Goal: Task Accomplishment & Management: Use online tool/utility

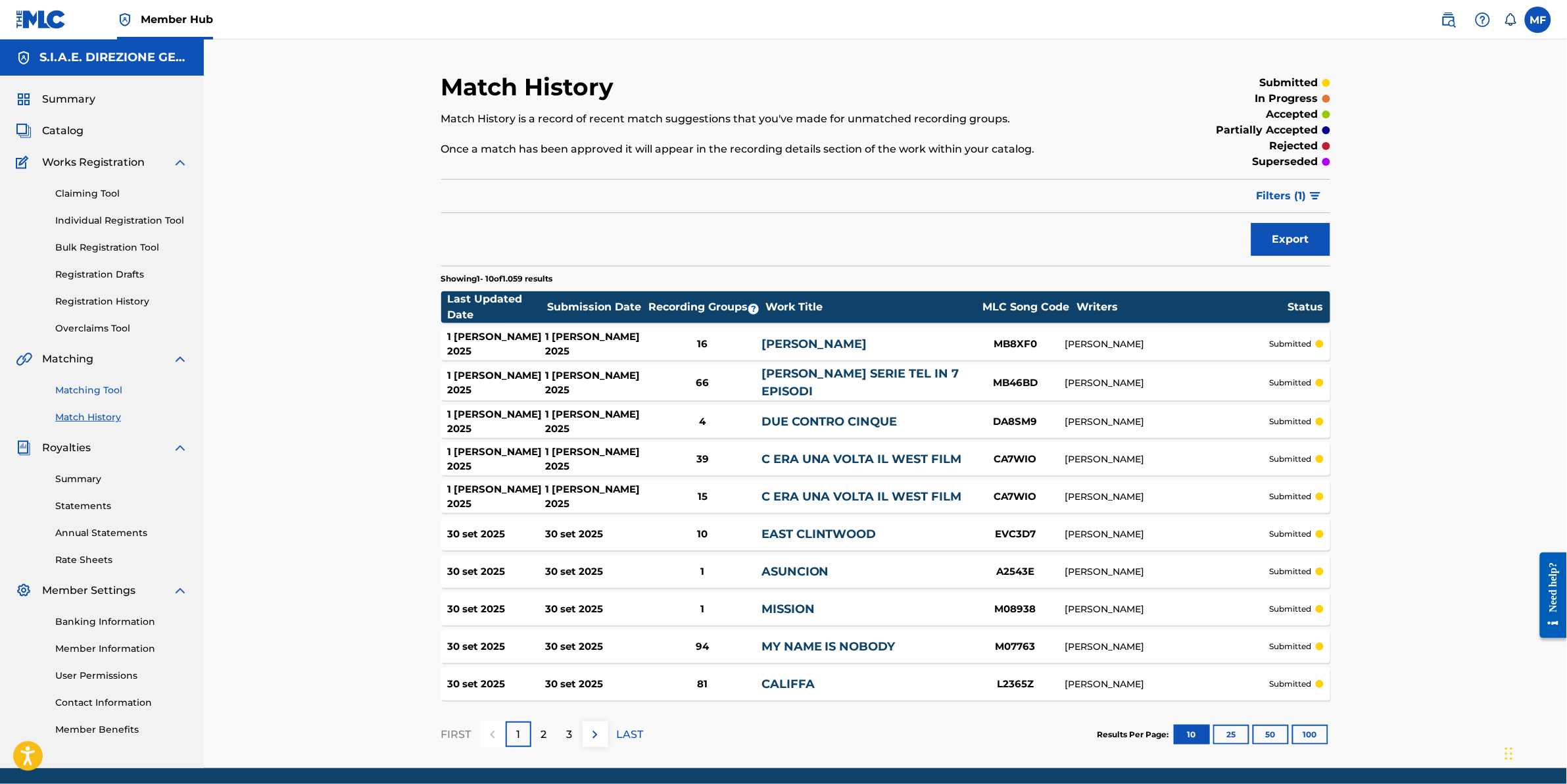
click at [106, 392] on link "Matching Tool" at bounding box center [122, 390] width 133 height 14
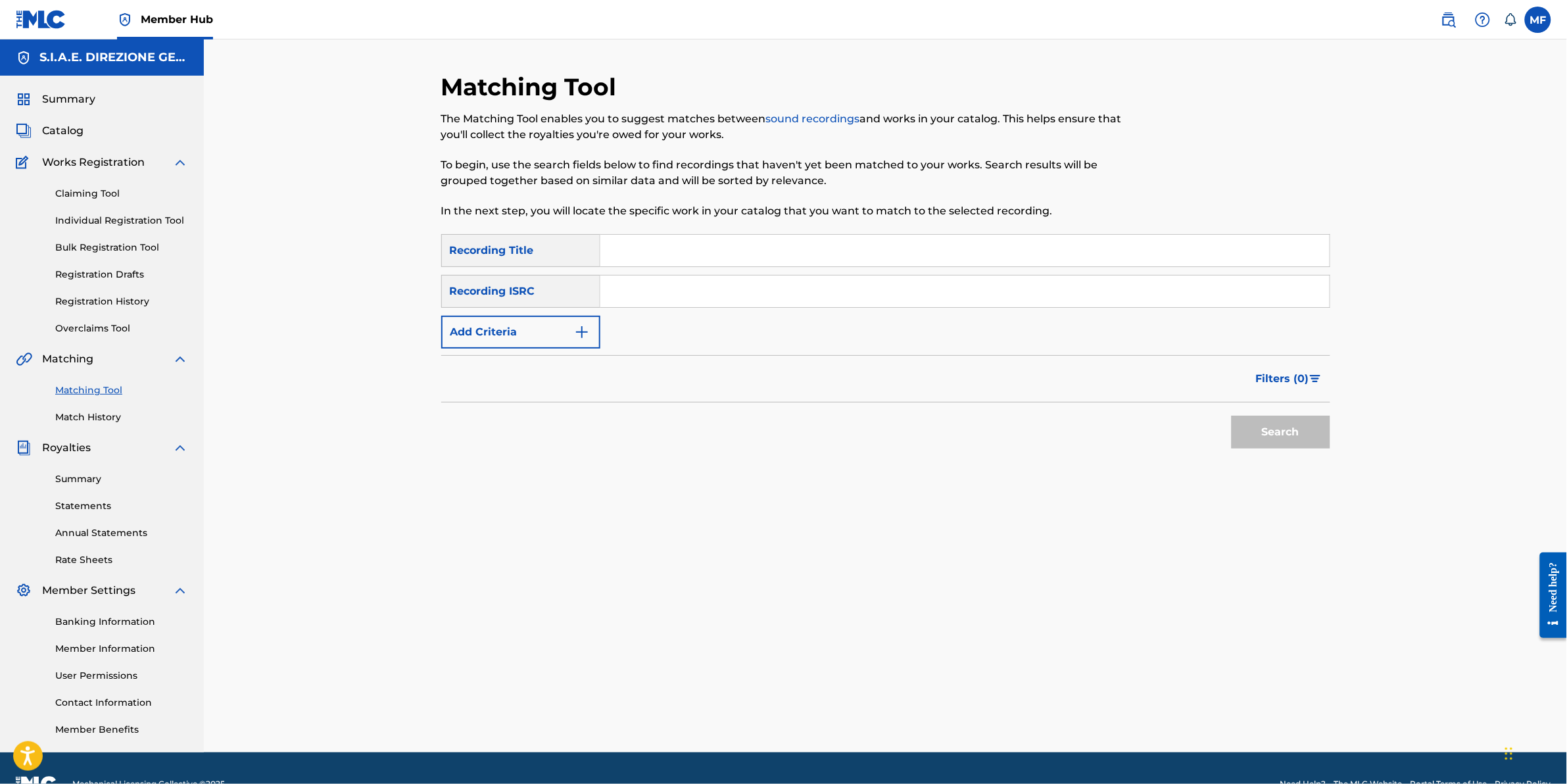
click at [63, 142] on div "Summary Catalog Works Registration Claiming Tool Individual Registration Tool B…" at bounding box center [101, 414] width 204 height 677
click at [67, 130] on span "Catalog" at bounding box center [63, 131] width 42 height 16
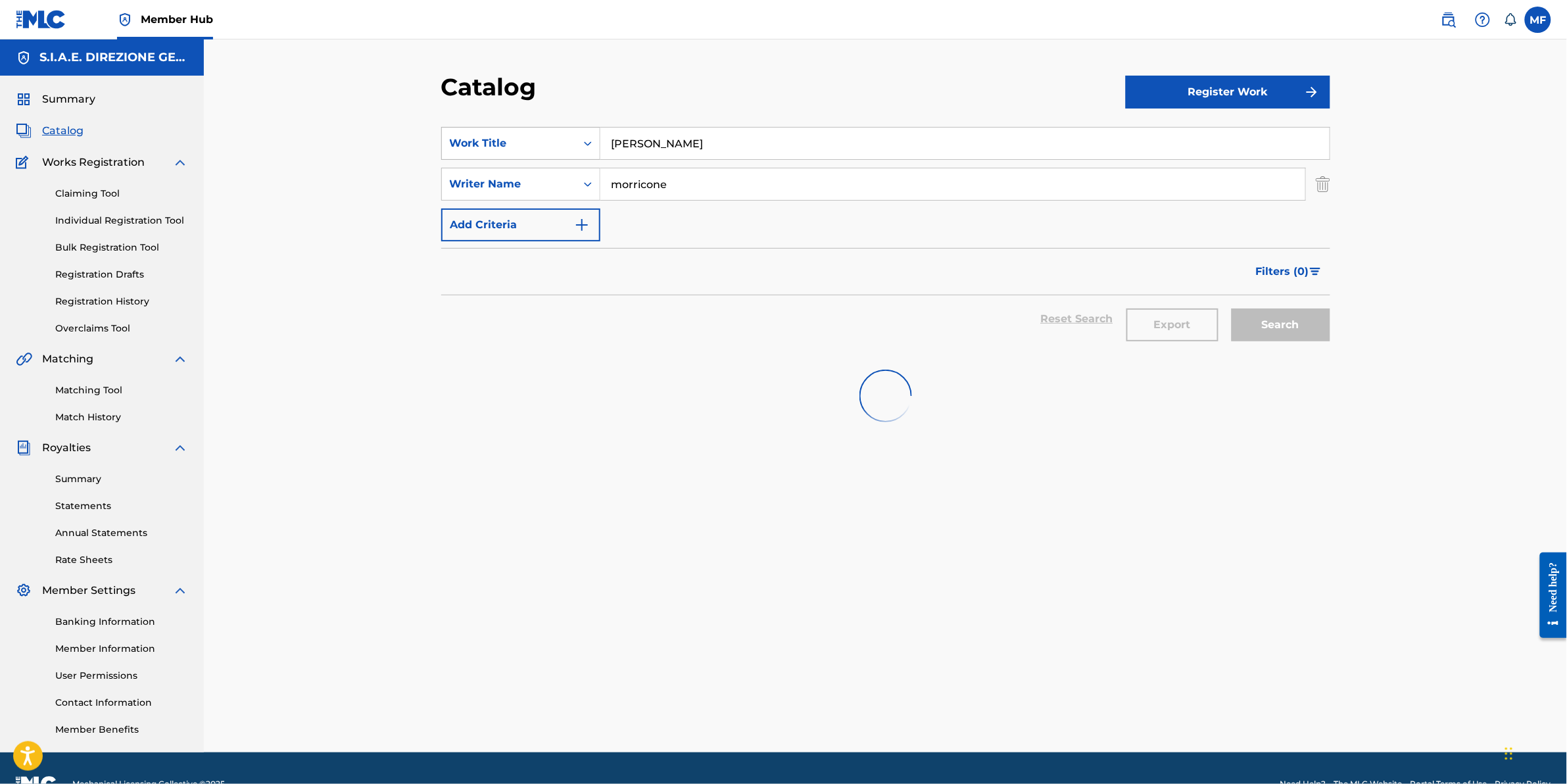
drag, startPoint x: 698, startPoint y: 146, endPoint x: 568, endPoint y: 135, distance: 130.5
click at [570, 135] on div "SearchWithCriteriafb3a0b69-17a5-4e31-b487-6bf3f0132e49 Work Title [PERSON_NAME]" at bounding box center [886, 143] width 889 height 33
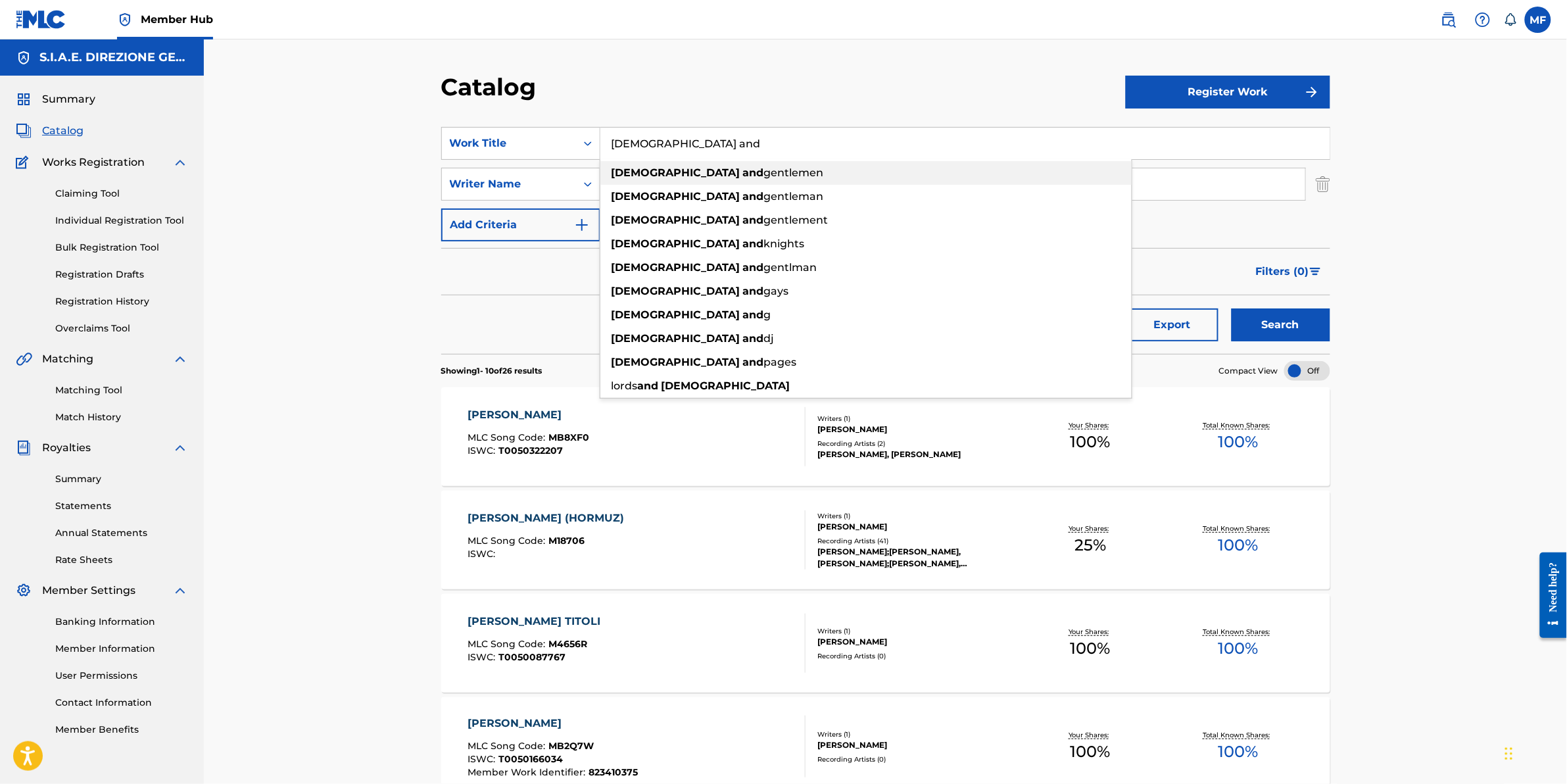
click at [764, 172] on span "gentlemen" at bounding box center [794, 172] width 60 height 12
type input "[DEMOGRAPHIC_DATA] and gentlemen"
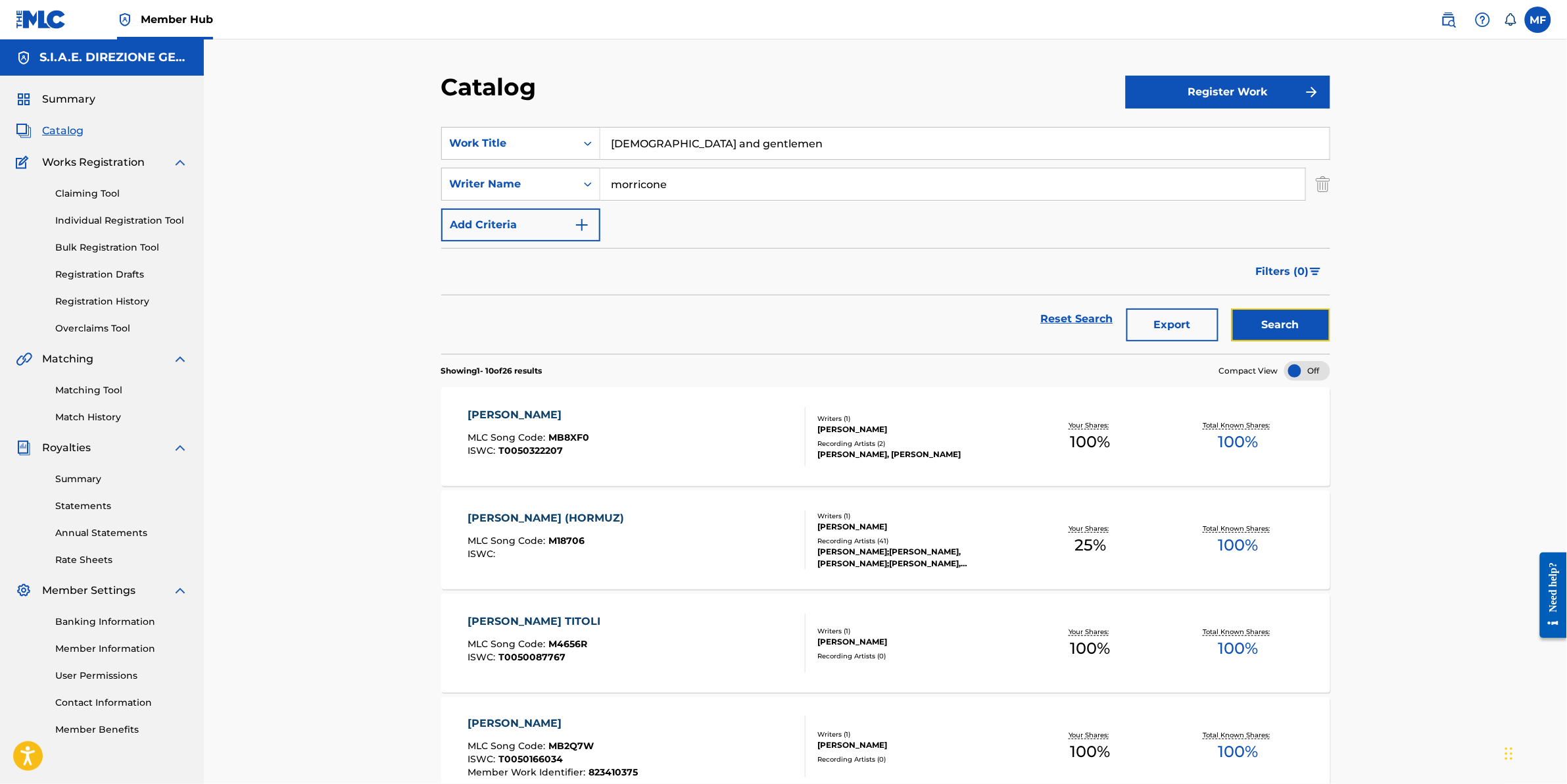
click at [1296, 334] on button "Search" at bounding box center [1281, 325] width 99 height 33
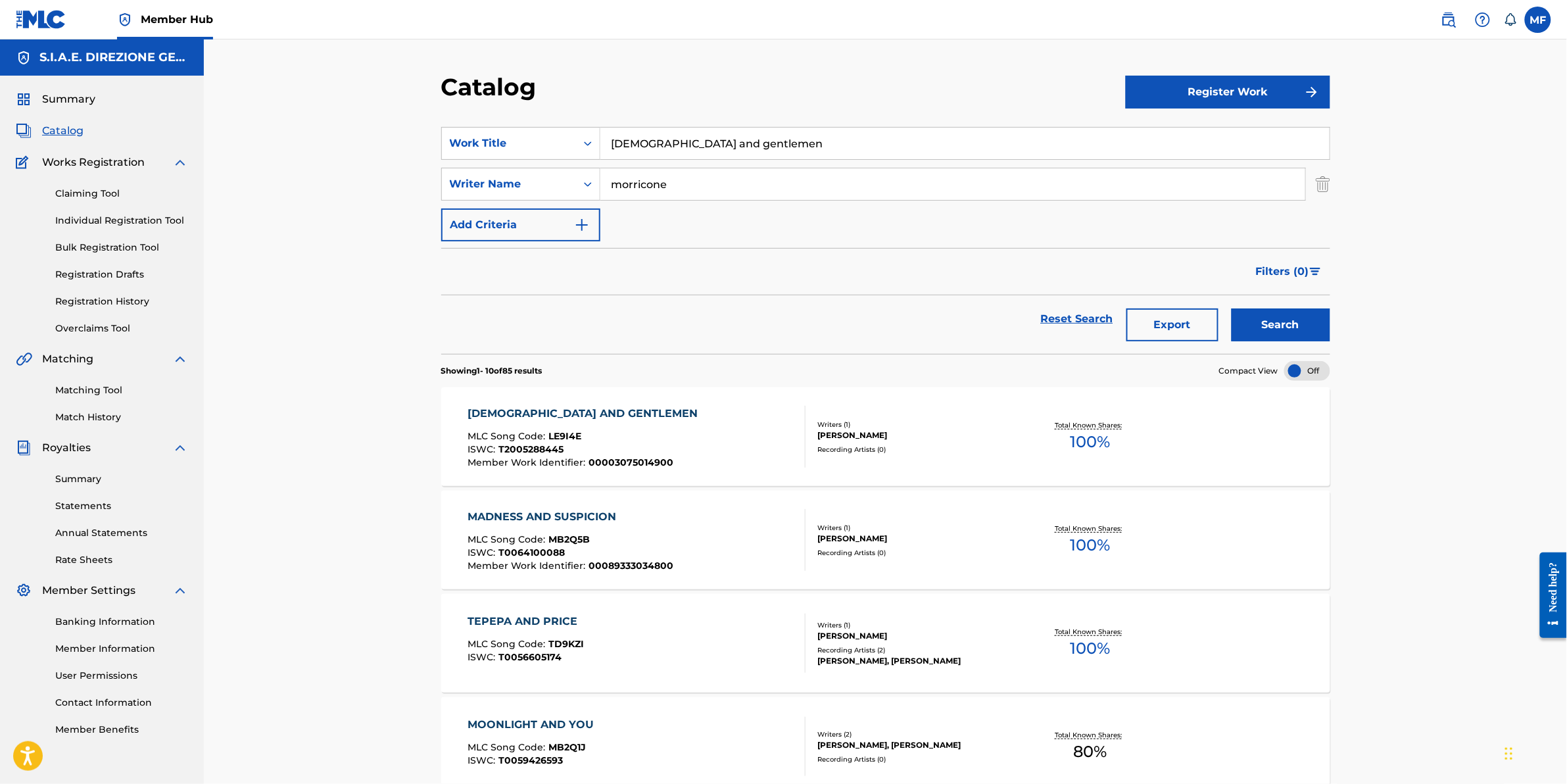
click at [596, 409] on div "[DEMOGRAPHIC_DATA] AND GENTLEMEN" at bounding box center [586, 414] width 237 height 16
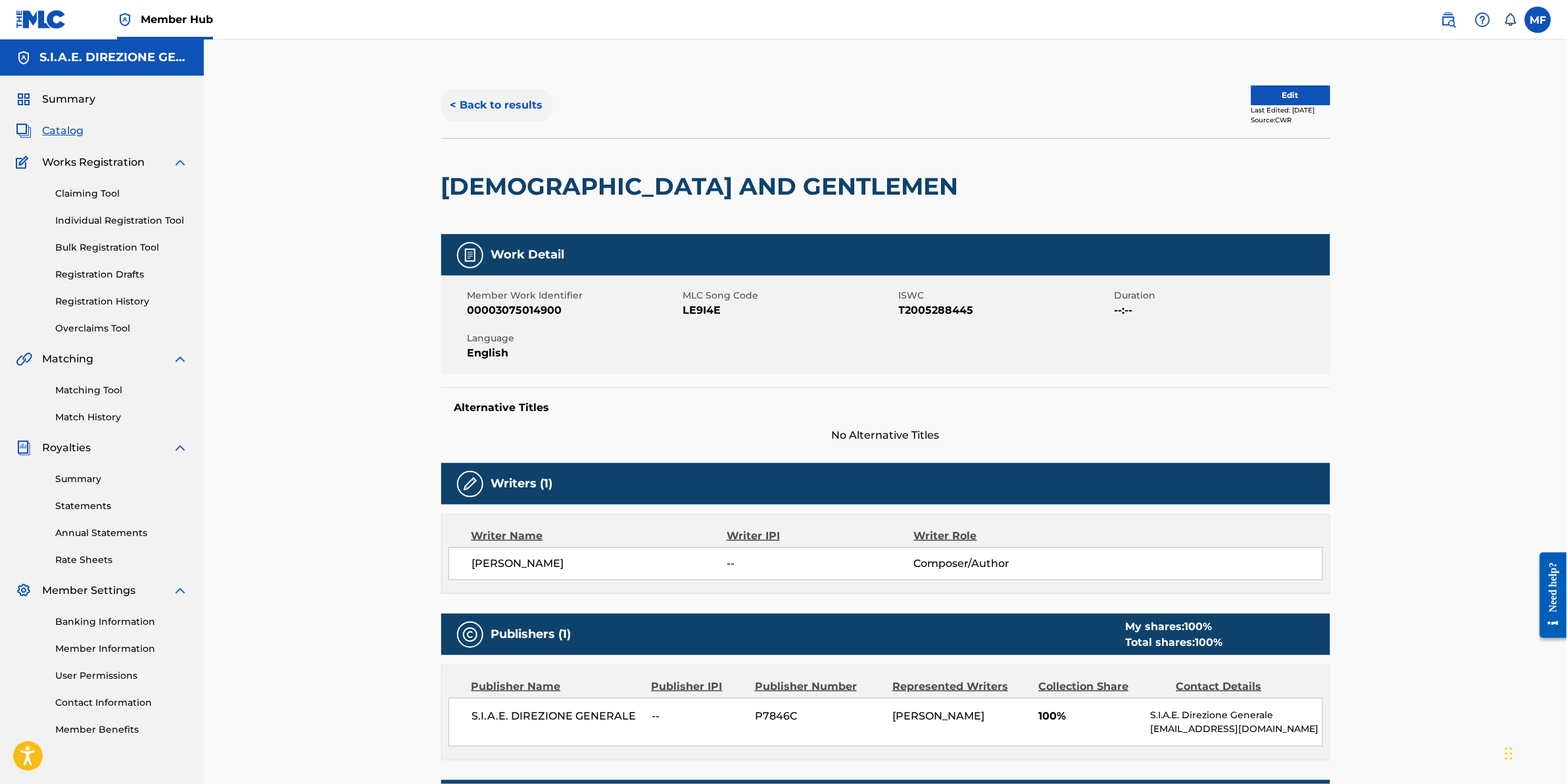
click at [488, 104] on button "< Back to results" at bounding box center [496, 105] width 111 height 33
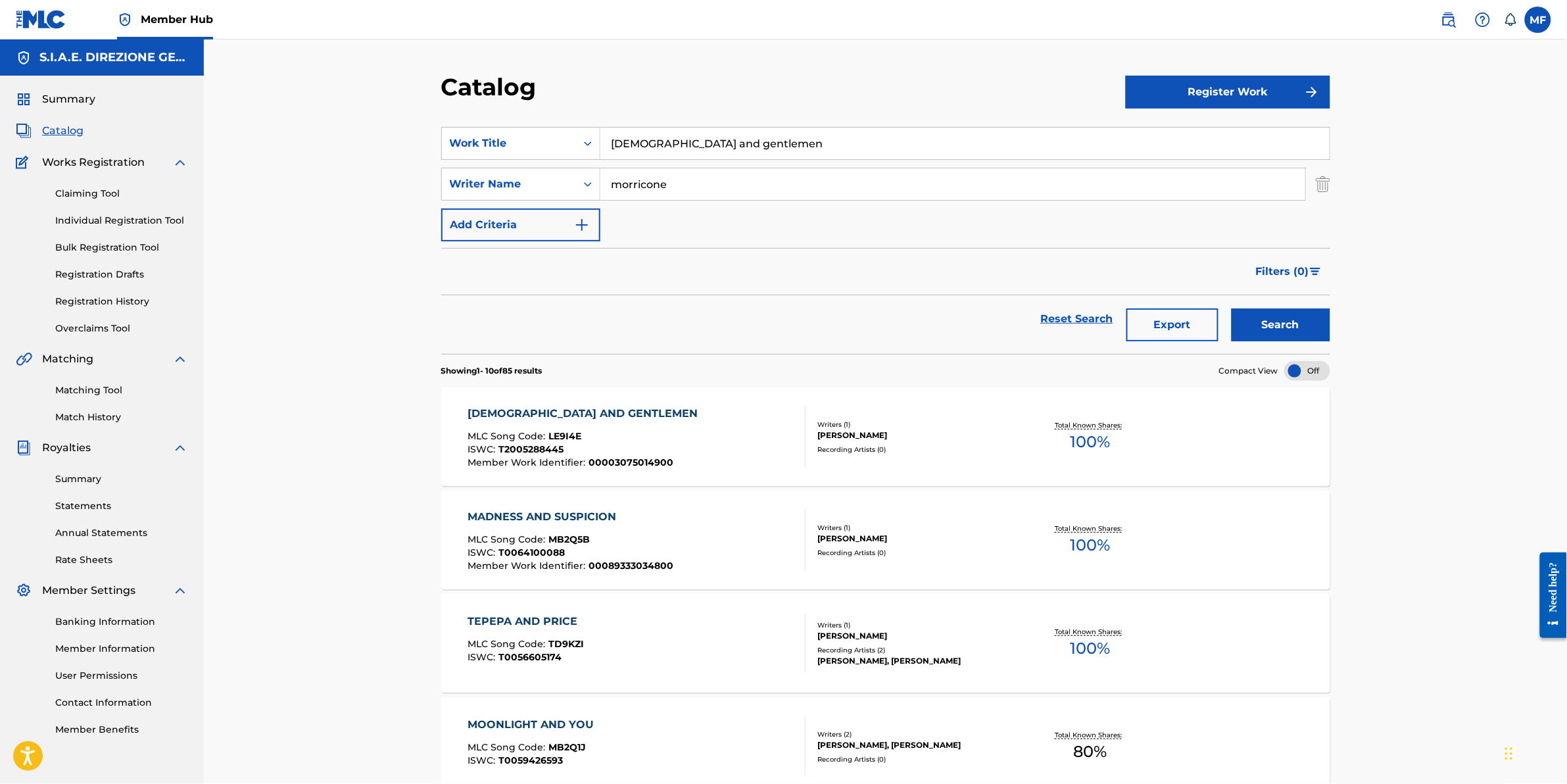
click at [521, 411] on div "[DEMOGRAPHIC_DATA] AND GENTLEMEN" at bounding box center [586, 414] width 237 height 16
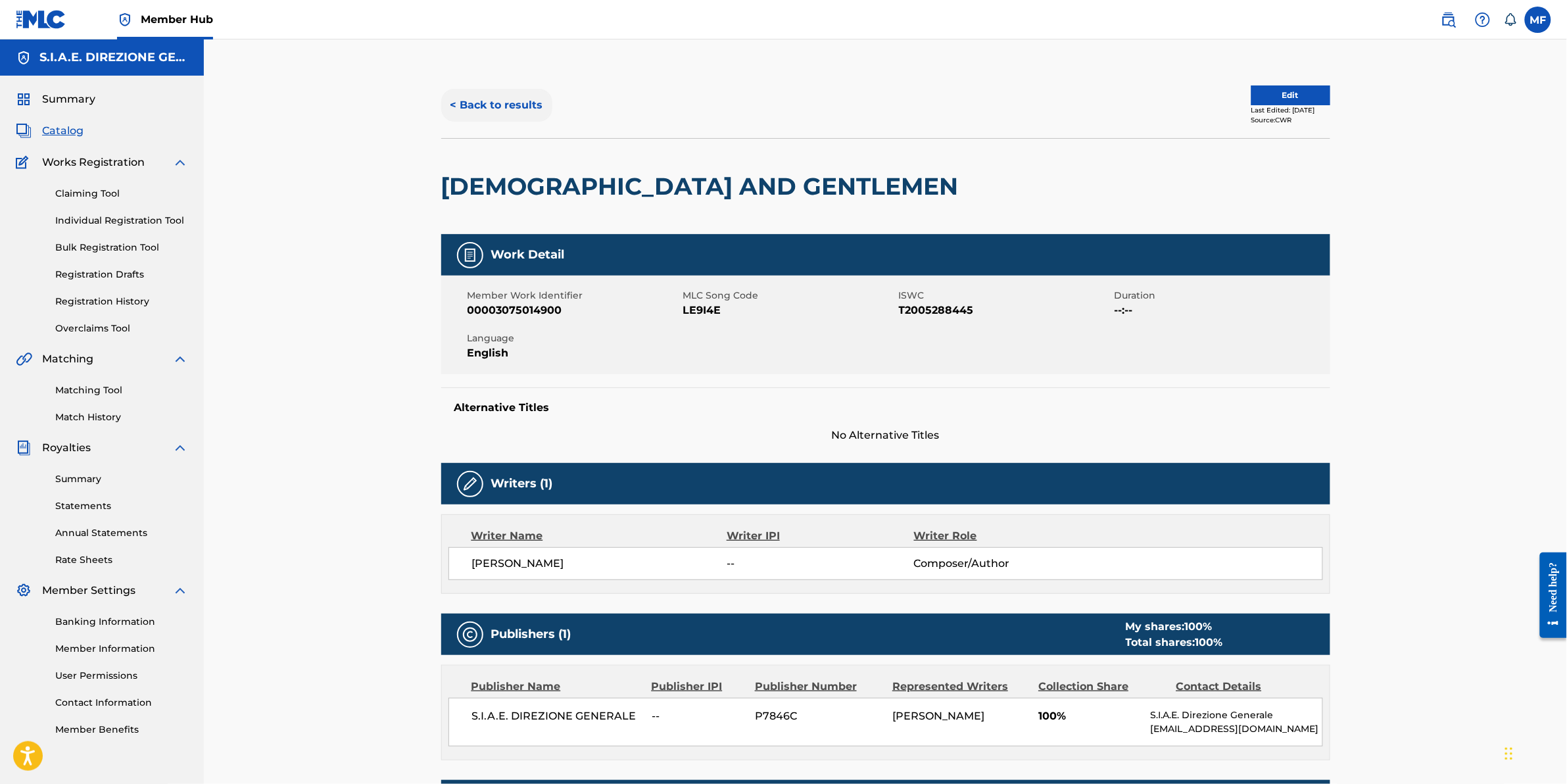
click at [478, 109] on button "< Back to results" at bounding box center [496, 105] width 111 height 33
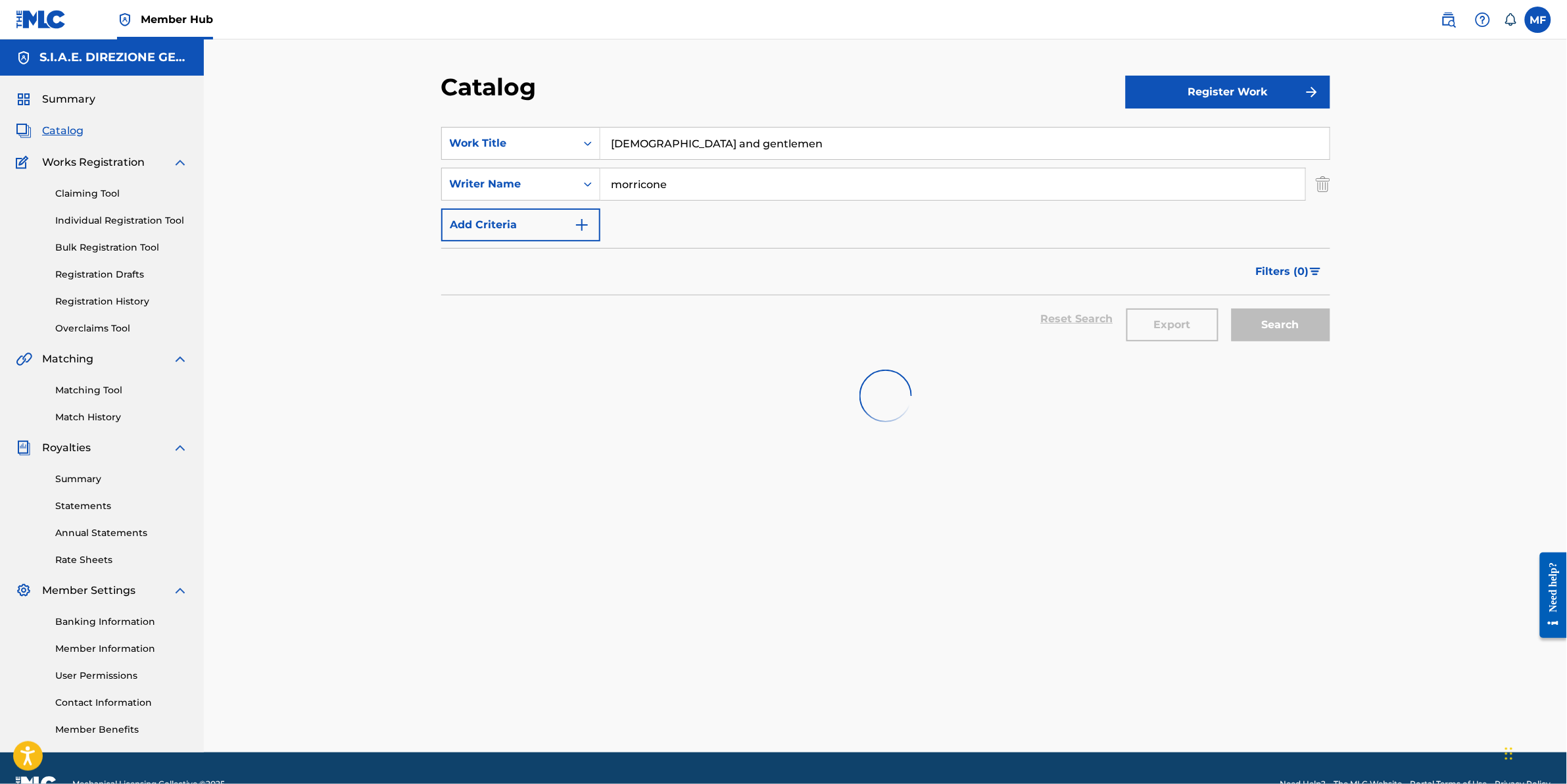
click at [858, 159] on div "[DEMOGRAPHIC_DATA] and gentlemen" at bounding box center [966, 143] width 730 height 33
click at [847, 138] on input "[DEMOGRAPHIC_DATA] and gentlemen" at bounding box center [966, 143] width 730 height 32
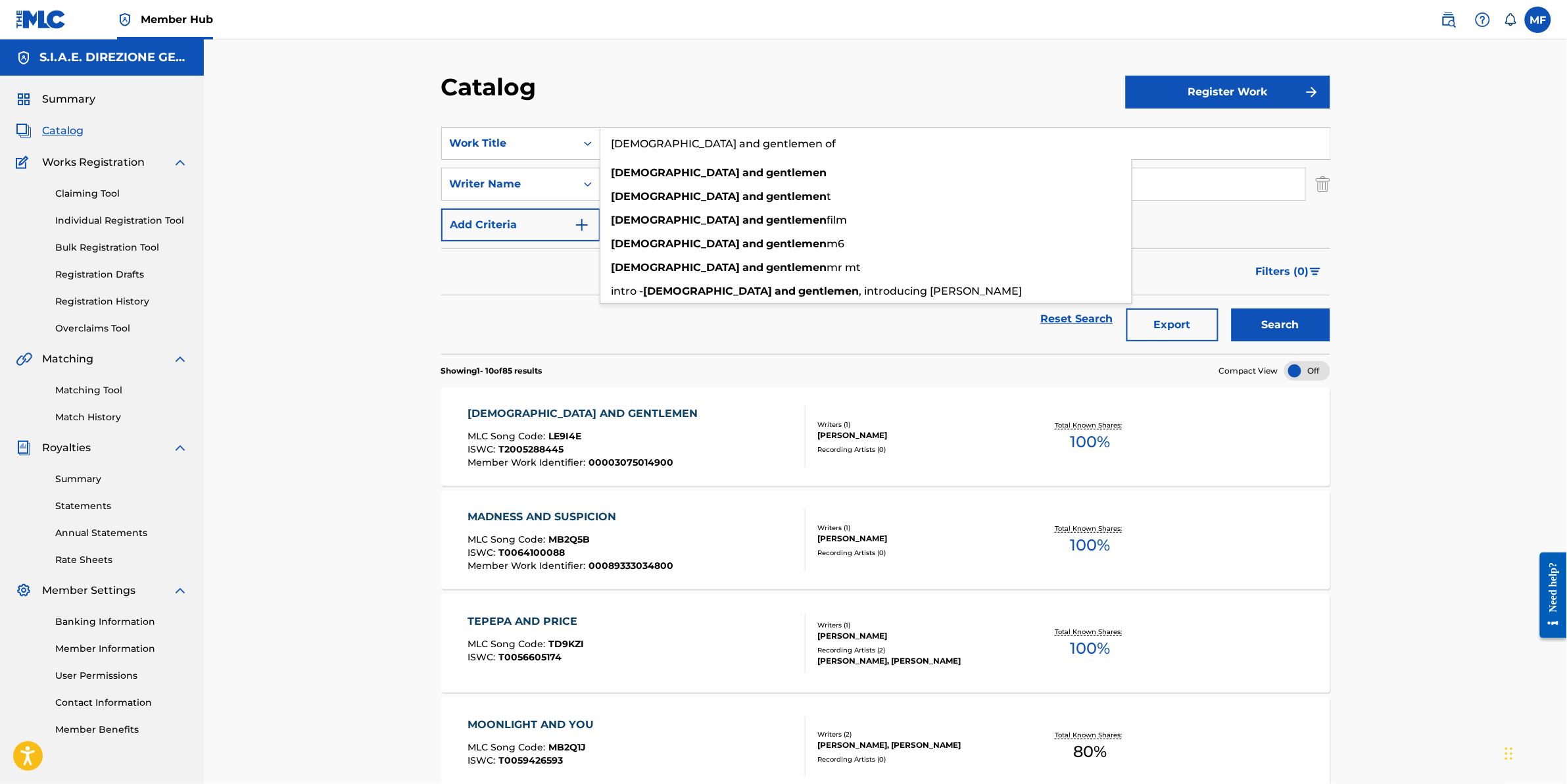
type input "[DEMOGRAPHIC_DATA] and gentlemen of"
click at [1232, 309] on button "Search" at bounding box center [1281, 325] width 99 height 33
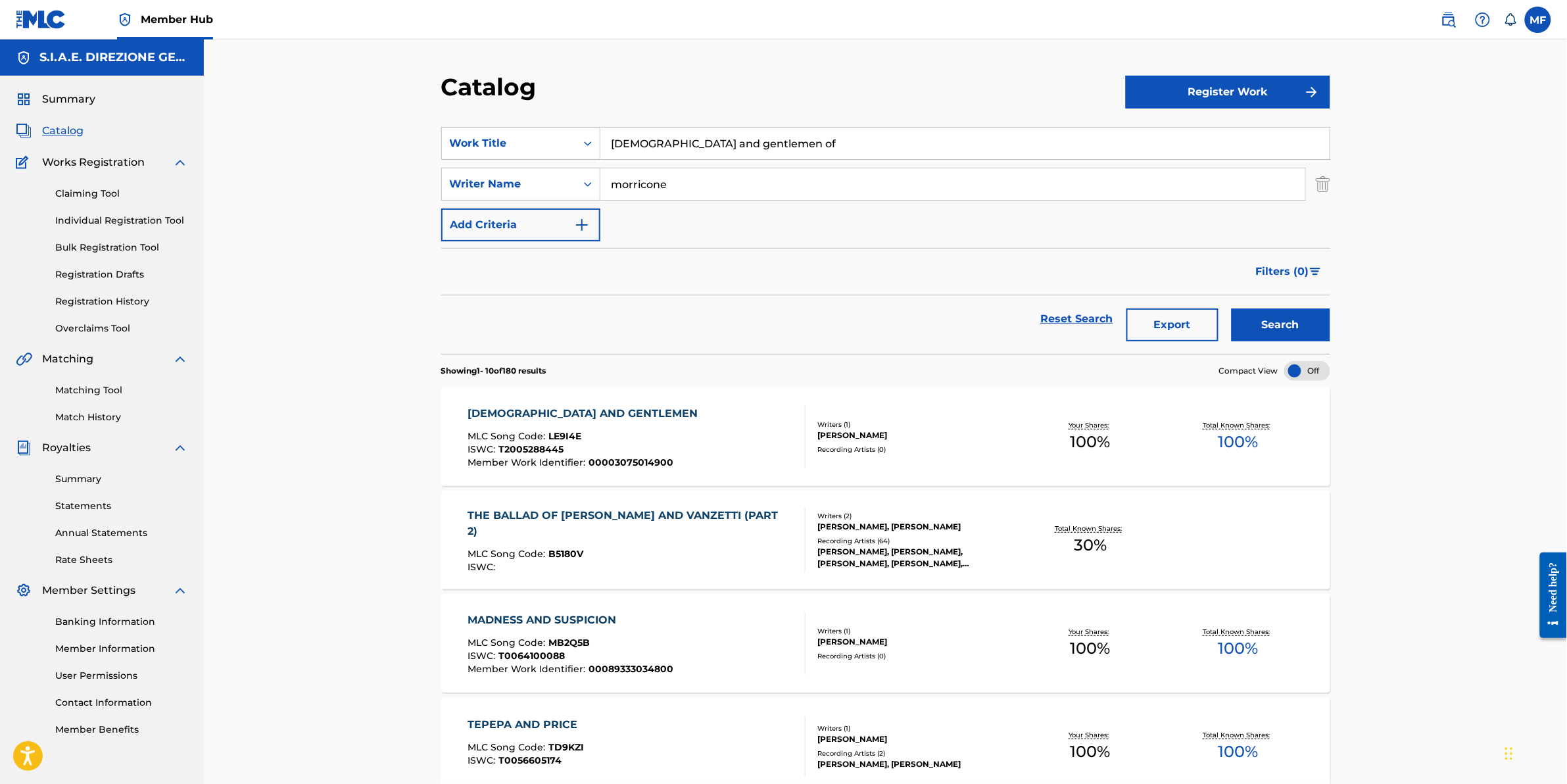
click at [554, 425] on div "[DEMOGRAPHIC_DATA] AND GENTLEMEN MLC Song Code : LE9I4E ISWC : T2005288445 Memb…" at bounding box center [586, 437] width 237 height 62
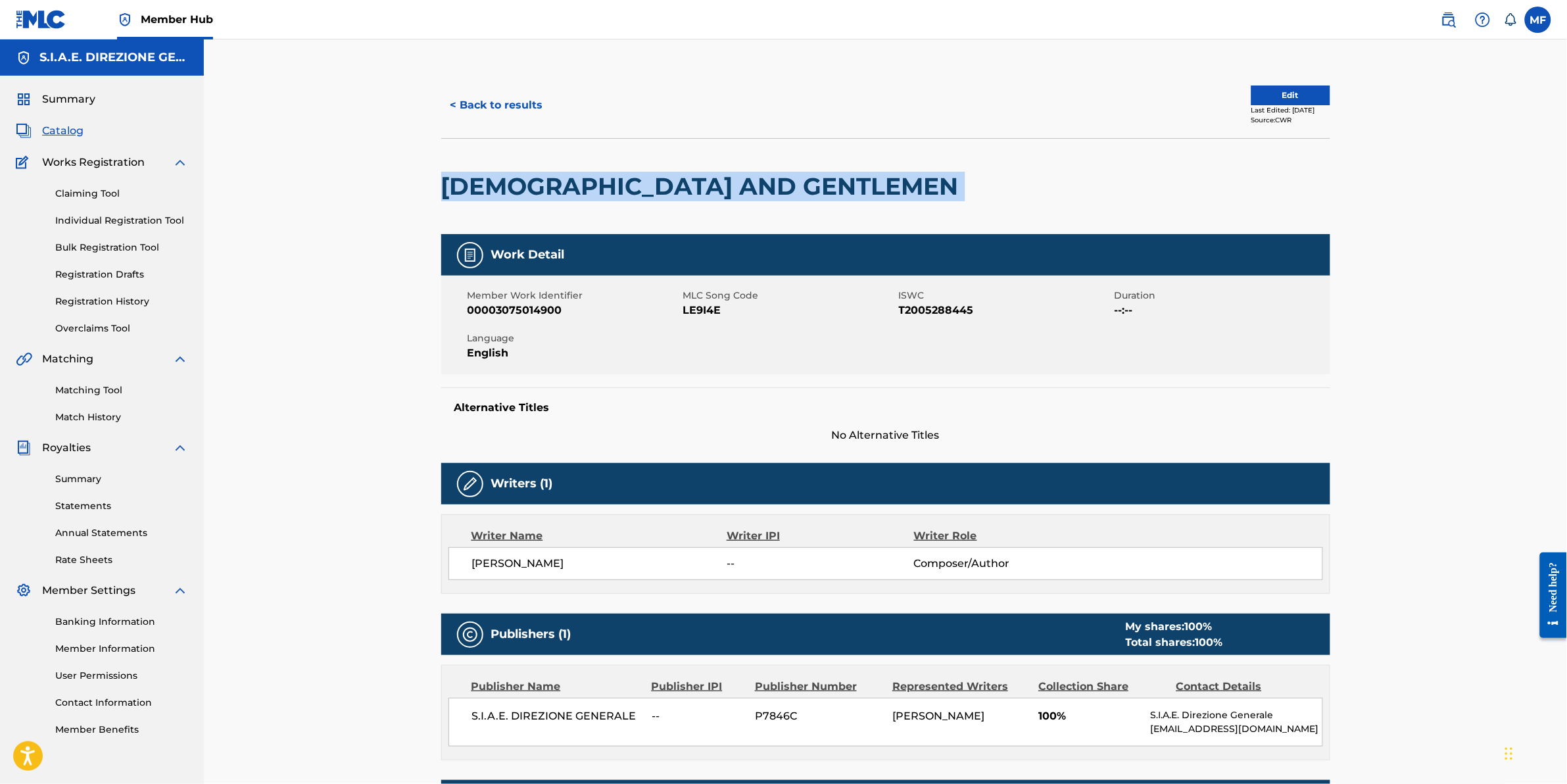
drag, startPoint x: 771, startPoint y: 188, endPoint x: 429, endPoint y: 188, distance: 342.0
click at [429, 188] on div "< Back to results Edit Last Edited: [DATE] Source: CWR [DEMOGRAPHIC_DATA] AND G…" at bounding box center [886, 494] width 921 height 844
drag, startPoint x: 429, startPoint y: 188, endPoint x: 468, endPoint y: 183, distance: 39.3
copy div "[DEMOGRAPHIC_DATA] AND GENTLEMEN"
click at [487, 206] on div "[DEMOGRAPHIC_DATA] AND GENTLEMEN" at bounding box center [703, 186] width 524 height 96
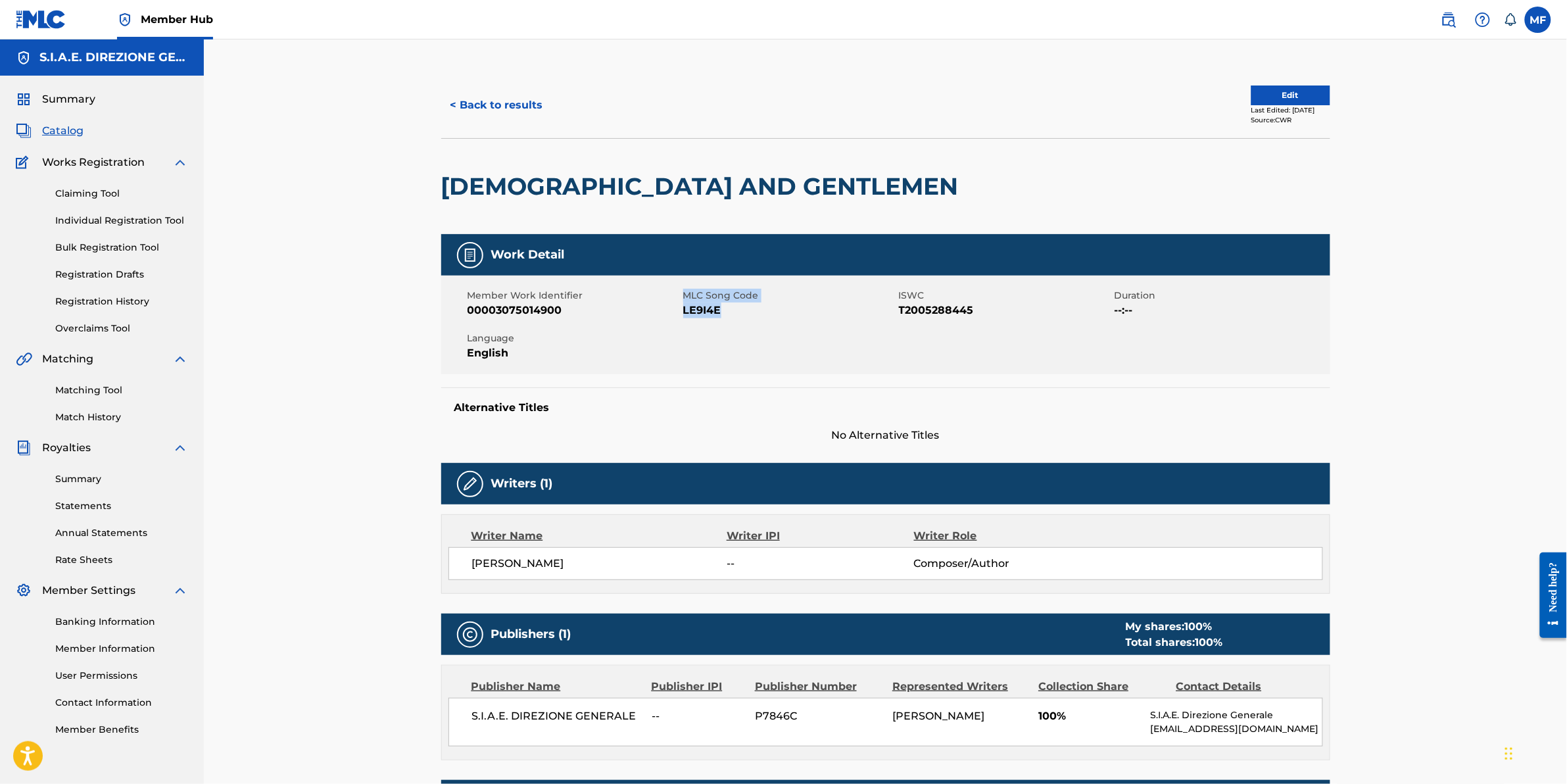
drag, startPoint x: 687, startPoint y: 312, endPoint x: 676, endPoint y: 312, distance: 11.0
click at [676, 312] on div "Member Work Identifier 00003075014900 MLC Song Code LE9I4E ISWC T2005288445 Dur…" at bounding box center [886, 324] width 889 height 99
drag, startPoint x: 676, startPoint y: 312, endPoint x: 695, endPoint y: 319, distance: 20.2
click at [695, 319] on div "Member Work Identifier 00003075014900 MLC Song Code LE9I4E ISWC T2005288445 Dur…" at bounding box center [886, 324] width 889 height 99
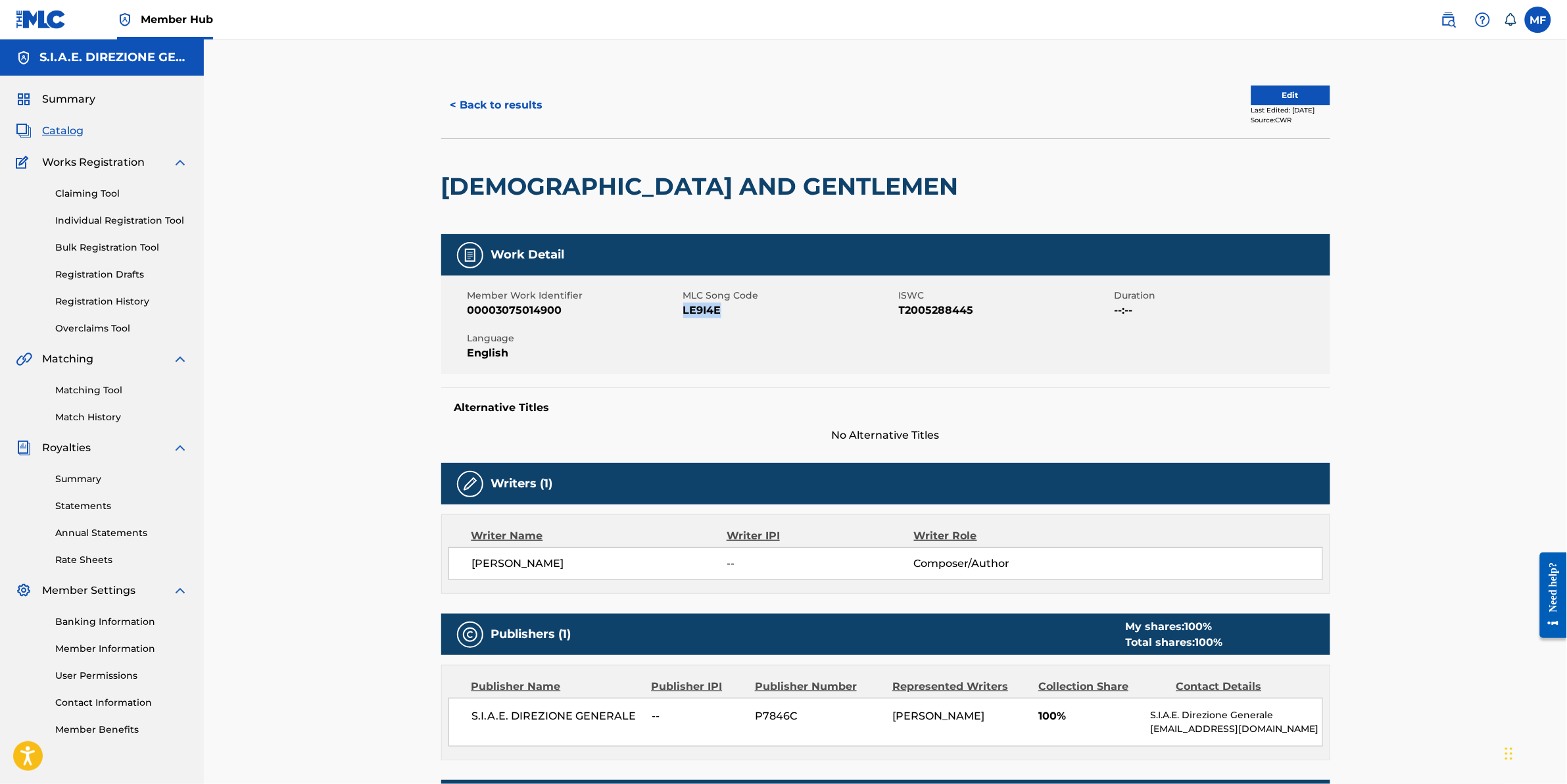
click at [730, 268] on div "Work Detail" at bounding box center [886, 255] width 889 height 42
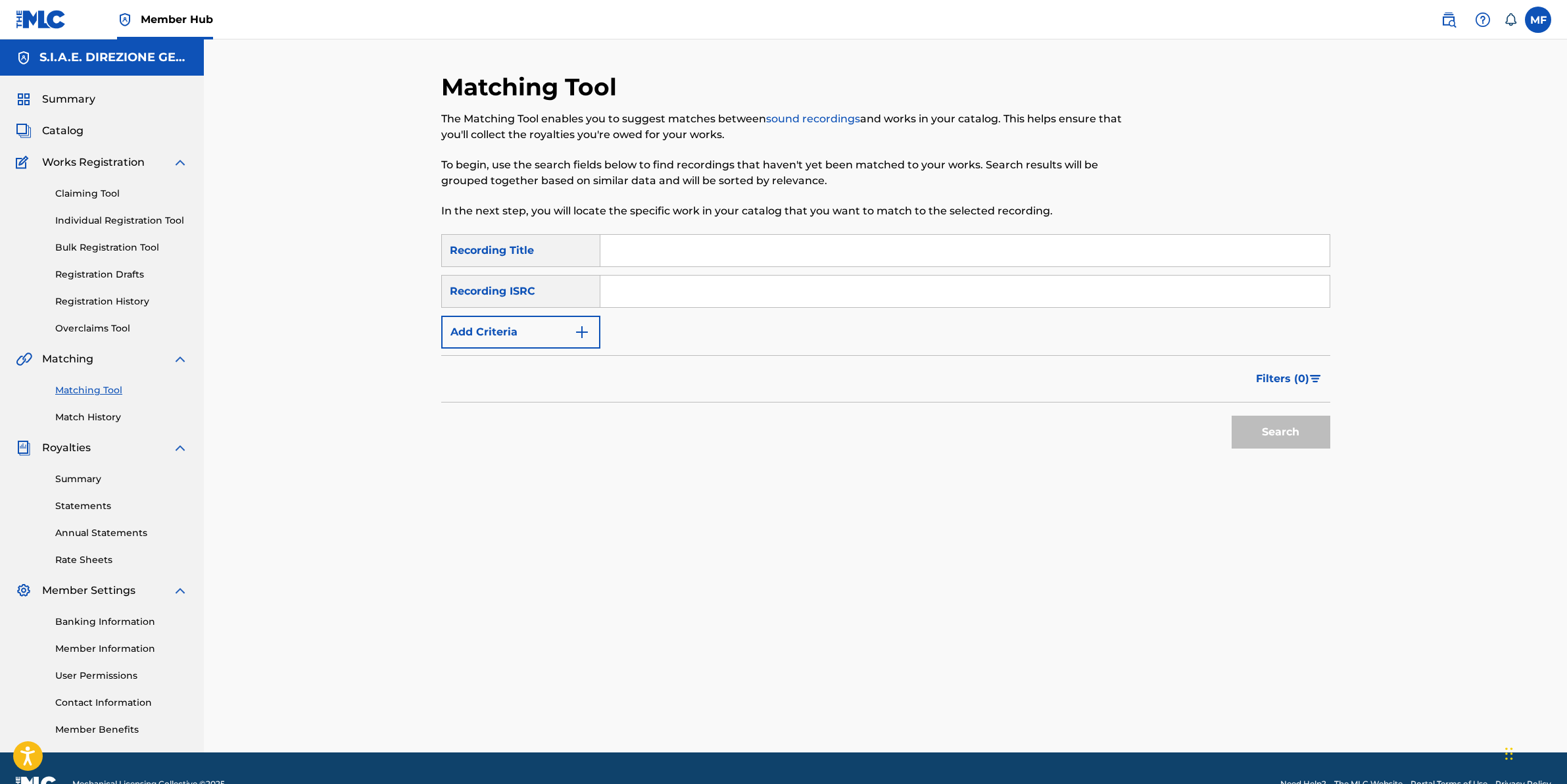
click at [699, 232] on div "Matching Tool The Matching Tool enables you to suggest matches between sound re…" at bounding box center [784, 153] width 685 height 162
click at [702, 242] on input "Search Form" at bounding box center [966, 250] width 730 height 32
click at [589, 343] on button "Add Criteria" at bounding box center [520, 332] width 159 height 33
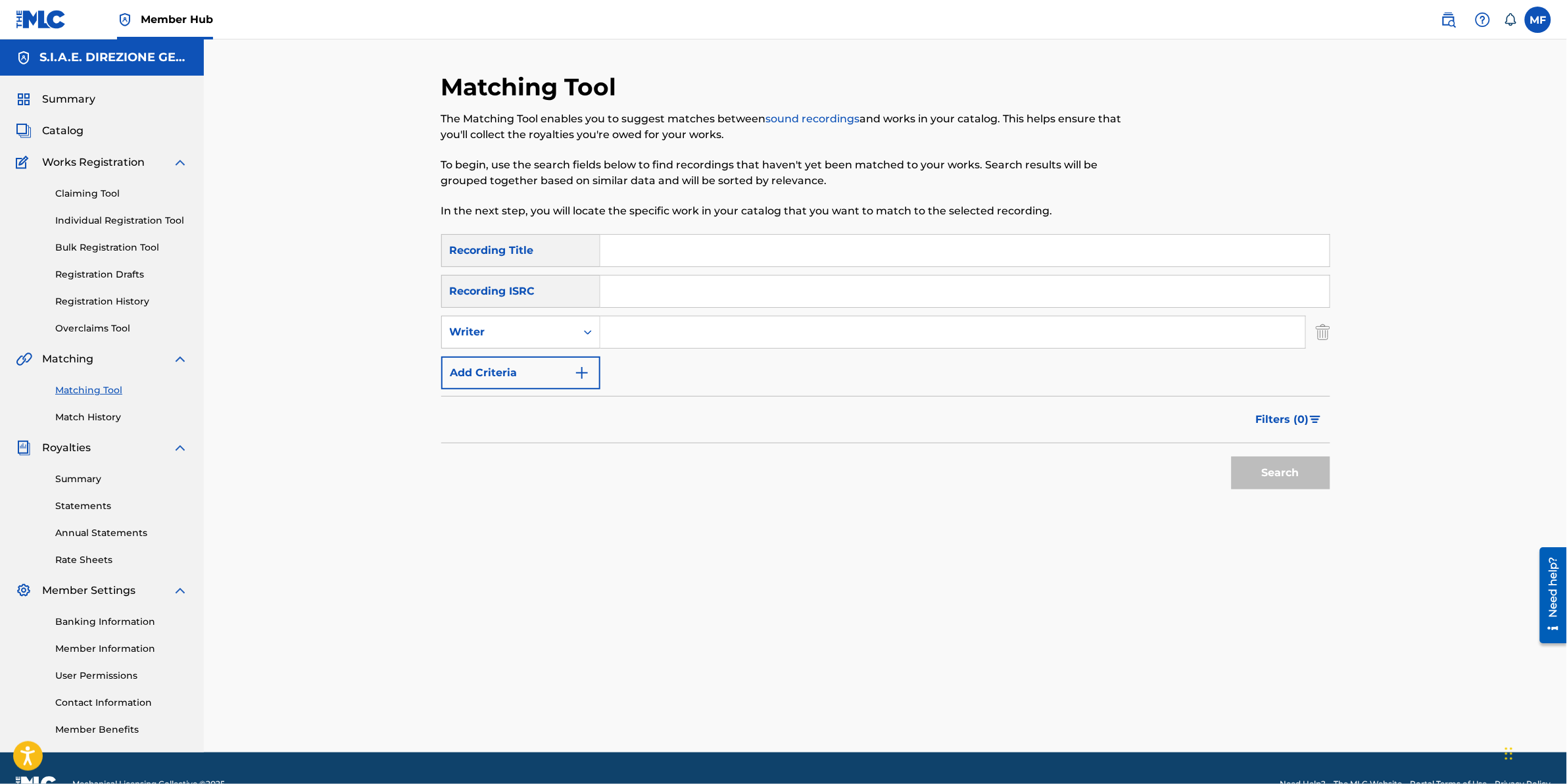
click at [681, 264] on input "Search Form" at bounding box center [966, 250] width 730 height 32
click at [812, 237] on input "Search Form" at bounding box center [966, 250] width 730 height 32
type input "ladies and gentleman"
click at [699, 321] on input "Search Form" at bounding box center [953, 332] width 705 height 32
type input "morricone"
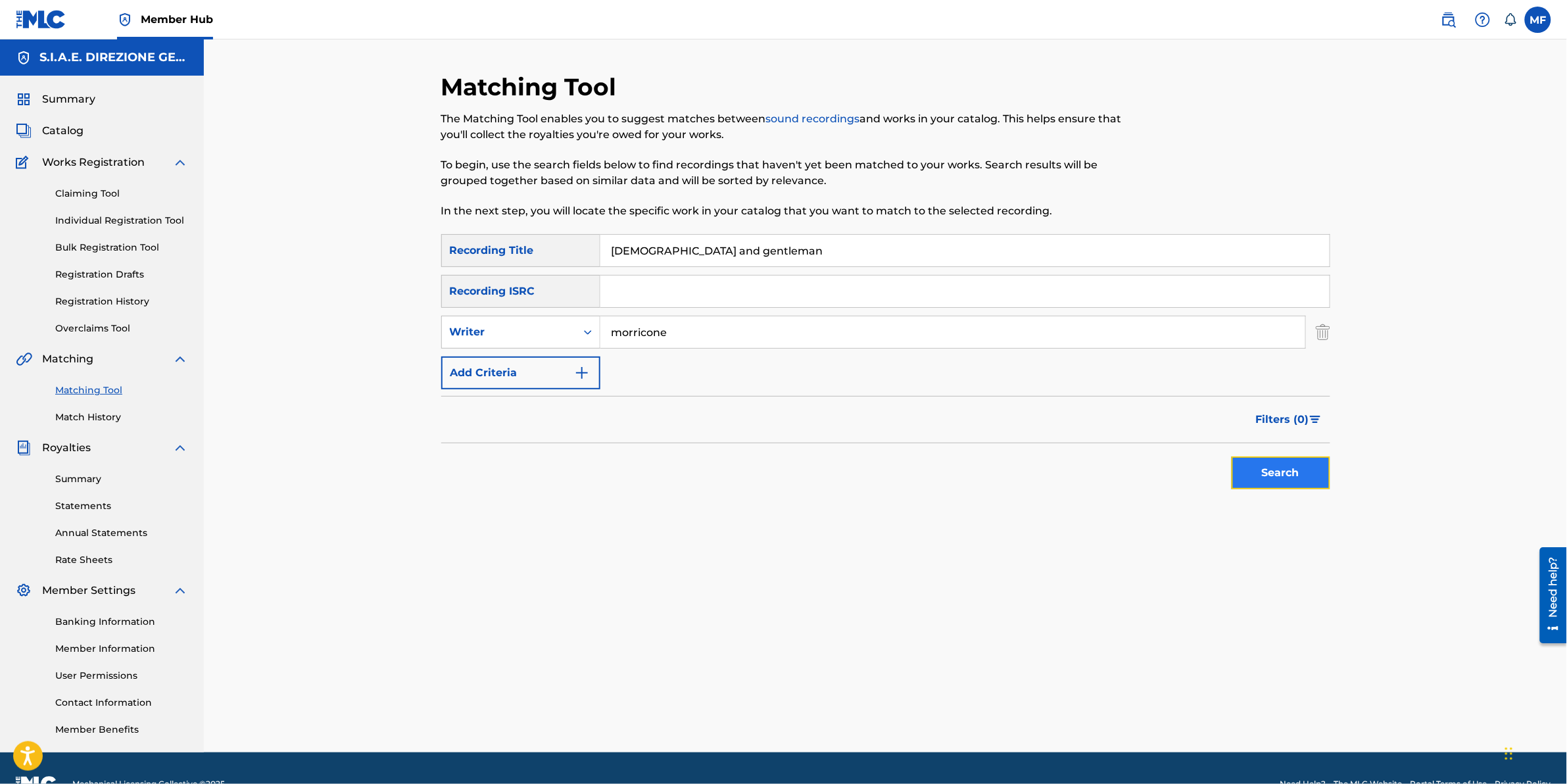
click at [1269, 477] on button "Search" at bounding box center [1281, 473] width 99 height 33
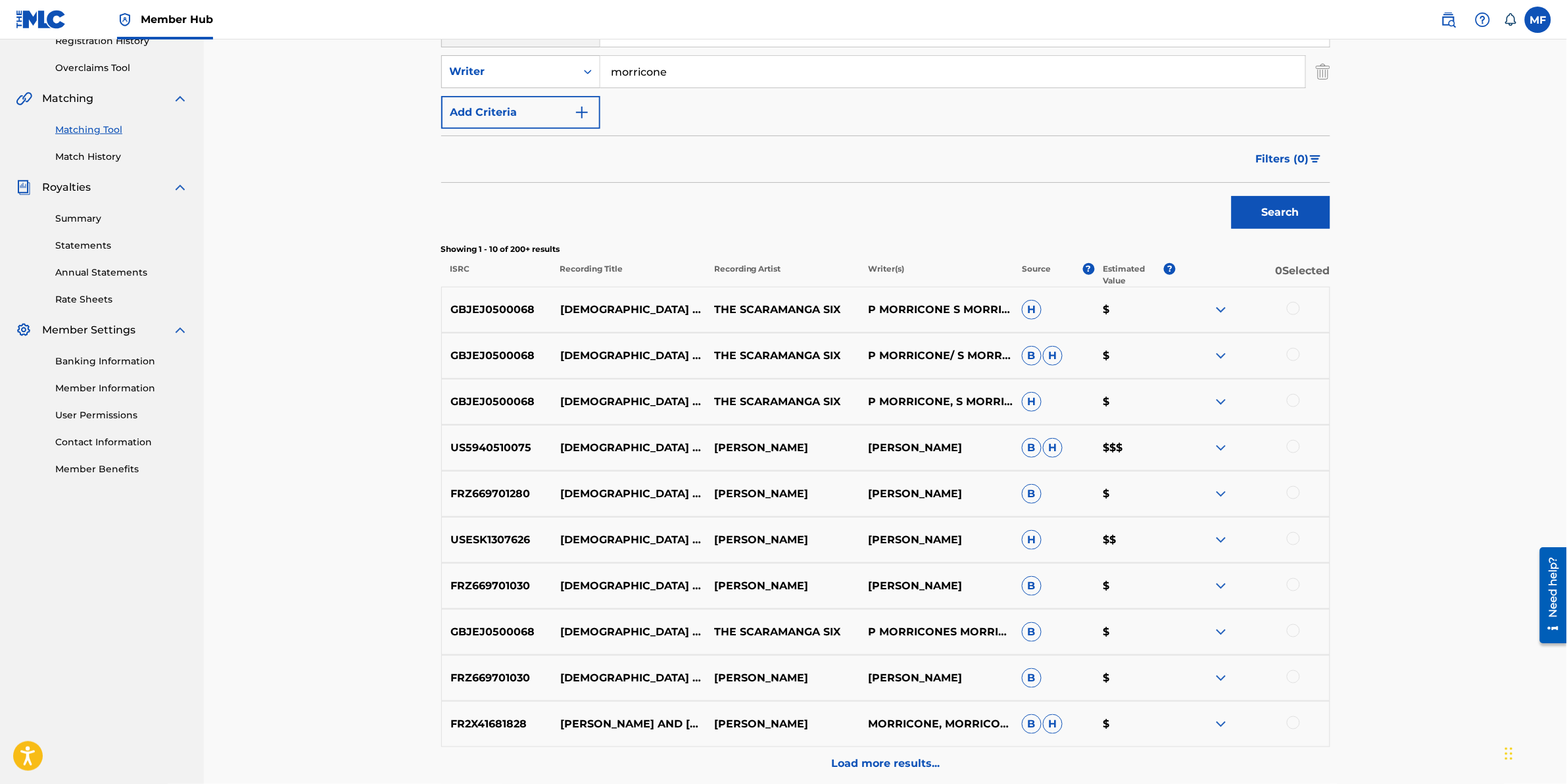
scroll to position [247, 0]
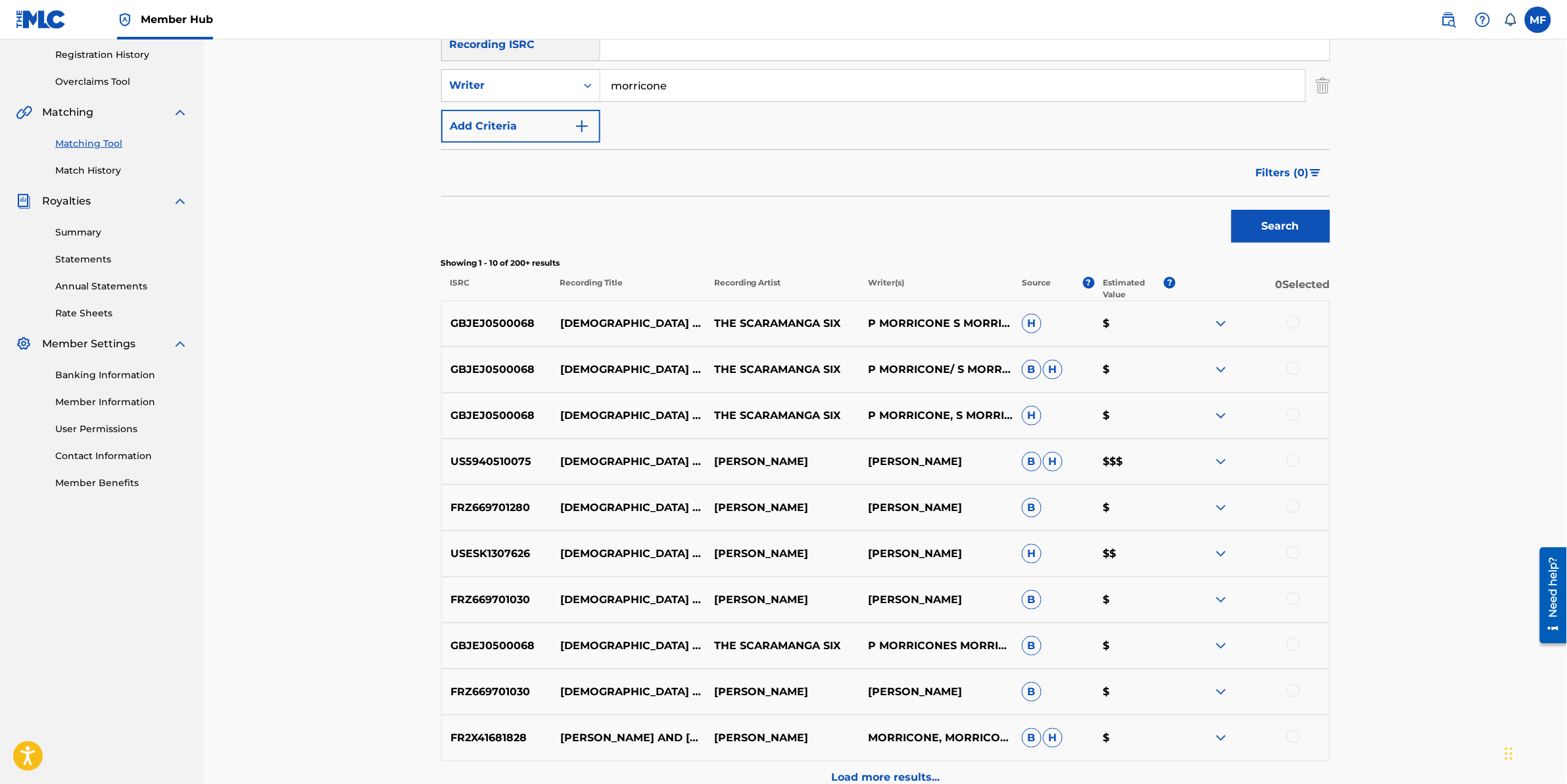
click at [1274, 184] on button "Filters ( 0 )" at bounding box center [1289, 173] width 82 height 33
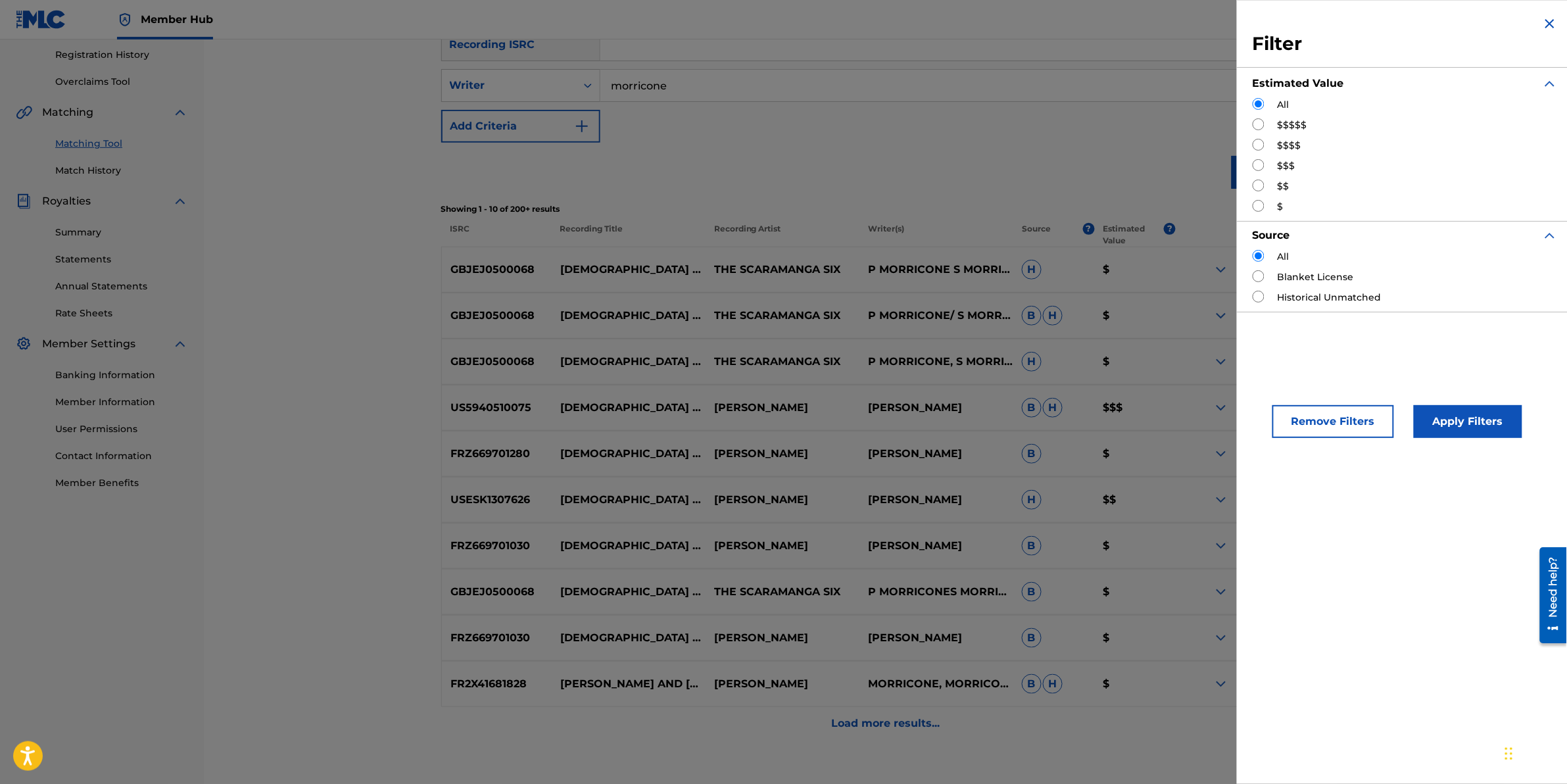
click at [1264, 115] on div "All $$$$$ $$$$ $$$ $$ $" at bounding box center [1405, 155] width 305 height 116
click at [1256, 124] on input "Search Form" at bounding box center [1258, 124] width 12 height 12
radio input "true"
click at [1489, 418] on button "Apply Filters" at bounding box center [1468, 421] width 109 height 33
click at [1489, 418] on div "Matching Tool The Matching Tool enables you to suggest matches between sound re…" at bounding box center [885, 299] width 1363 height 1013
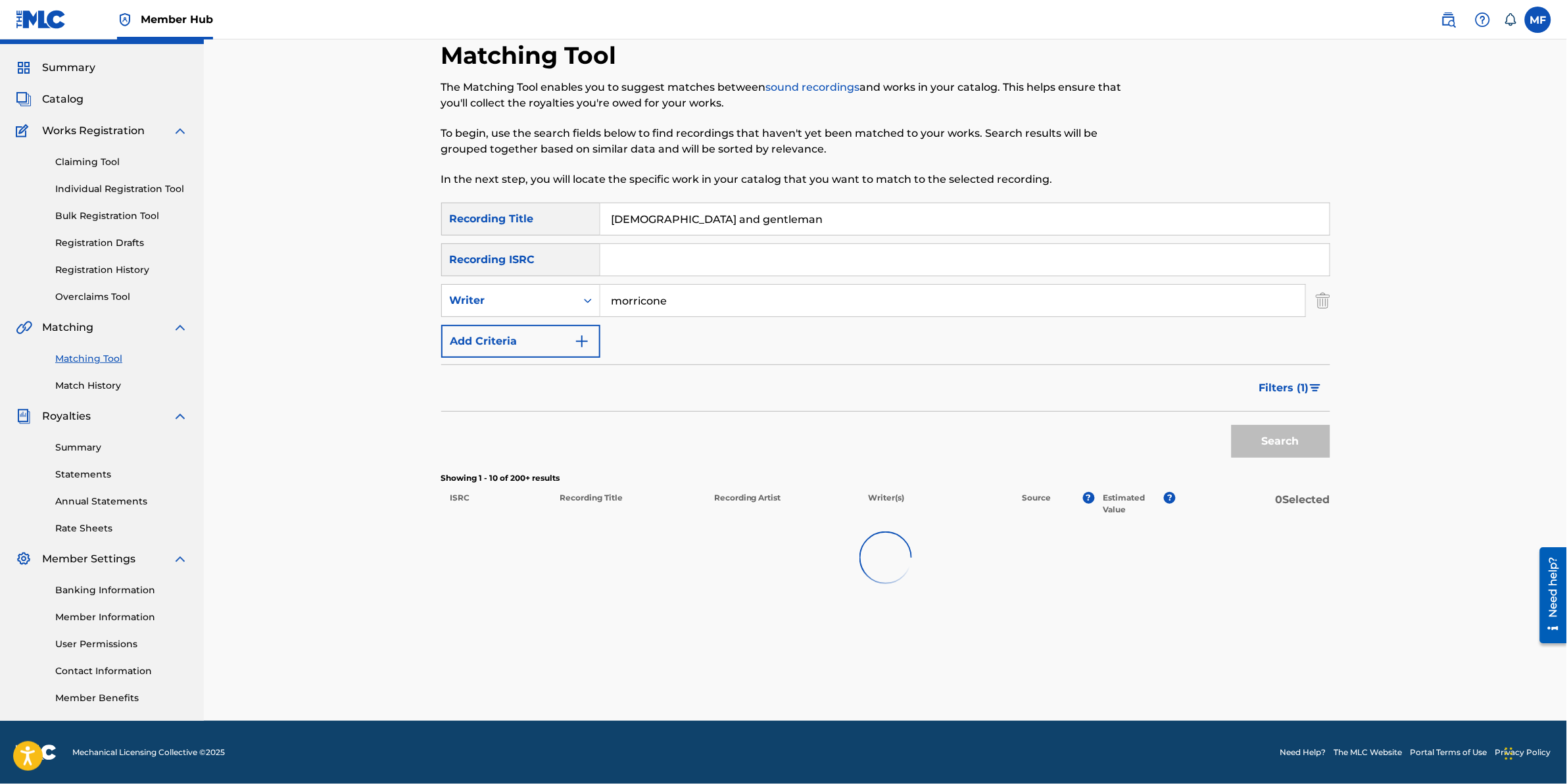
scroll to position [31, 0]
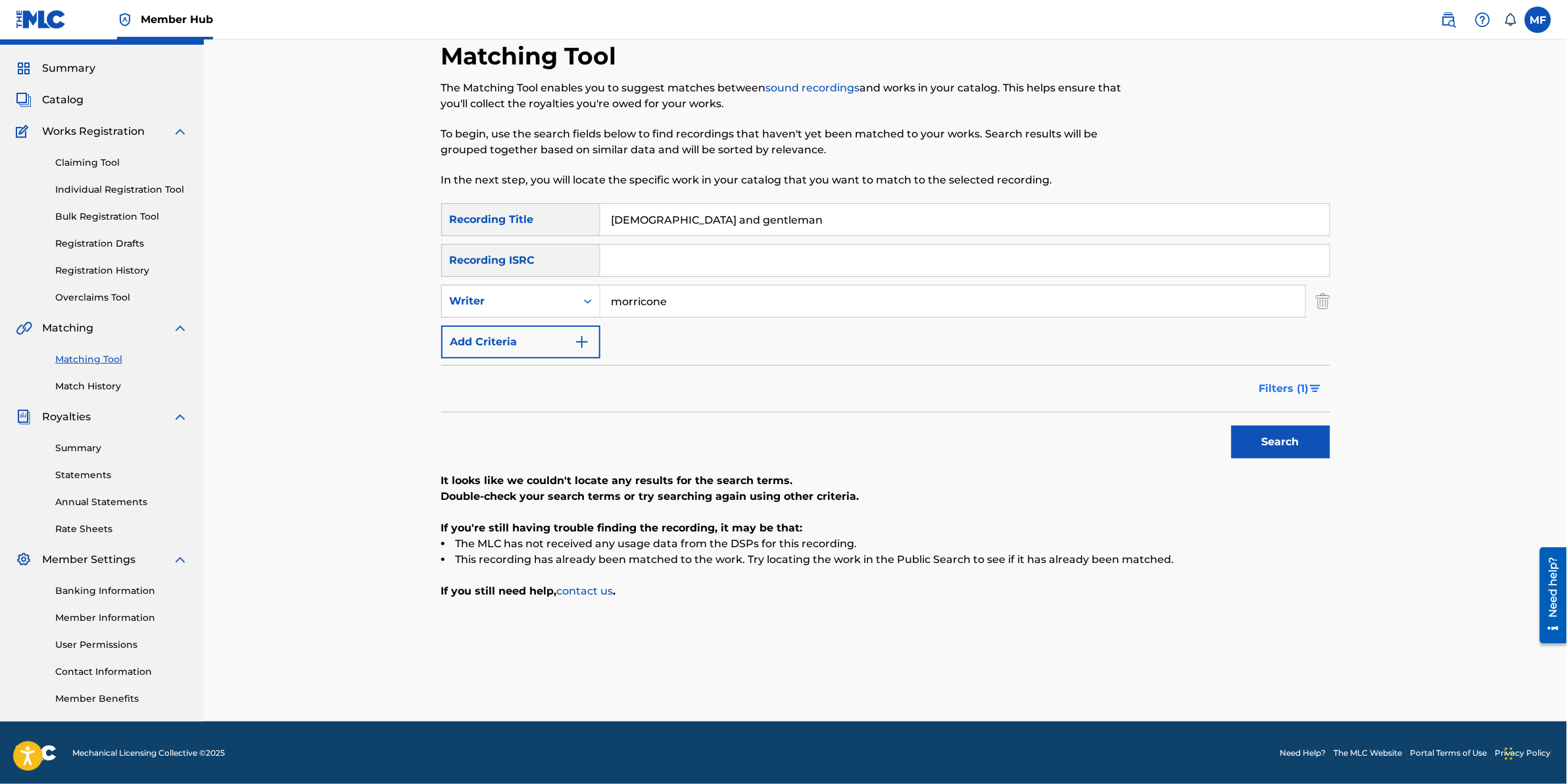
click at [1284, 388] on span "Filters ( 1 )" at bounding box center [1284, 388] width 50 height 16
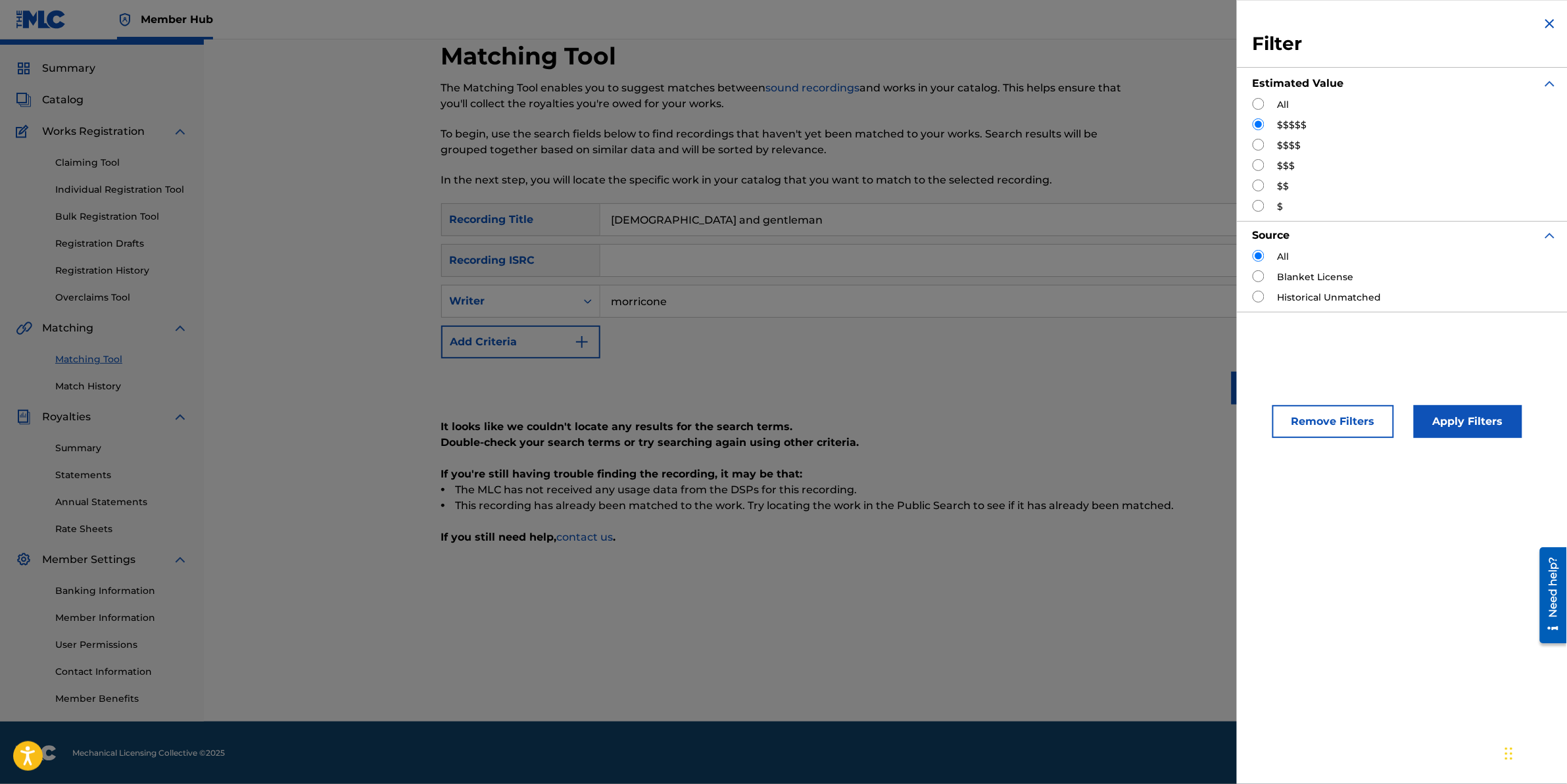
click at [1256, 143] on input "Search Form" at bounding box center [1258, 145] width 12 height 12
radio input "true"
drag, startPoint x: 1466, startPoint y: 396, endPoint x: 1471, endPoint y: 402, distance: 7.8
click at [1468, 399] on div "Remove Filters Apply Filters" at bounding box center [1405, 410] width 337 height 87
click at [1475, 416] on button "Apply Filters" at bounding box center [1468, 421] width 109 height 33
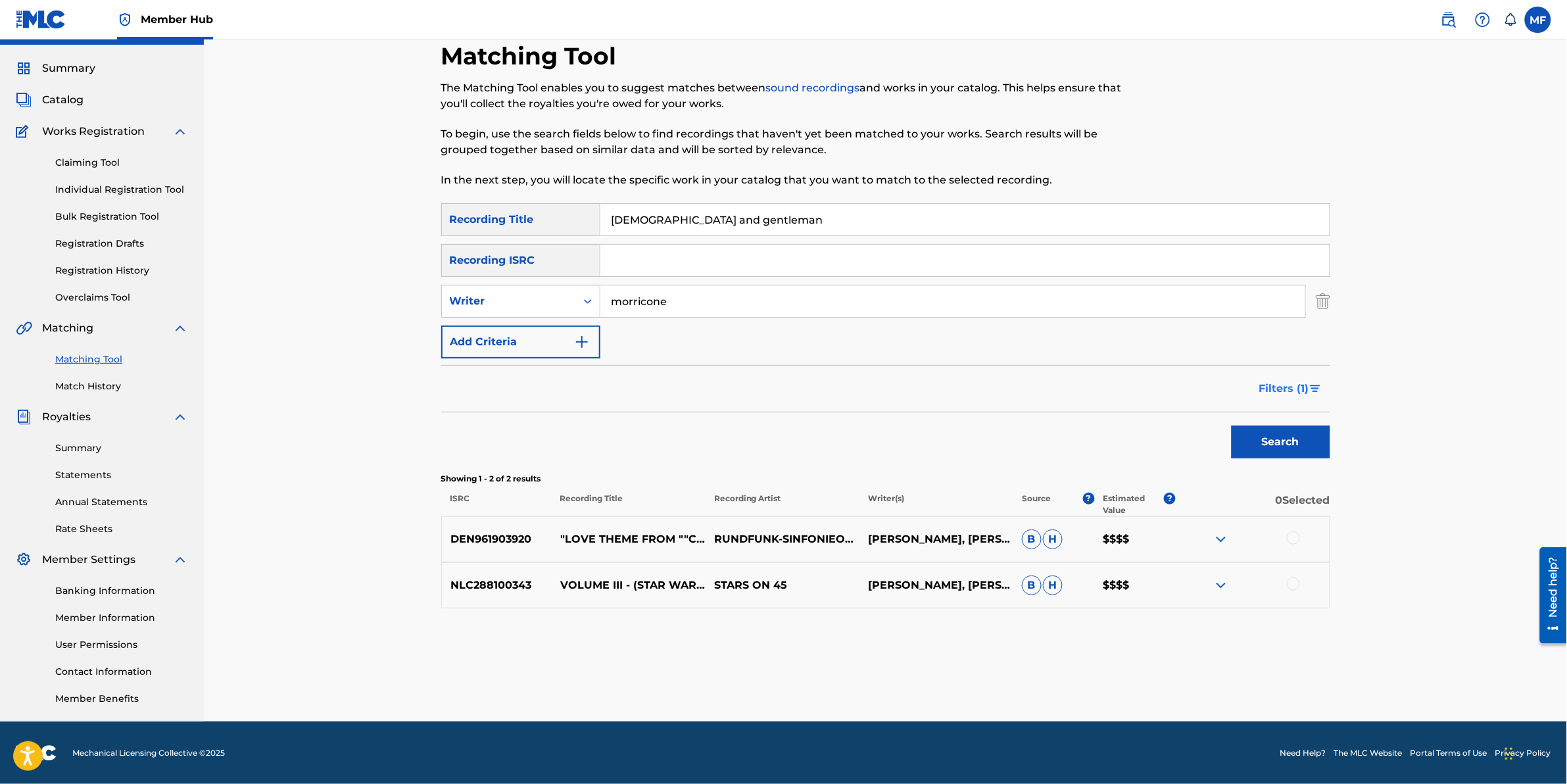
click at [1292, 386] on span "Filters ( 1 )" at bounding box center [1284, 388] width 50 height 16
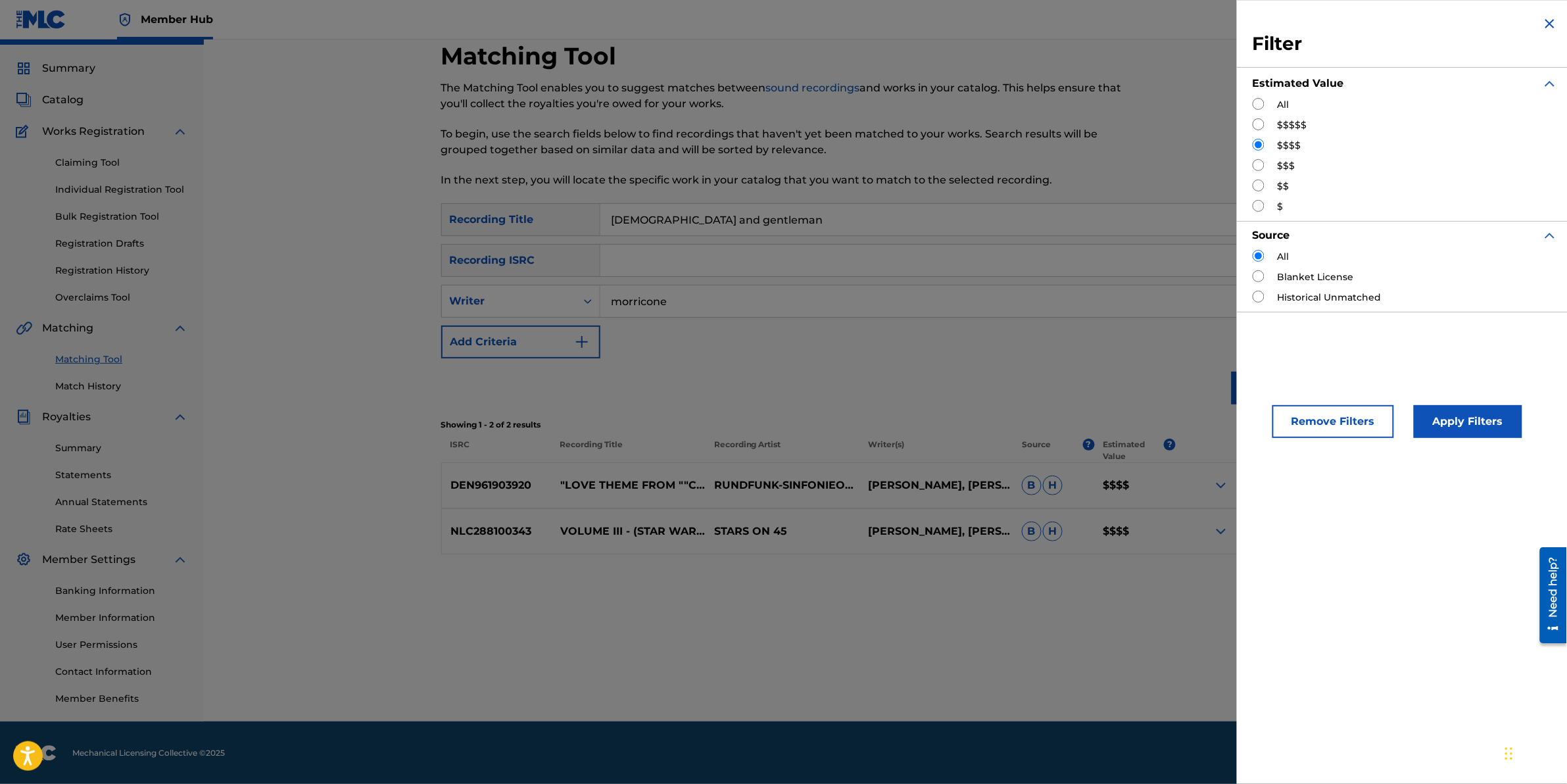
click at [1258, 163] on input "Search Form" at bounding box center [1258, 165] width 12 height 12
radio input "true"
click at [1464, 424] on button "Apply Filters" at bounding box center [1468, 421] width 109 height 33
click at [1464, 424] on div "Matching Tool The Matching Tool enables you to suggest matches between sound re…" at bounding box center [885, 365] width 1363 height 713
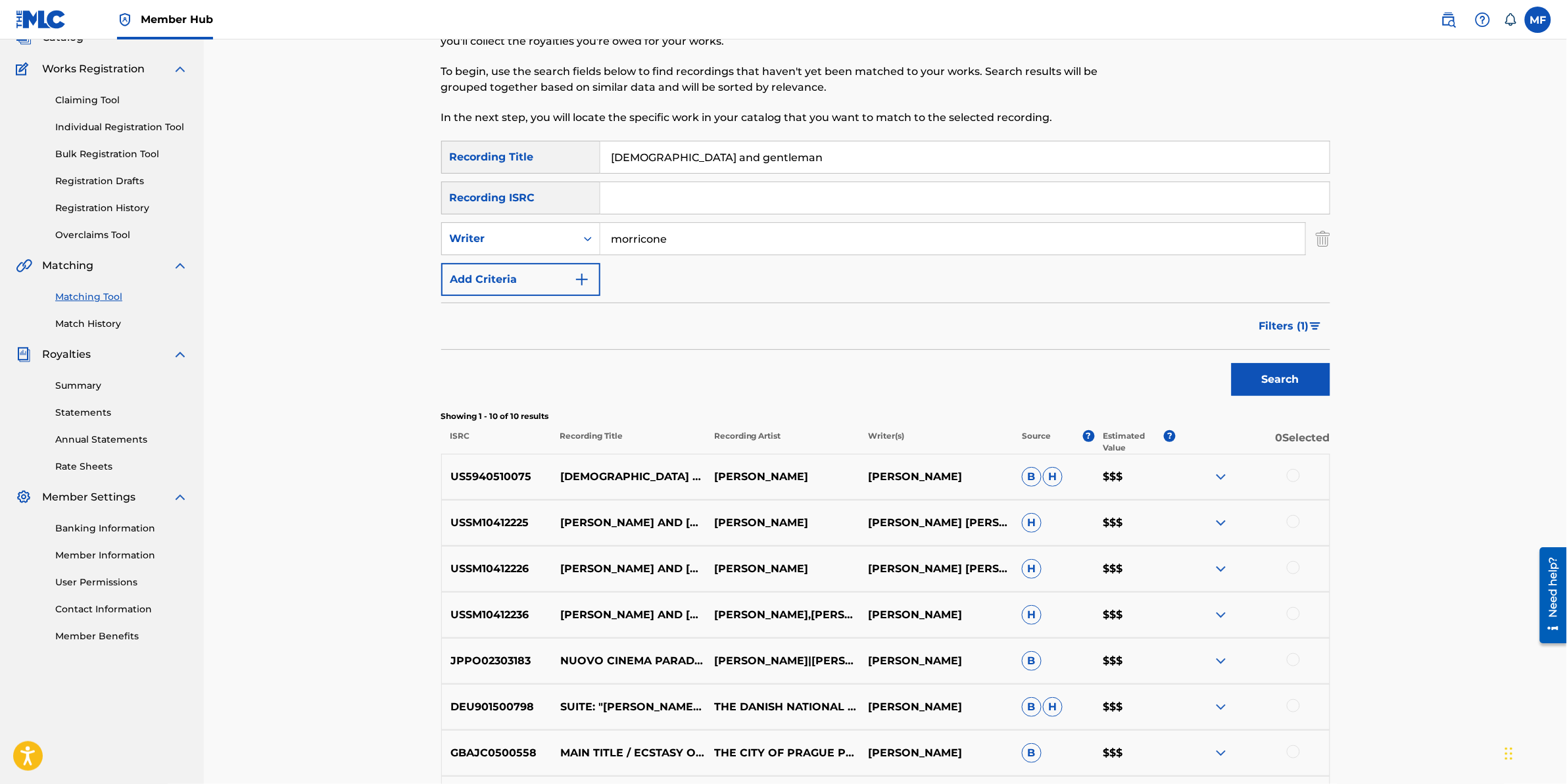
scroll to position [113, 0]
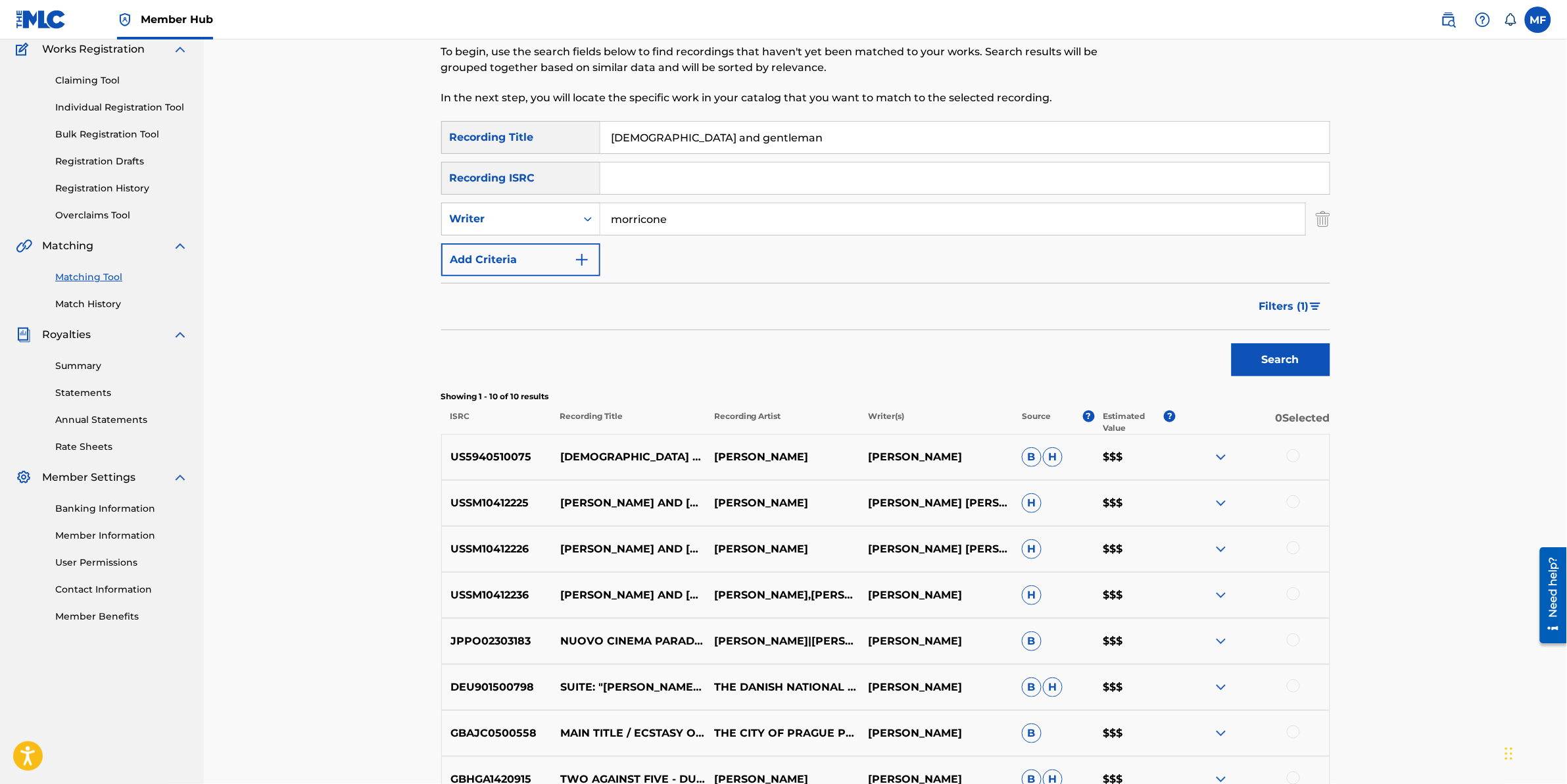
click at [1297, 455] on div at bounding box center [1294, 455] width 13 height 13
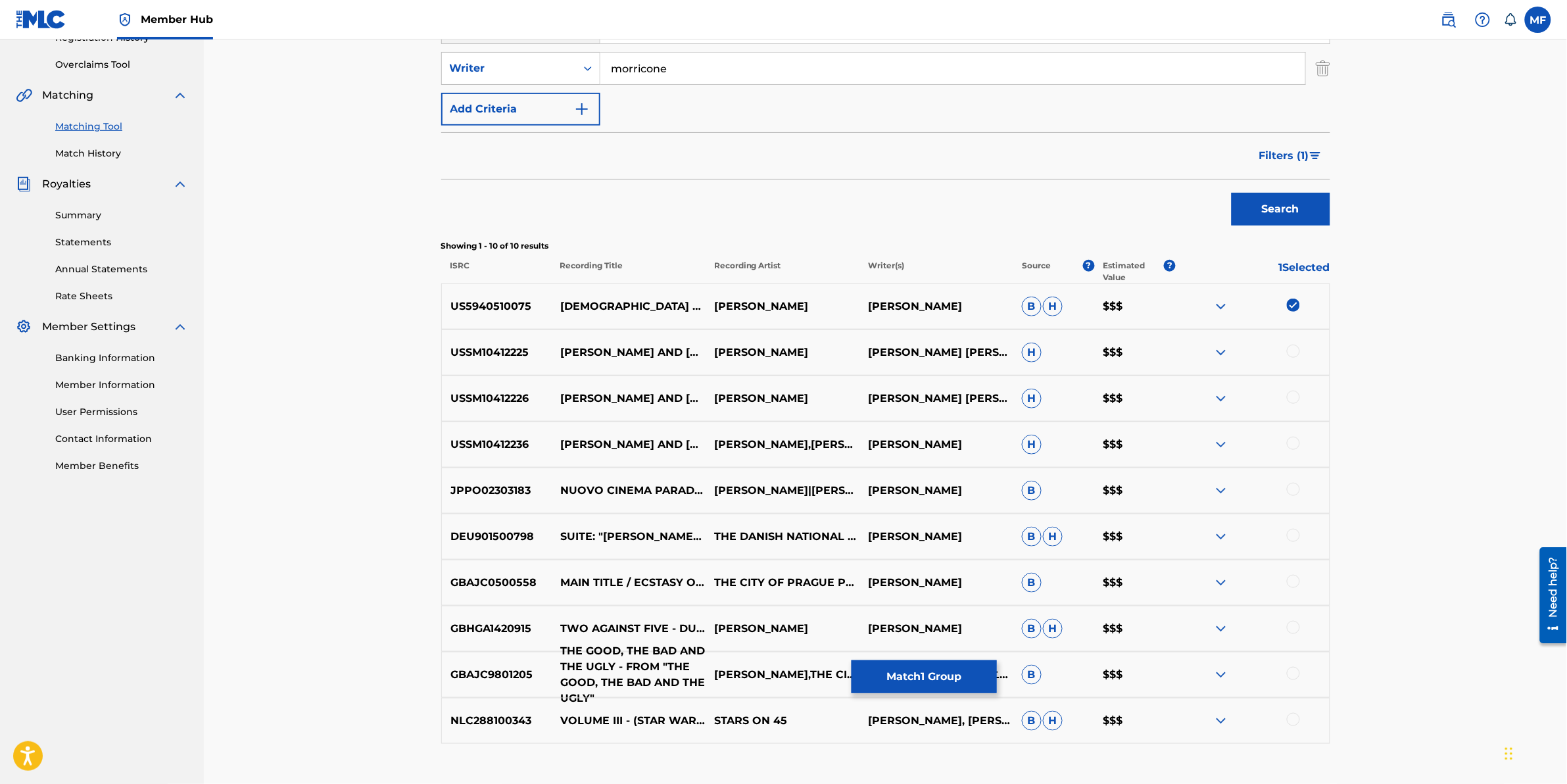
scroll to position [278, 0]
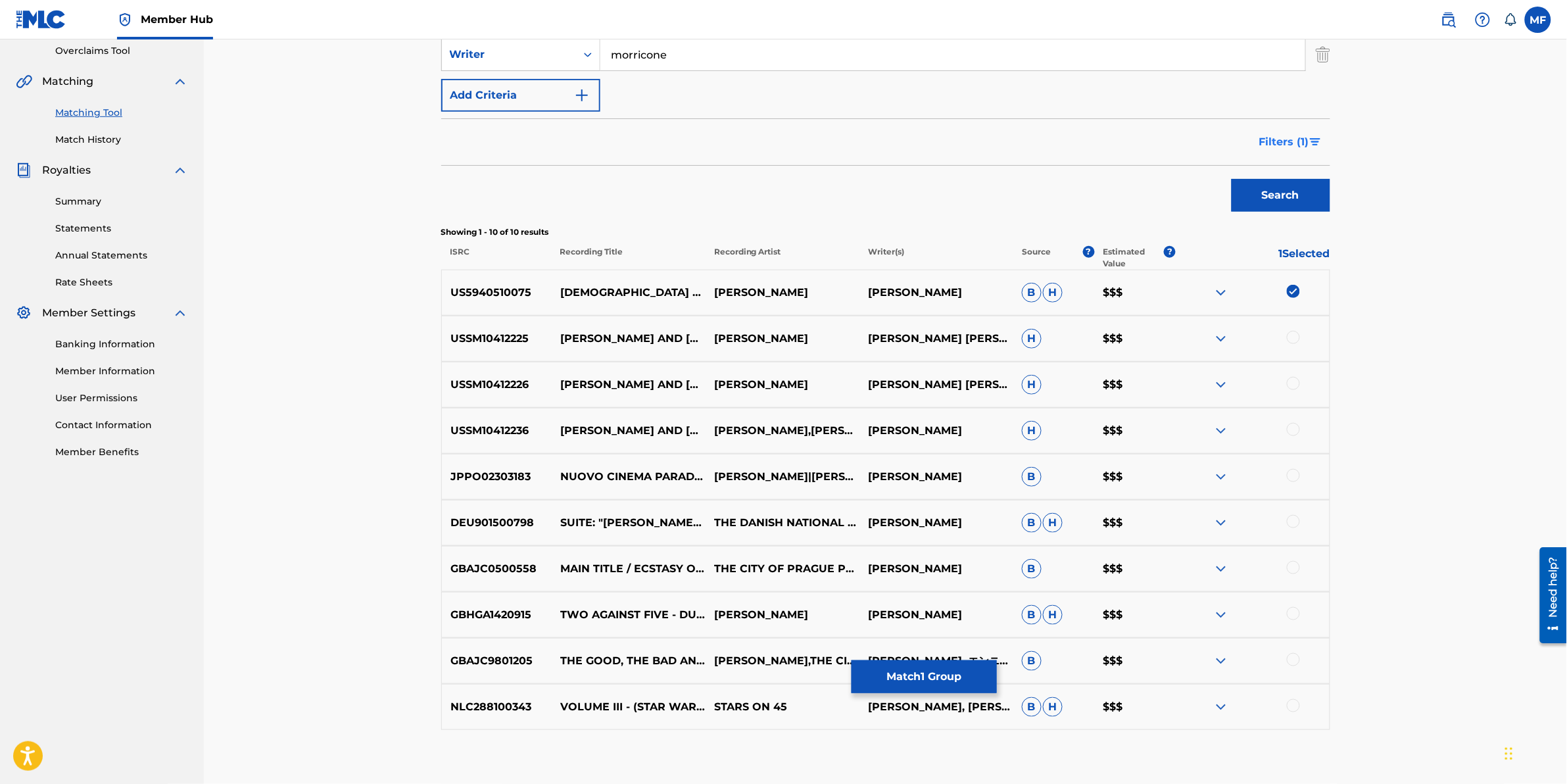
click at [1303, 130] on button "Filters ( 1 )" at bounding box center [1291, 142] width 79 height 33
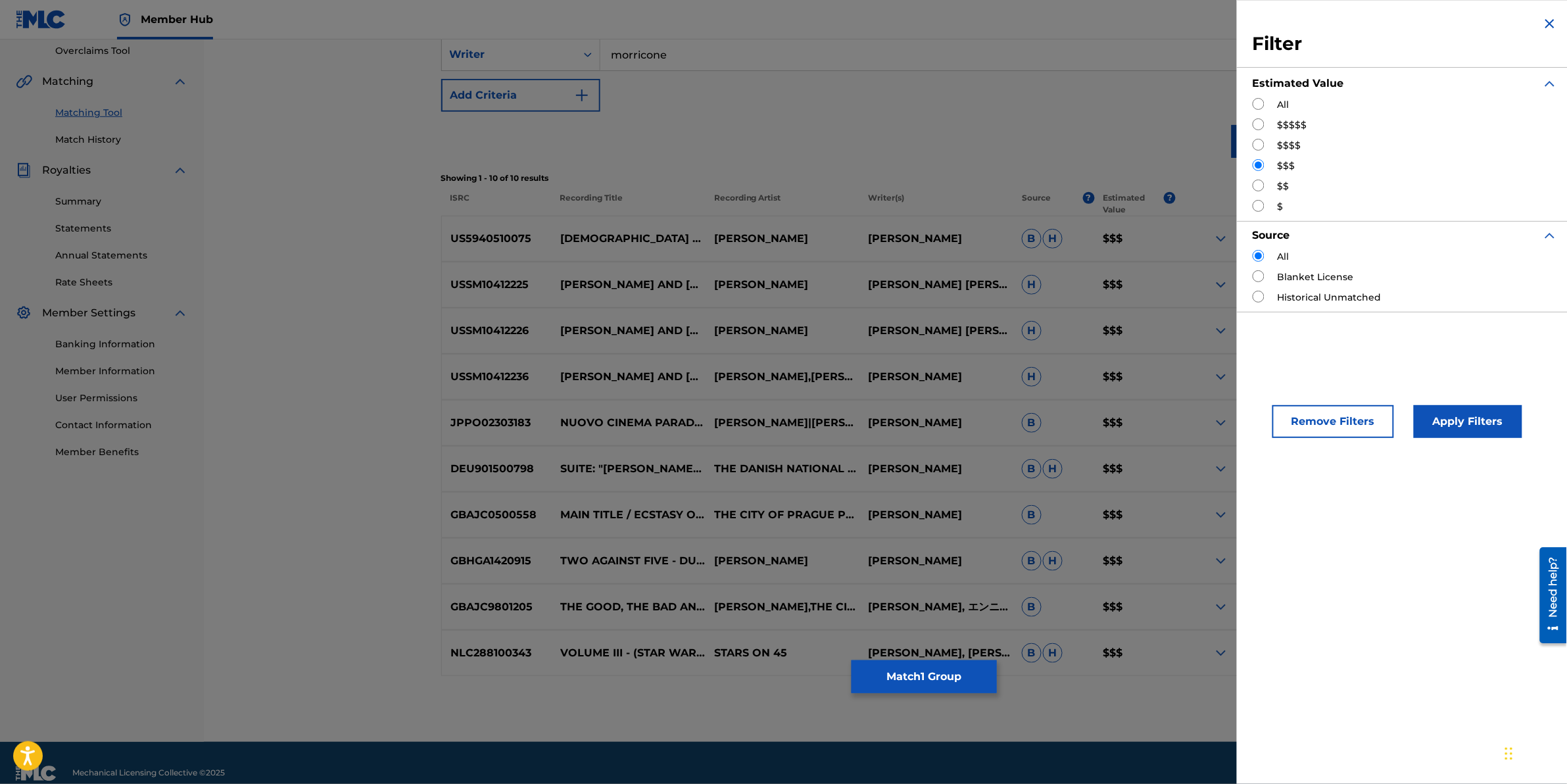
click at [1261, 188] on input "Search Form" at bounding box center [1258, 186] width 12 height 12
radio input "true"
click at [1484, 413] on button "Apply Filters" at bounding box center [1468, 421] width 109 height 33
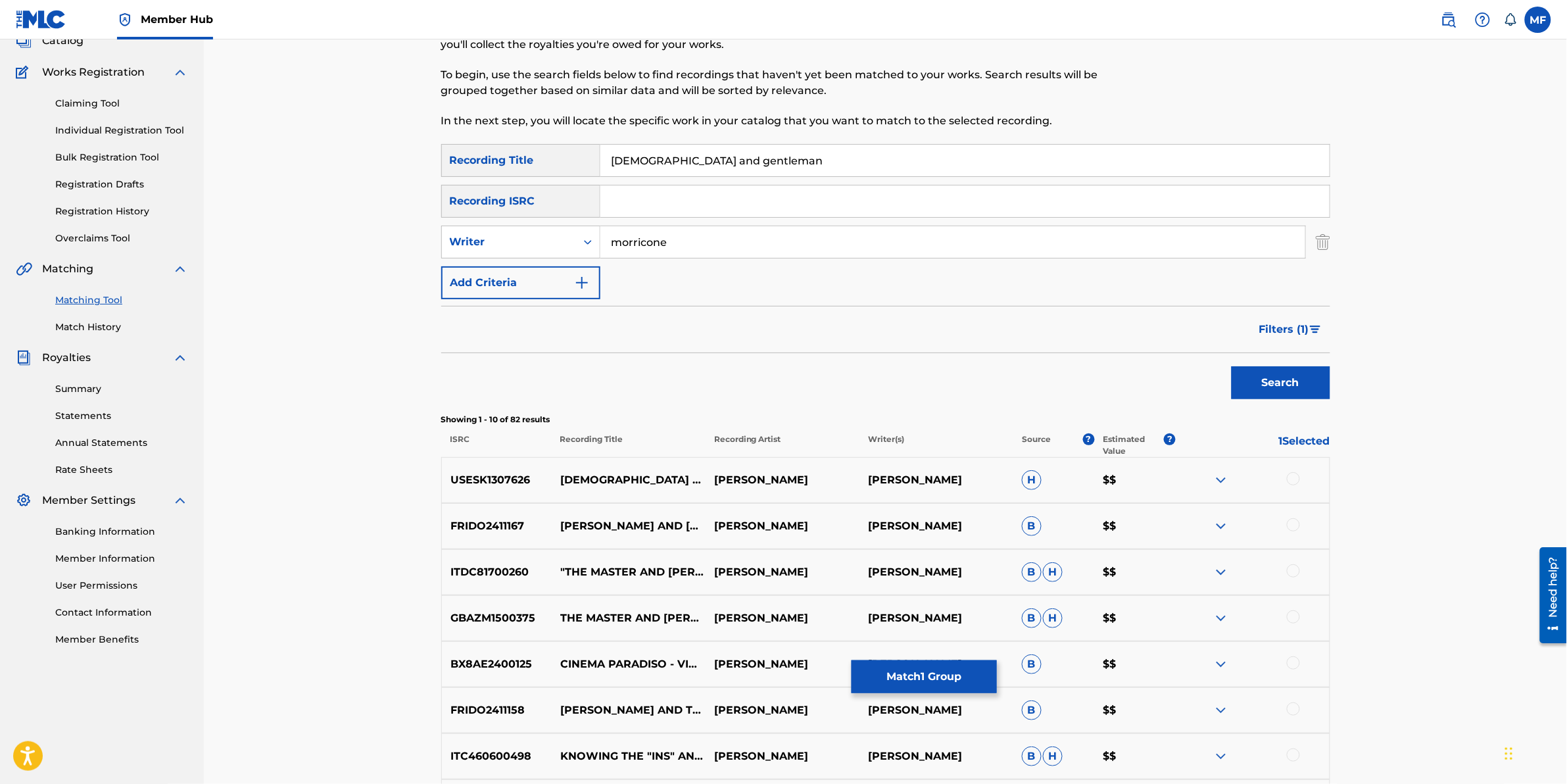
scroll to position [113, 0]
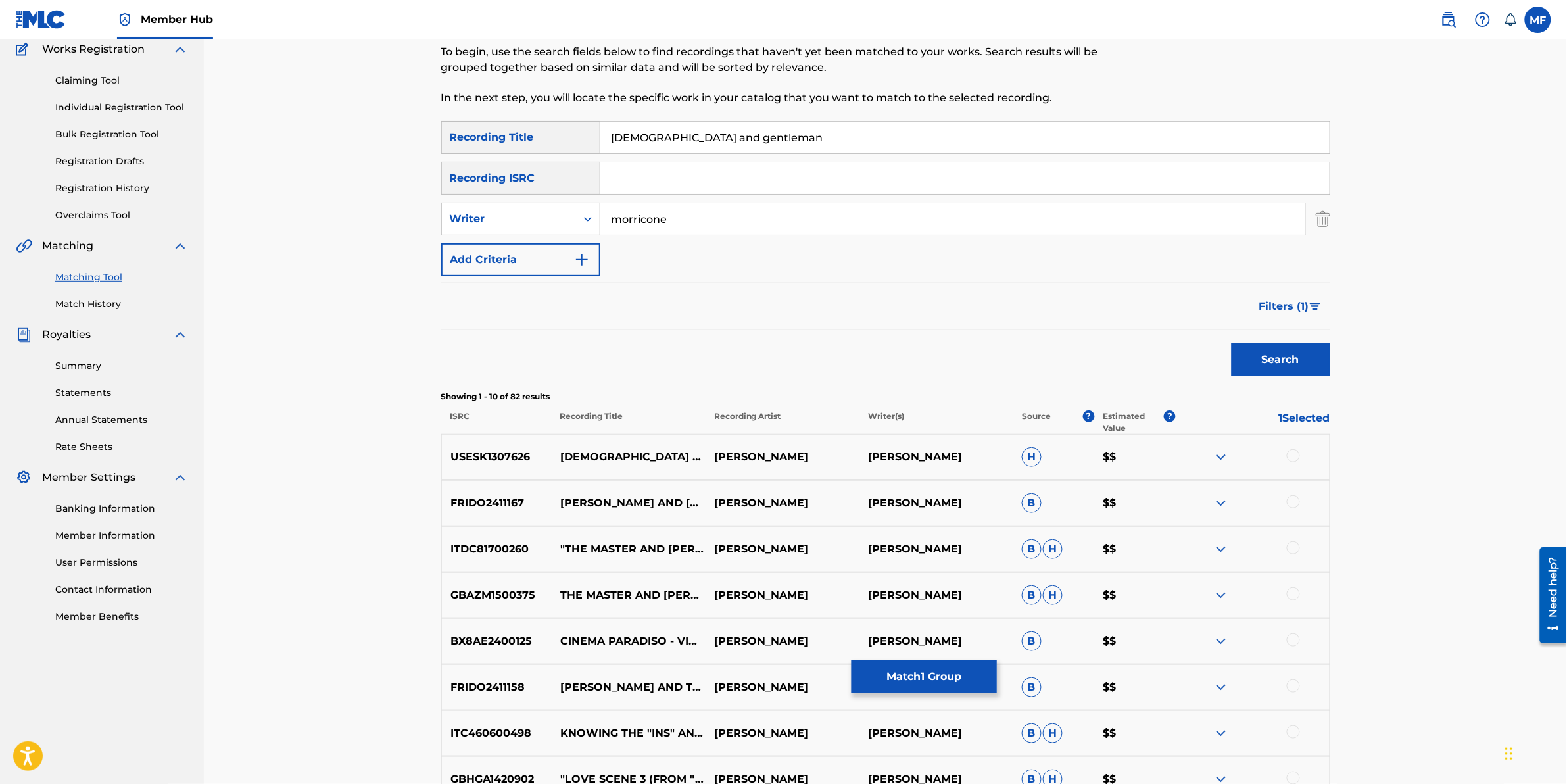
click at [1294, 455] on div at bounding box center [1294, 455] width 13 height 13
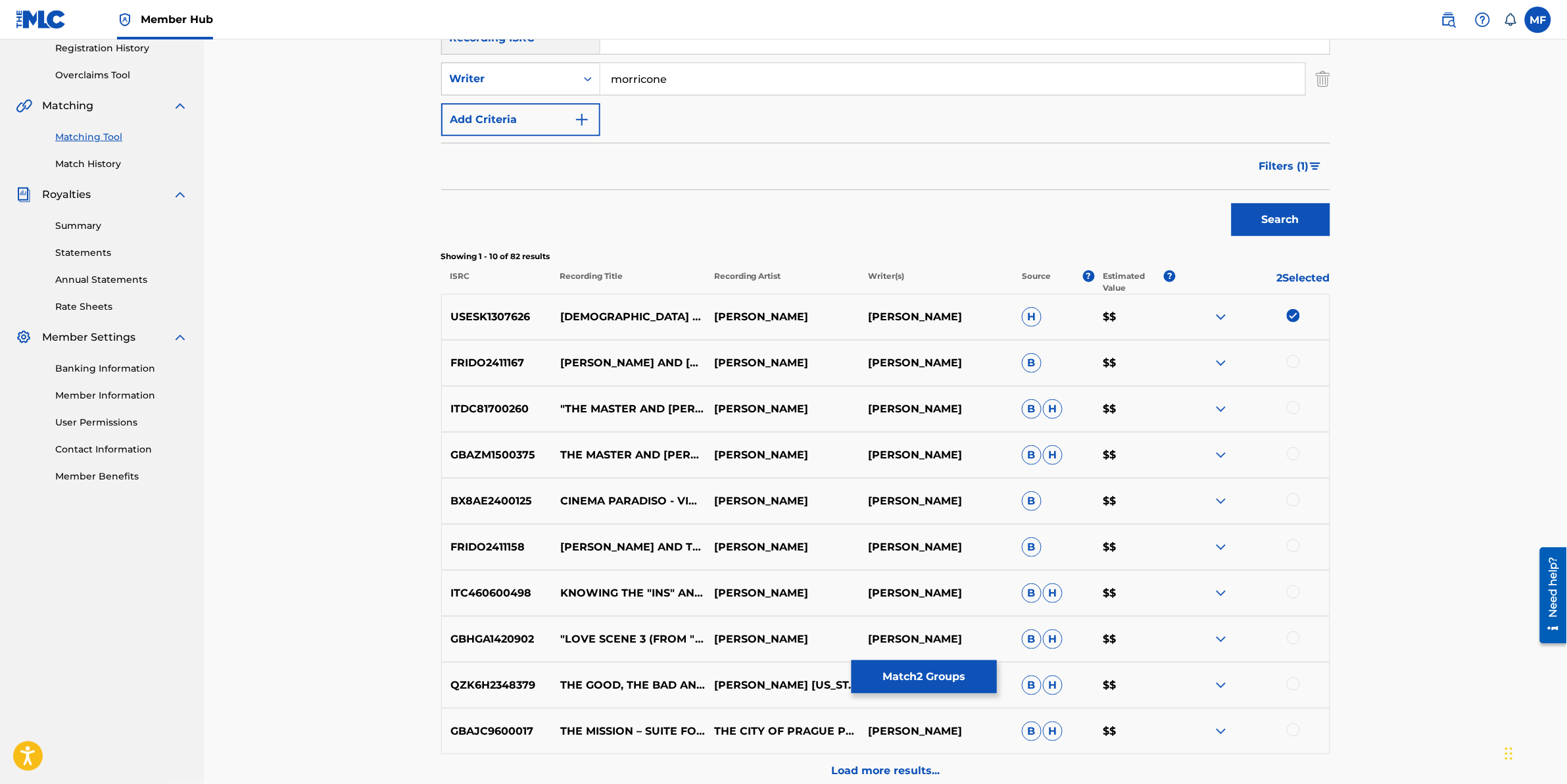
scroll to position [278, 0]
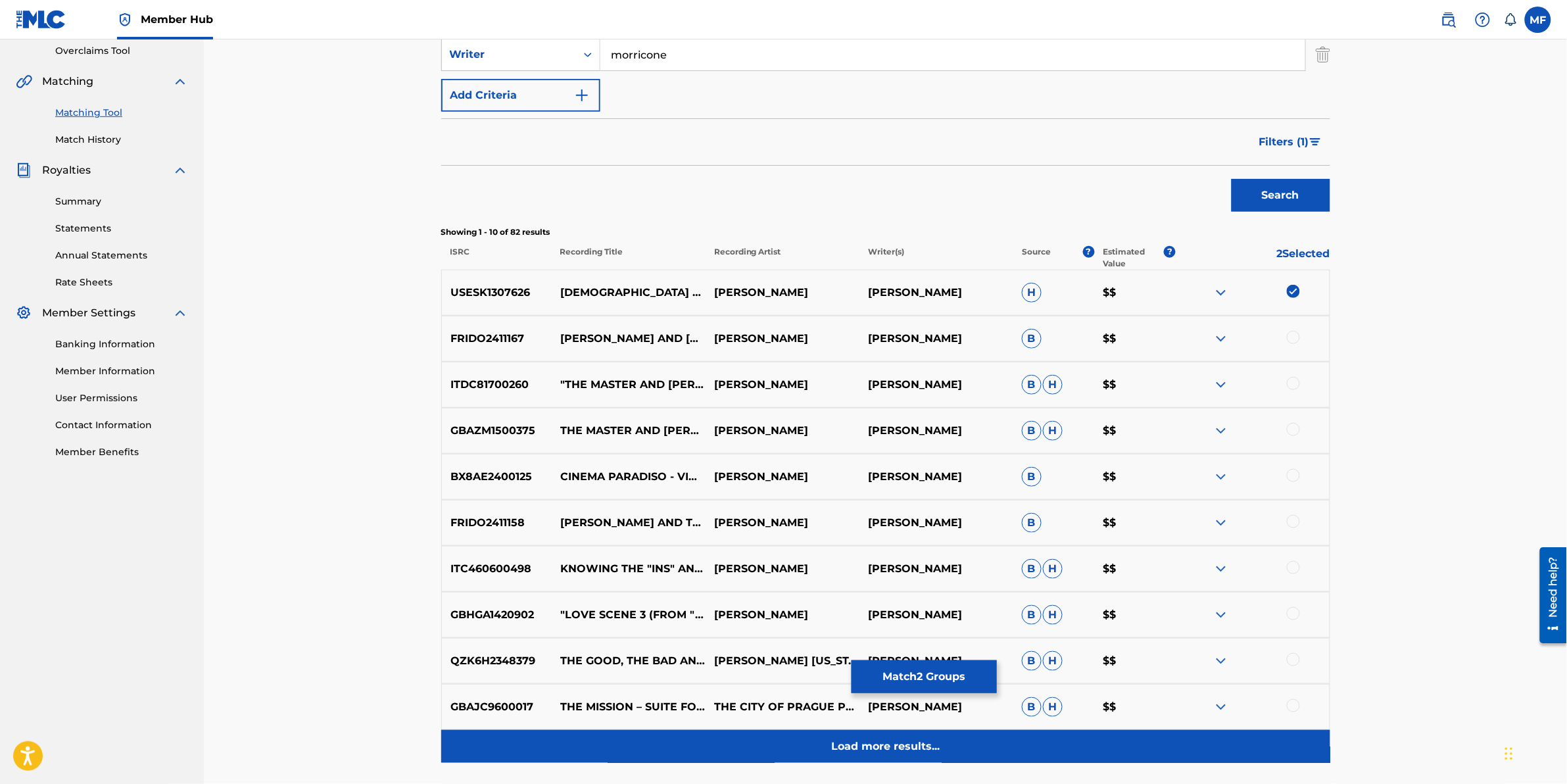
click at [655, 735] on div "Load more results..." at bounding box center [886, 747] width 889 height 33
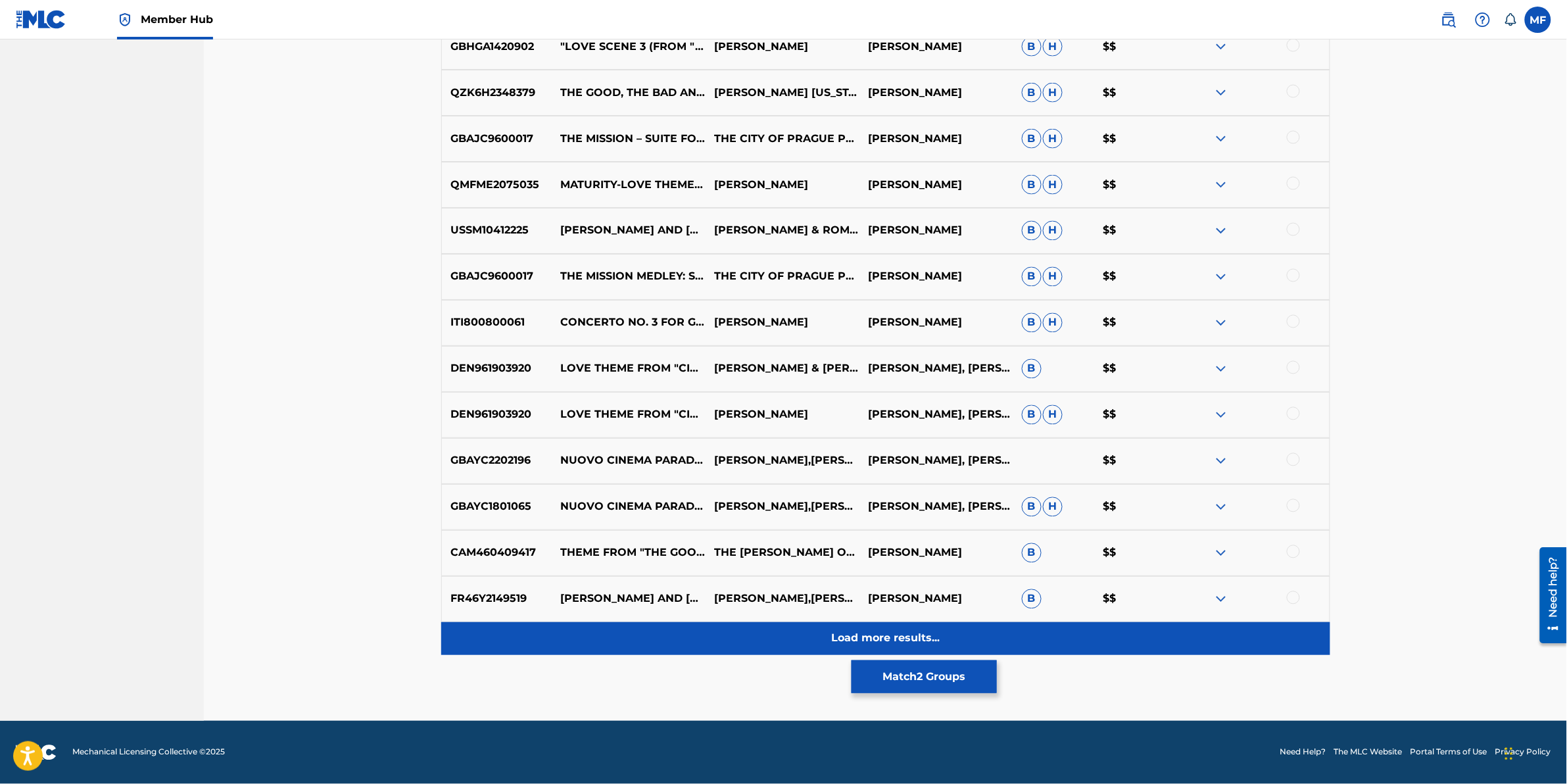
click at [618, 635] on div "Load more results..." at bounding box center [886, 639] width 889 height 33
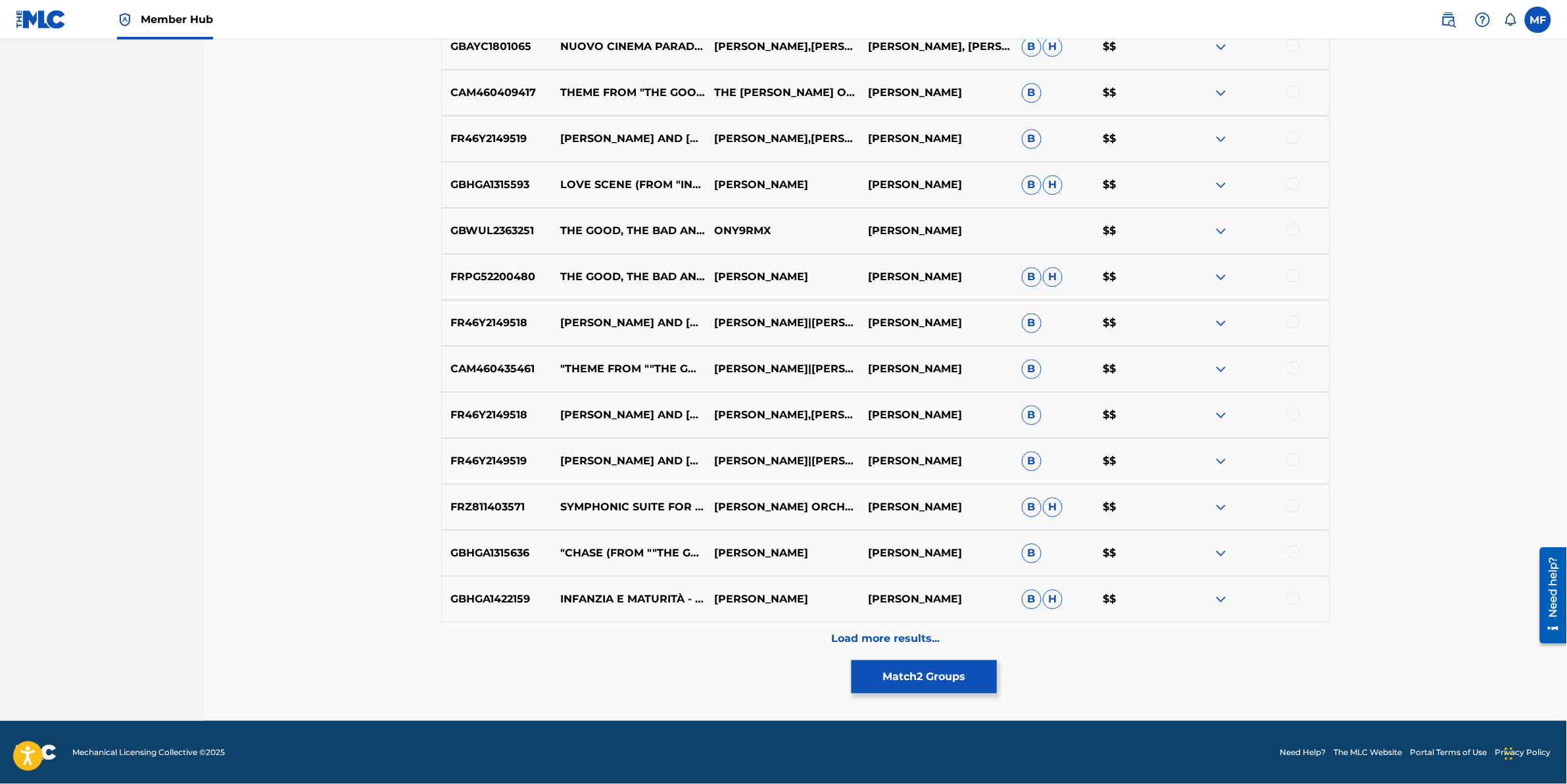
click at [618, 635] on div "Load more results..." at bounding box center [886, 639] width 889 height 33
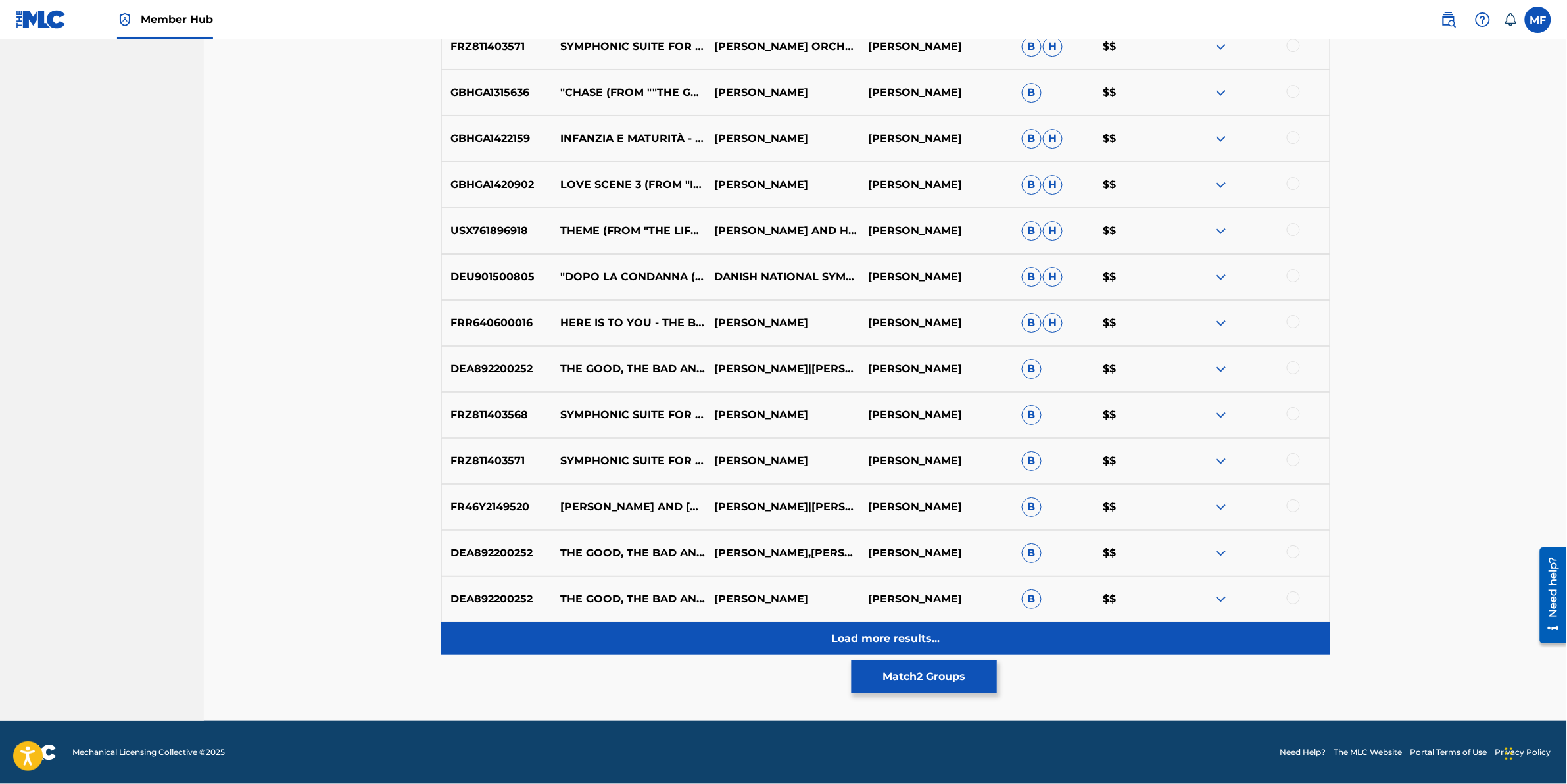
click at [619, 633] on div "Load more results..." at bounding box center [886, 639] width 889 height 33
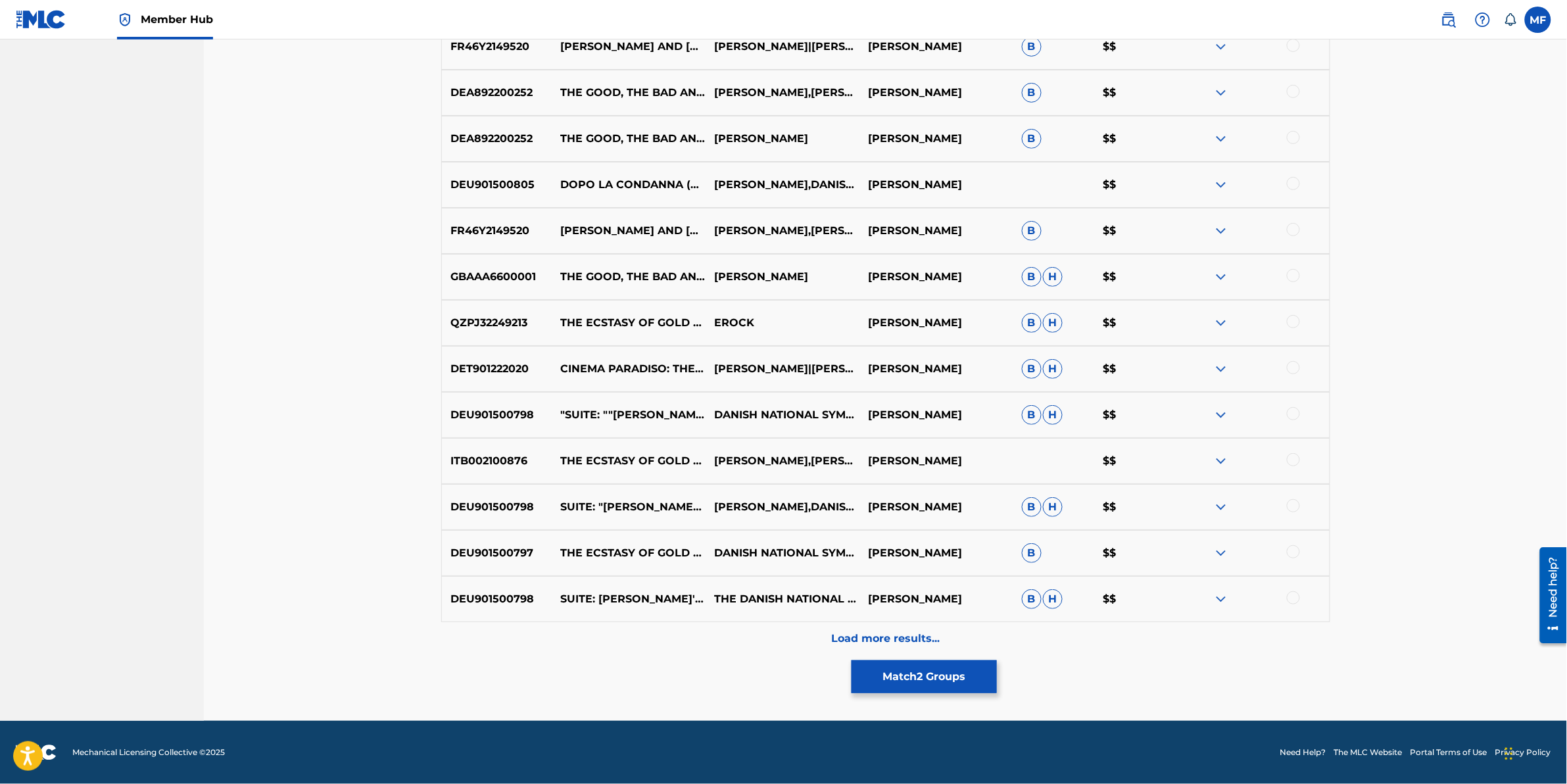
click at [619, 633] on div "Load more results..." at bounding box center [886, 639] width 889 height 33
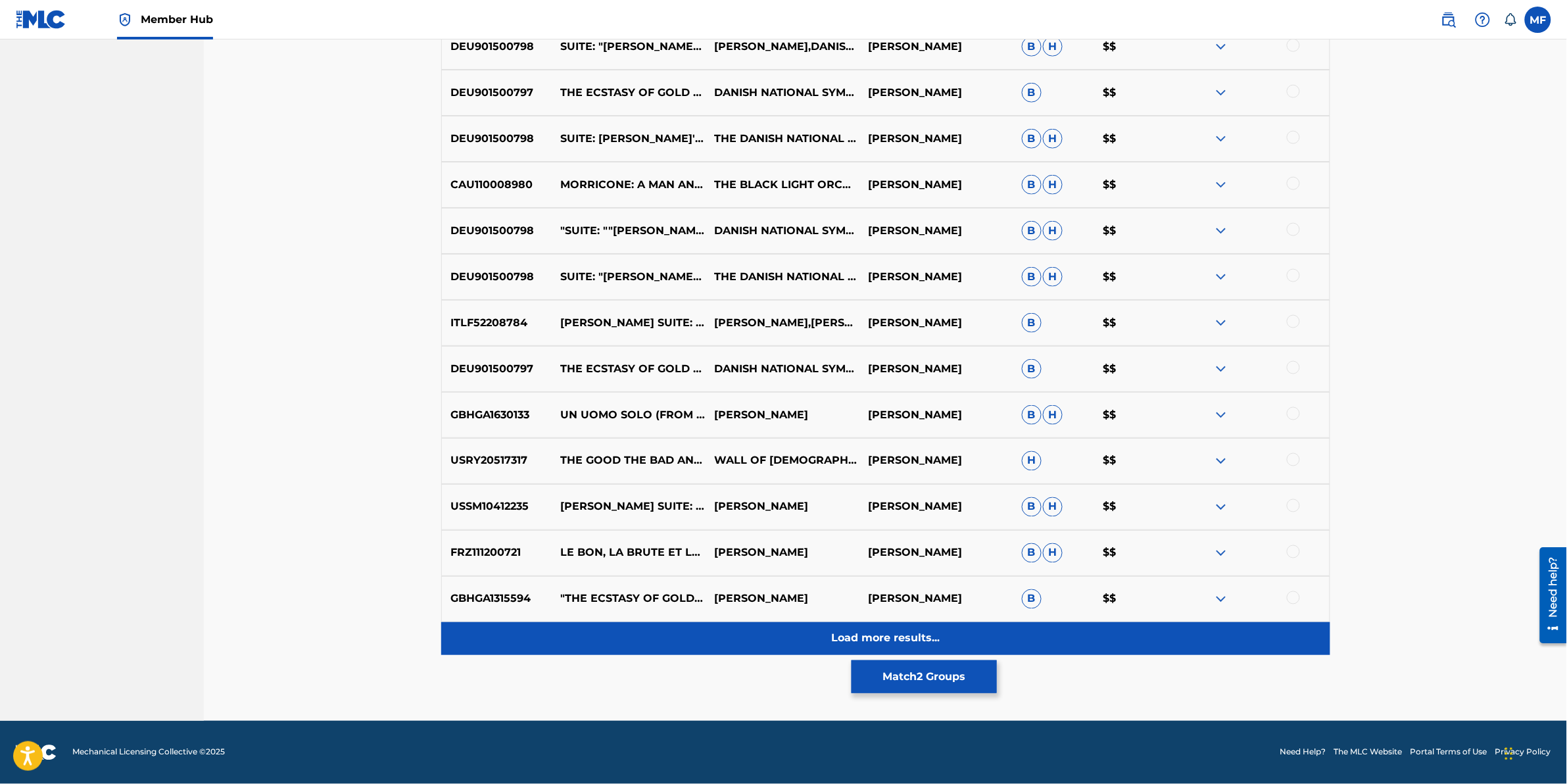
click at [671, 642] on div "Load more results..." at bounding box center [886, 639] width 889 height 33
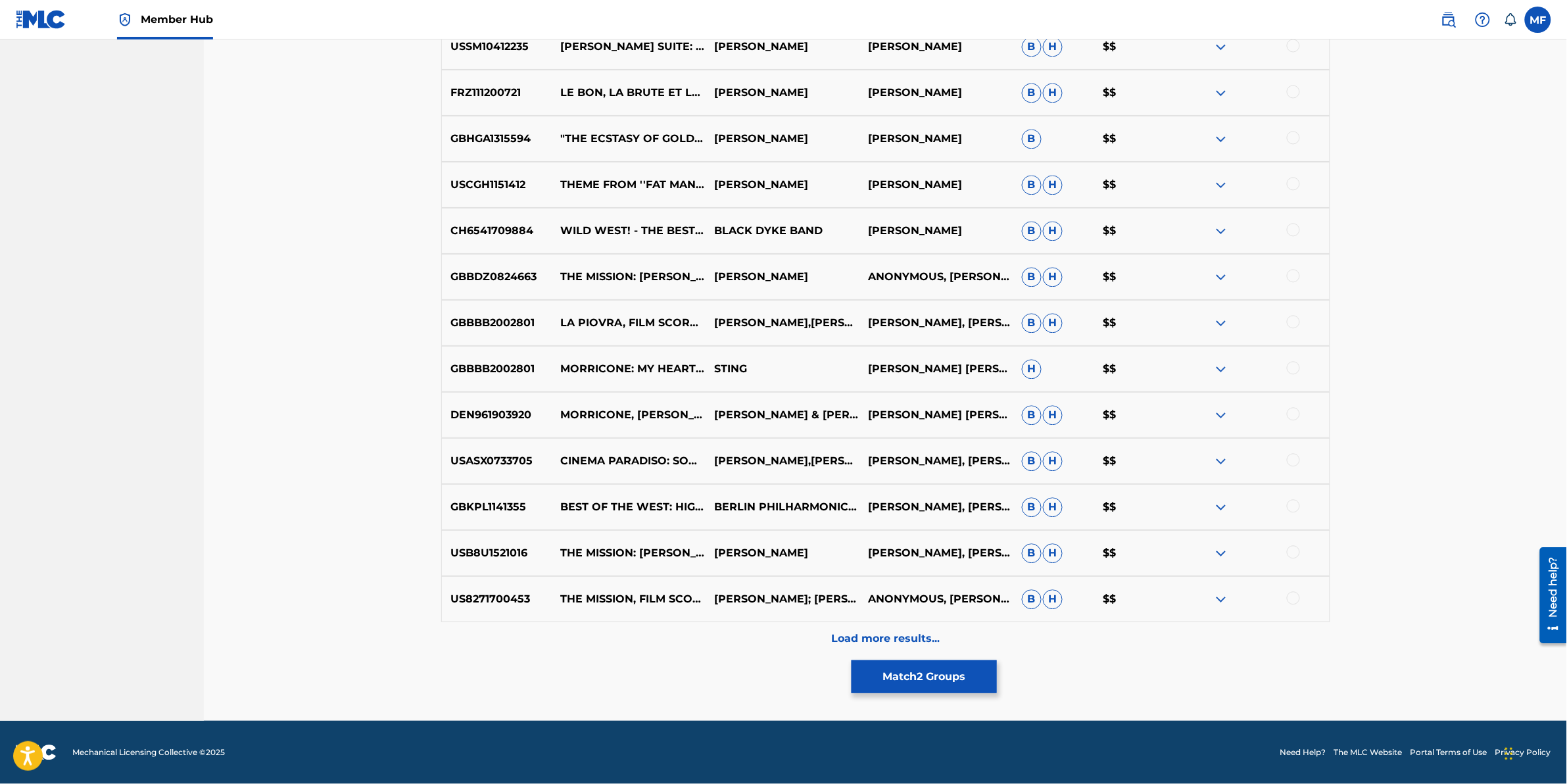
click at [666, 635] on div "Load more results..." at bounding box center [886, 639] width 889 height 33
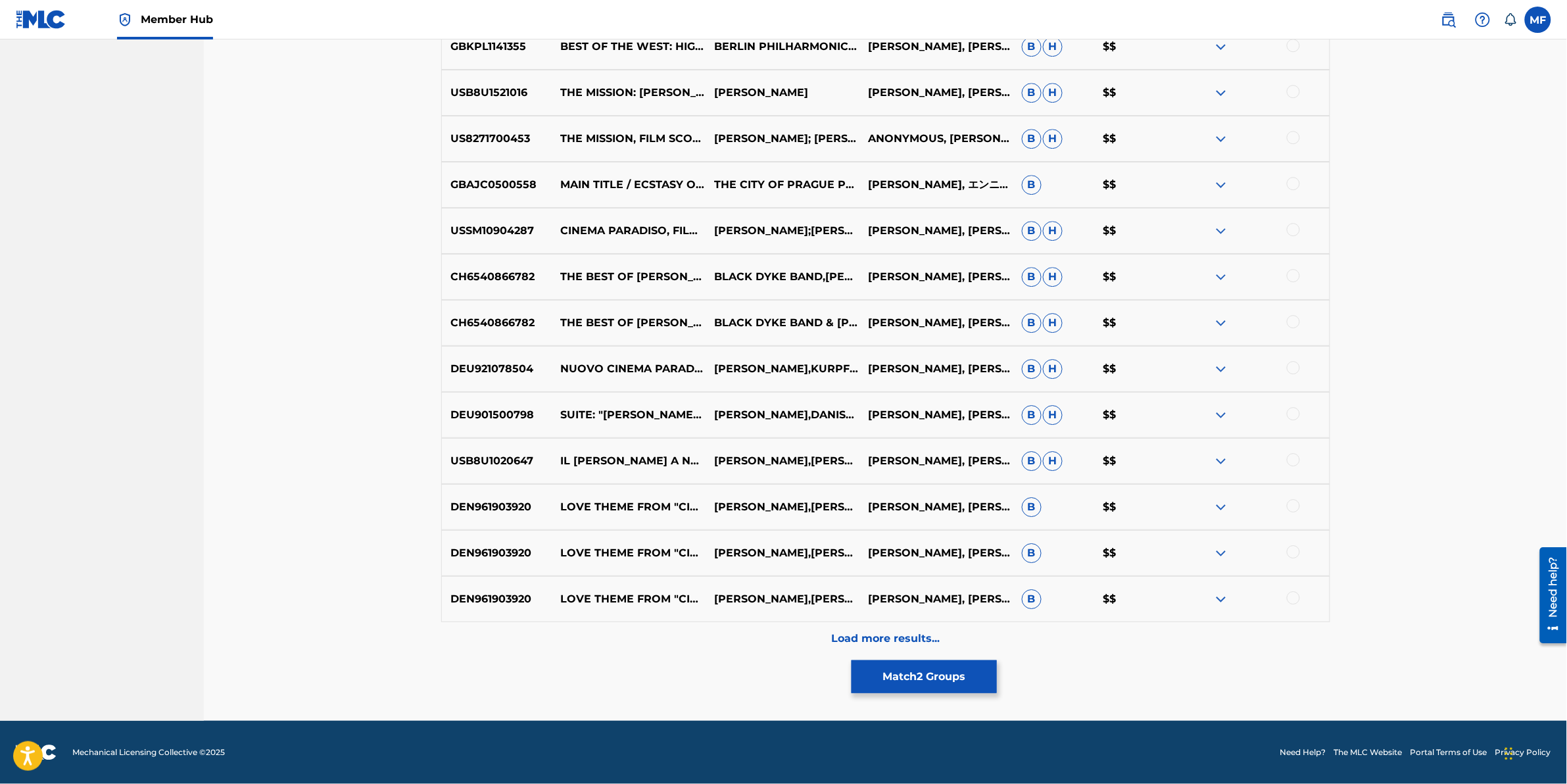
click at [668, 634] on div "Load more results..." at bounding box center [886, 639] width 889 height 33
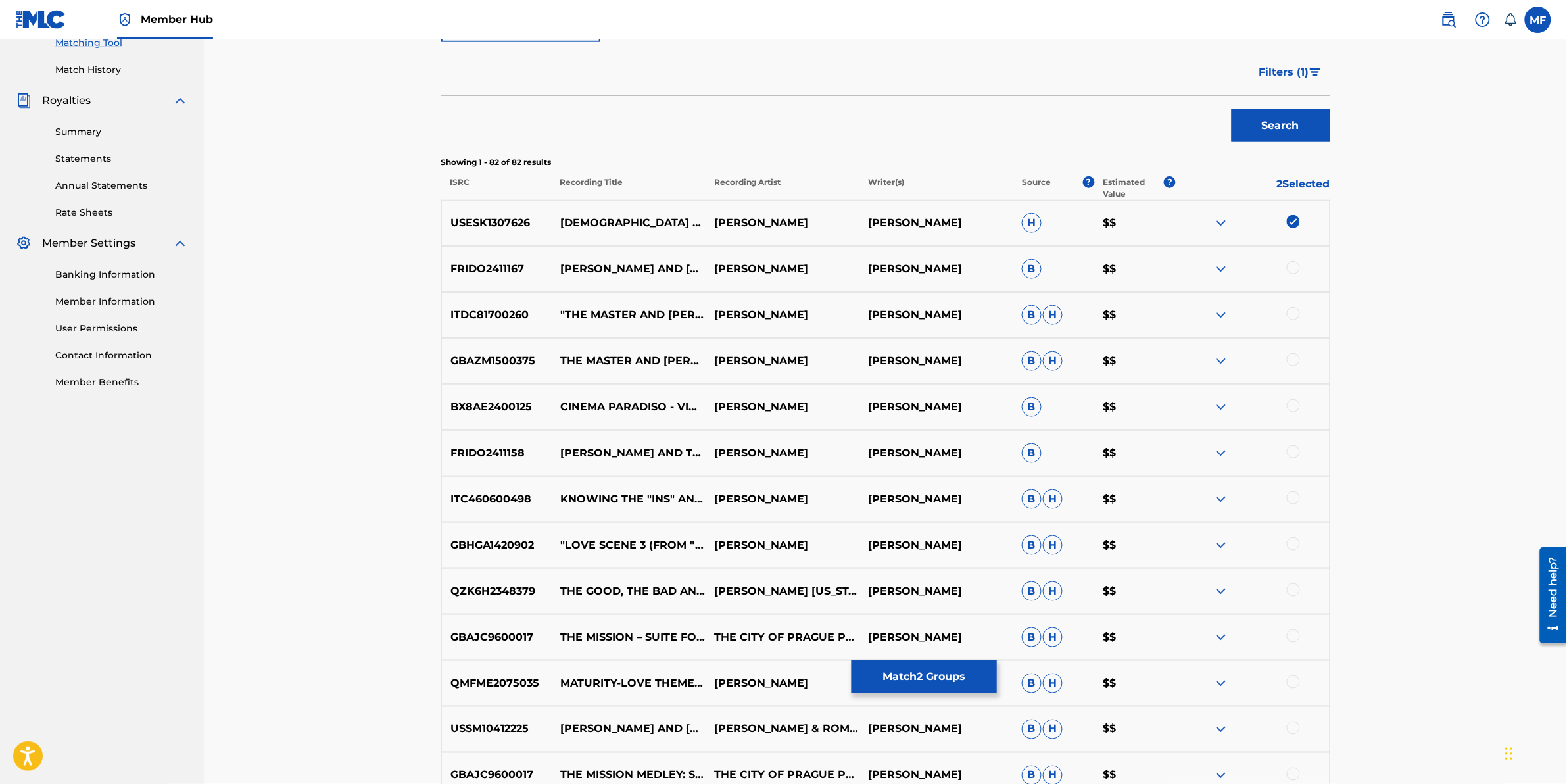
scroll to position [247, 0]
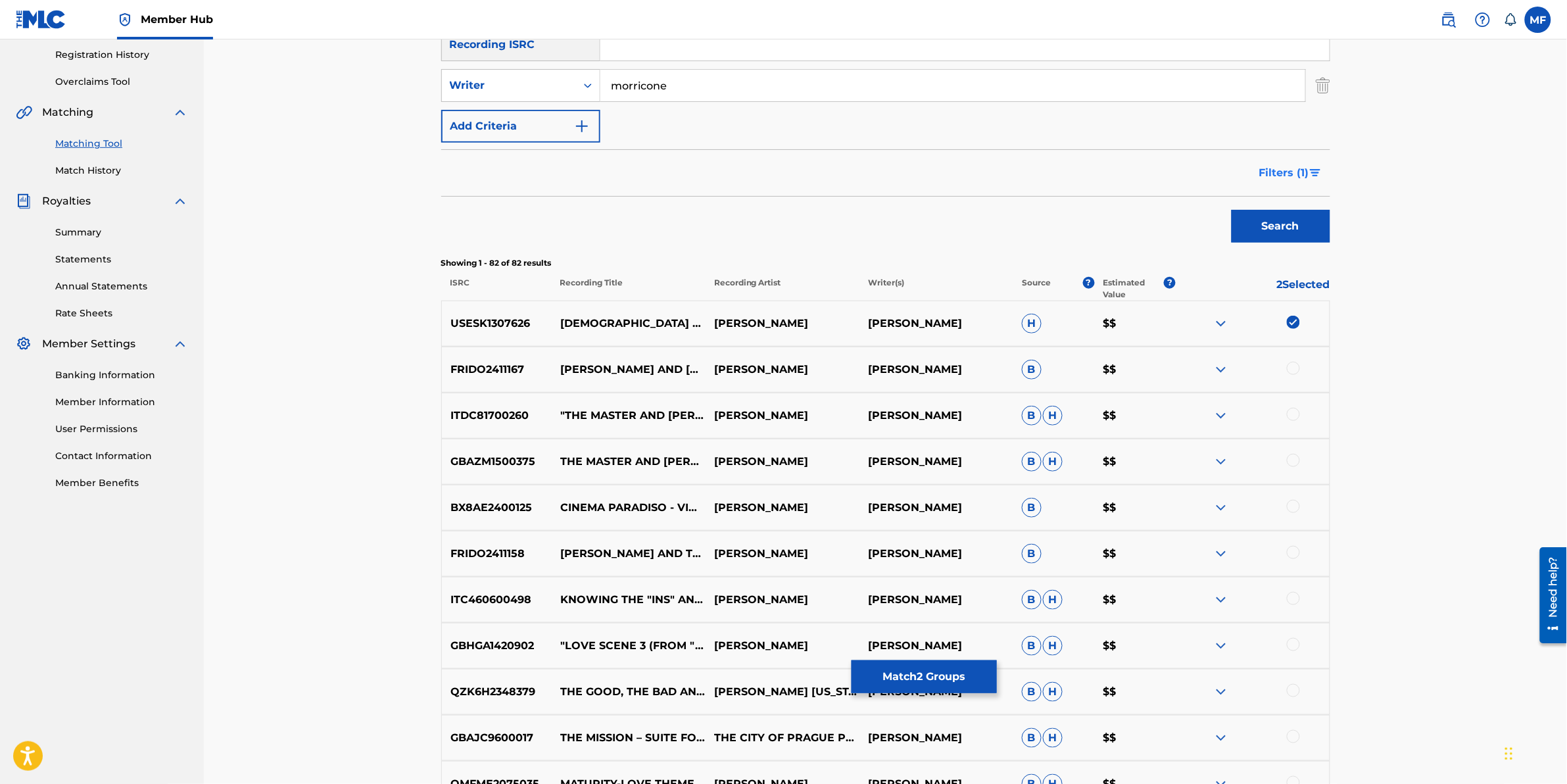
click at [1301, 176] on span "Filters ( 1 )" at bounding box center [1284, 173] width 50 height 16
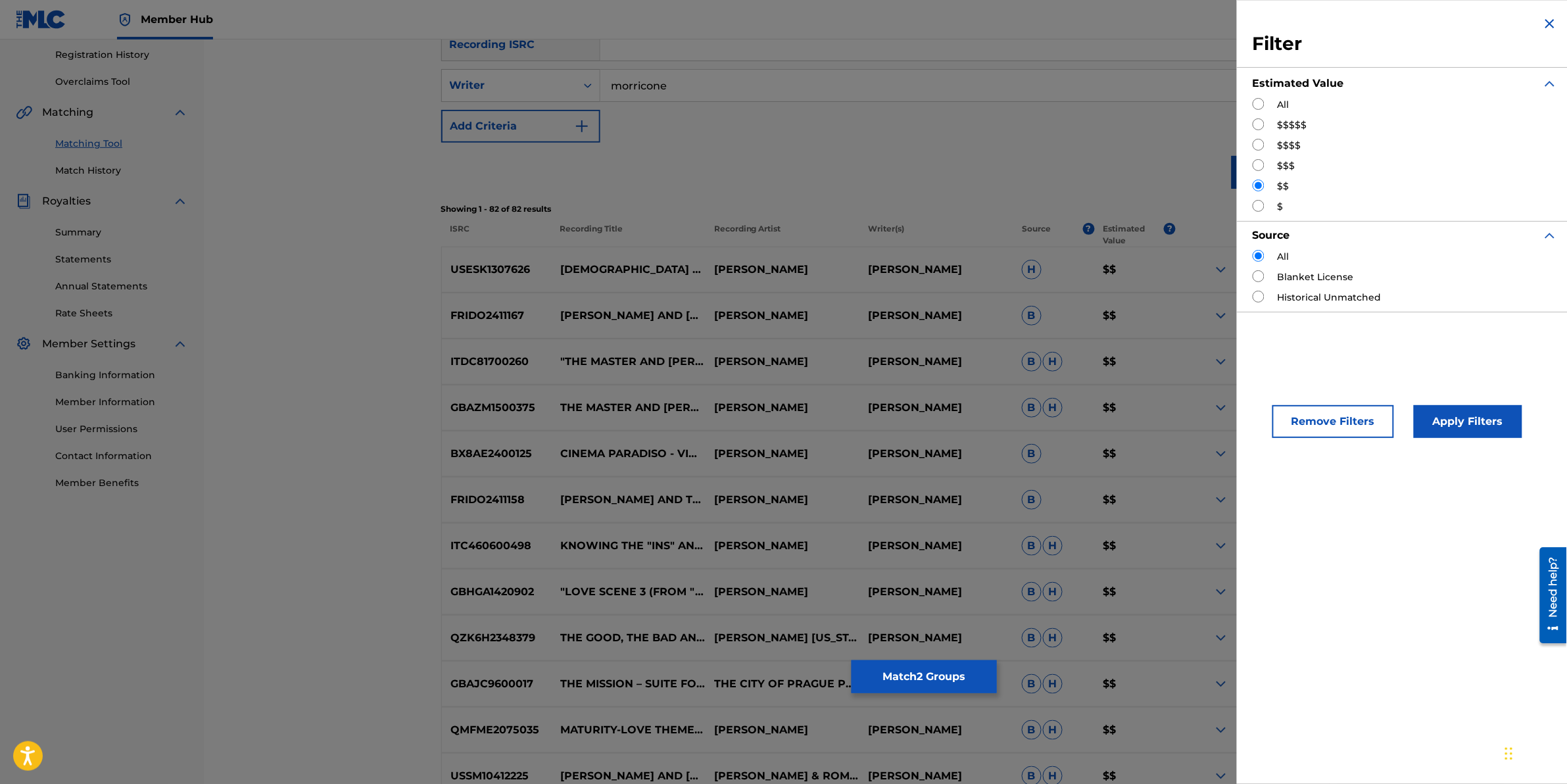
click at [1261, 205] on input "Search Form" at bounding box center [1258, 206] width 12 height 12
radio input "true"
click at [1476, 417] on button "Apply Filters" at bounding box center [1468, 421] width 109 height 33
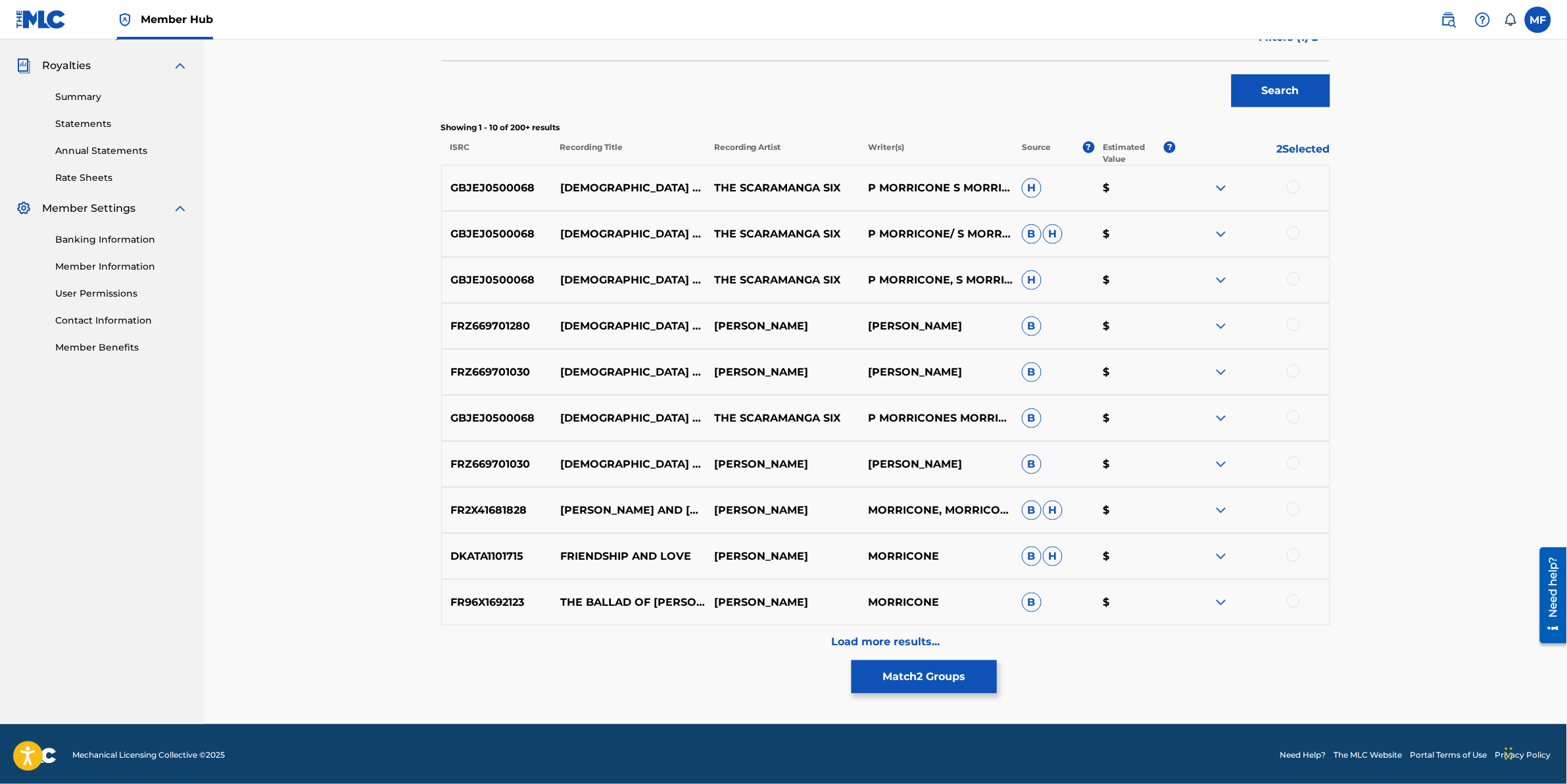
scroll to position [386, 0]
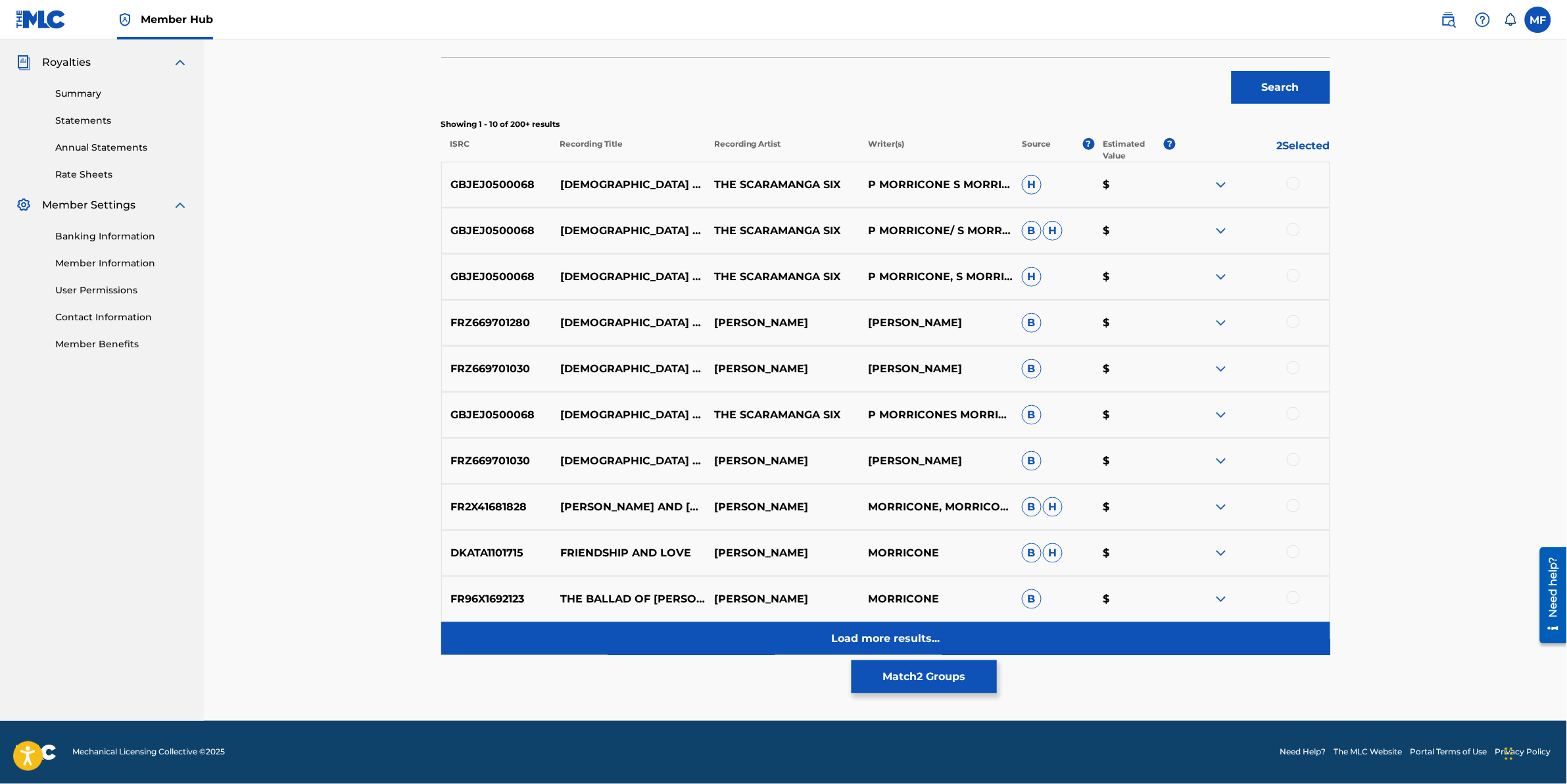
click at [738, 635] on div "Load more results..." at bounding box center [886, 639] width 889 height 33
click at [738, 635] on div "Matching Tool The Matching Tool enables you to suggest matches between sound re…" at bounding box center [886, 204] width 889 height 1034
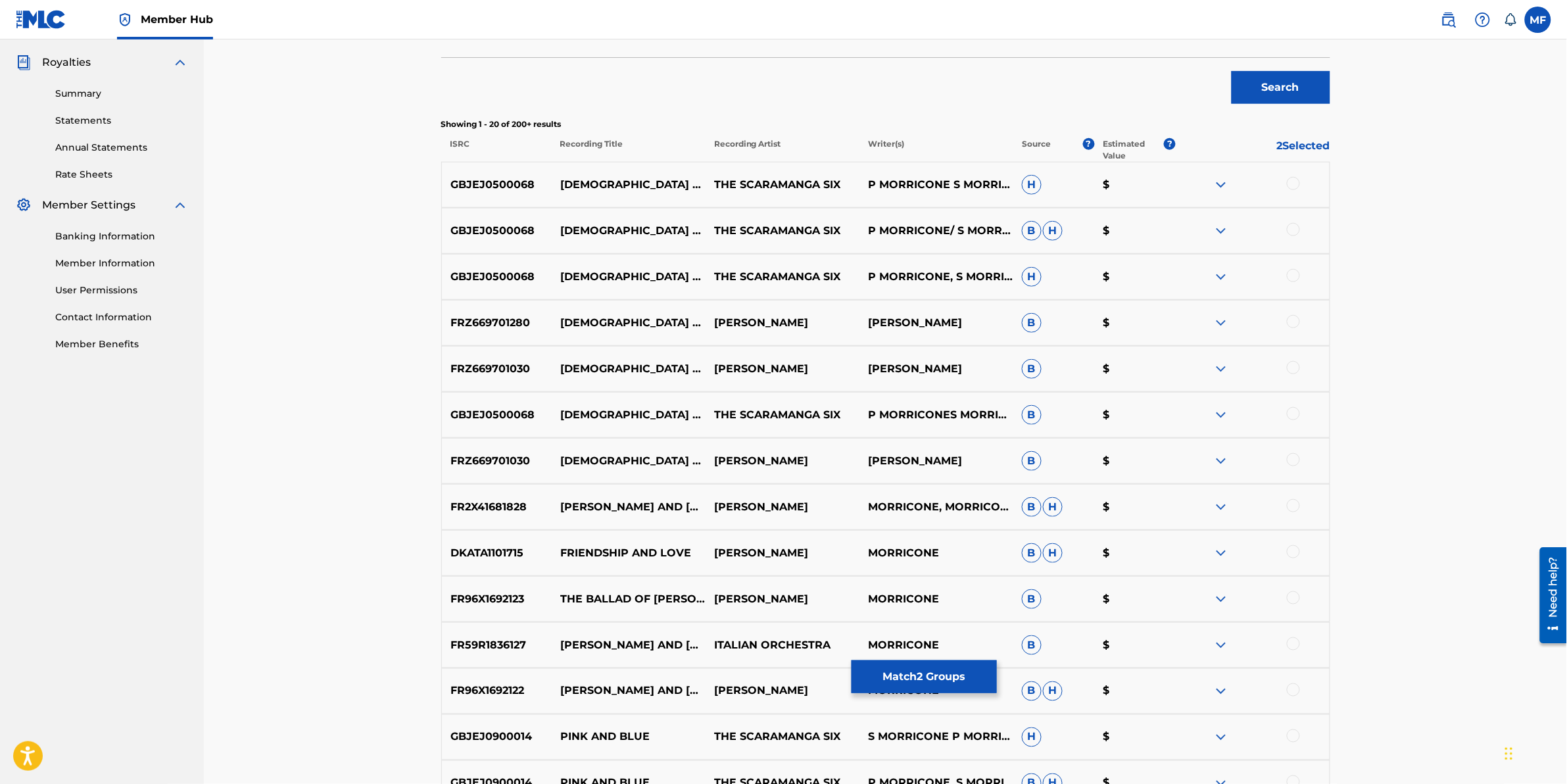
drag, startPoint x: 379, startPoint y: 435, endPoint x: 389, endPoint y: 421, distance: 17.2
click at [379, 434] on div "Matching Tool The Matching Tool enables you to suggest matches between sound re…" at bounding box center [885, 417] width 1363 height 1526
click at [1497, 432] on div "Matching Tool The Matching Tool enables you to suggest matches between sound re…" at bounding box center [885, 417] width 1363 height 1526
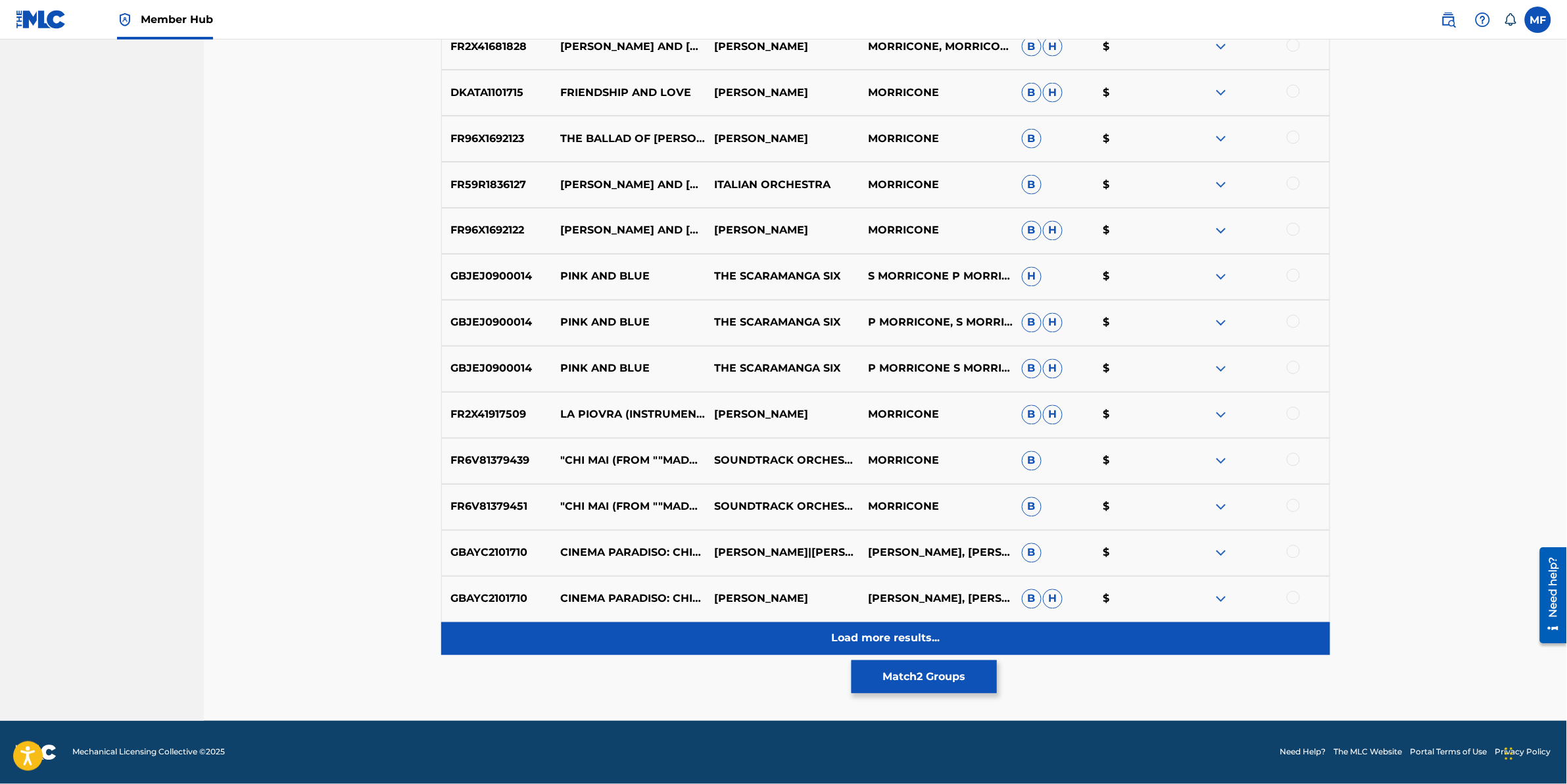
click at [576, 643] on div "Load more results..." at bounding box center [886, 639] width 889 height 33
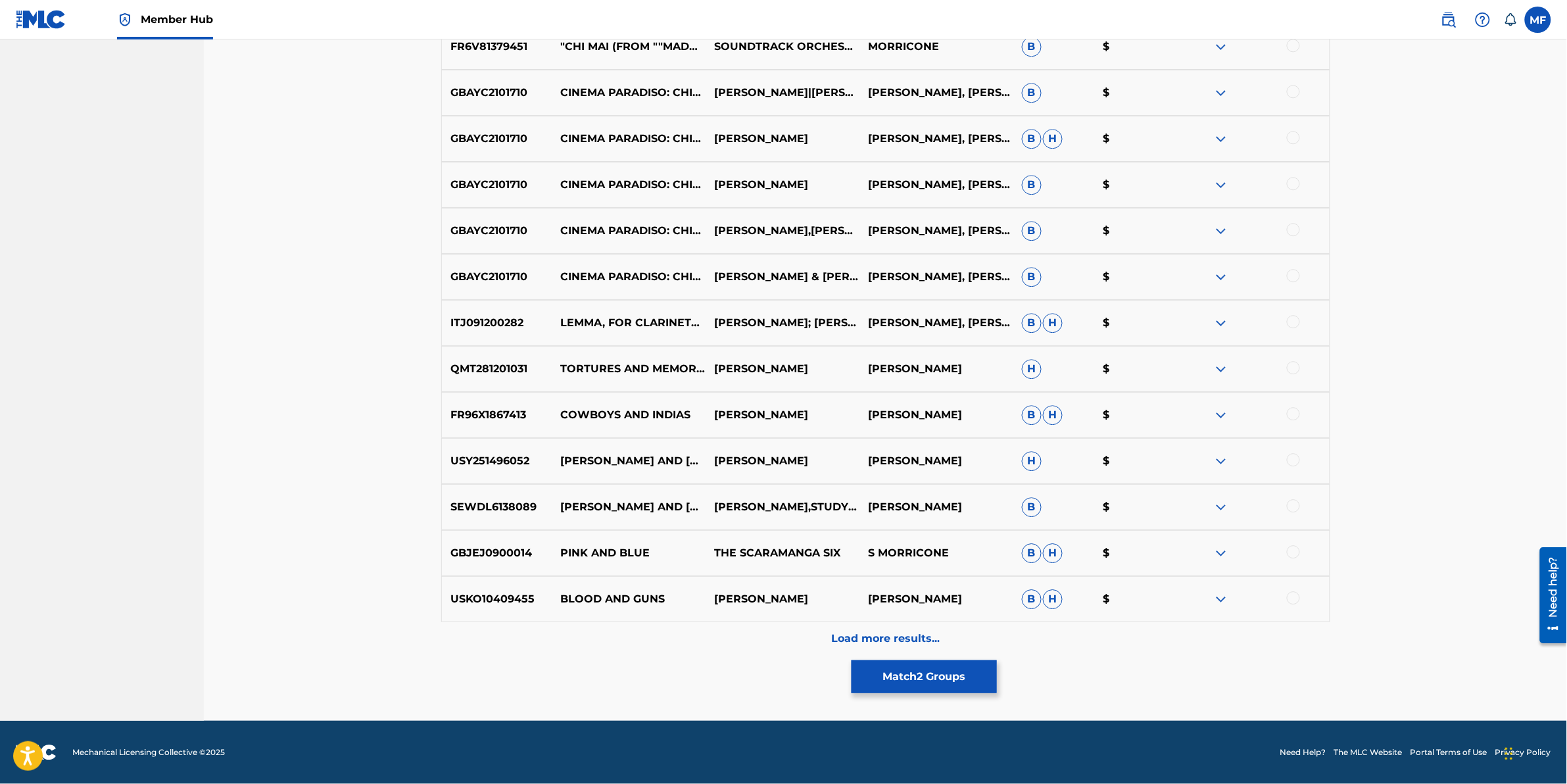
click at [590, 639] on div "Load more results..." at bounding box center [886, 639] width 889 height 33
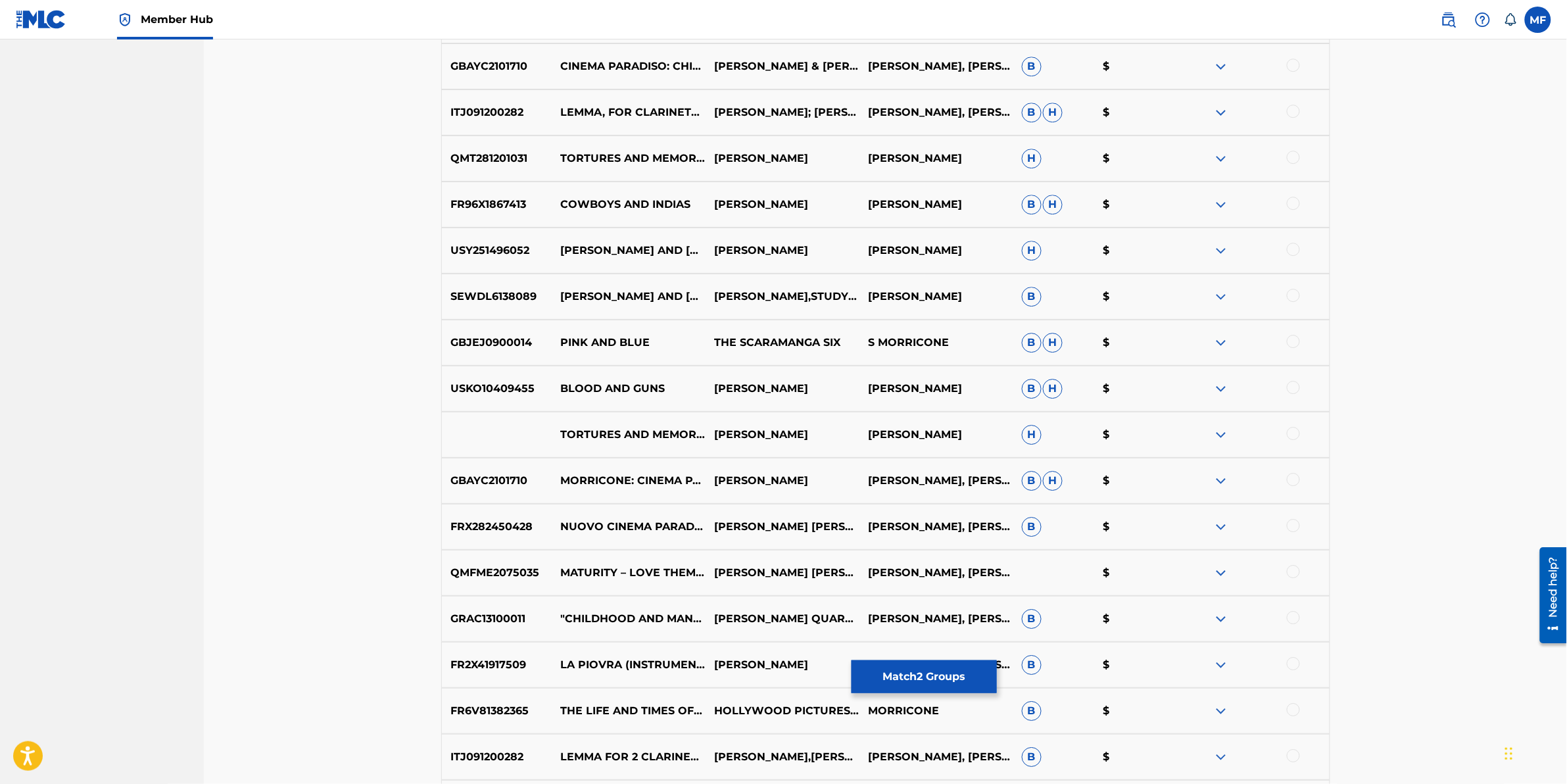
scroll to position [1717, 0]
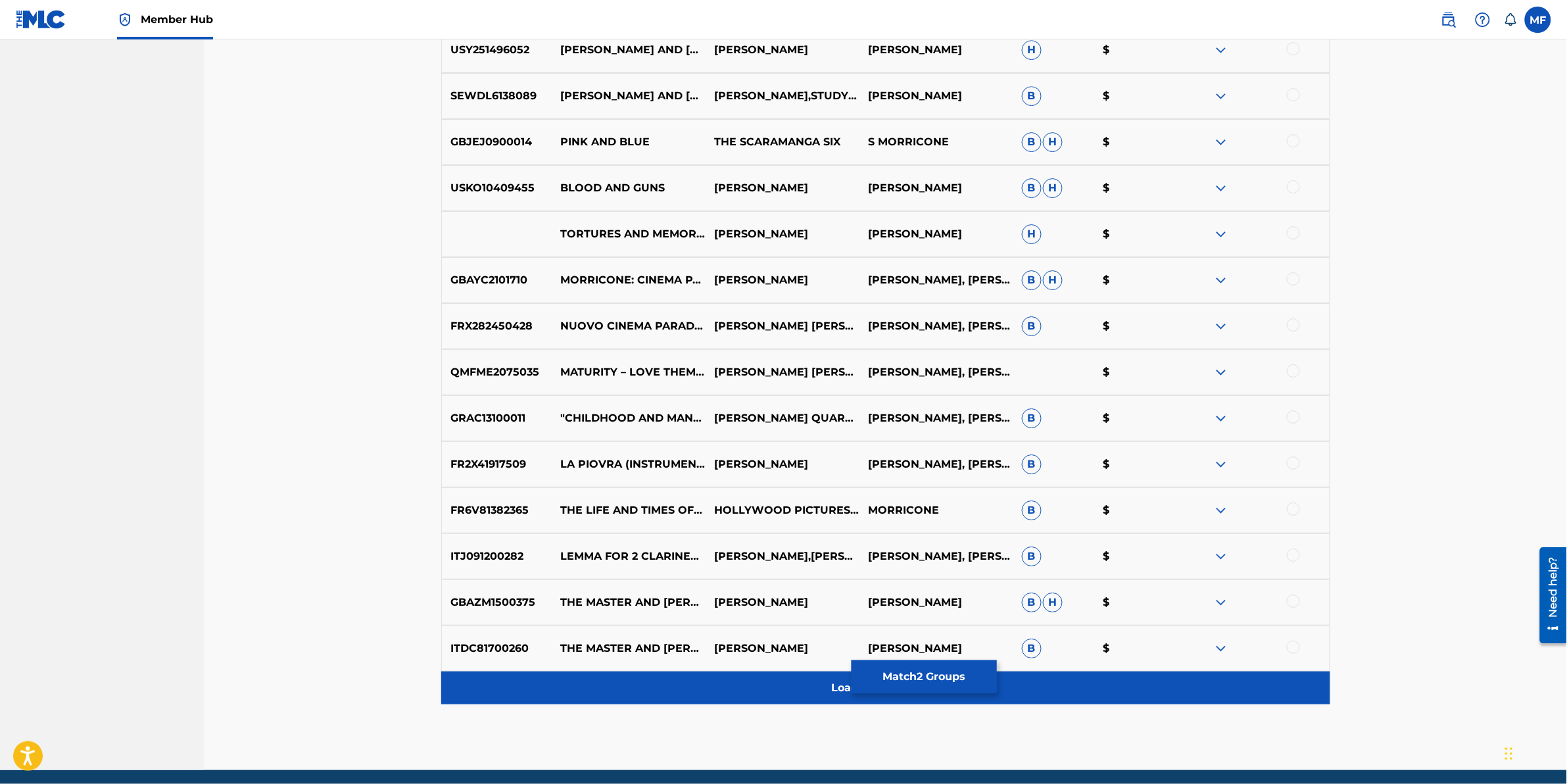
click at [717, 683] on div "Load more results..." at bounding box center [886, 688] width 889 height 33
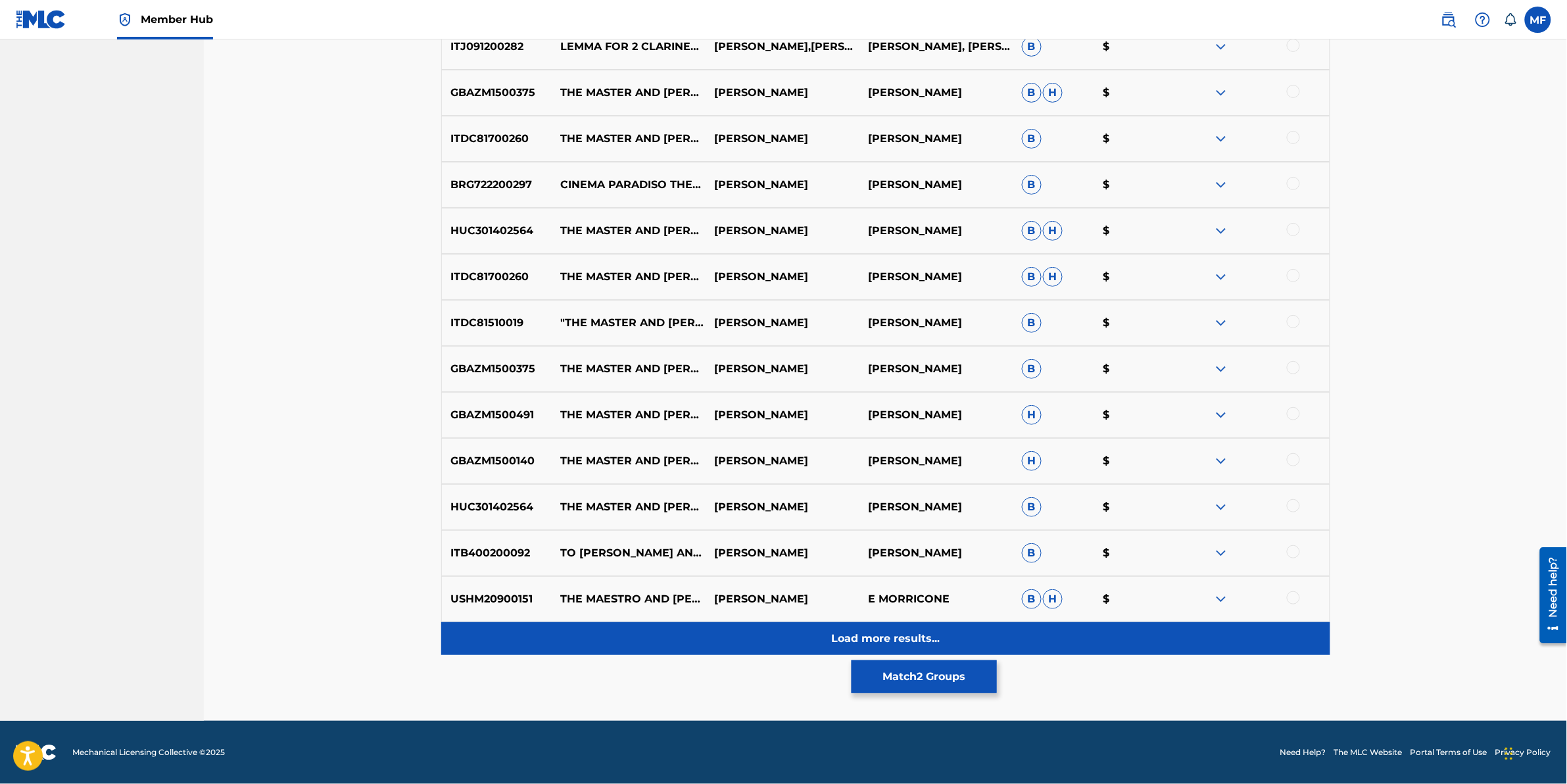
click at [672, 642] on div "Load more results..." at bounding box center [886, 639] width 889 height 33
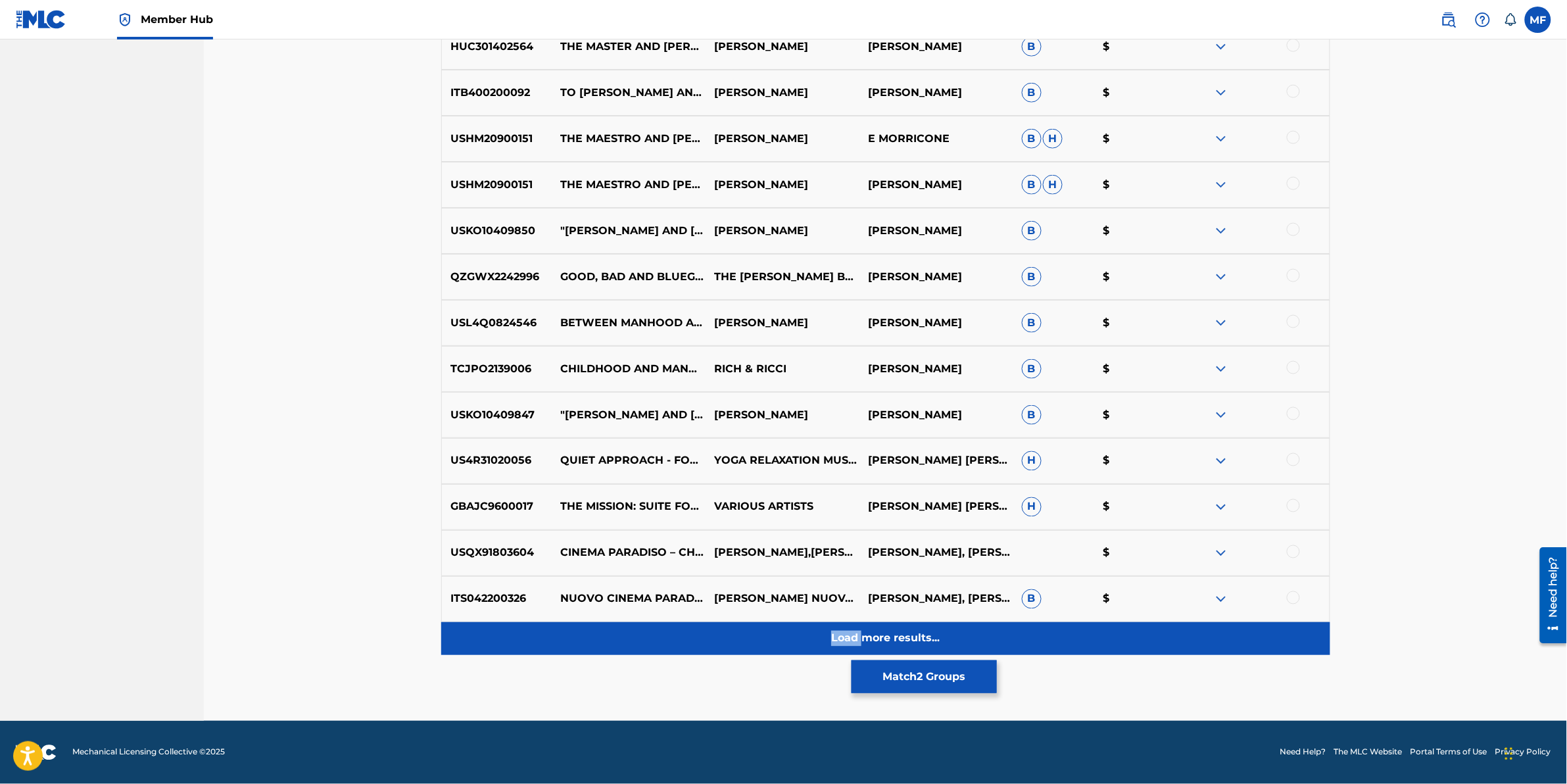
drag, startPoint x: 365, startPoint y: 624, endPoint x: 573, endPoint y: 629, distance: 208.1
click at [573, 629] on div "Load more results..." at bounding box center [886, 639] width 889 height 33
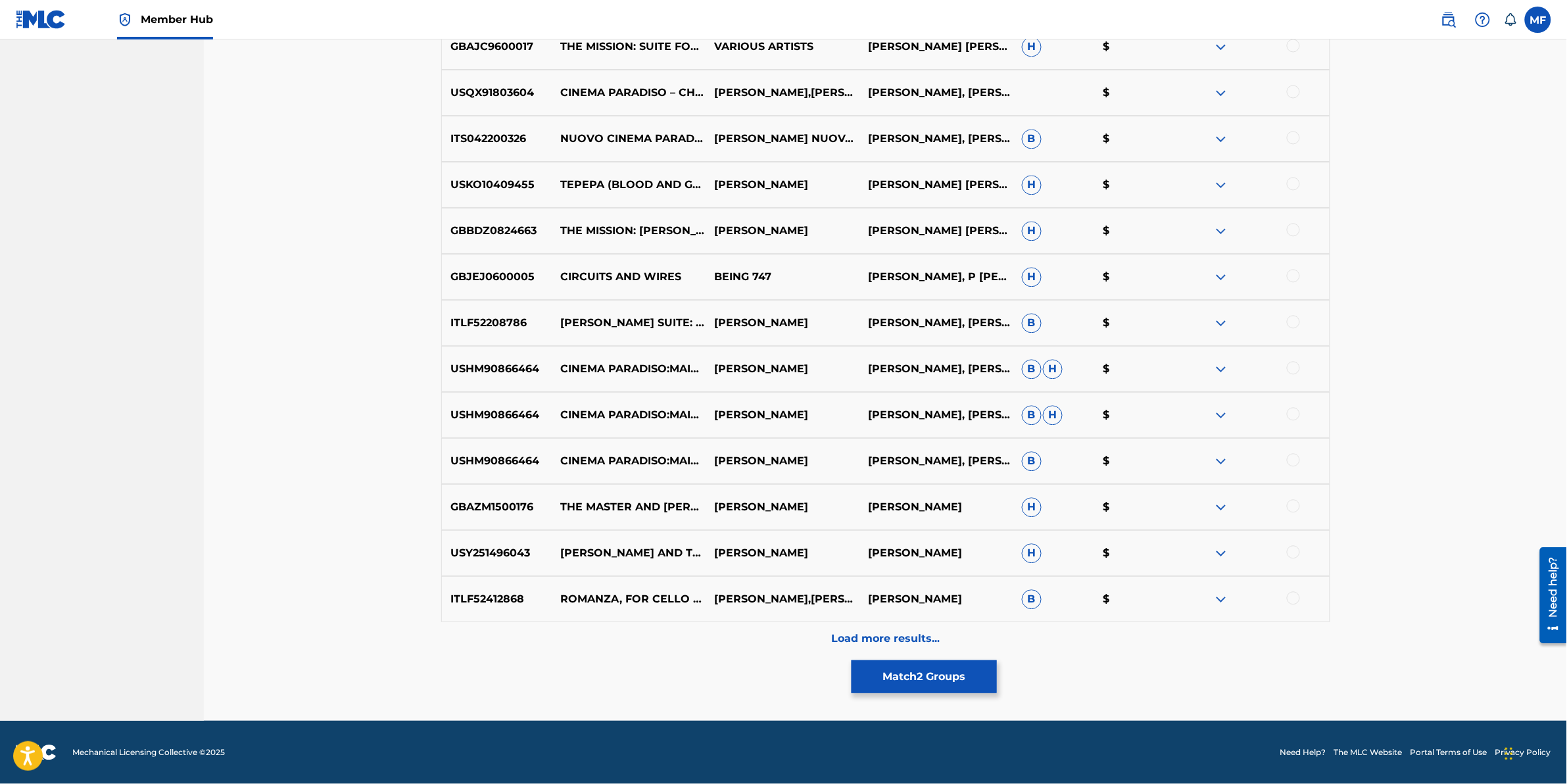
click at [573, 629] on div "Load more results..." at bounding box center [886, 639] width 889 height 33
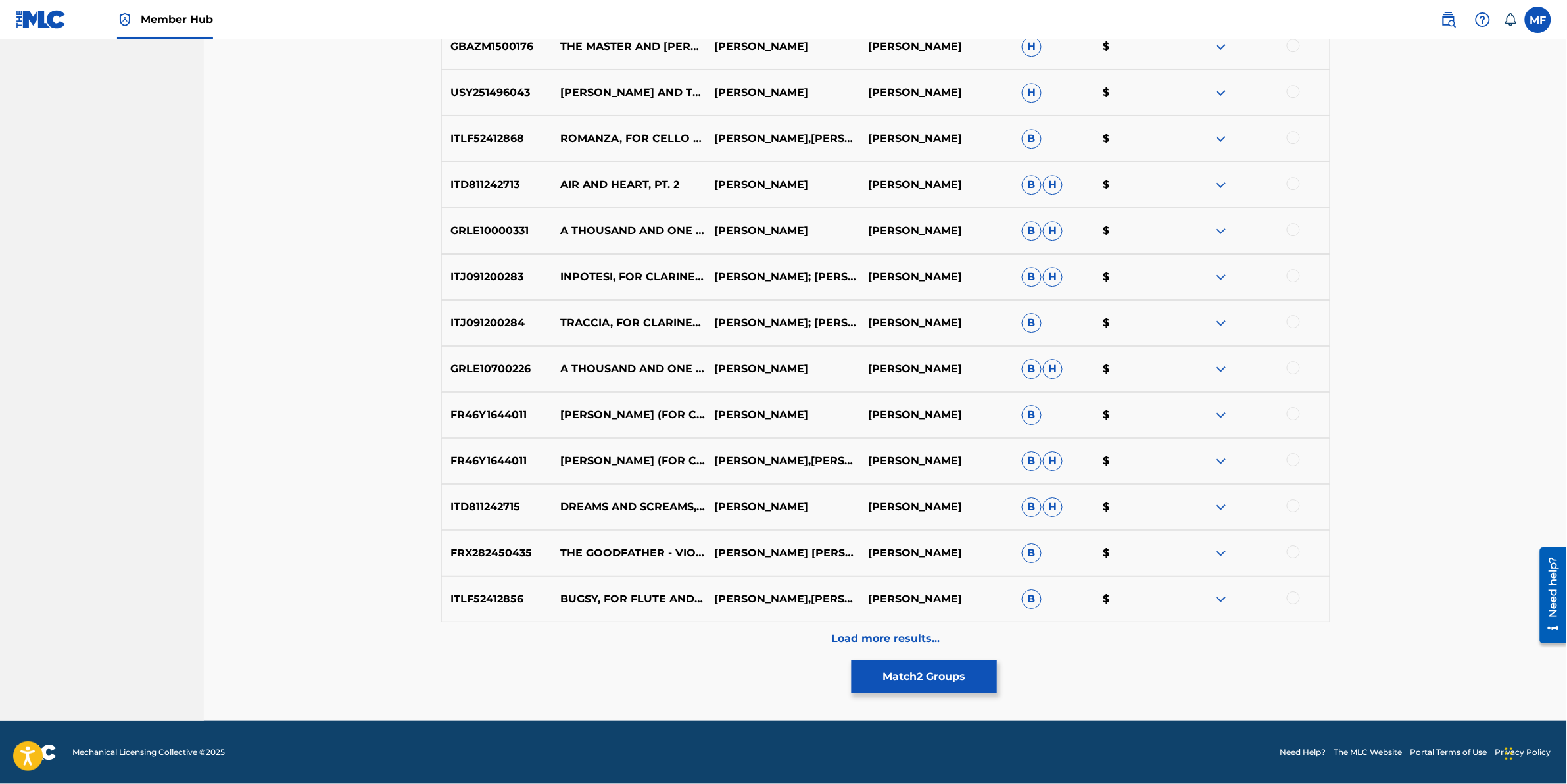
click at [577, 630] on div "Load more results..." at bounding box center [886, 639] width 889 height 33
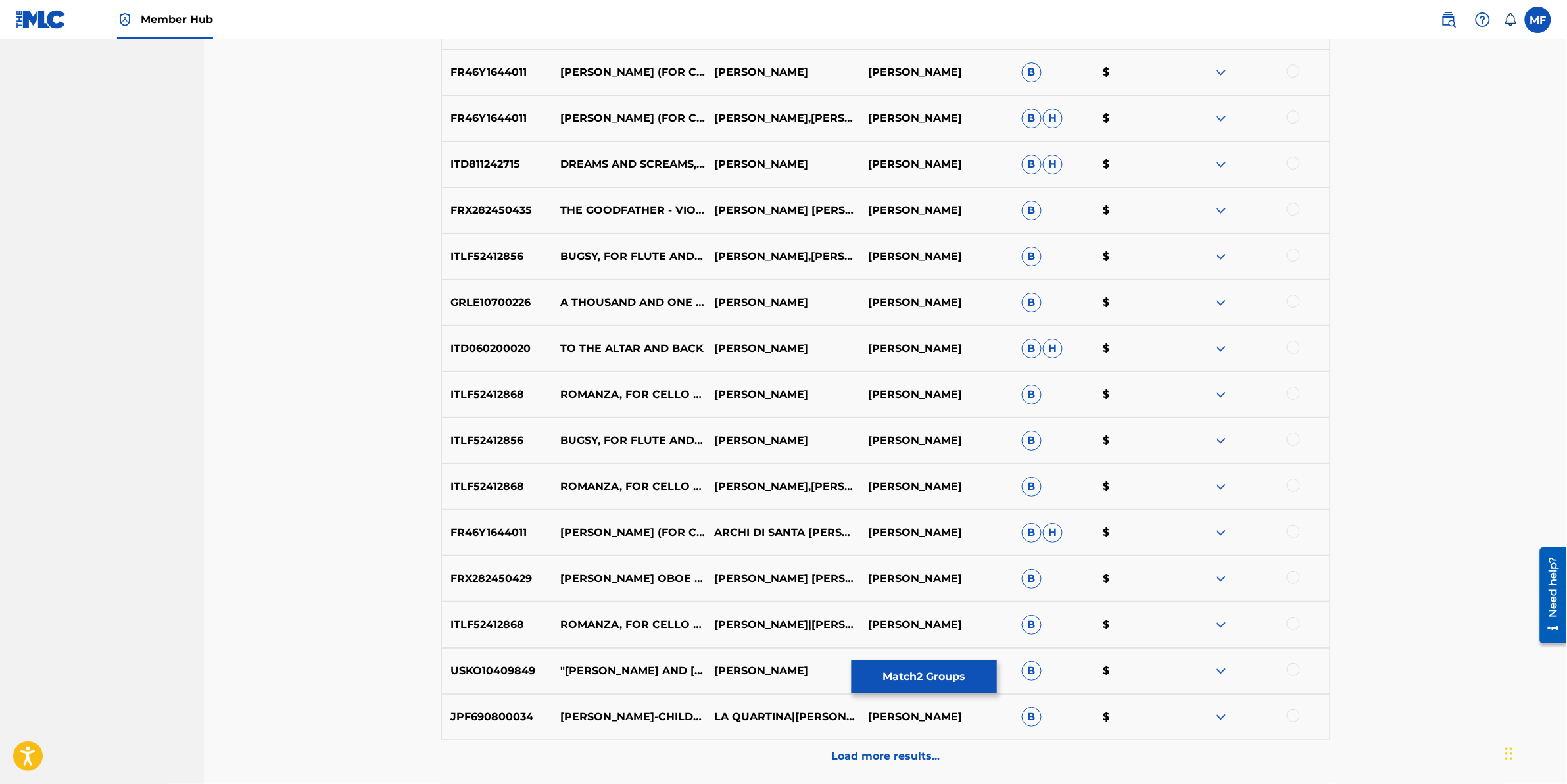
scroll to position [4067, 0]
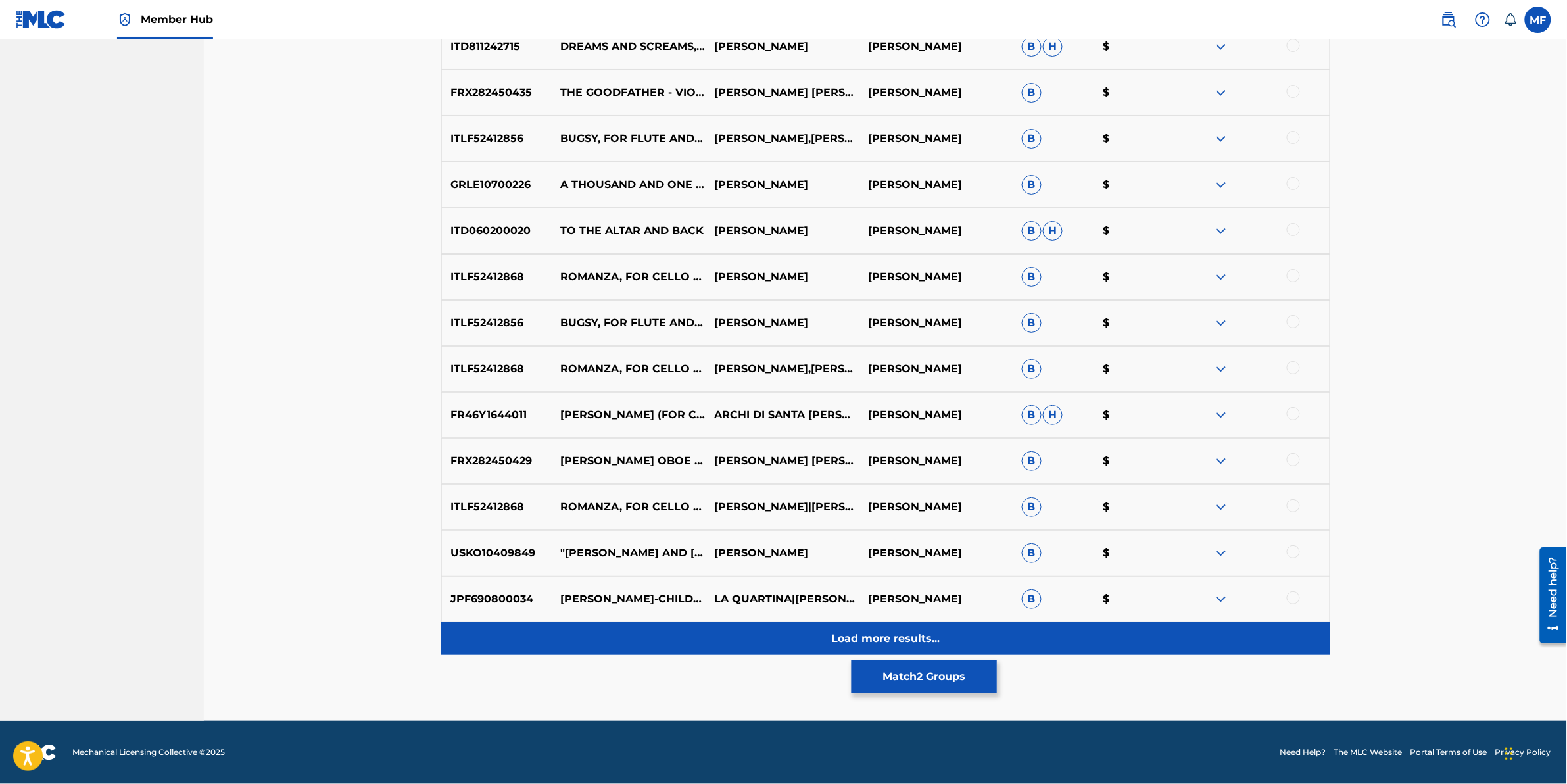
click at [570, 628] on div "Load more results..." at bounding box center [886, 639] width 889 height 33
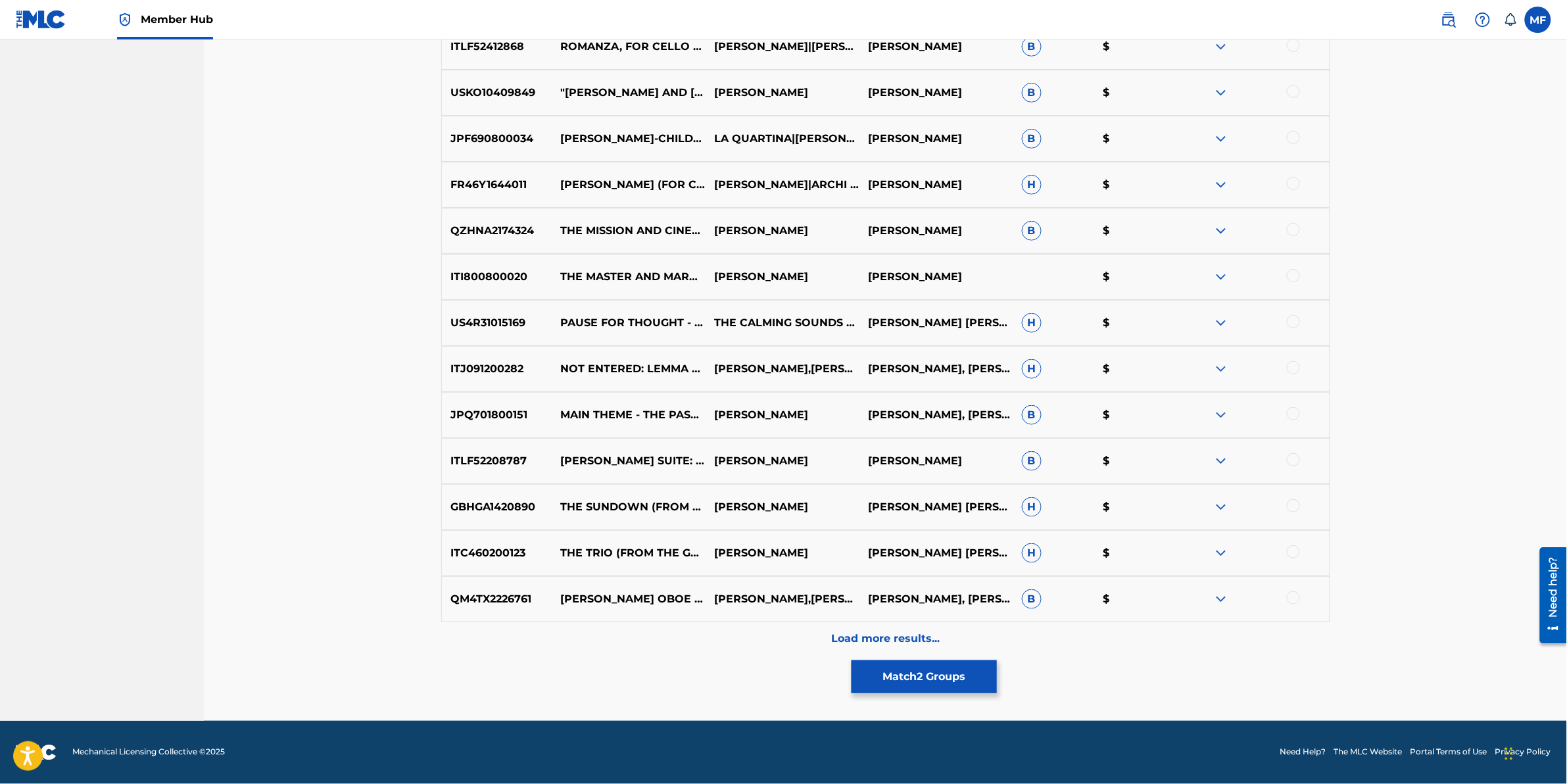
click at [570, 628] on div "Load more results..." at bounding box center [886, 639] width 889 height 33
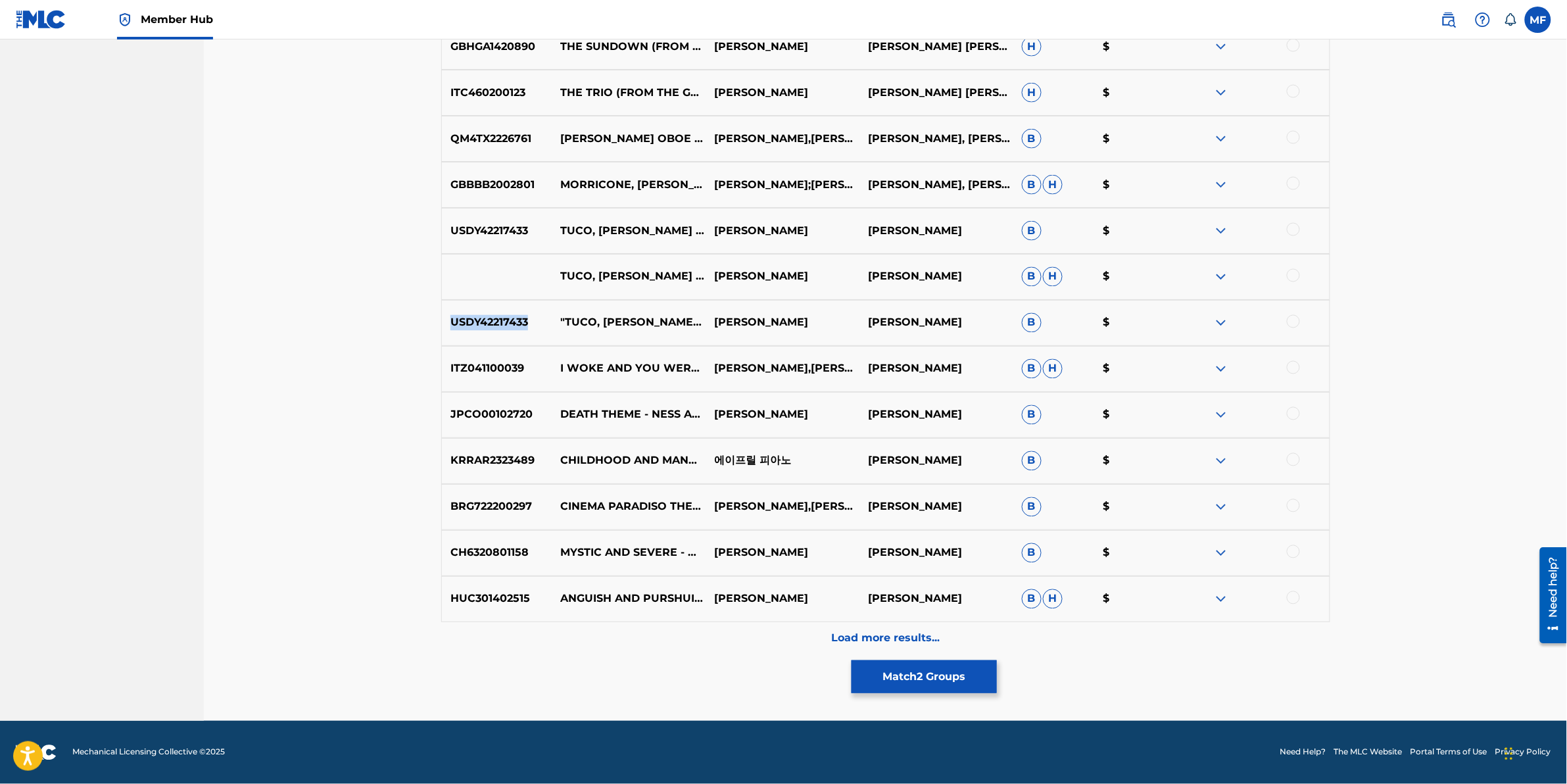
click at [581, 624] on div "Load more results..." at bounding box center [886, 639] width 889 height 33
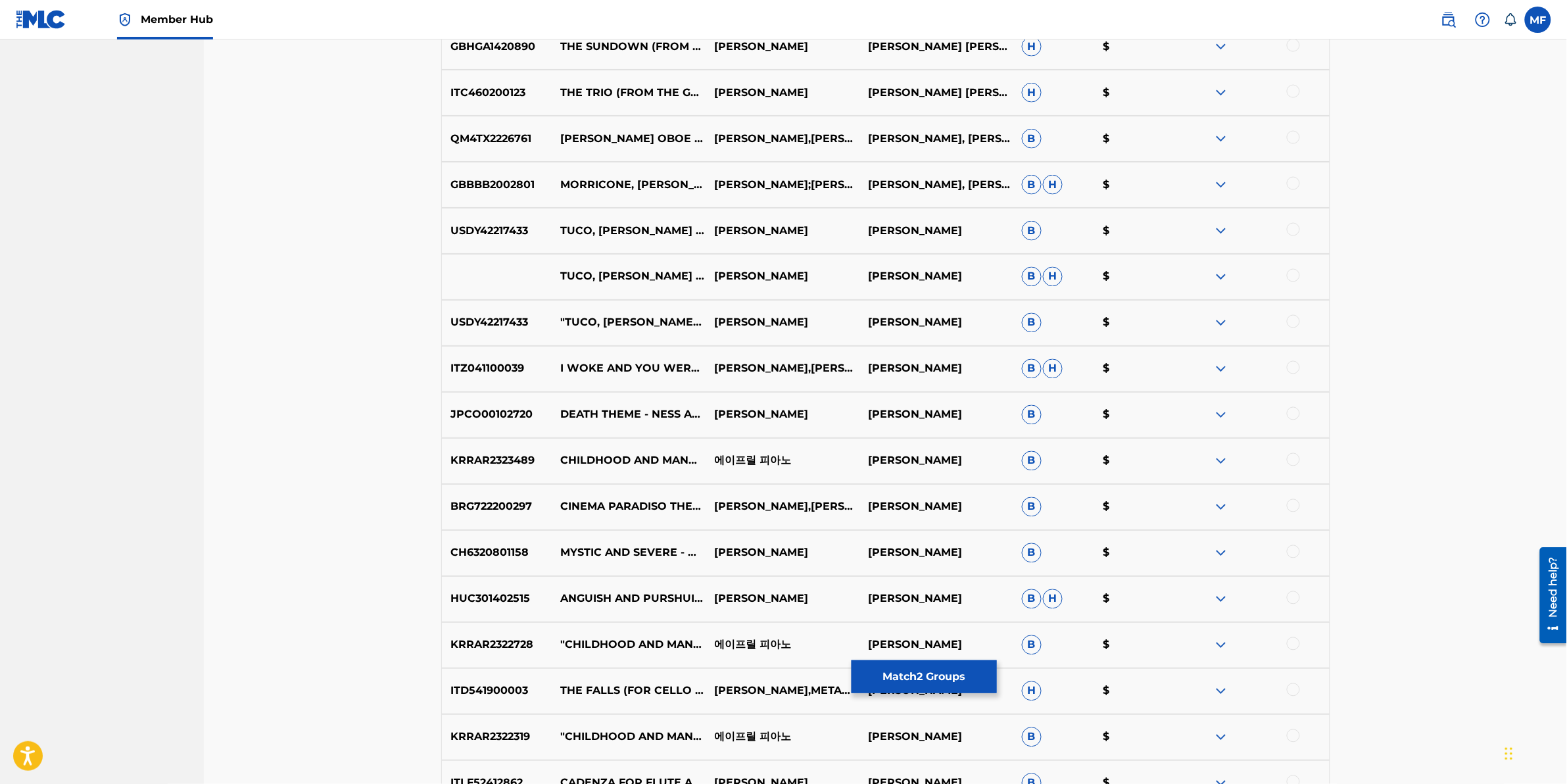
scroll to position [5398, 0]
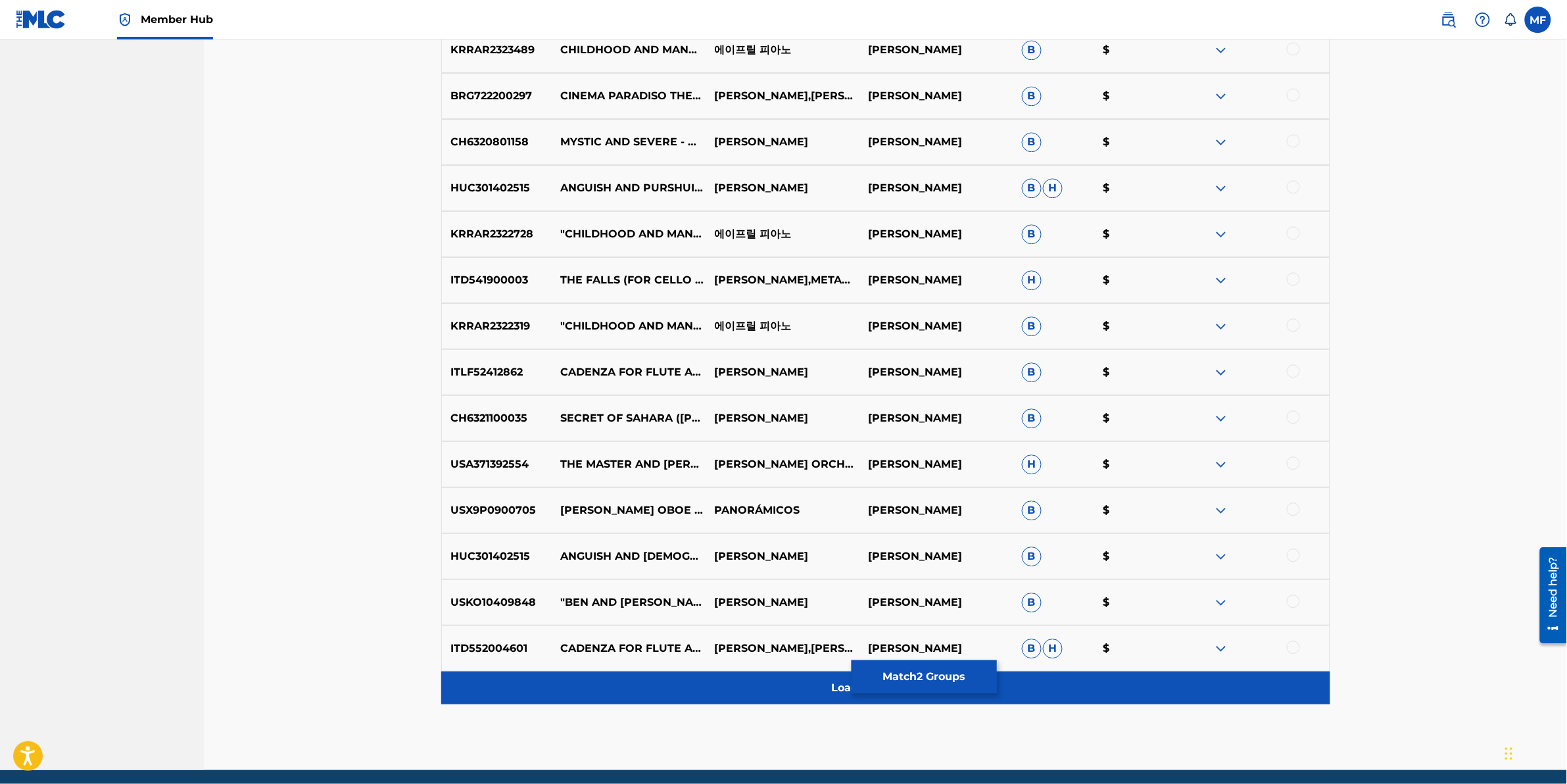
click at [627, 690] on div "Load more results..." at bounding box center [886, 688] width 889 height 33
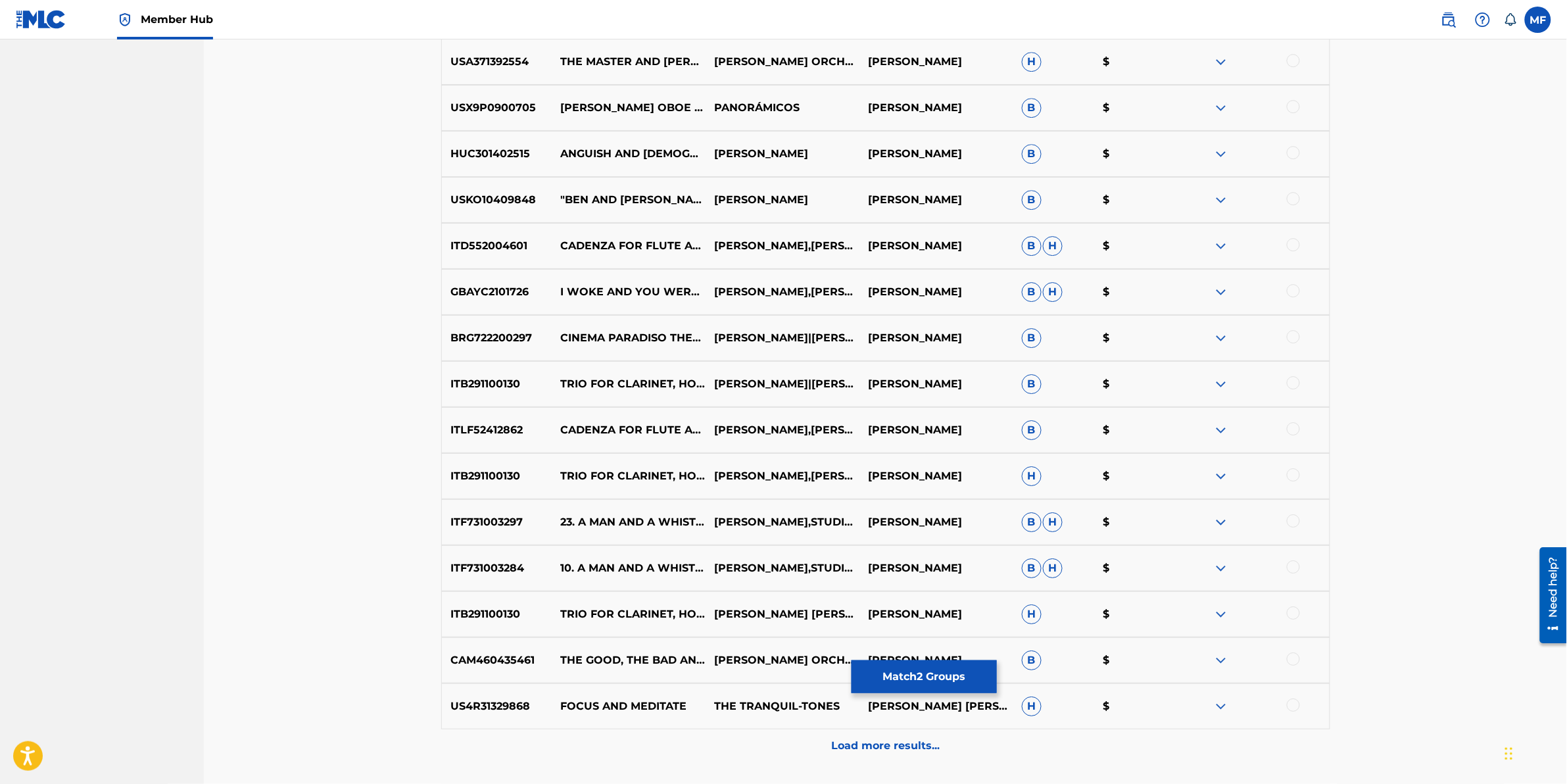
scroll to position [5908, 0]
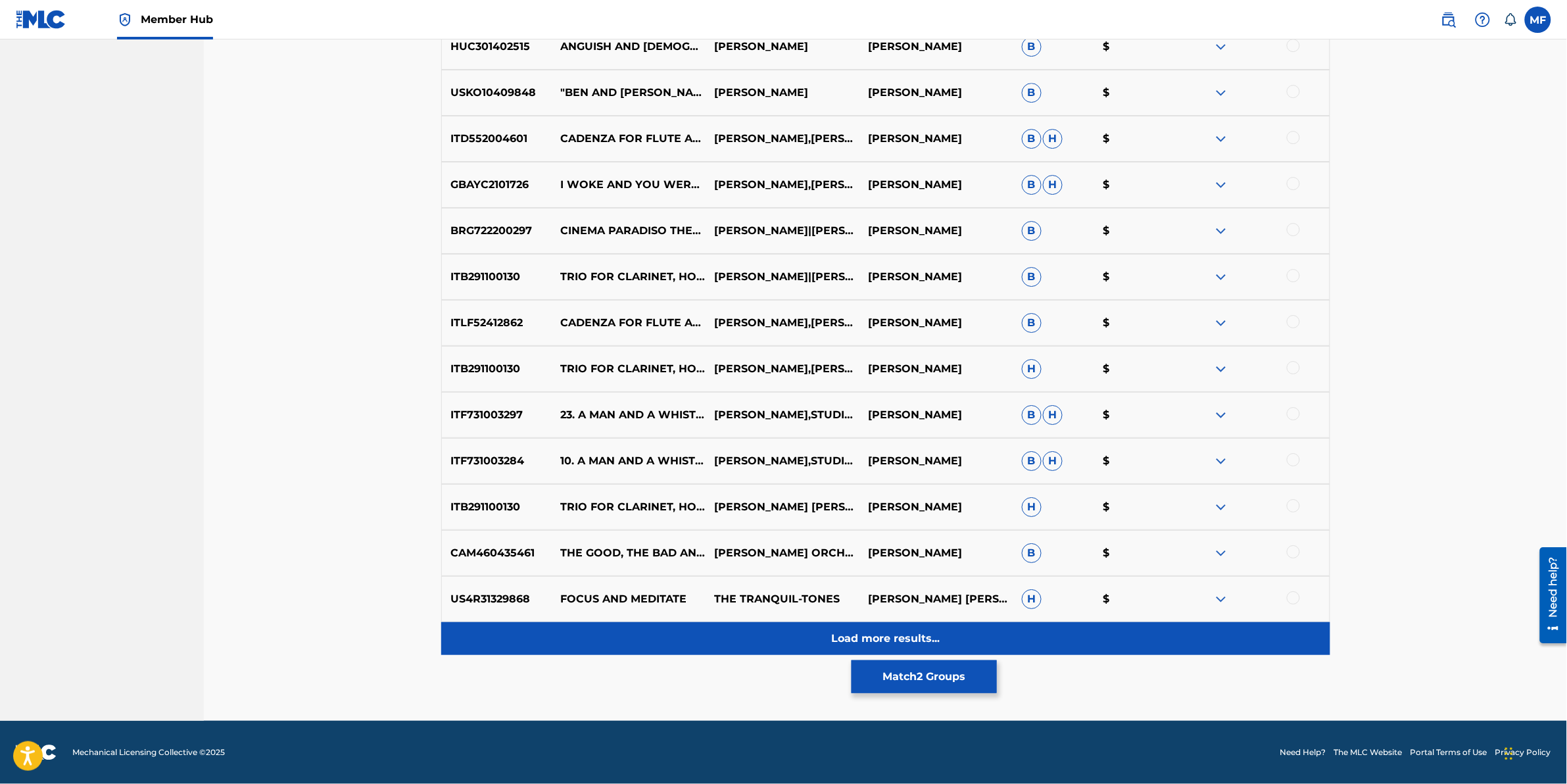
click at [581, 641] on div "Load more results..." at bounding box center [886, 639] width 889 height 33
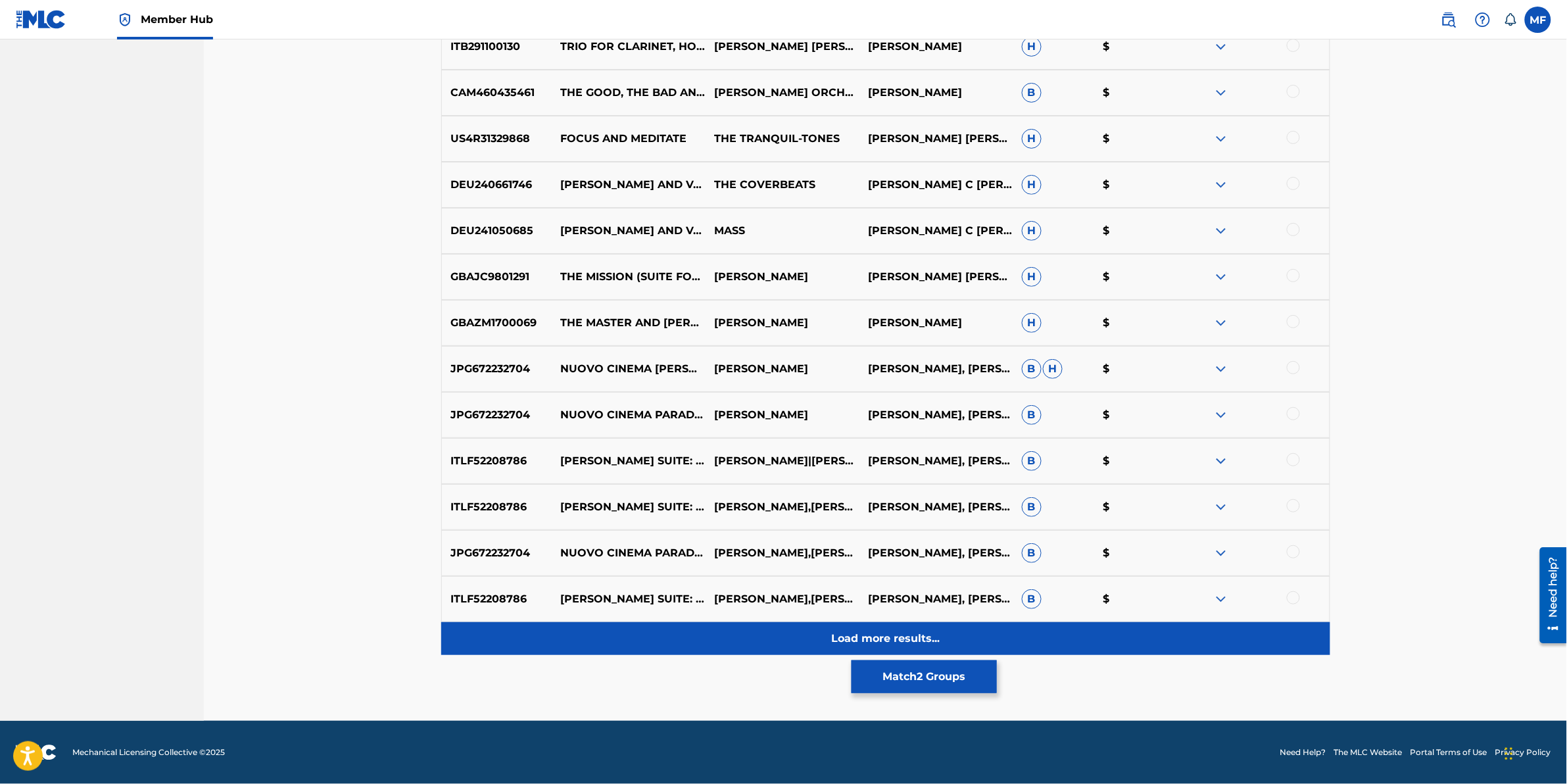
click at [675, 643] on div "Load more results..." at bounding box center [886, 639] width 889 height 33
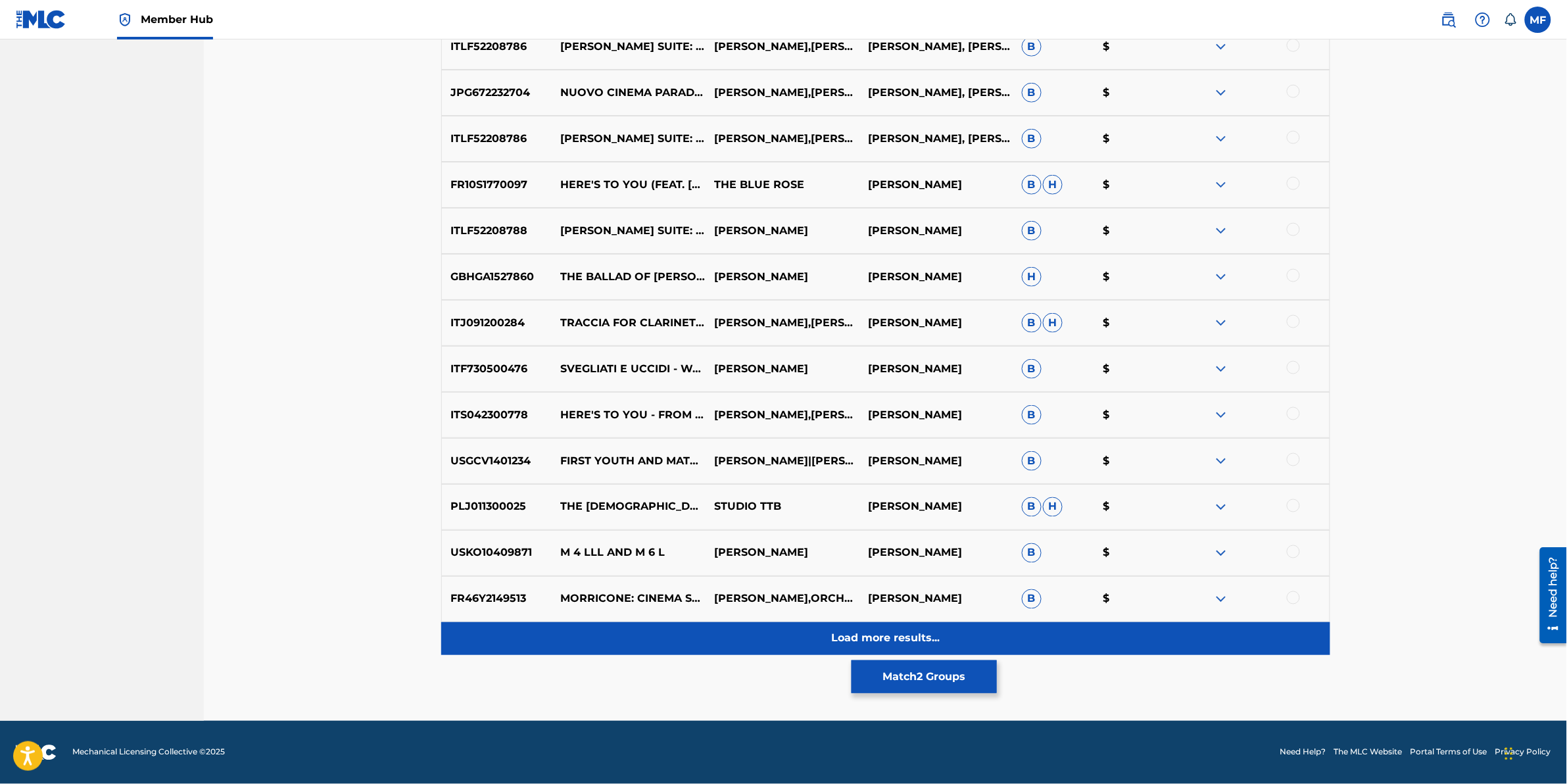
click at [666, 638] on div "Load more results..." at bounding box center [886, 639] width 889 height 33
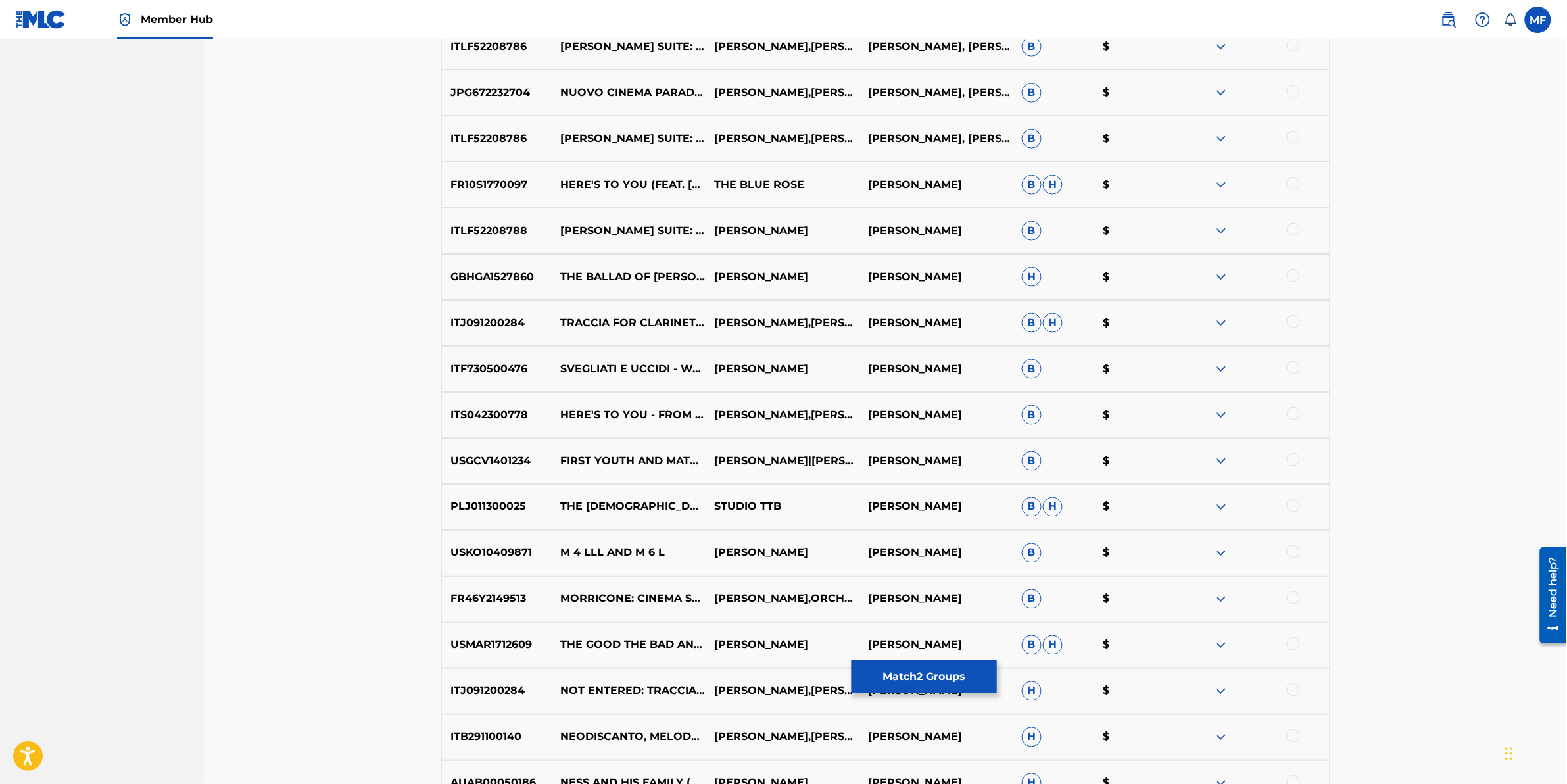
scroll to position [7288, 0]
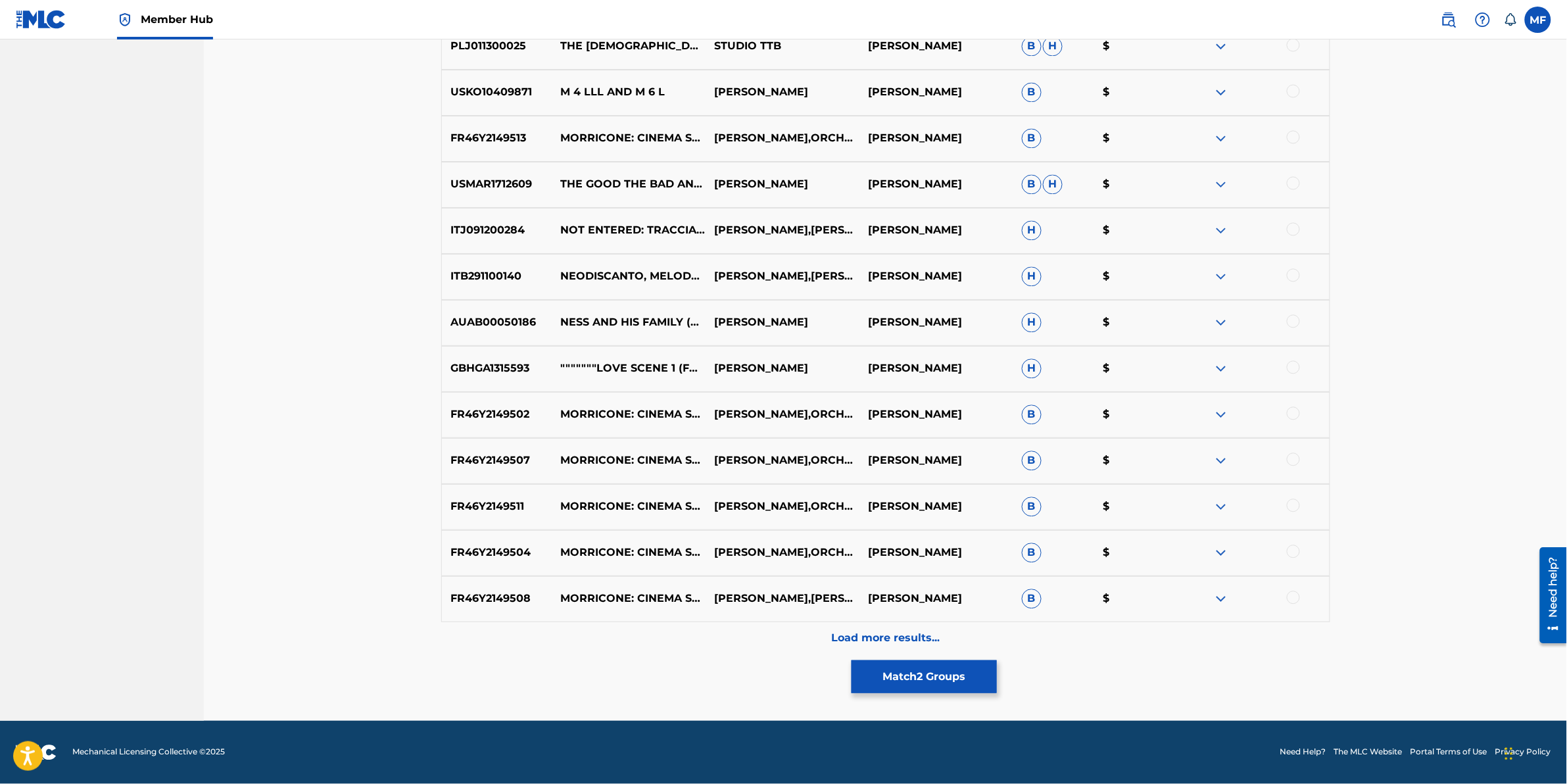
click at [655, 630] on div "Load more results..." at bounding box center [886, 639] width 889 height 33
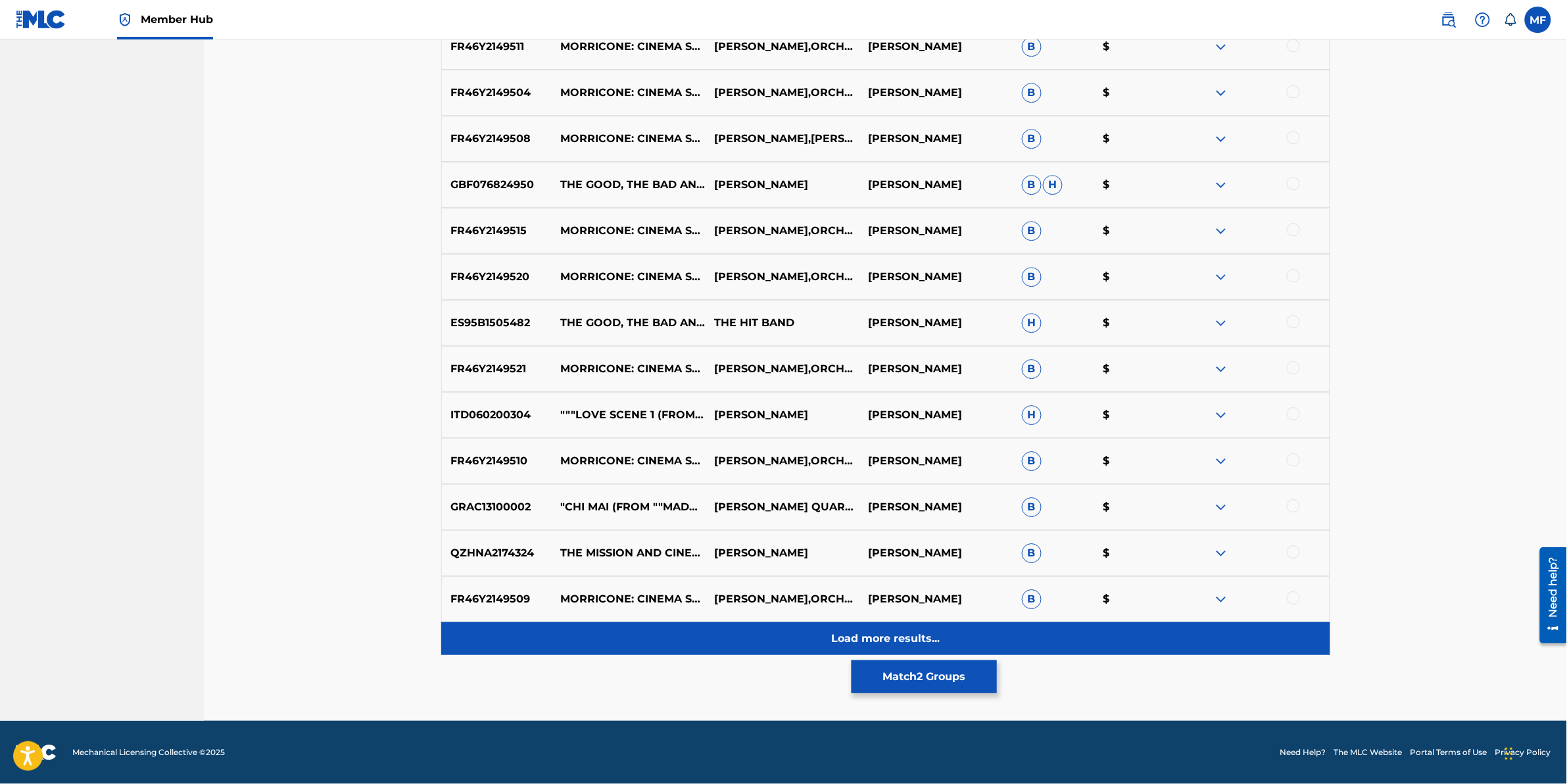
click at [560, 643] on div "Load more results..." at bounding box center [886, 639] width 889 height 33
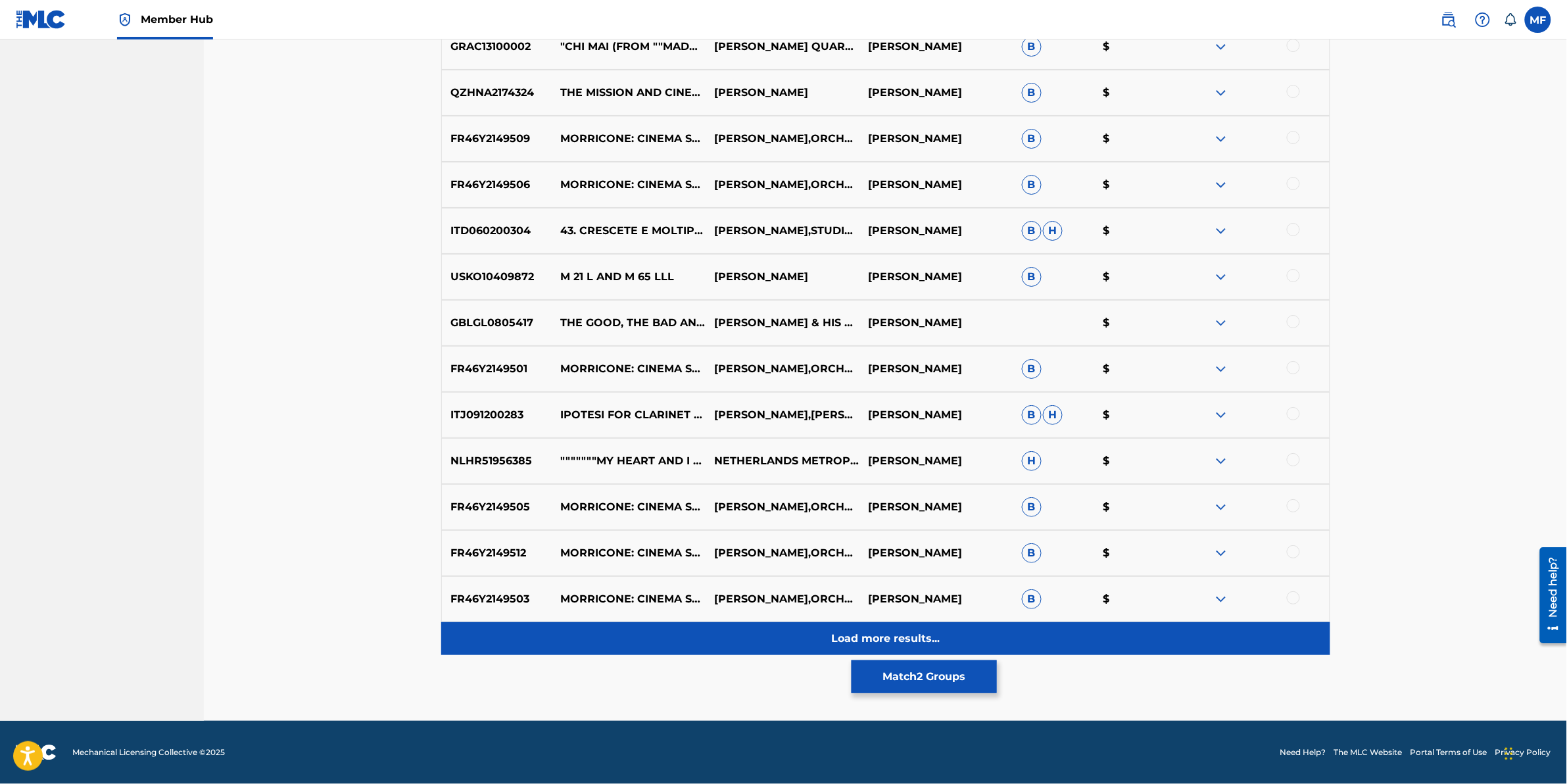
click at [684, 639] on div "Load more results..." at bounding box center [886, 639] width 889 height 33
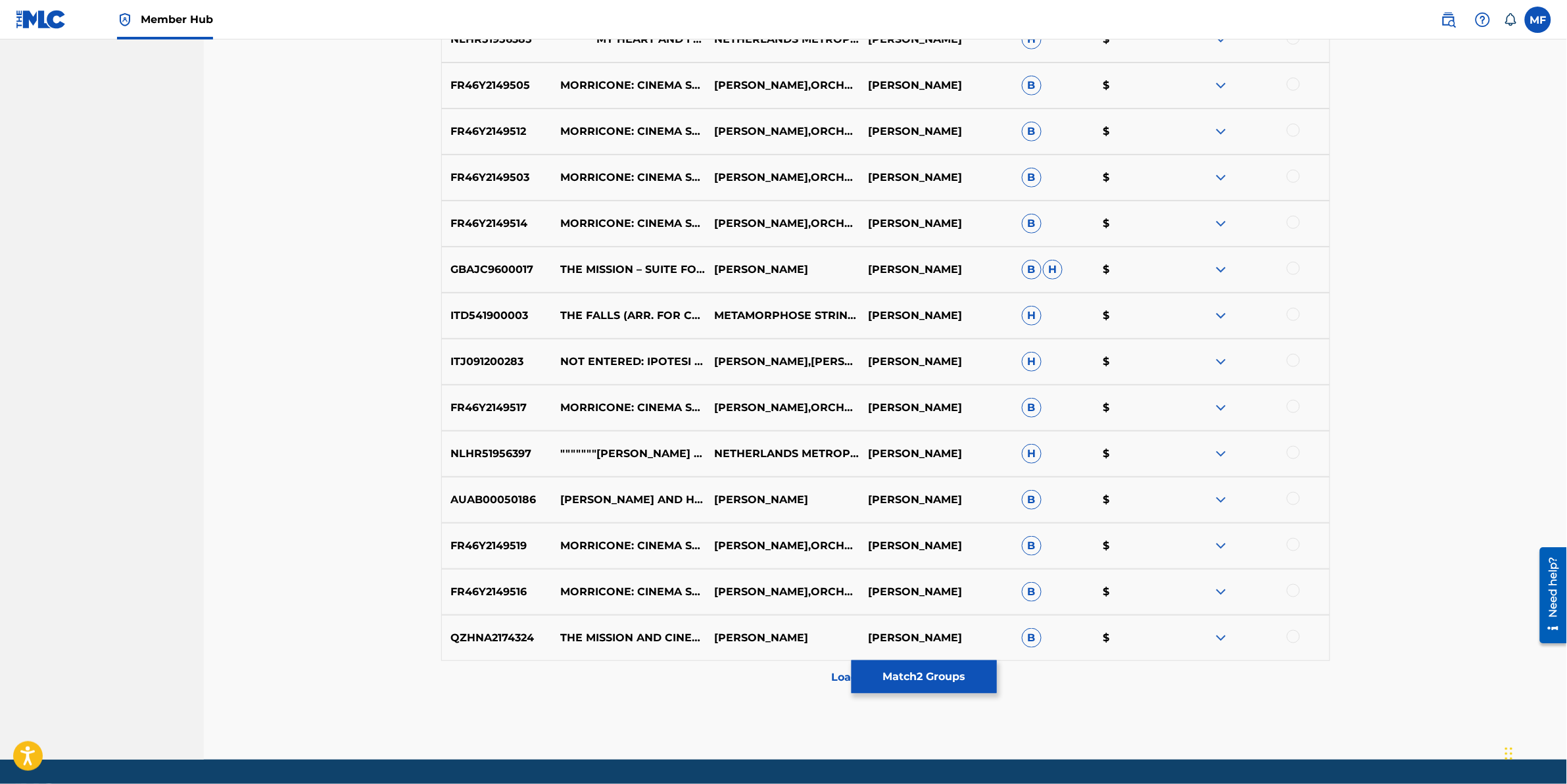
scroll to position [8669, 0]
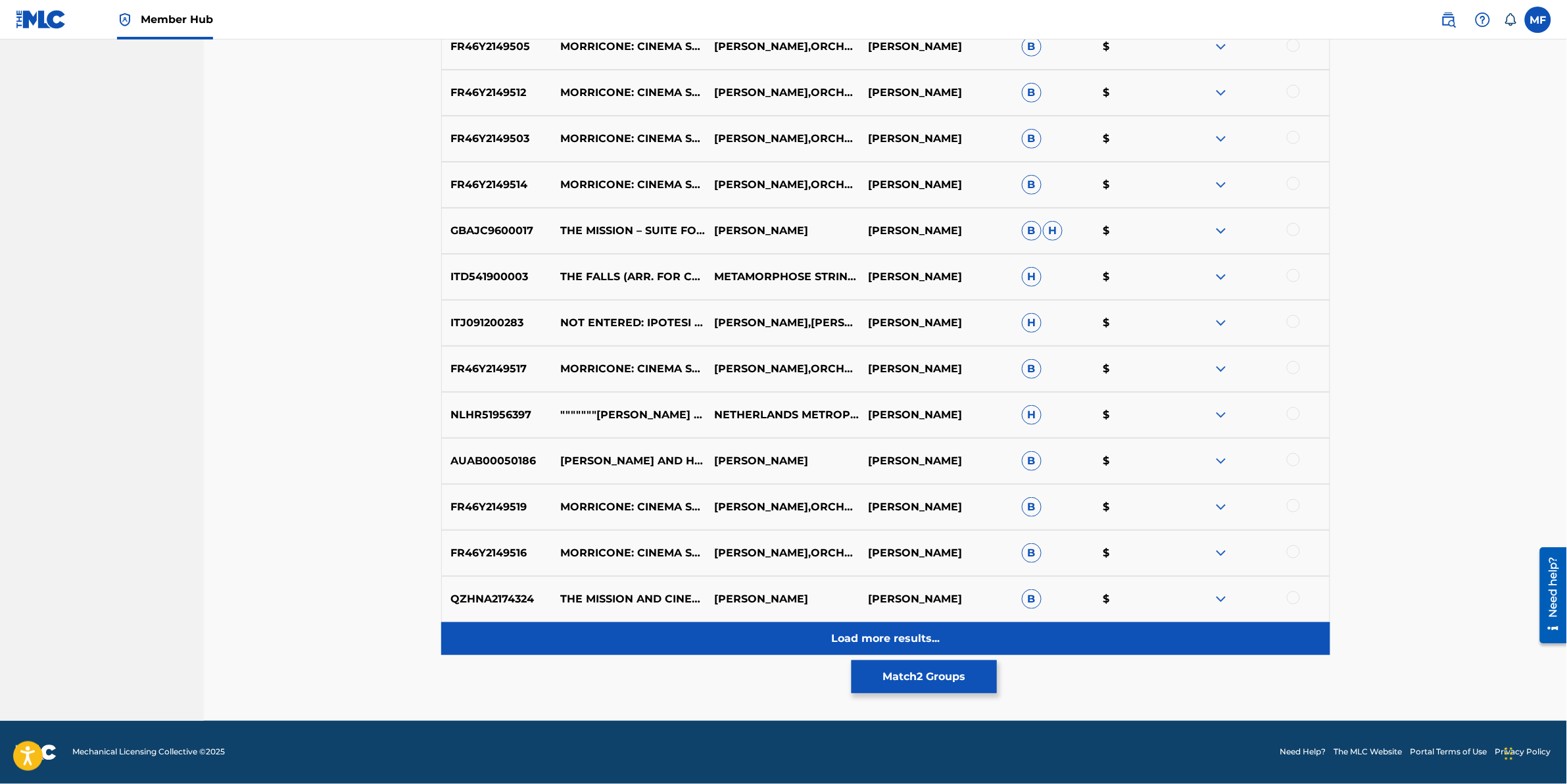
click at [653, 639] on div "Load more results..." at bounding box center [886, 639] width 889 height 33
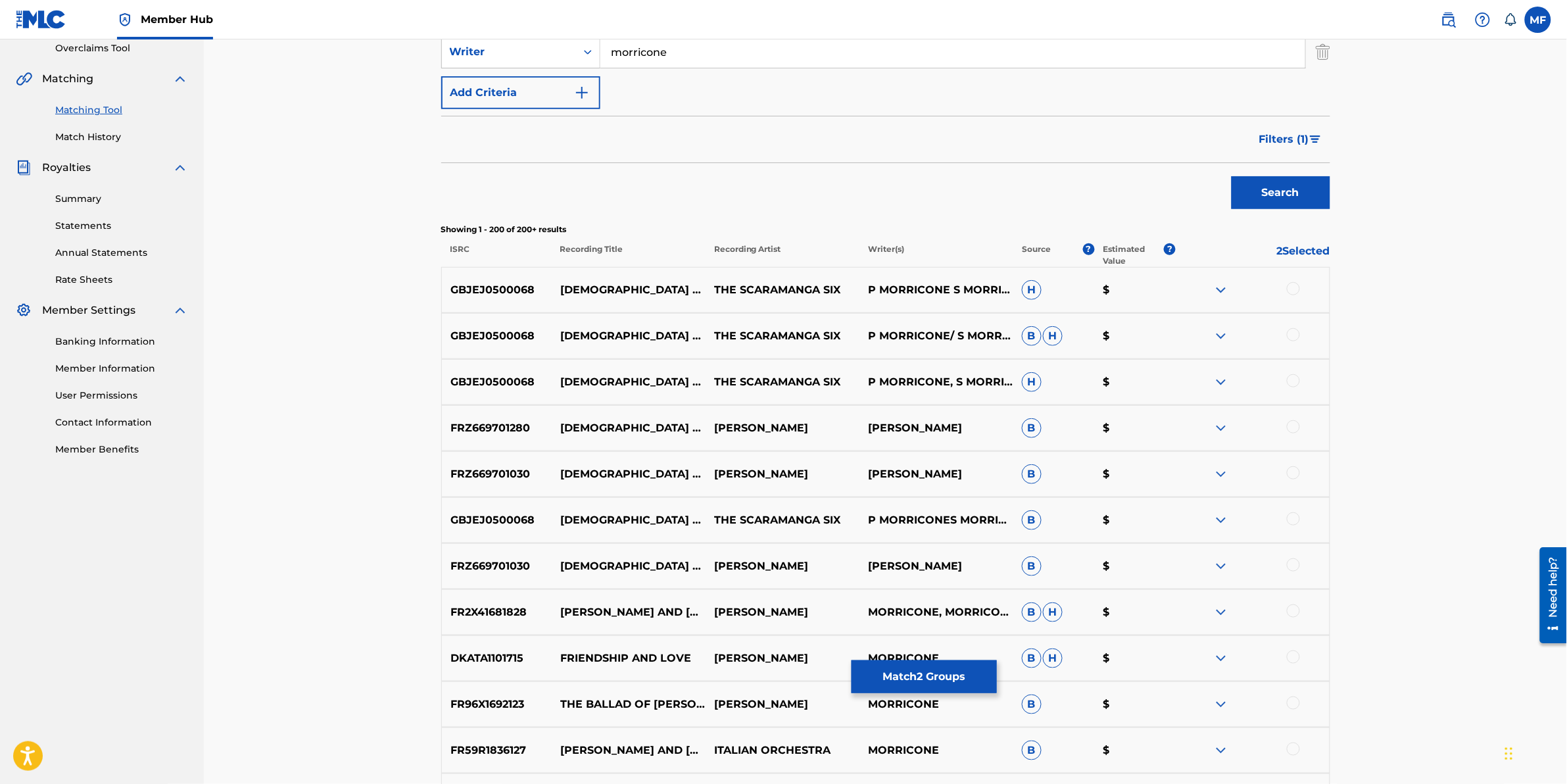
scroll to position [0, 0]
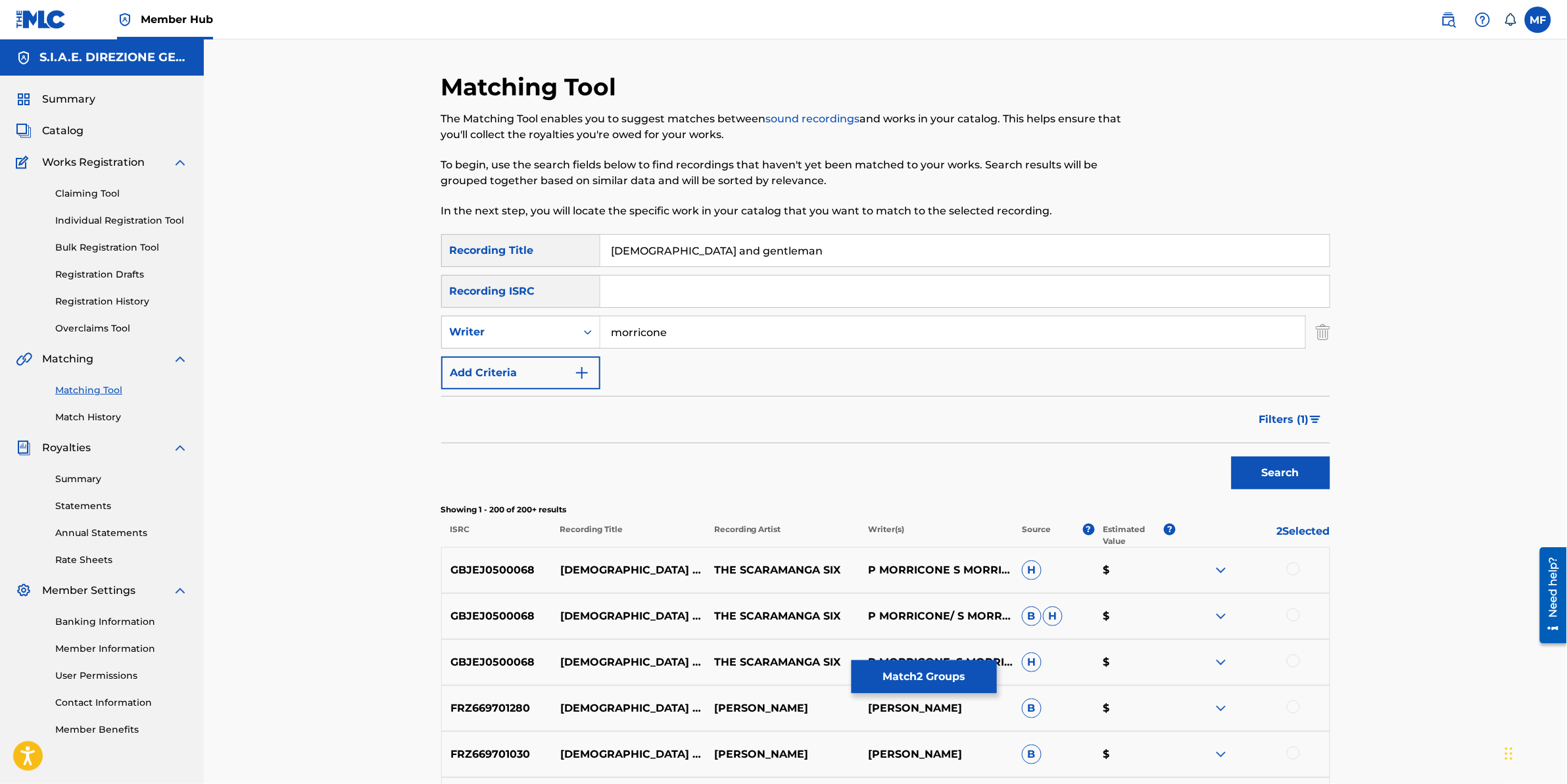
click at [718, 251] on input "ladies and gentleman" at bounding box center [966, 250] width 730 height 32
type input "[DEMOGRAPHIC_DATA] and gentlemen"
click at [1273, 468] on button "Search" at bounding box center [1281, 473] width 99 height 33
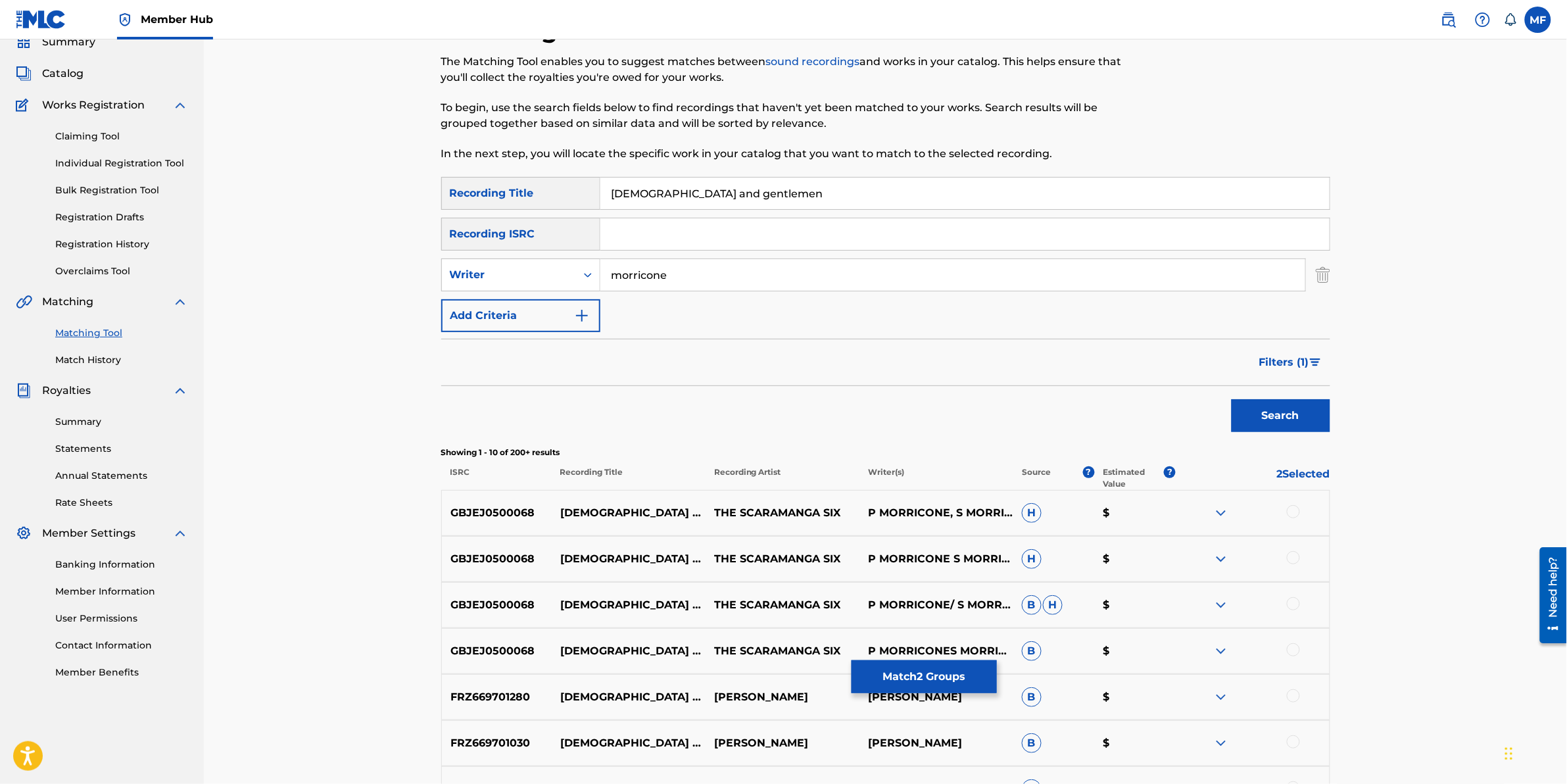
scroll to position [82, 0]
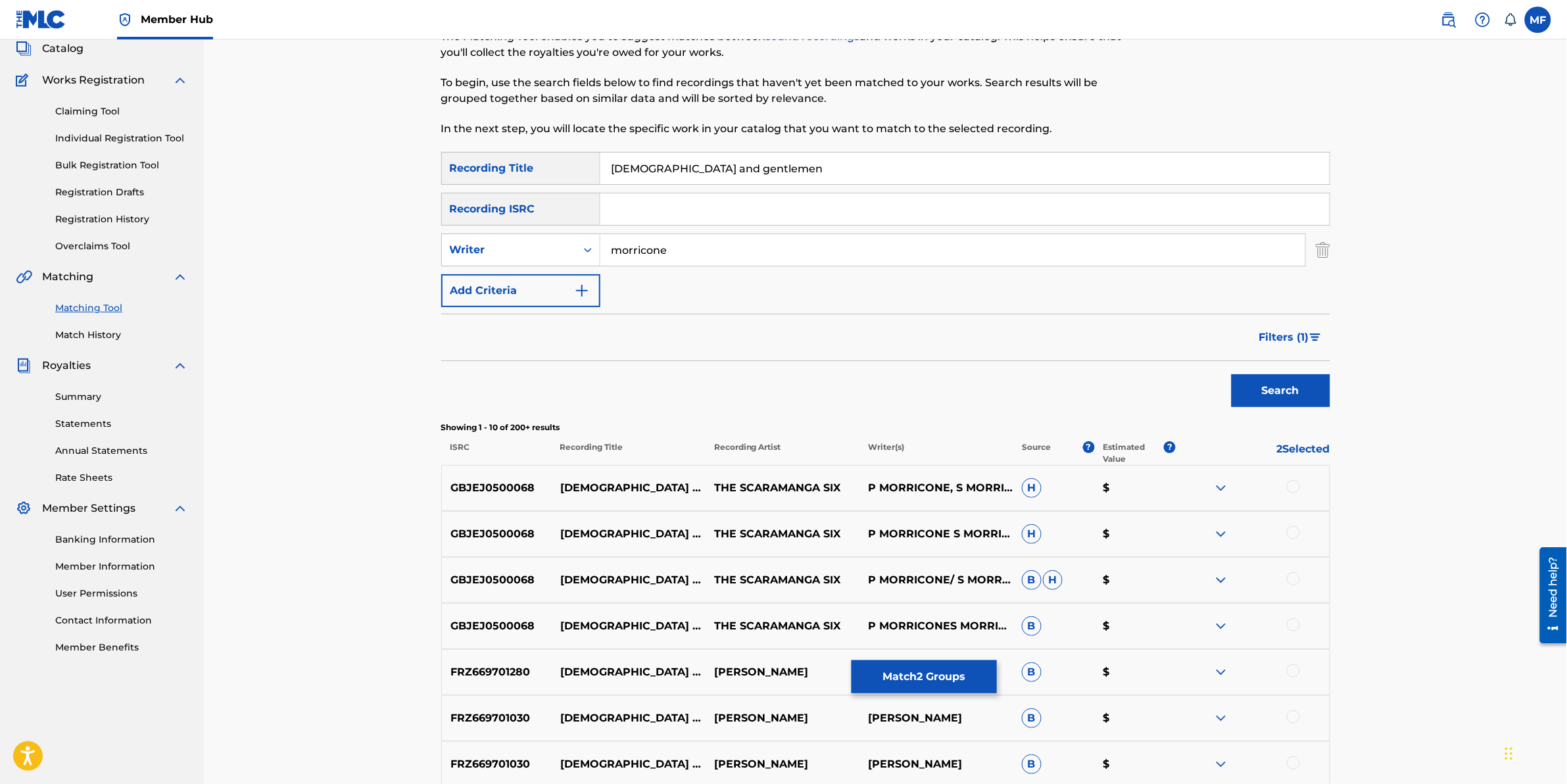
click at [1292, 480] on div at bounding box center [1294, 486] width 13 height 13
click at [1297, 532] on div at bounding box center [1294, 532] width 13 height 13
click at [1293, 579] on div at bounding box center [1294, 578] width 13 height 13
click at [1292, 630] on div at bounding box center [1294, 624] width 13 height 13
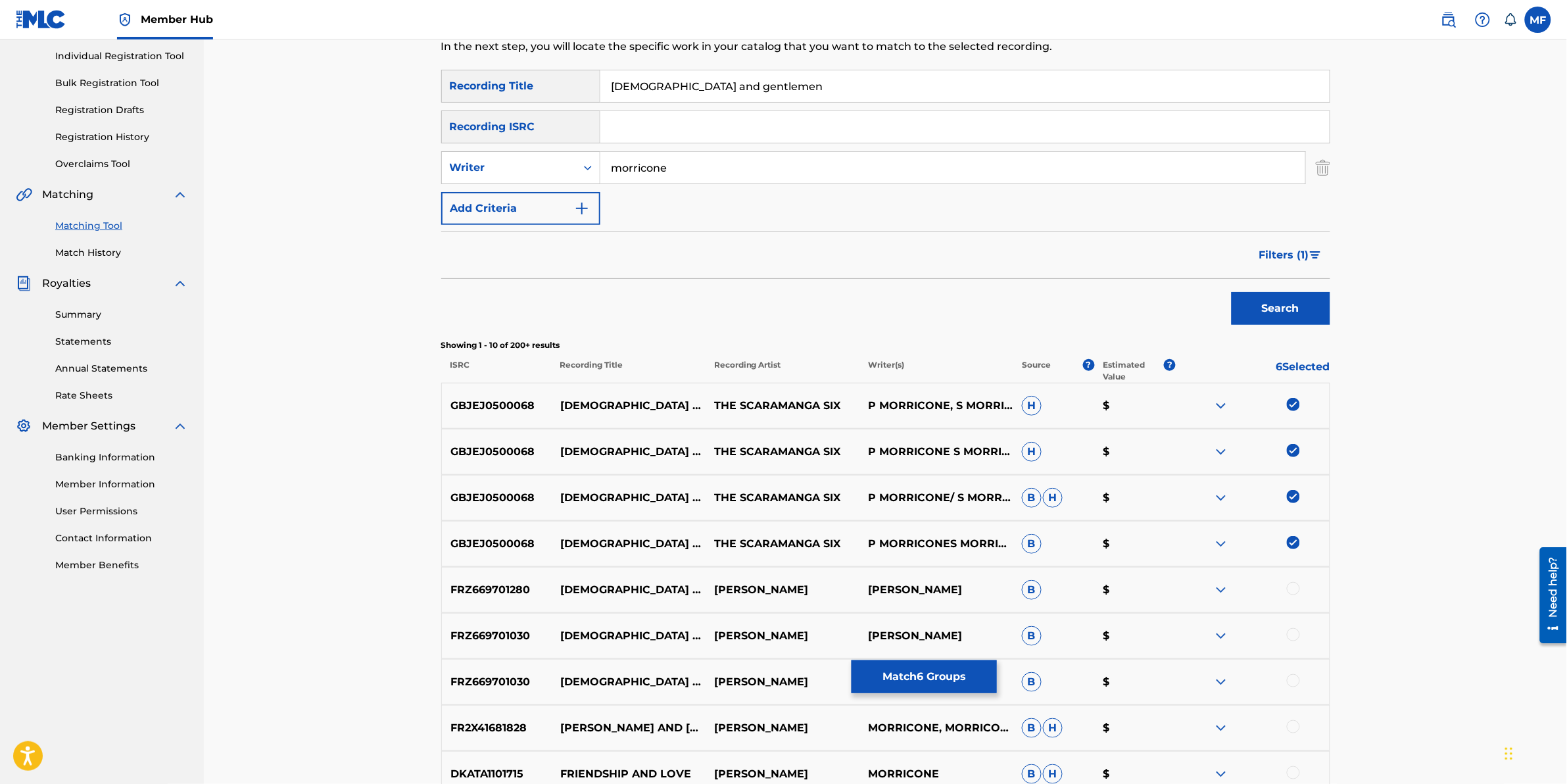
click at [1294, 586] on div at bounding box center [1294, 588] width 13 height 13
click at [1294, 586] on div at bounding box center [1253, 590] width 154 height 16
drag, startPoint x: 1294, startPoint y: 586, endPoint x: 1406, endPoint y: 608, distance: 114.1
click at [1406, 608] on div "Matching Tool The Matching Tool enables you to suggest matches between sound re…" at bounding box center [885, 408] width 1363 height 1067
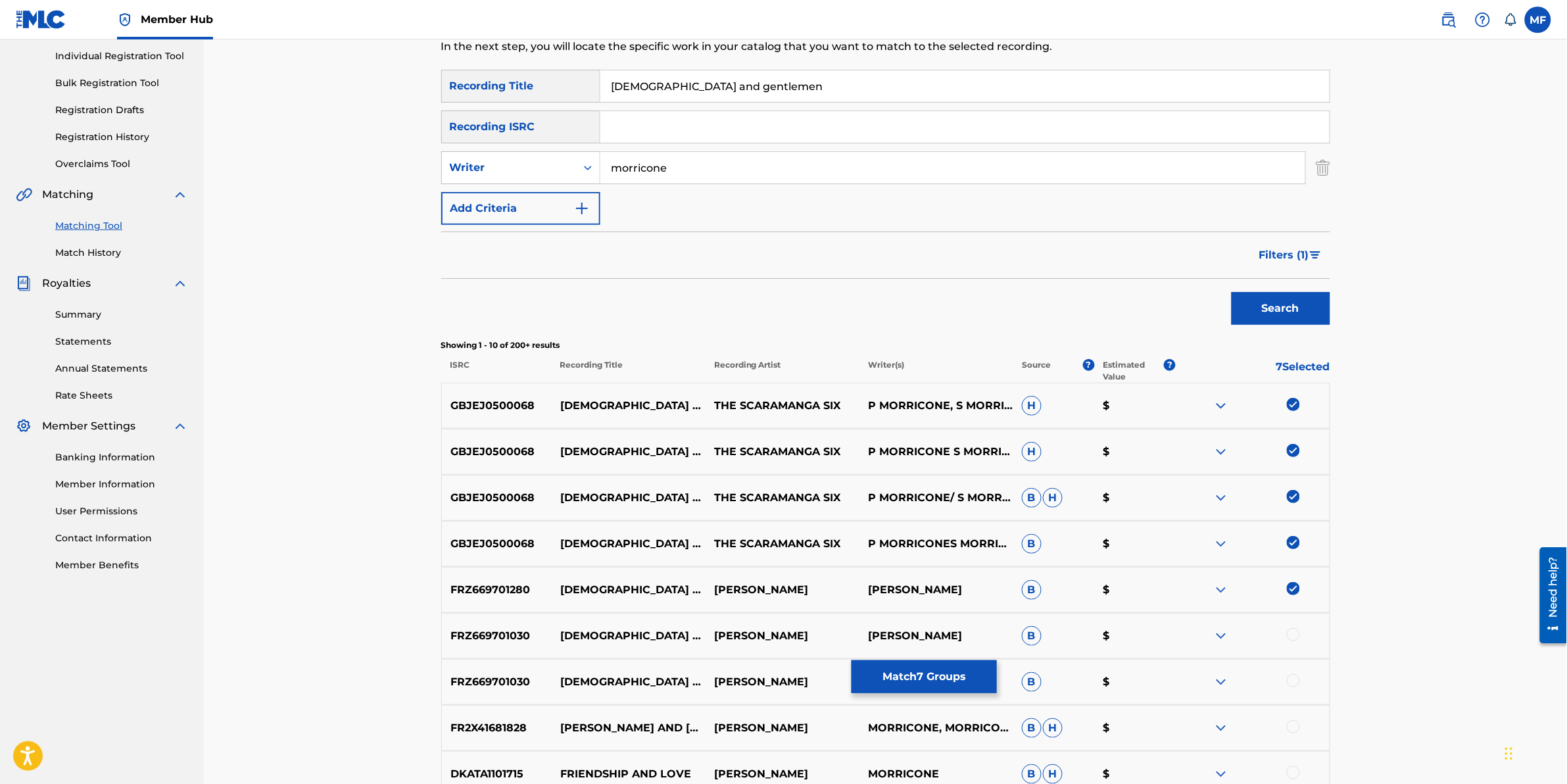
click at [1396, 675] on div "Matching Tool The Matching Tool enables you to suggest matches between sound re…" at bounding box center [885, 408] width 1363 height 1067
click at [1296, 632] on div at bounding box center [1294, 634] width 13 height 13
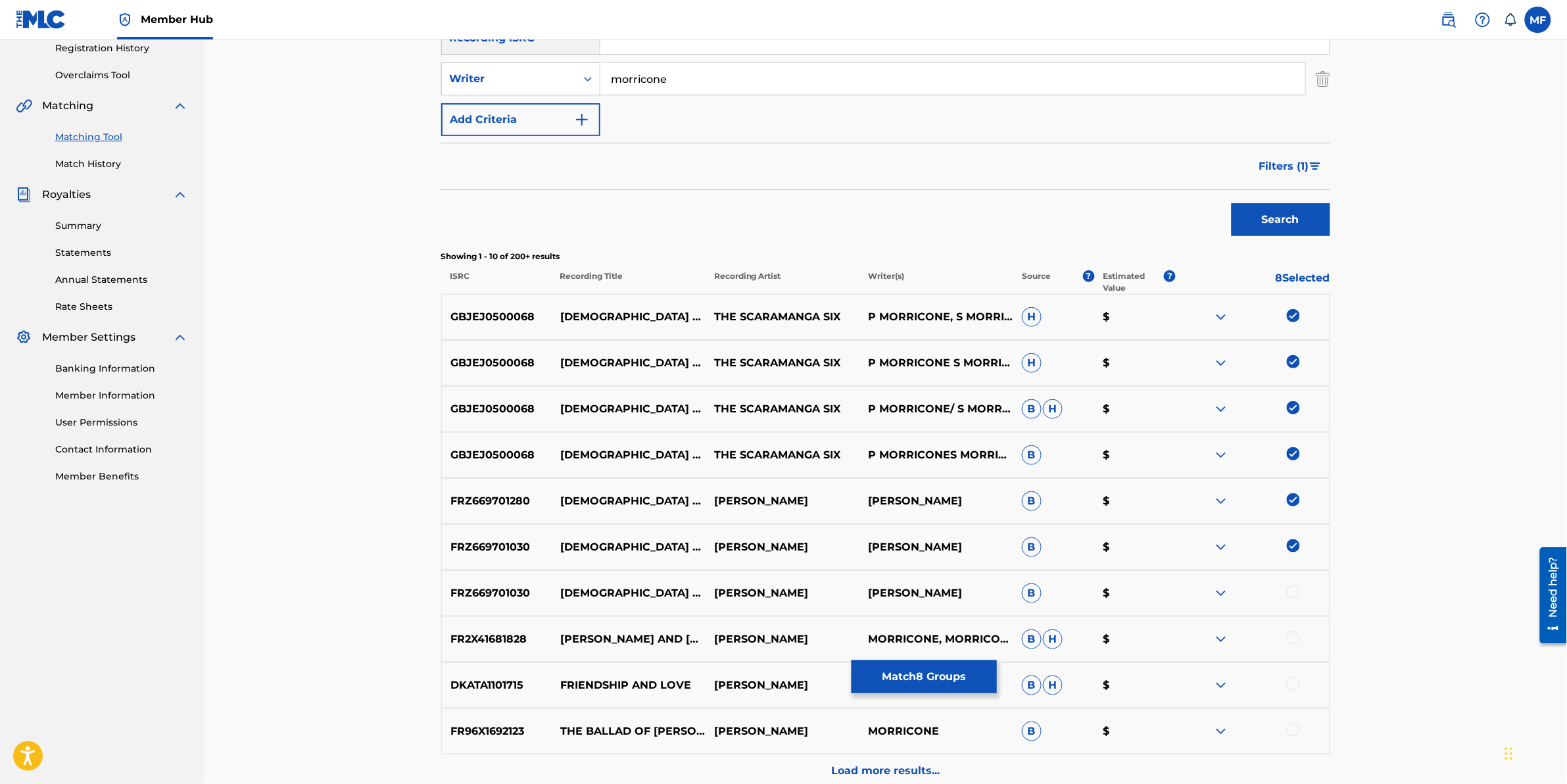
scroll to position [329, 0]
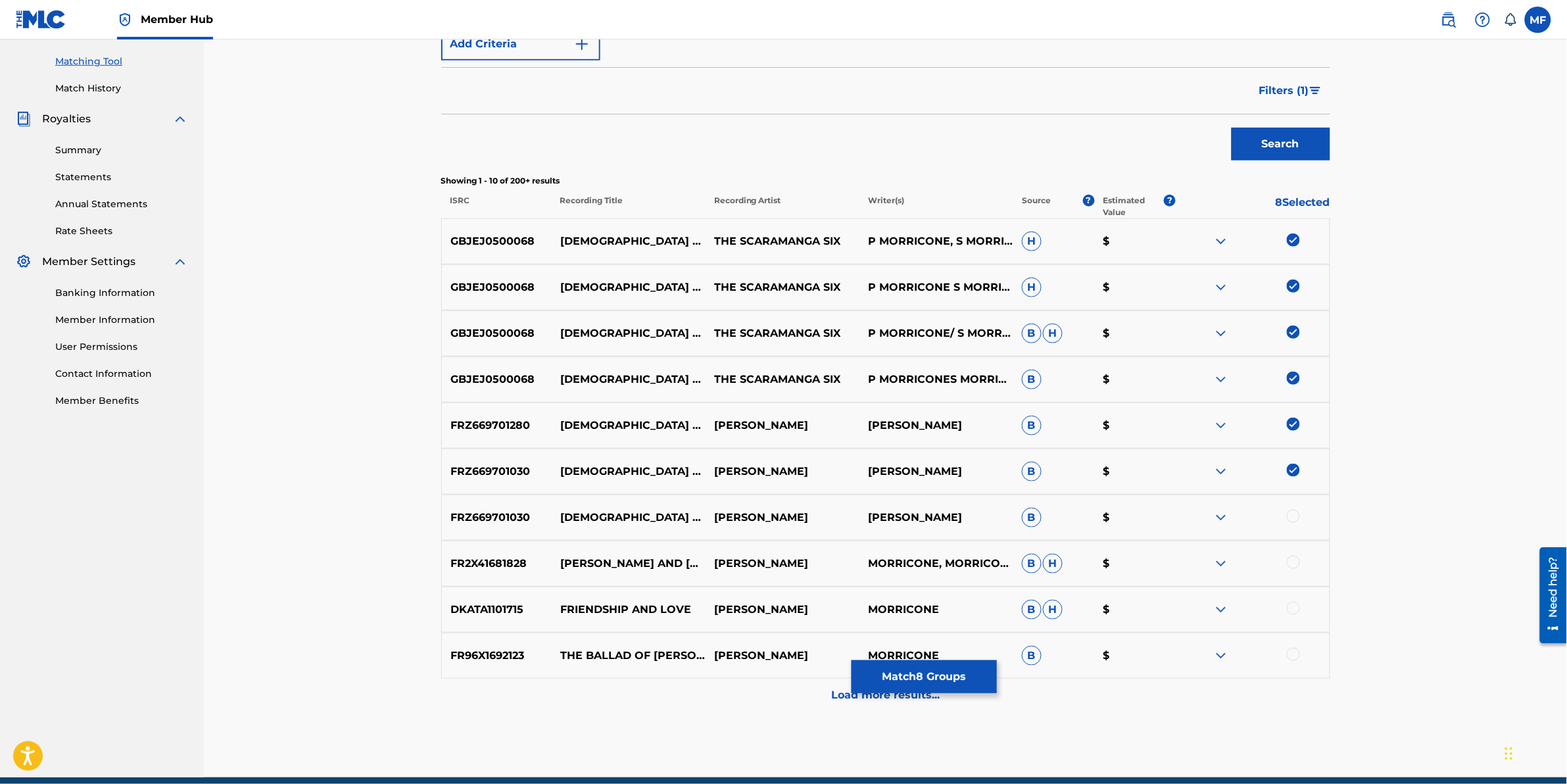
click at [1293, 521] on div at bounding box center [1294, 516] width 13 height 13
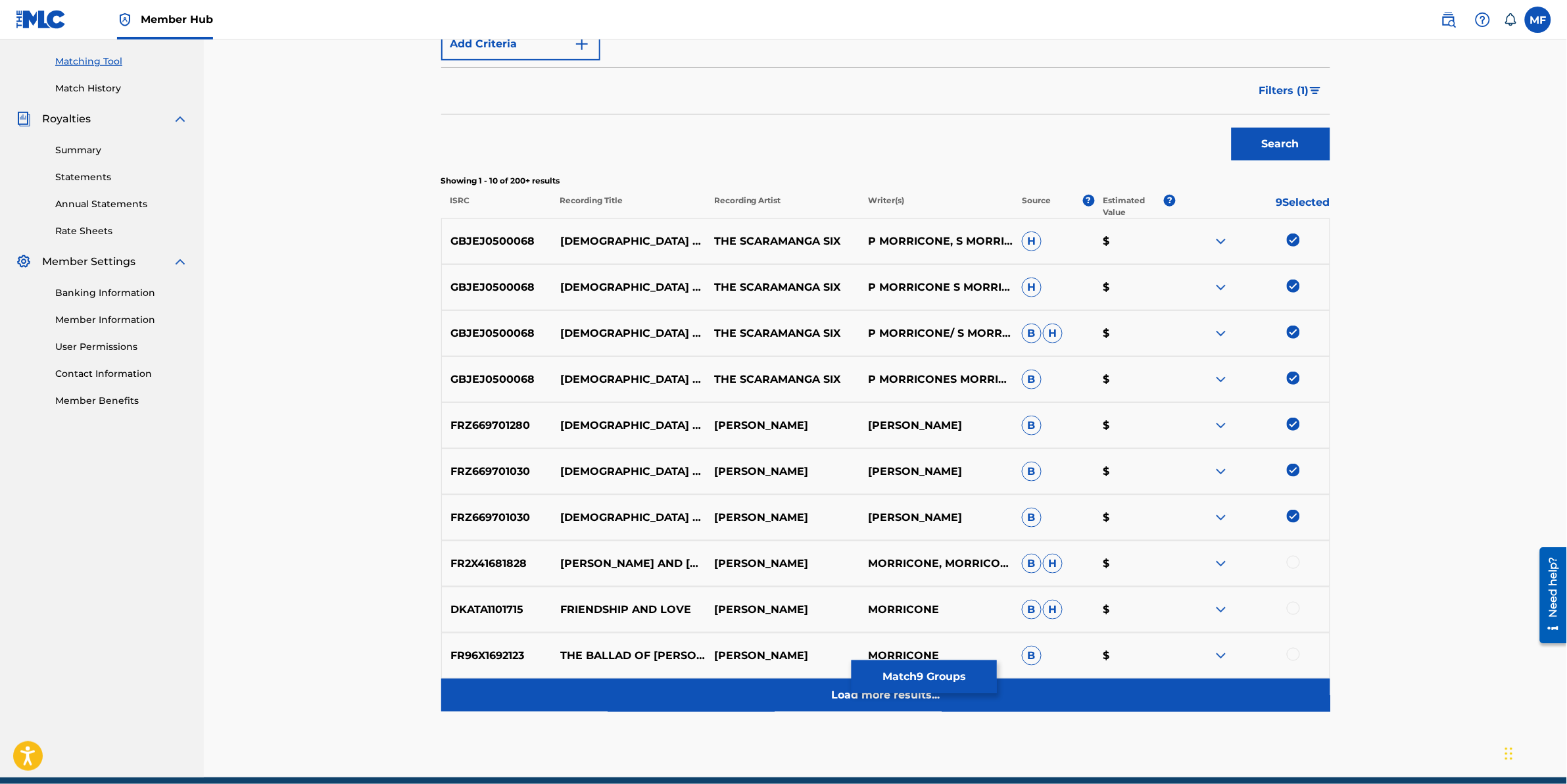
click at [748, 704] on div "Load more results..." at bounding box center [886, 695] width 889 height 33
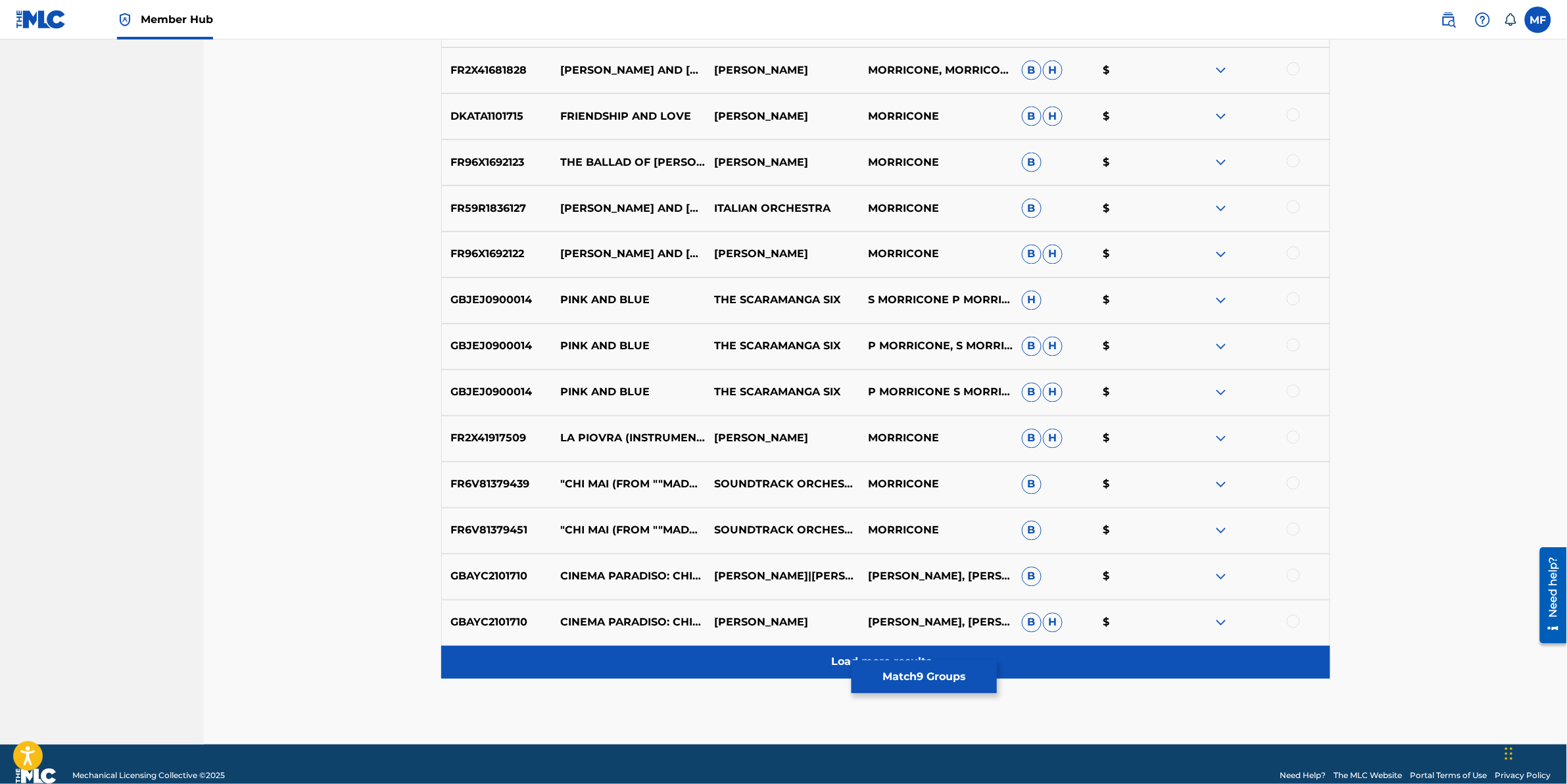
click at [737, 662] on div "Load more results..." at bounding box center [886, 662] width 889 height 33
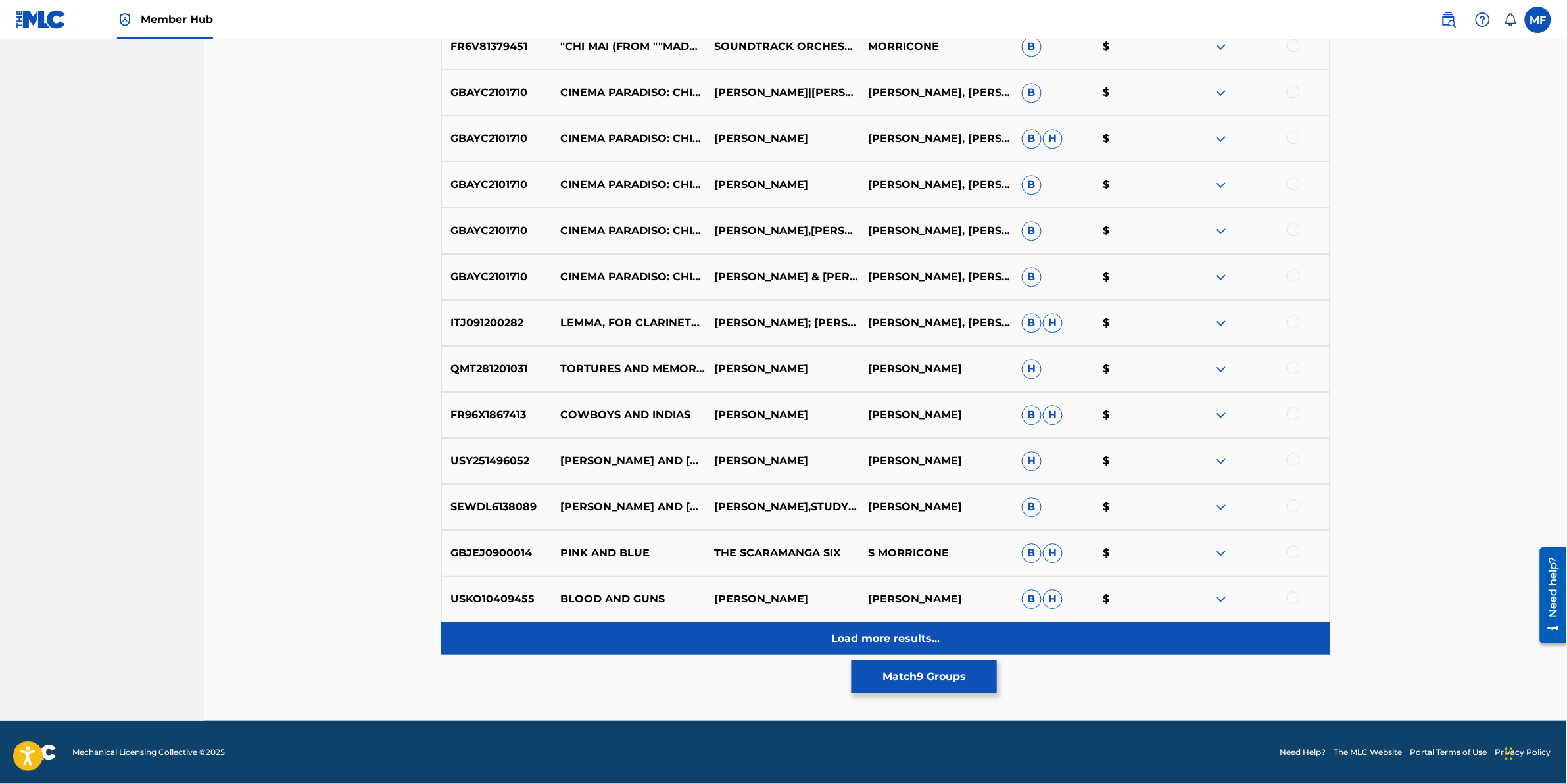
click at [728, 634] on div "Load more results..." at bounding box center [886, 639] width 889 height 33
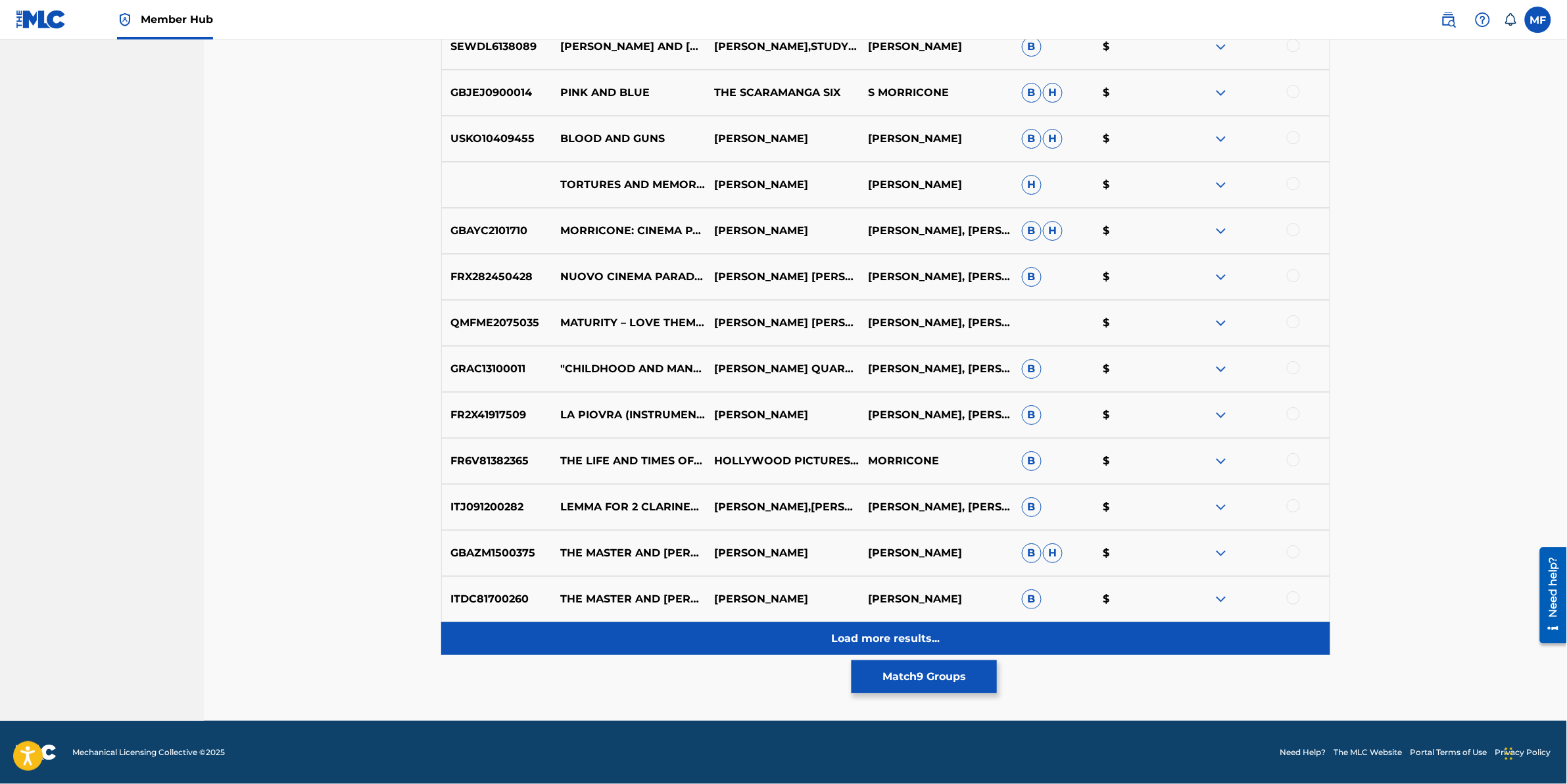
click at [737, 647] on div "Load more results..." at bounding box center [886, 639] width 889 height 33
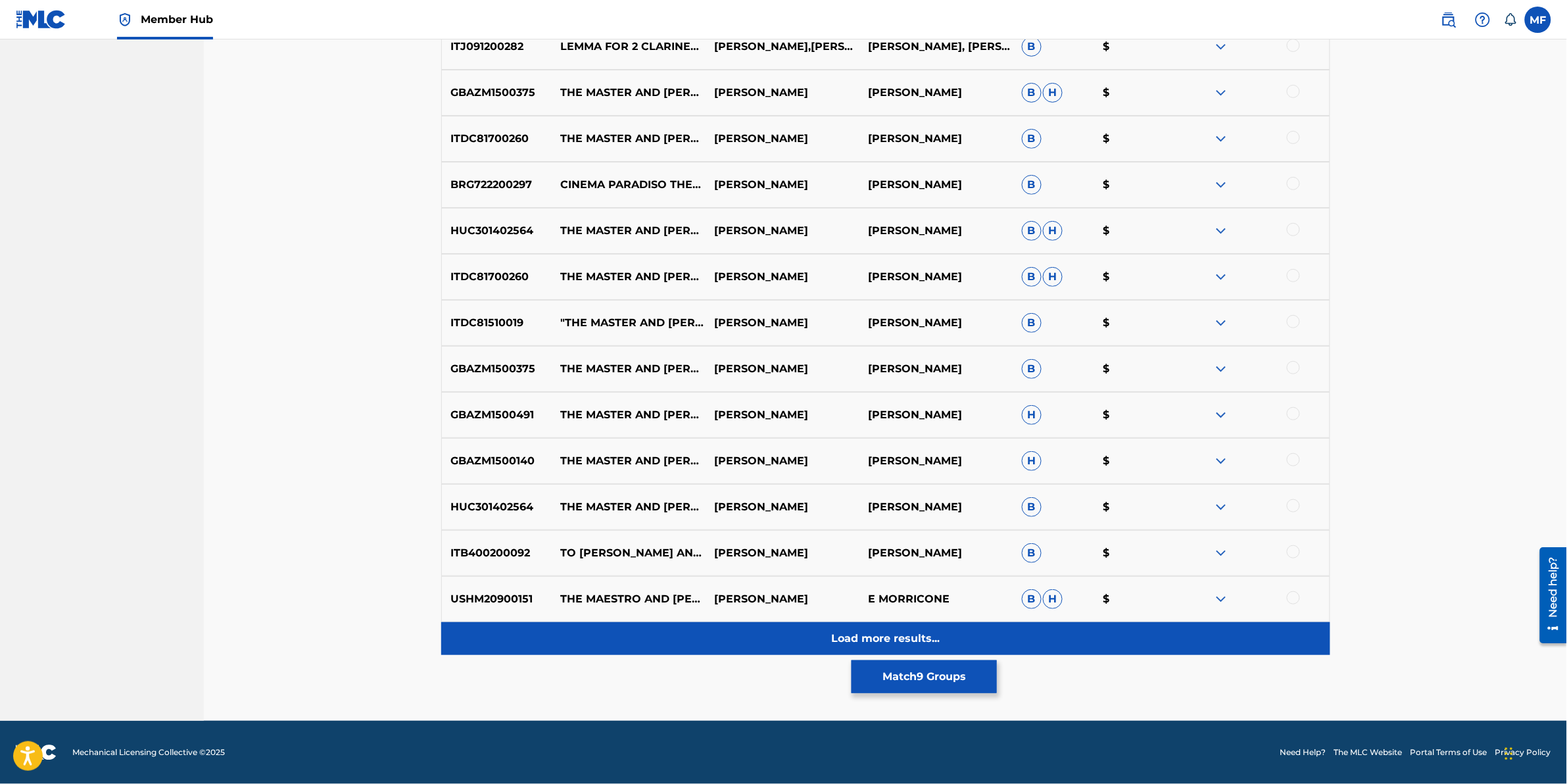
click at [741, 642] on div "Load more results..." at bounding box center [886, 639] width 889 height 33
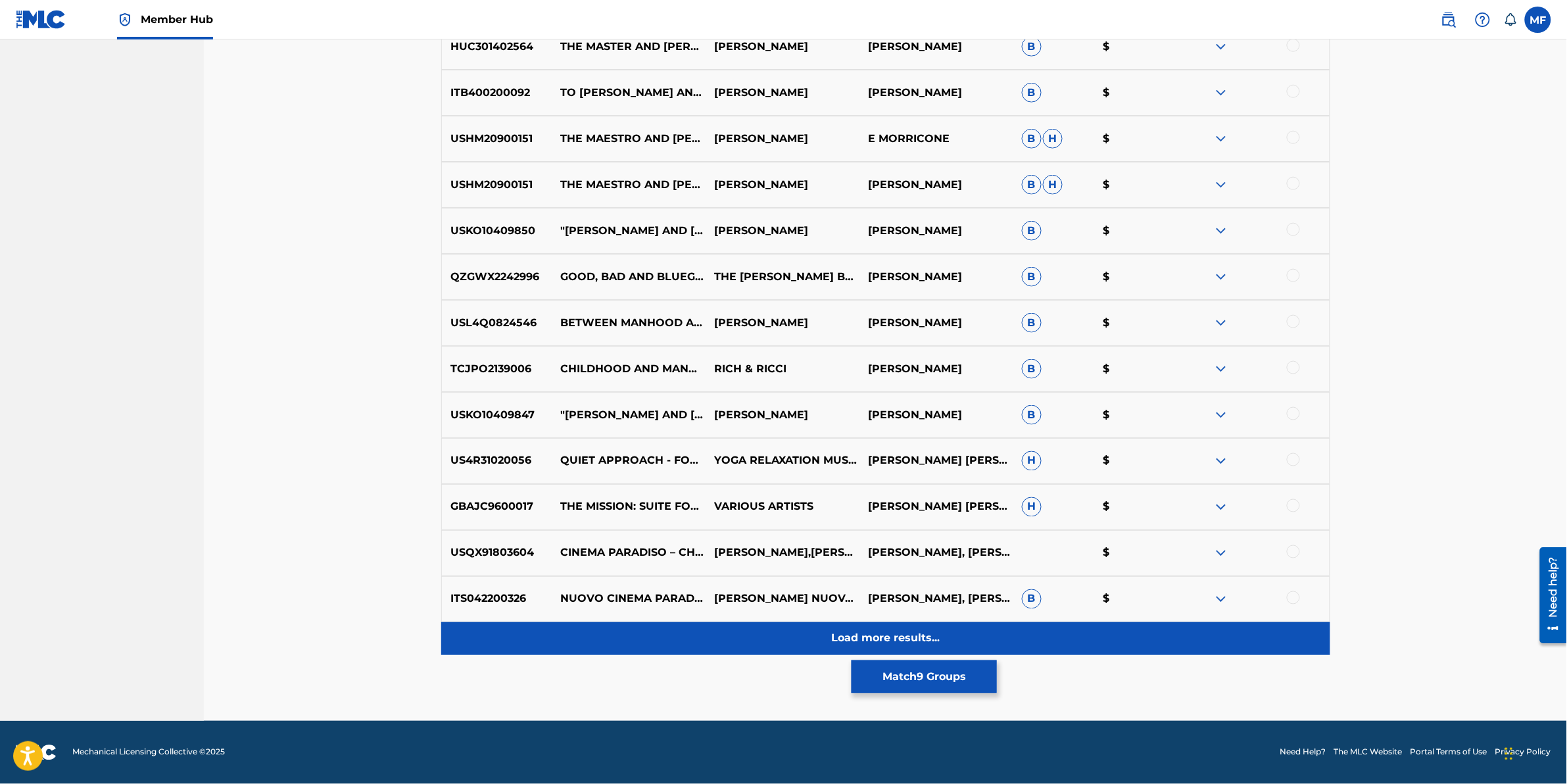
click at [727, 639] on div "Load more results..." at bounding box center [886, 639] width 889 height 33
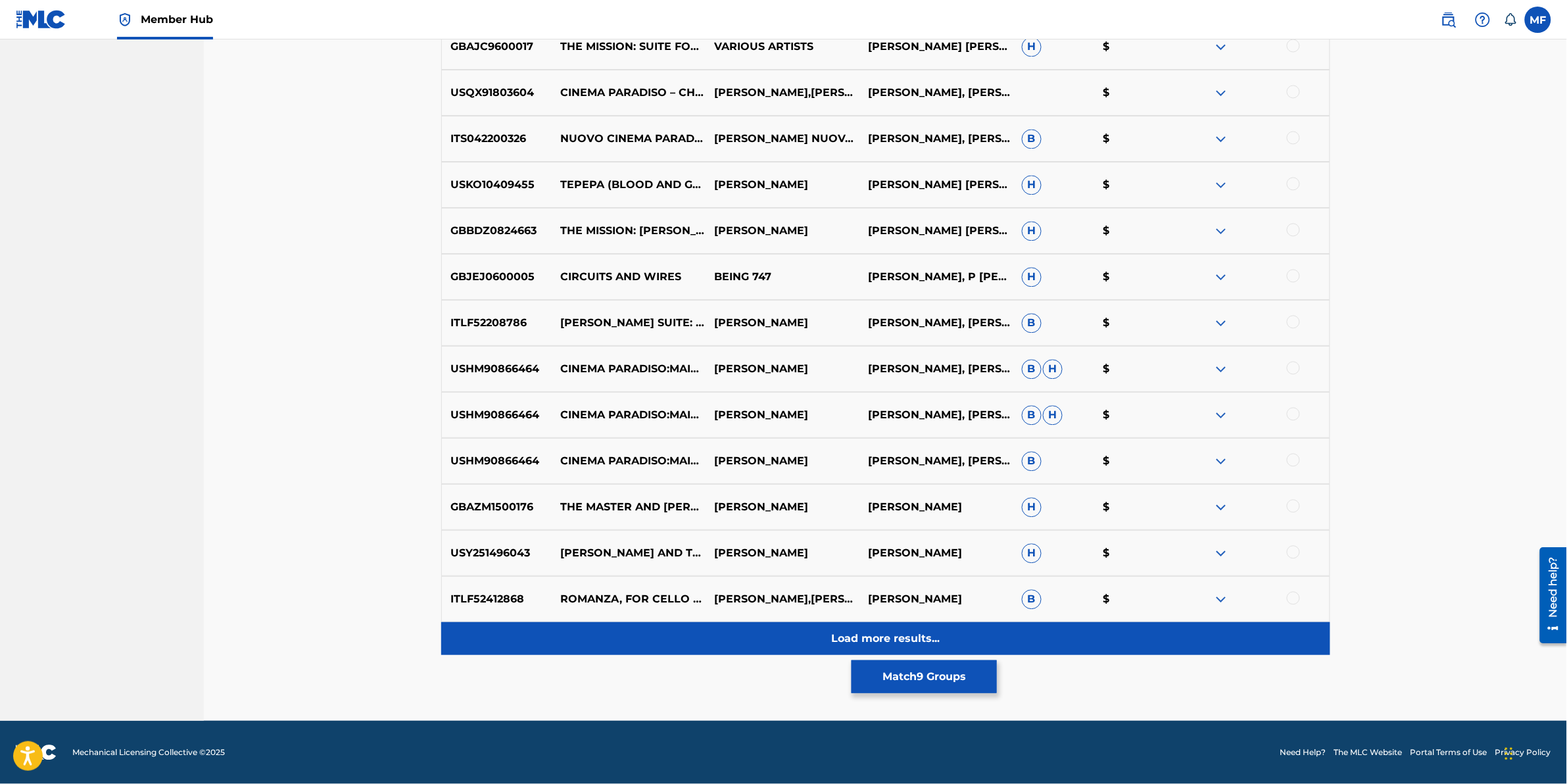
click at [694, 639] on div "Load more results..." at bounding box center [886, 639] width 889 height 33
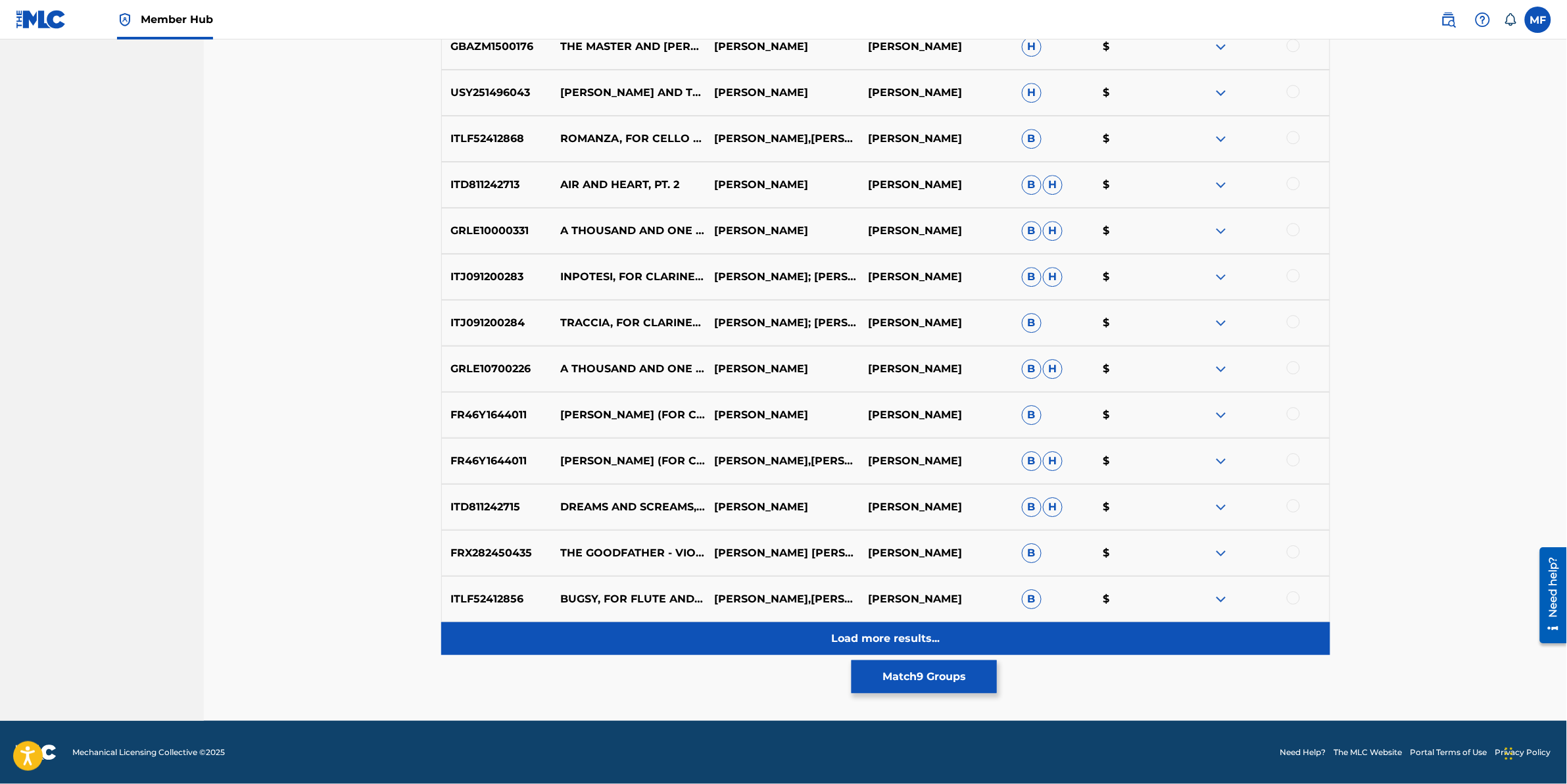
click at [699, 632] on div "Load more results..." at bounding box center [886, 639] width 889 height 33
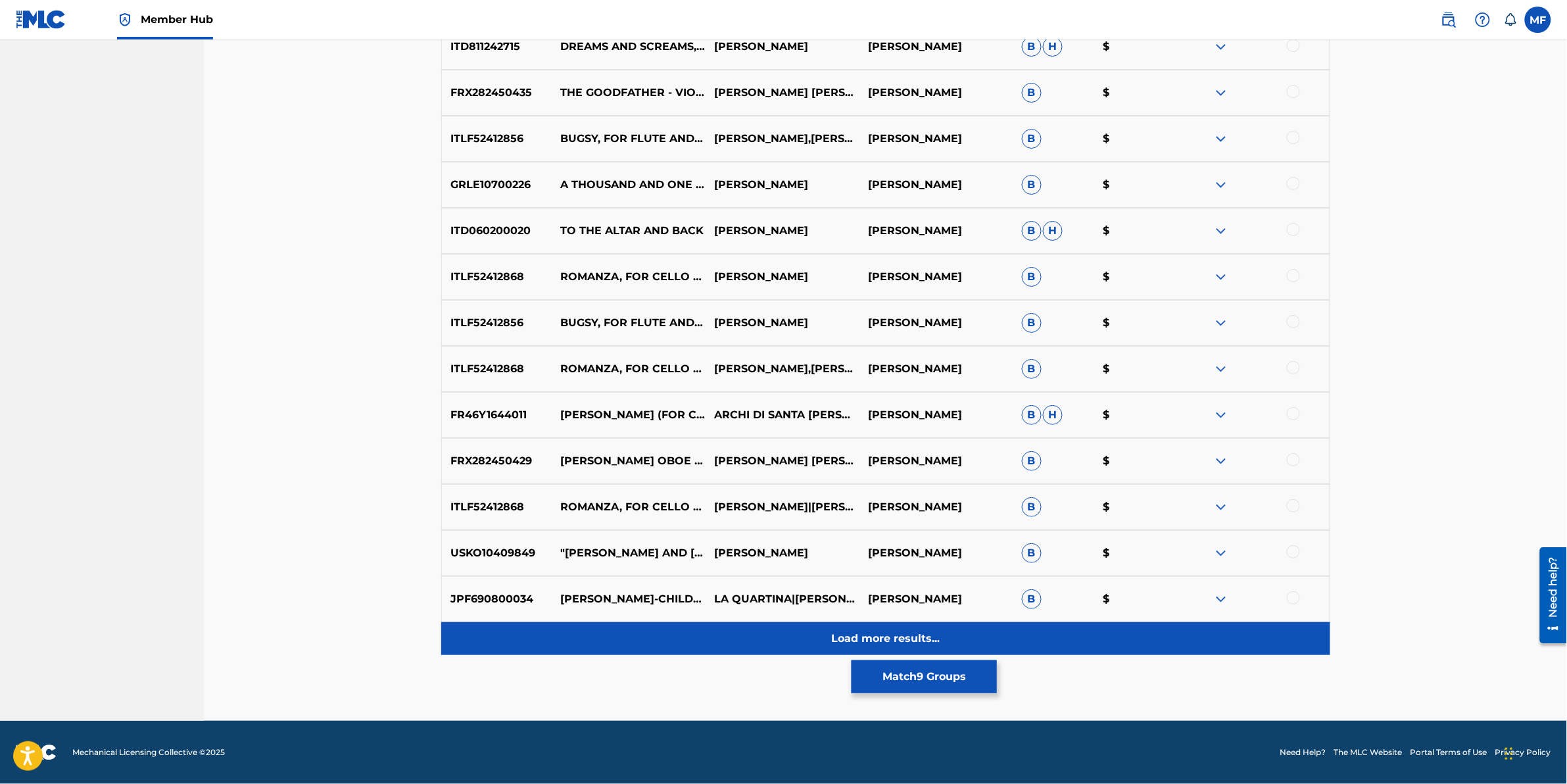
click at [687, 647] on div "Load more results..." at bounding box center [886, 639] width 889 height 33
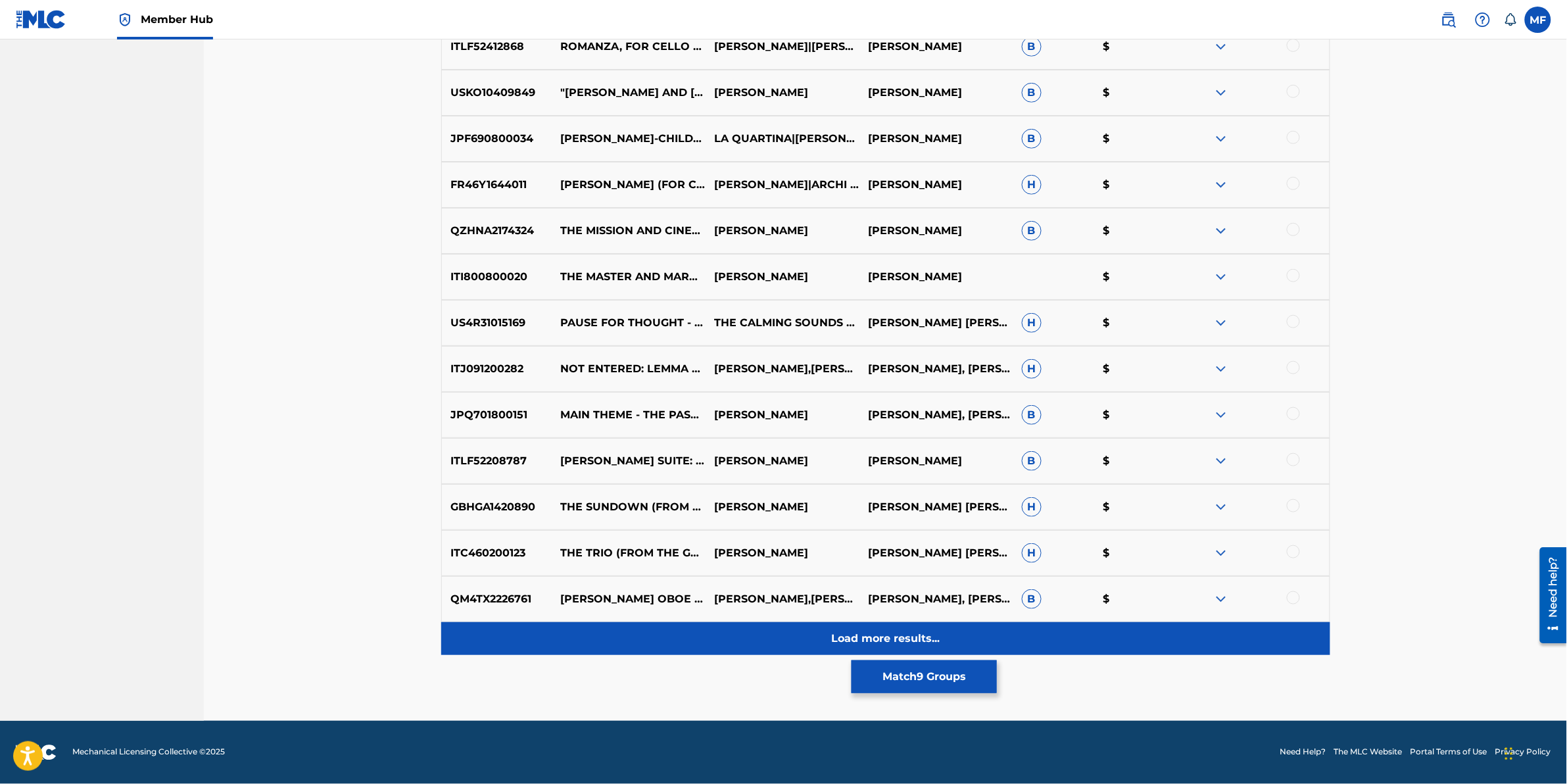
click at [624, 633] on div "Load more results..." at bounding box center [886, 639] width 889 height 33
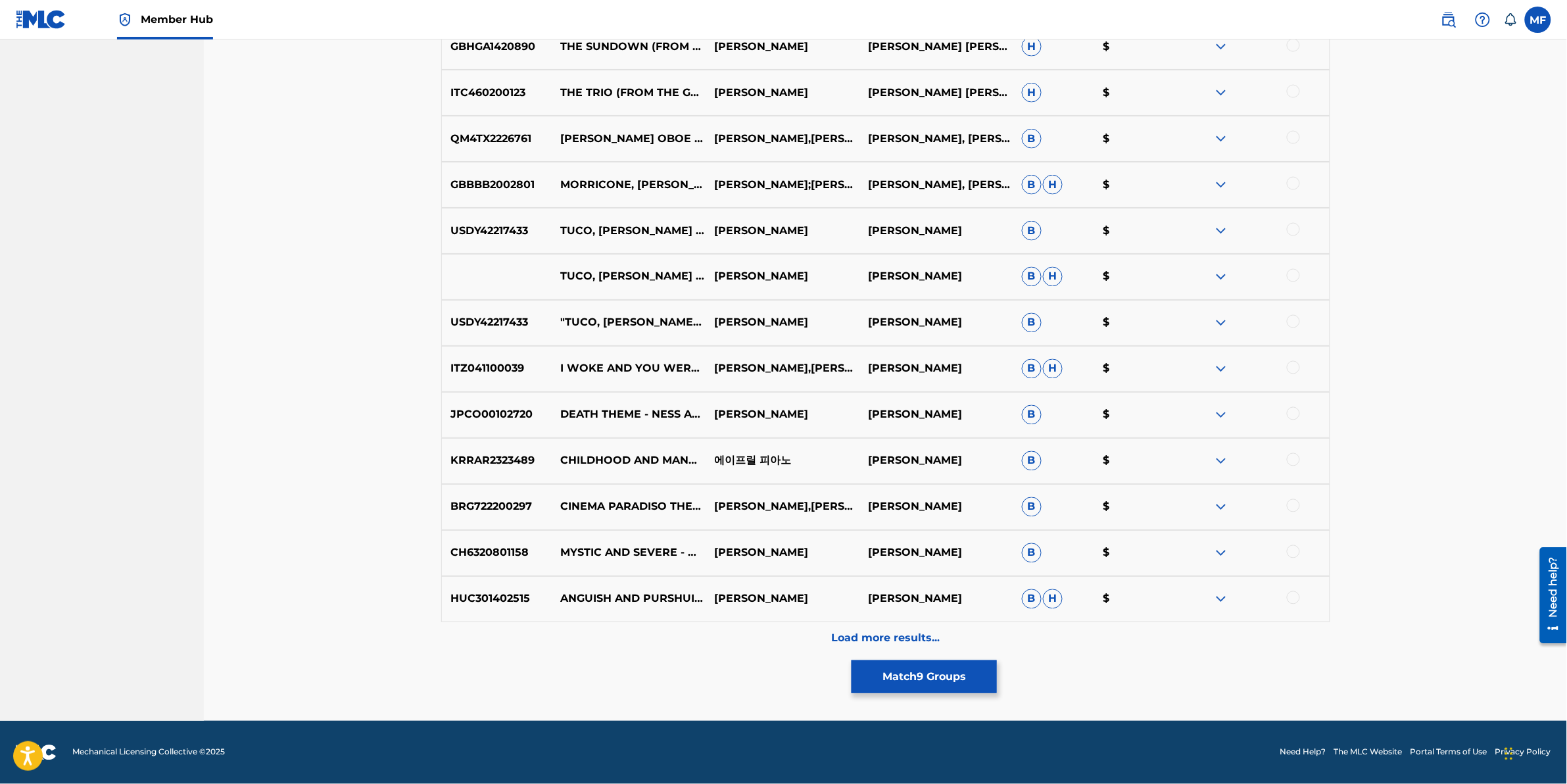
click at [624, 629] on div "Load more results..." at bounding box center [886, 639] width 889 height 33
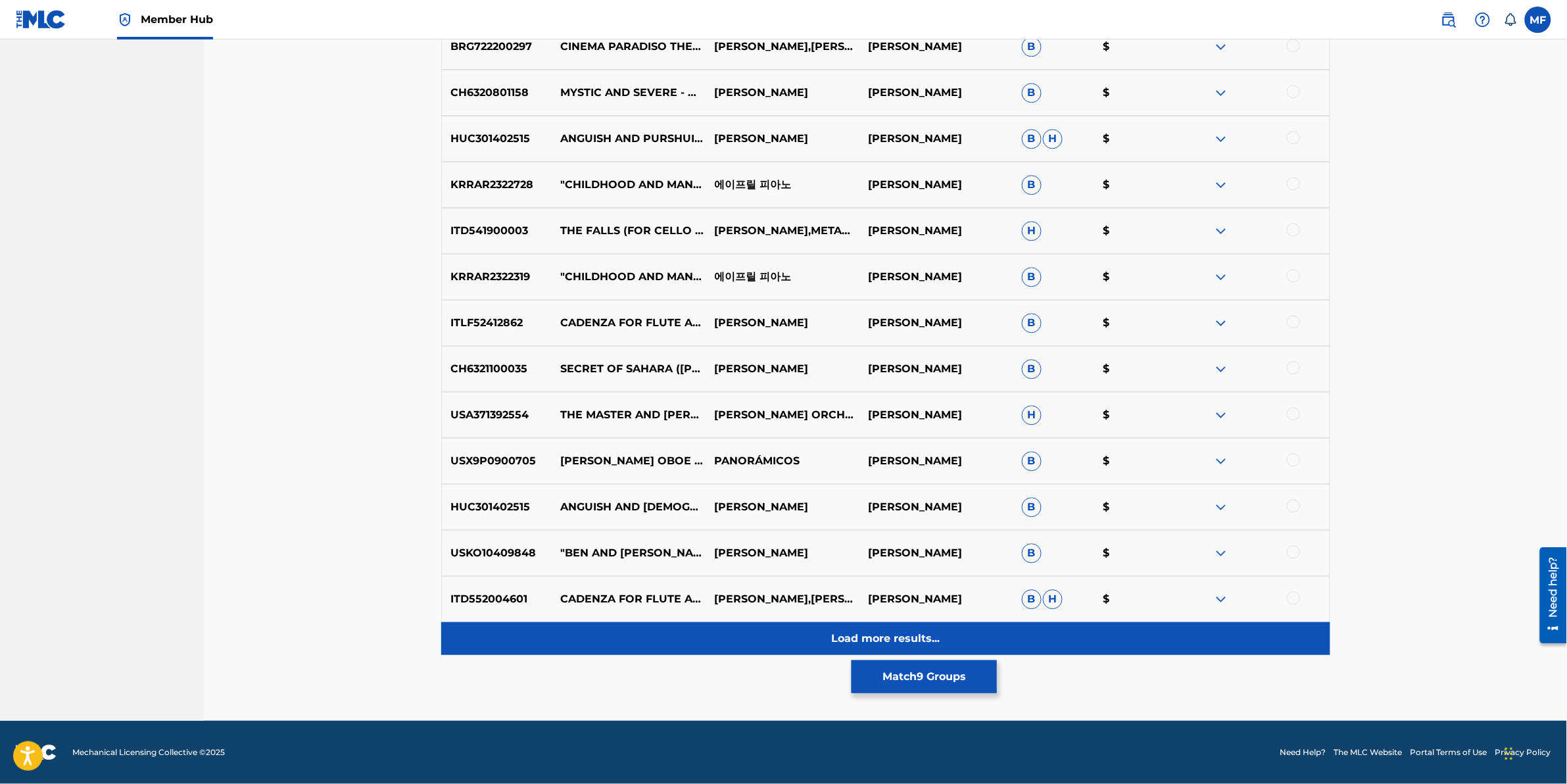
click at [507, 632] on div "Load more results..." at bounding box center [886, 639] width 889 height 33
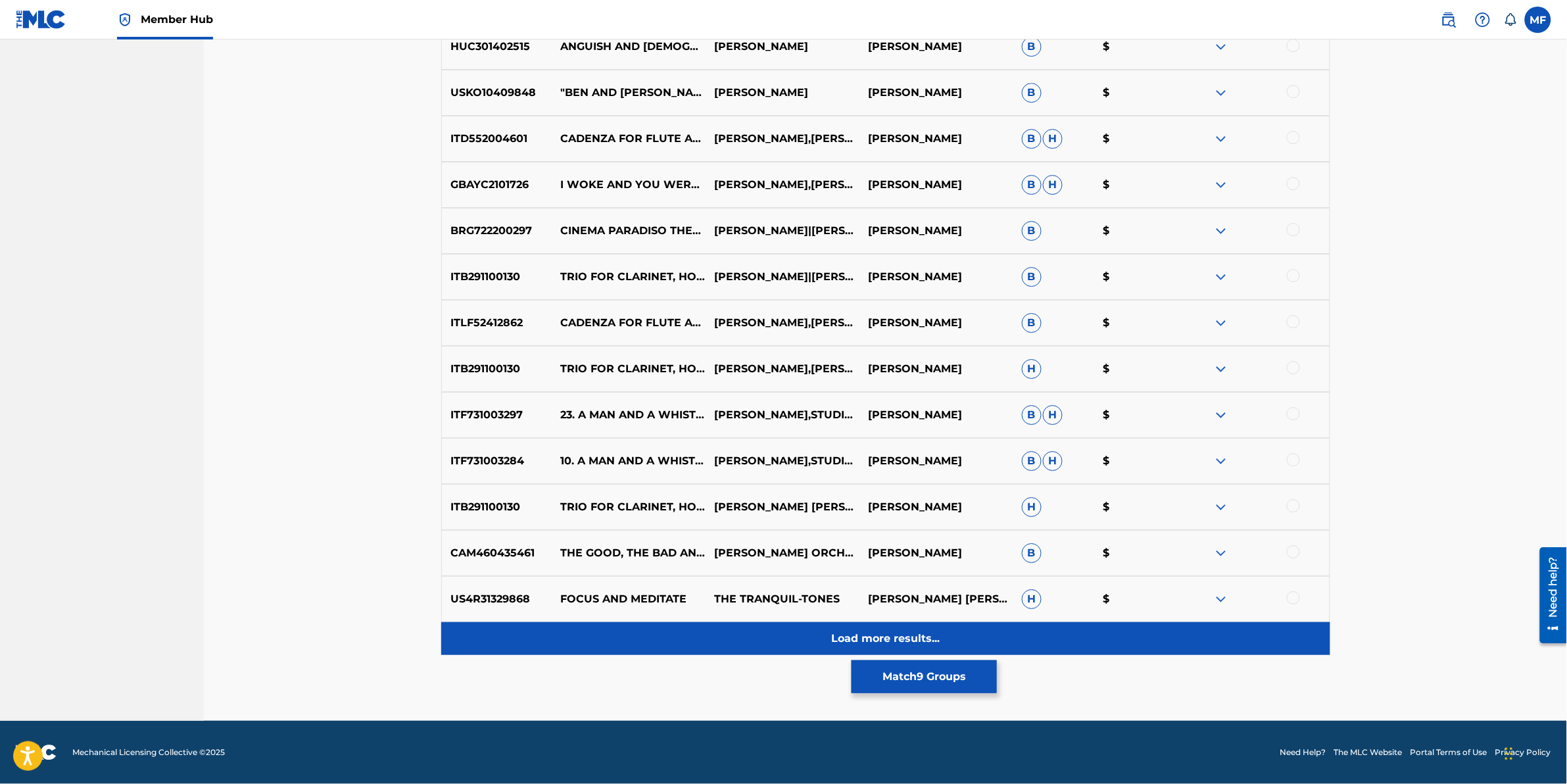
click at [635, 652] on div "Load more results..." at bounding box center [886, 639] width 889 height 33
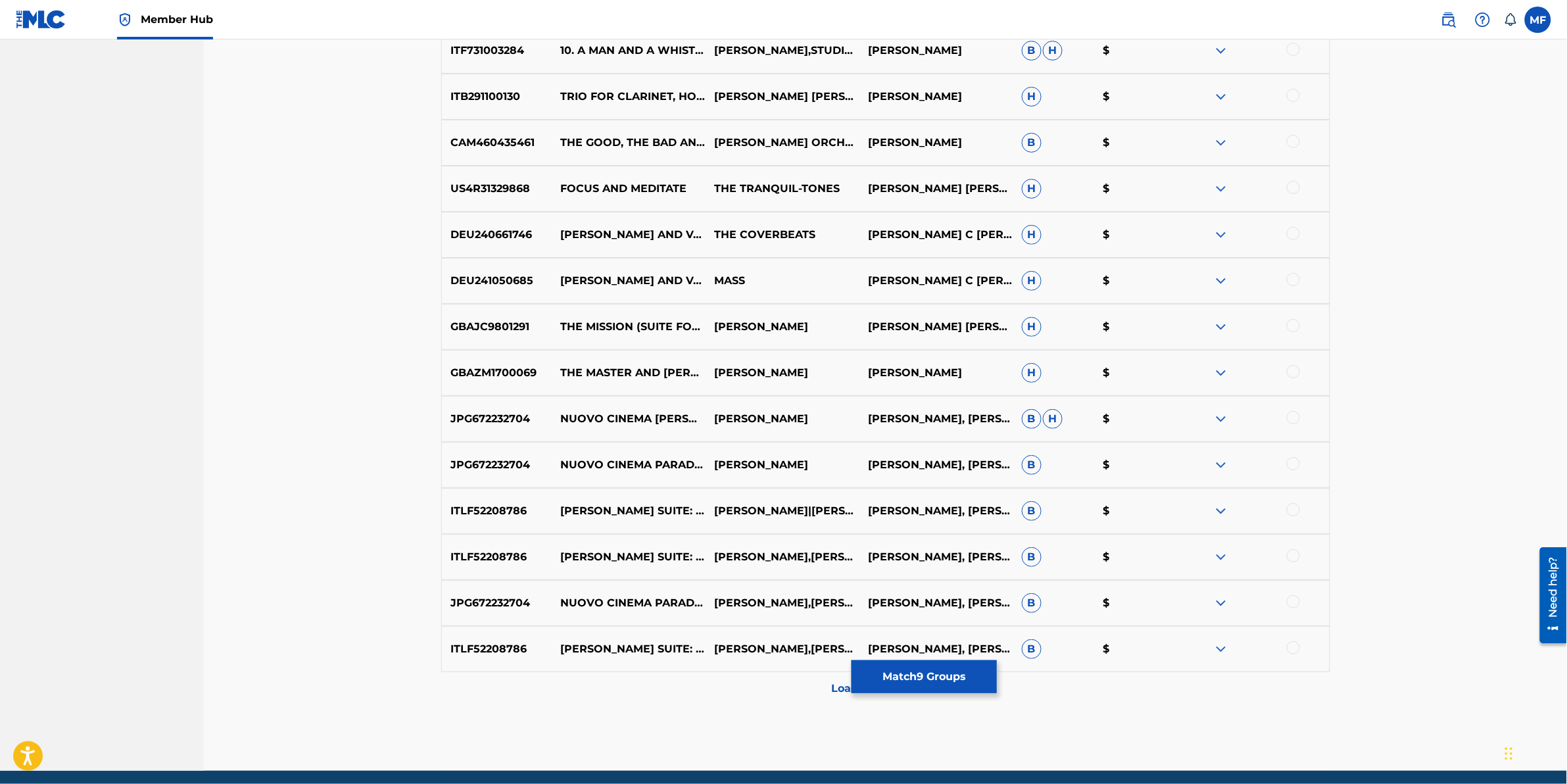
scroll to position [6319, 0]
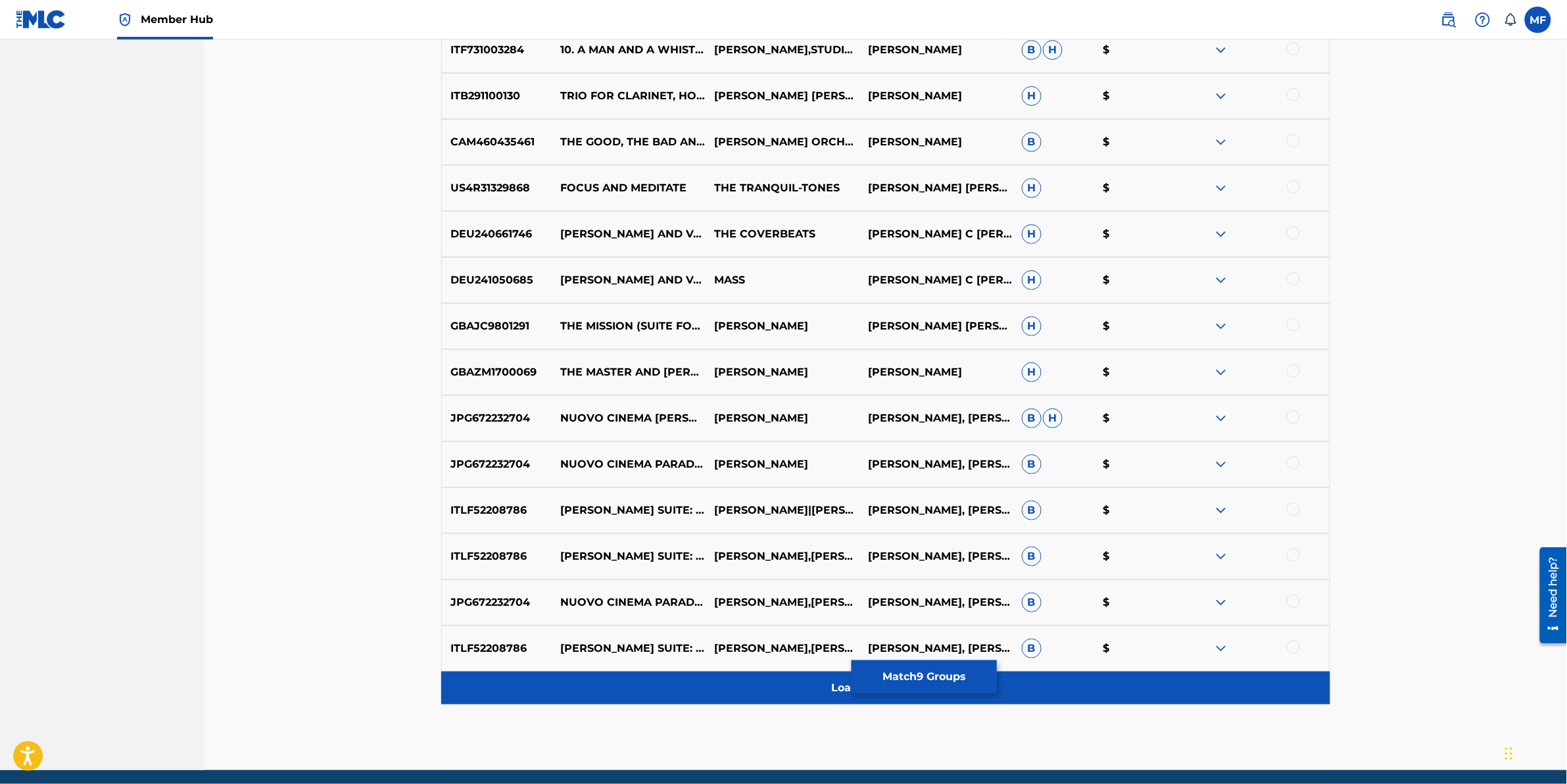
click at [633, 692] on div "Load more results..." at bounding box center [886, 688] width 889 height 33
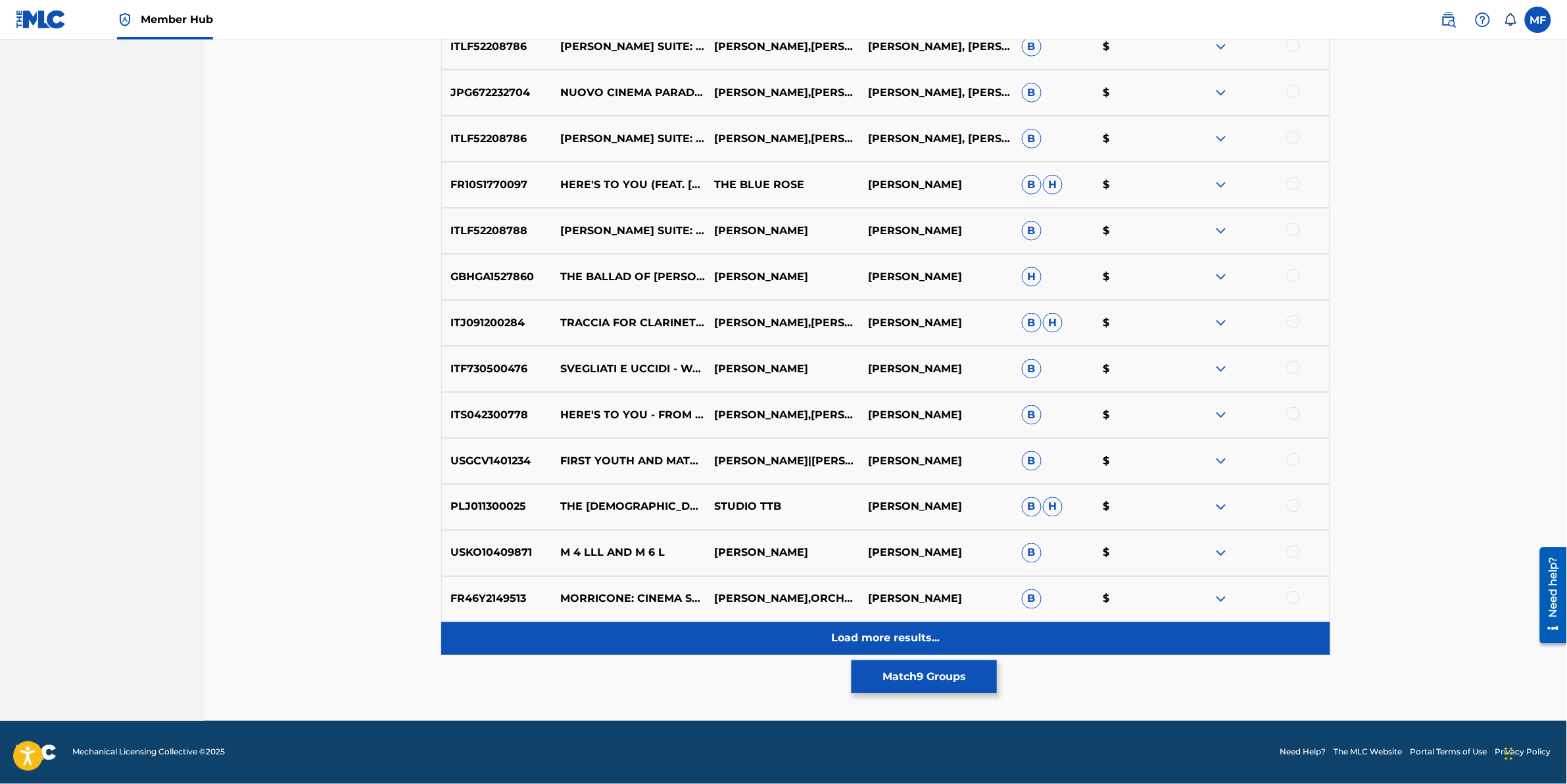
click at [573, 647] on div "Load more results..." at bounding box center [886, 639] width 889 height 33
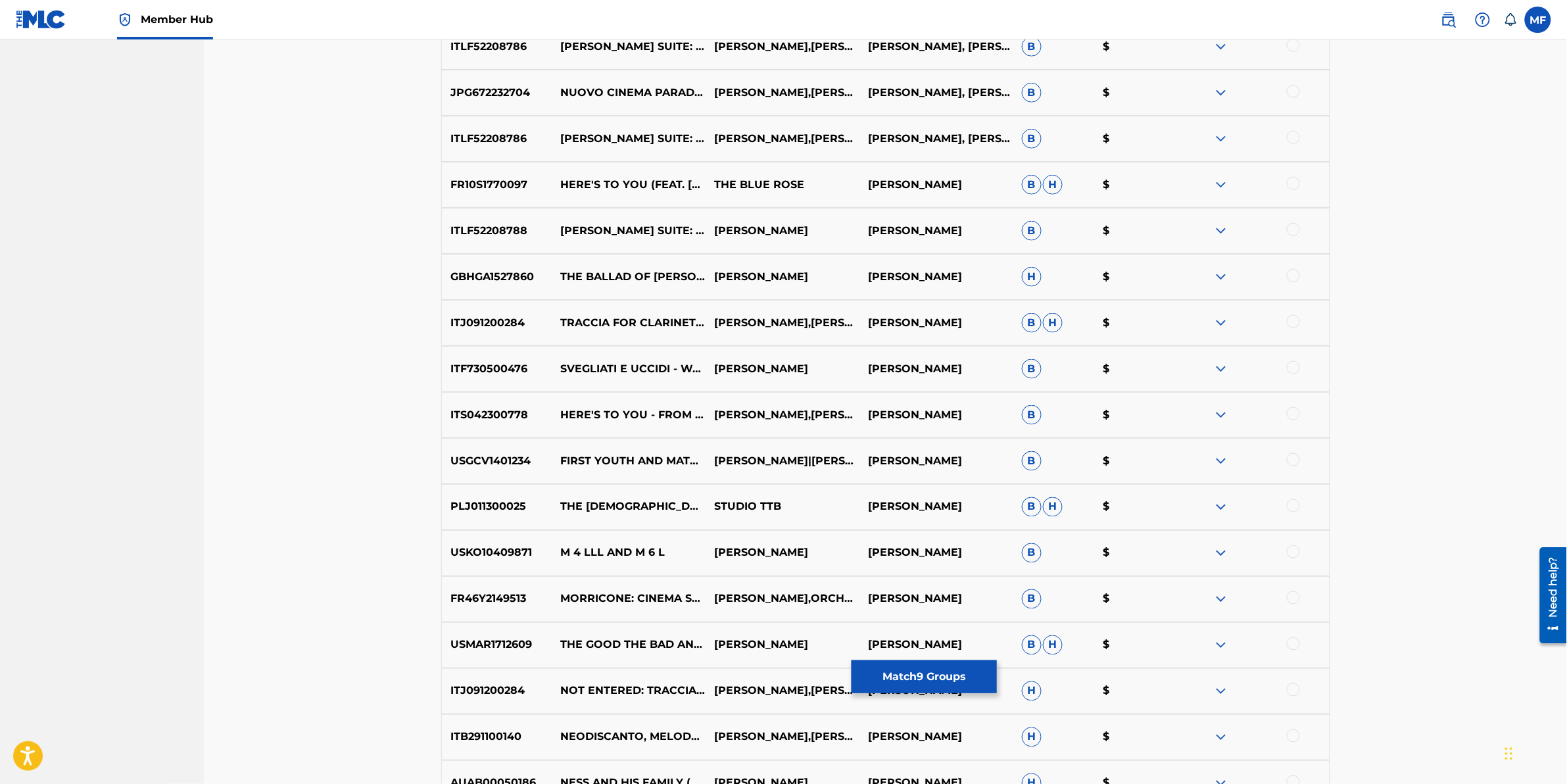
scroll to position [7288, 0]
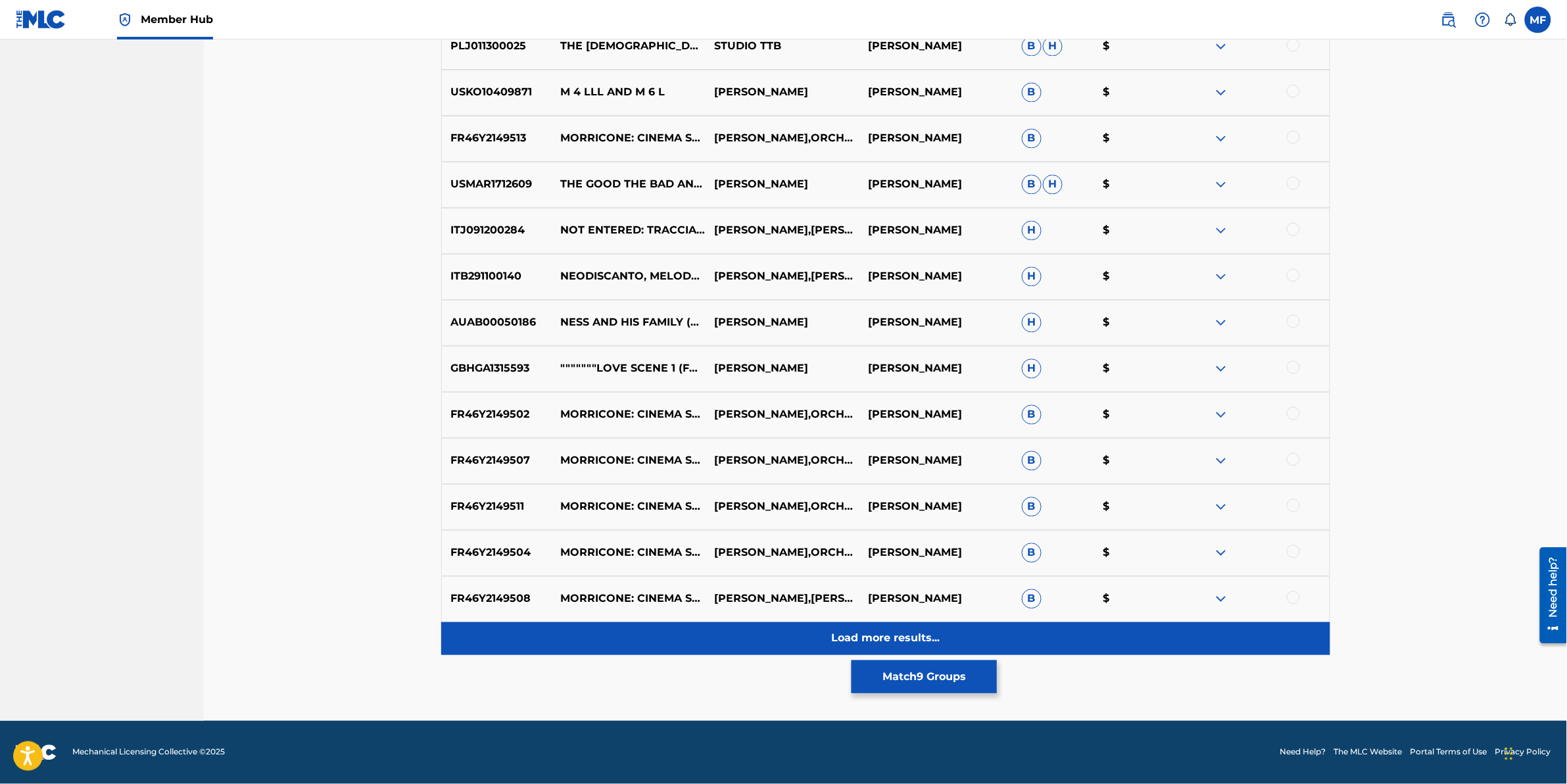
click at [601, 642] on div "Load more results..." at bounding box center [886, 639] width 889 height 33
click at [604, 645] on div "Load more results..." at bounding box center [886, 639] width 889 height 33
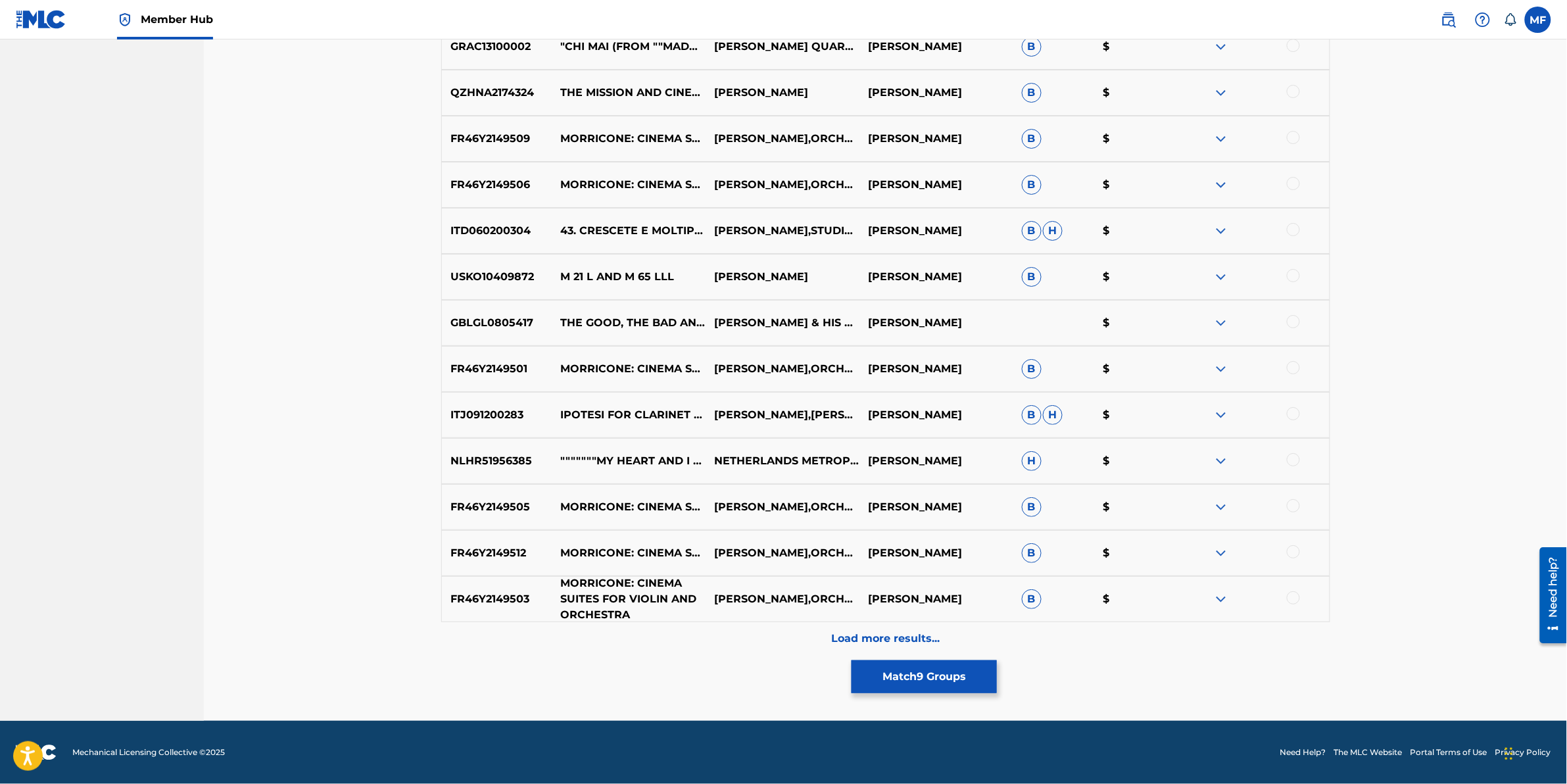
click at [607, 644] on div "Load more results..." at bounding box center [886, 639] width 889 height 33
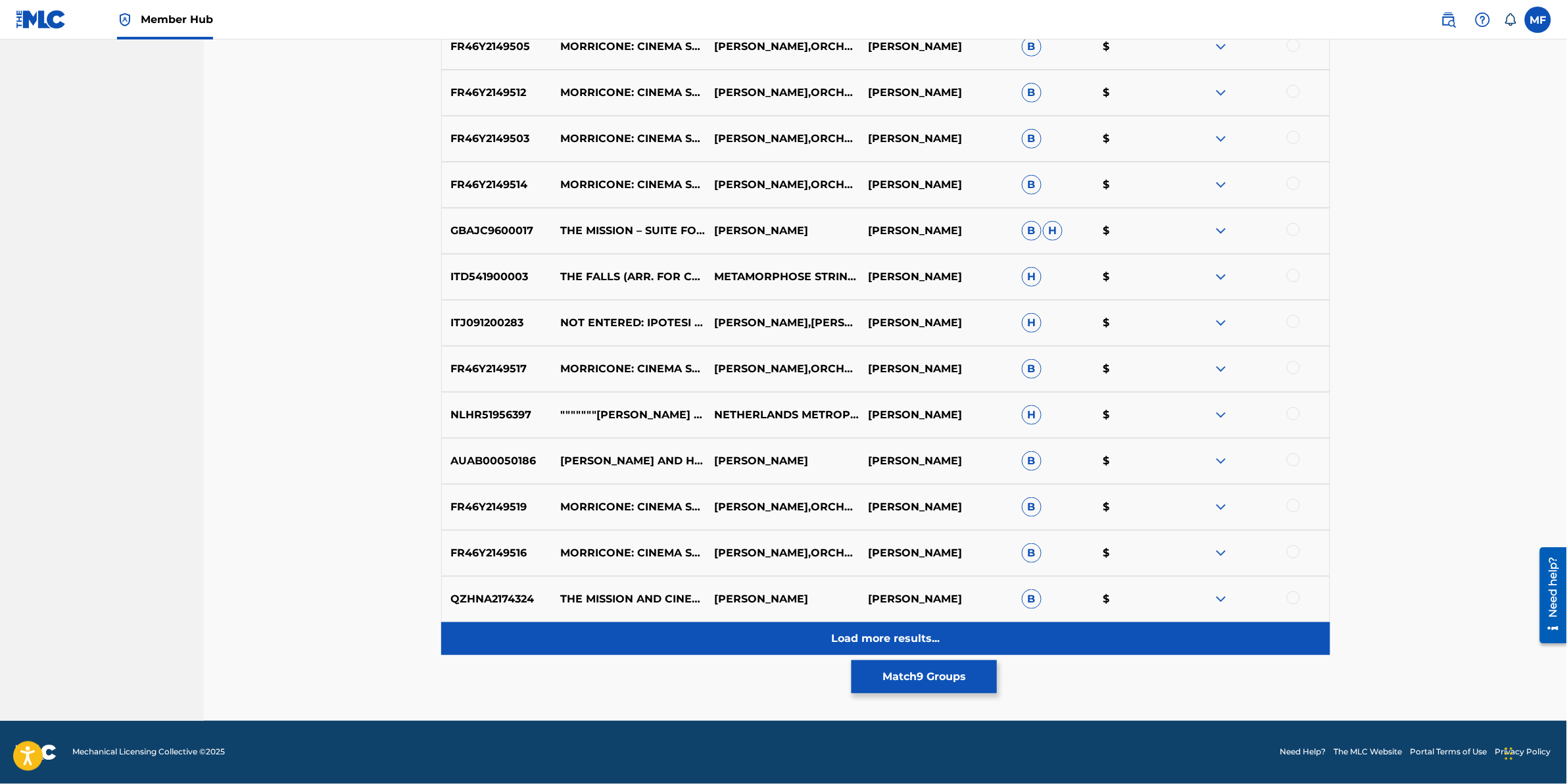
click at [615, 641] on div "Load more results..." at bounding box center [886, 639] width 889 height 33
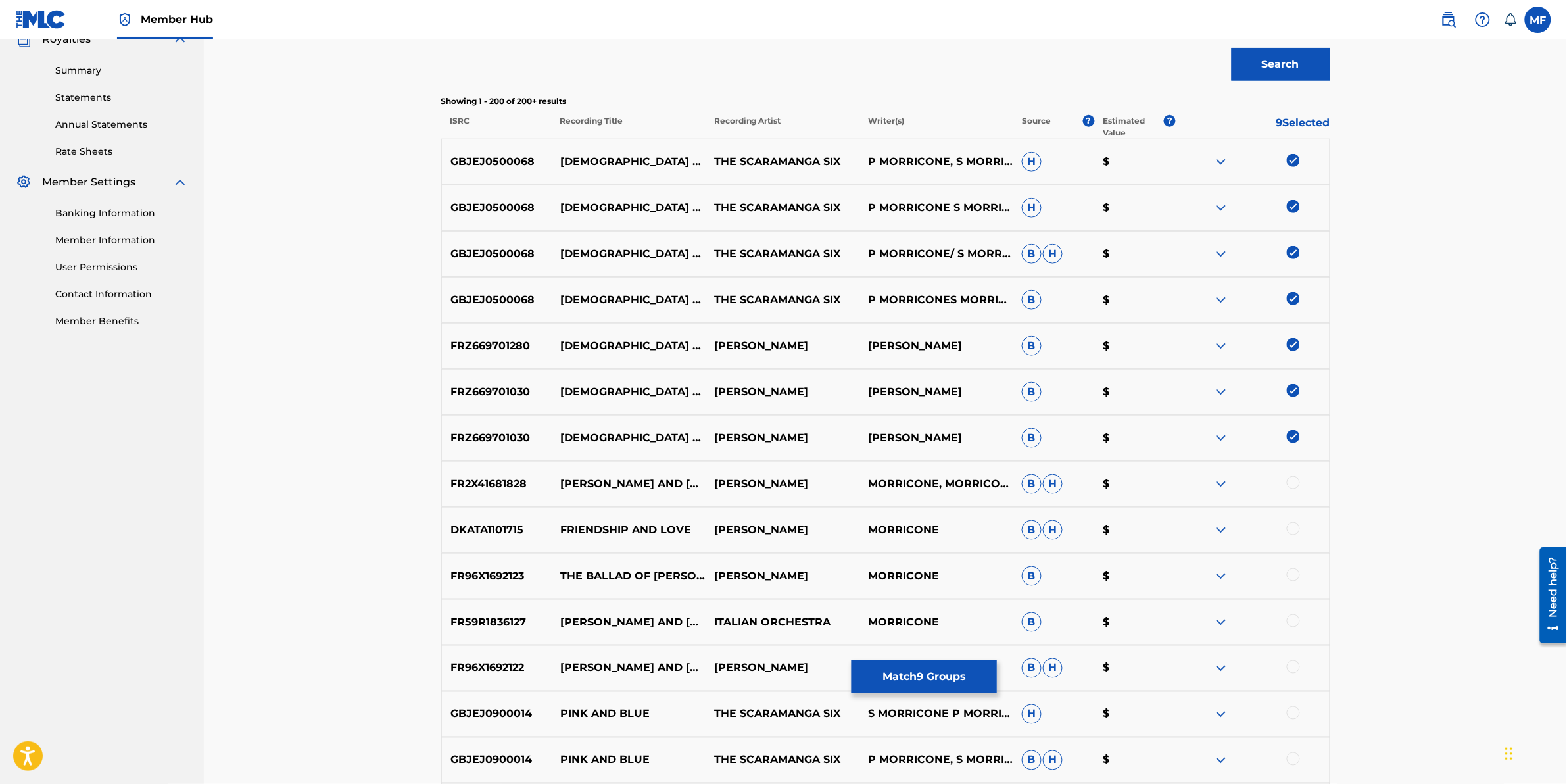
scroll to position [0, 0]
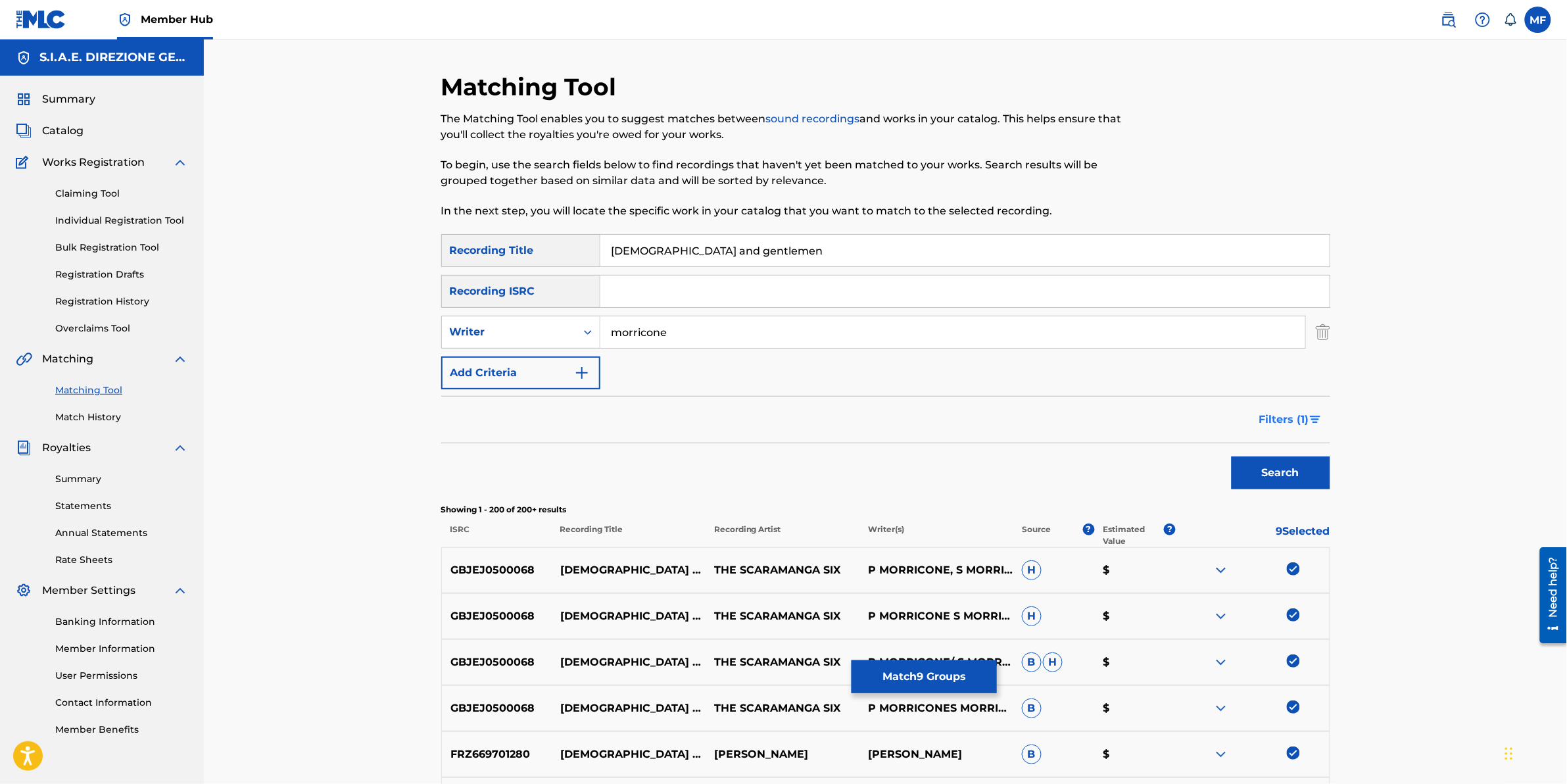
click at [1280, 411] on span "Filters ( 1 )" at bounding box center [1284, 419] width 50 height 16
click at [0, 0] on button "Remove Filters" at bounding box center [0, 0] width 0 height 0
radio input "false"
click at [1282, 419] on span "Filters ( 0 )" at bounding box center [1283, 419] width 53 height 16
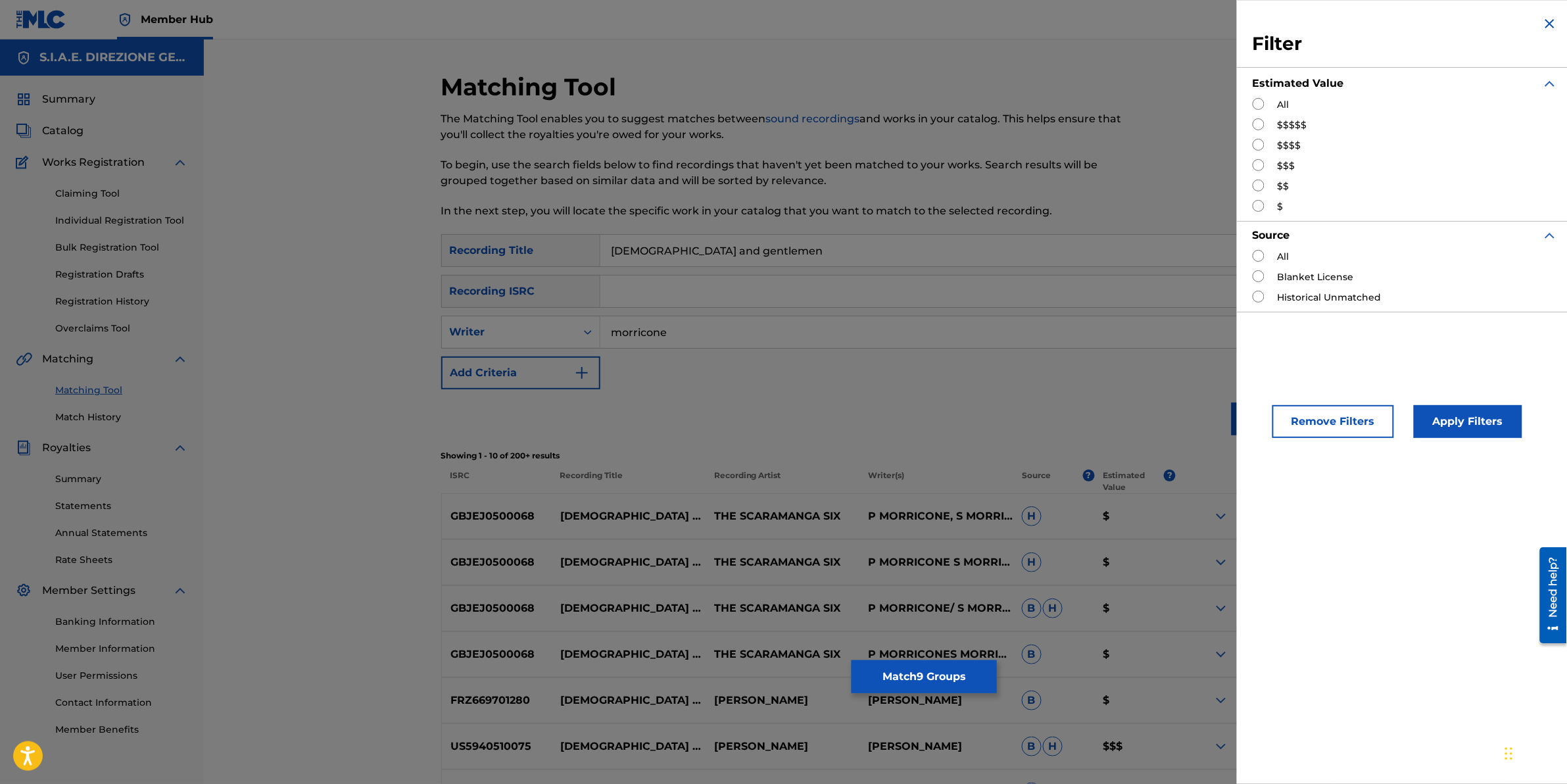
click at [1260, 186] on input "Search Form" at bounding box center [1258, 186] width 12 height 12
radio input "true"
click at [1455, 427] on button "Apply Filters" at bounding box center [1468, 421] width 109 height 33
click at [1455, 427] on div "Matching Tool The Matching Tool enables you to suggest matches between sound re…" at bounding box center [885, 546] width 1363 height 1013
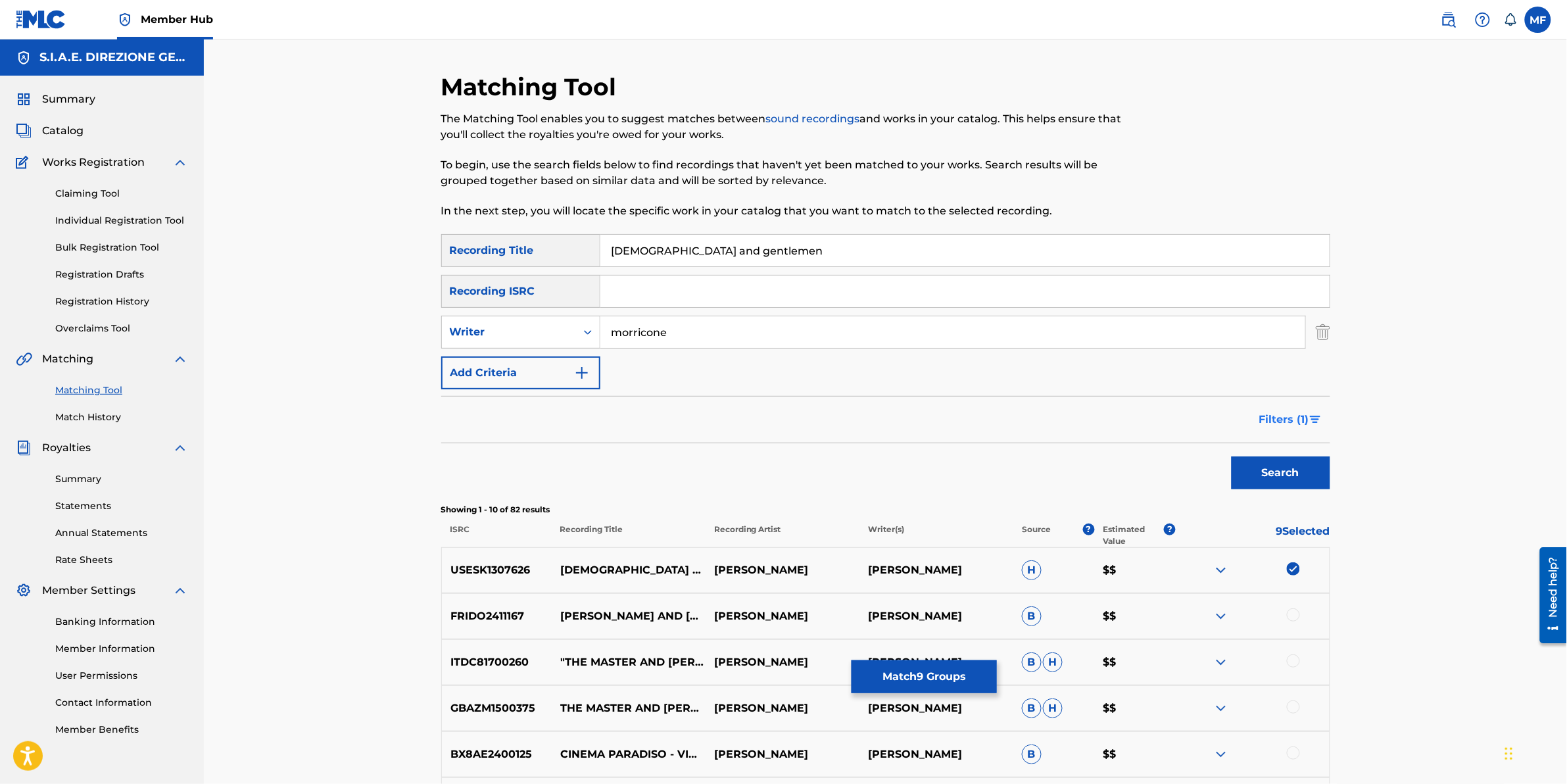
click at [1301, 429] on button "Filters ( 1 )" at bounding box center [1291, 419] width 79 height 33
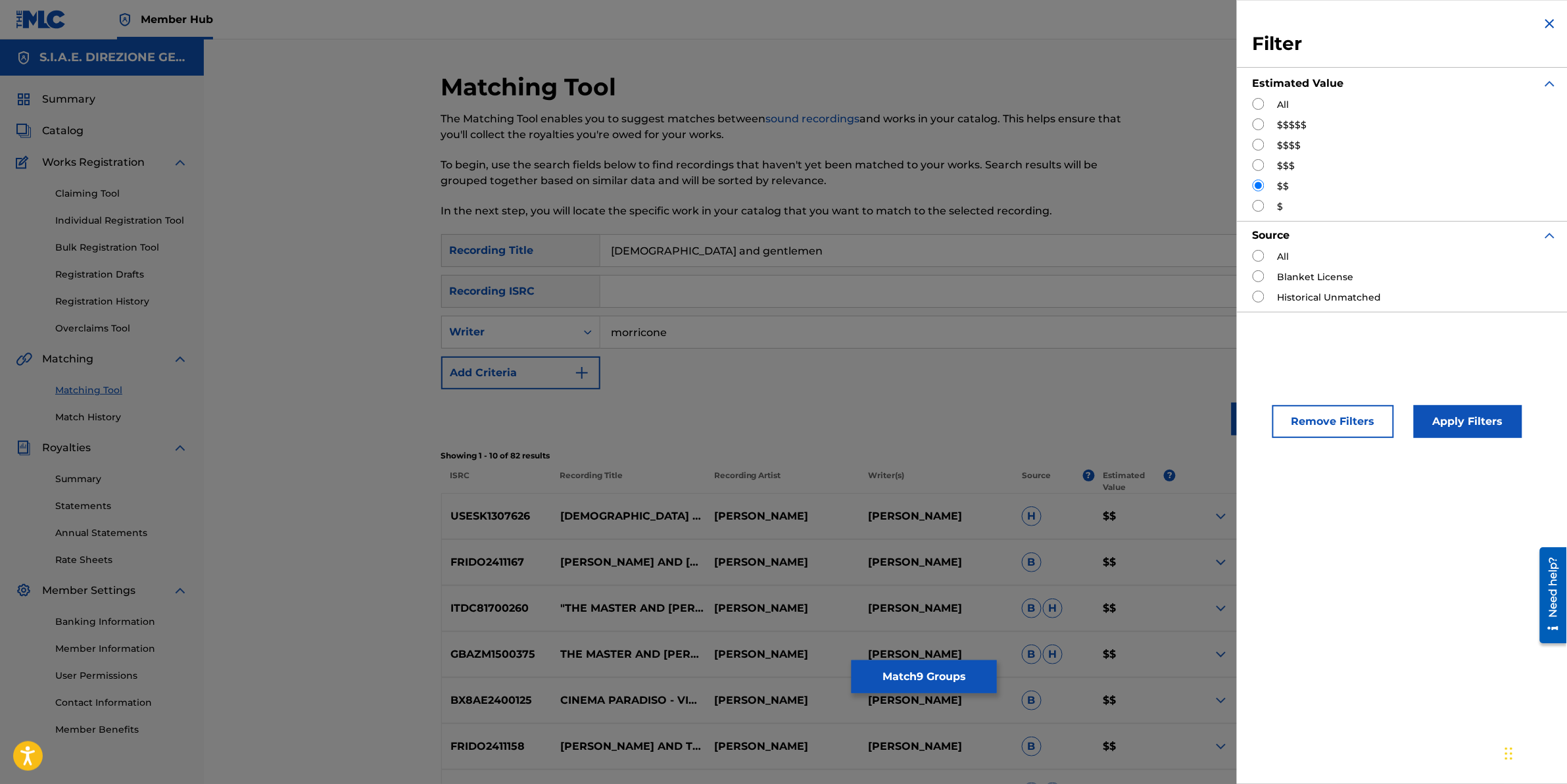
click at [1261, 159] on input "Search Form" at bounding box center [1258, 165] width 12 height 12
radio input "true"
click at [1435, 429] on button "Apply Filters" at bounding box center [1468, 421] width 109 height 33
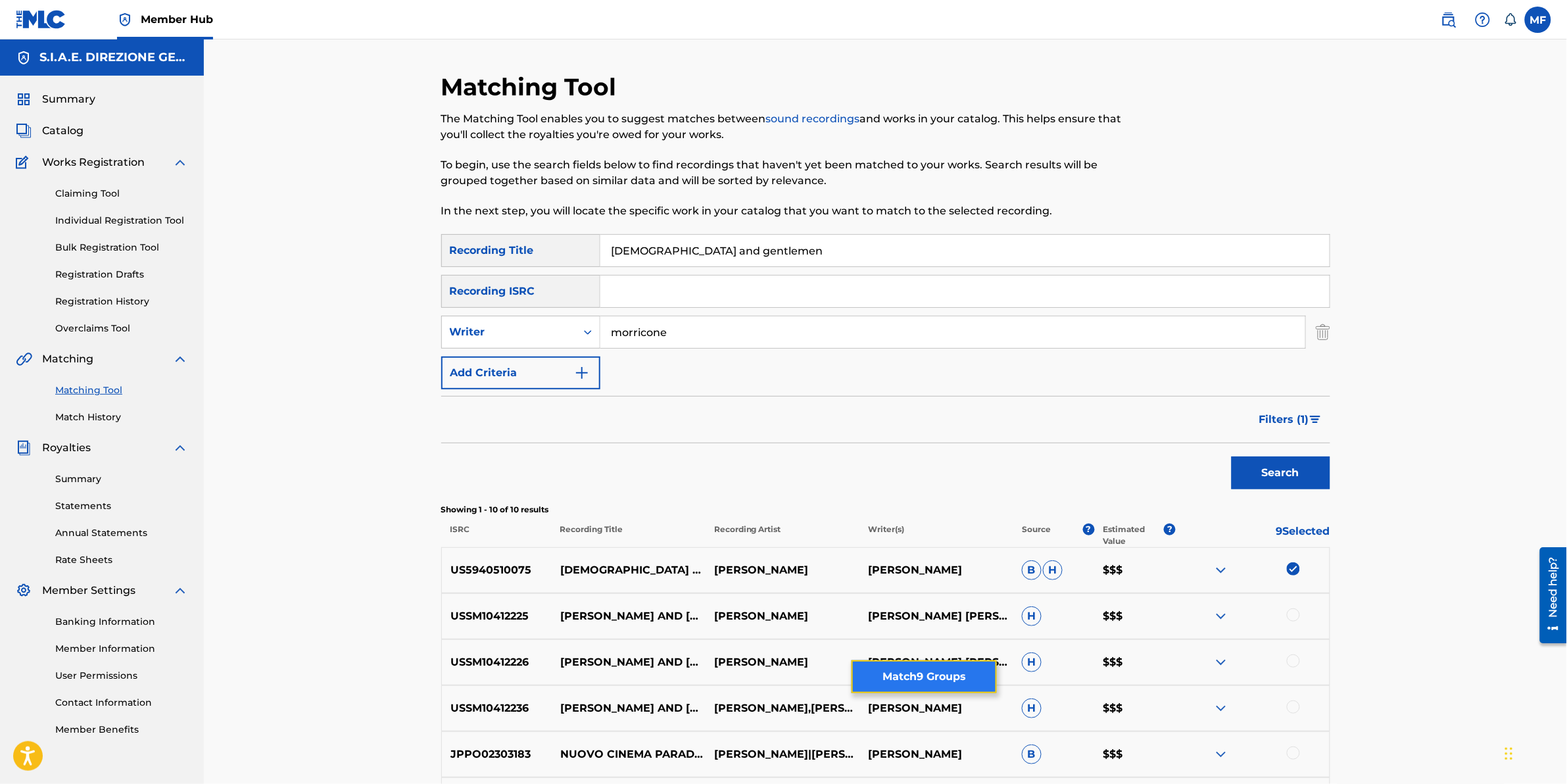
click at [939, 678] on button "Match 9 Groups" at bounding box center [925, 677] width 145 height 33
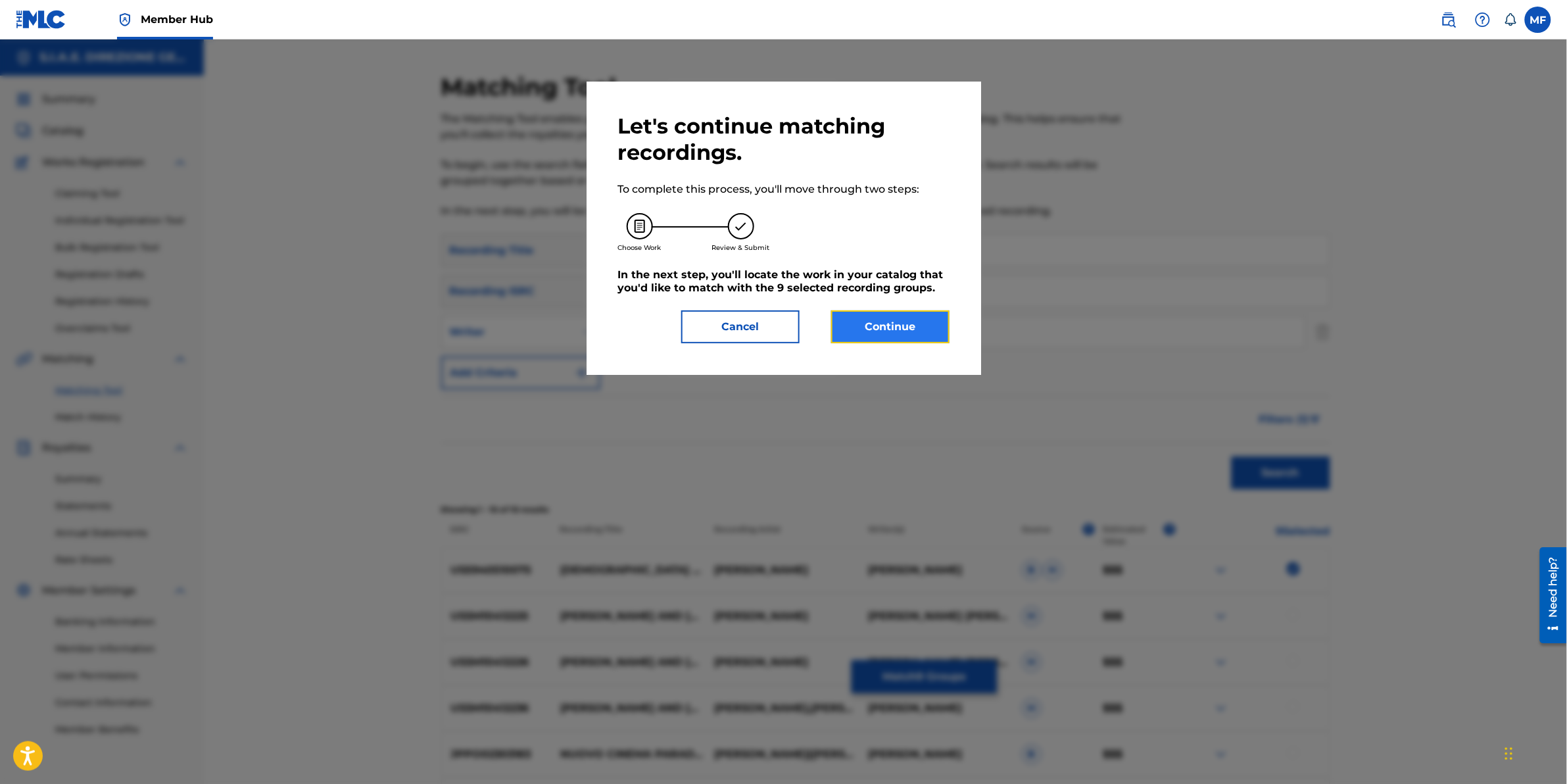
click at [912, 325] on button "Continue" at bounding box center [890, 327] width 119 height 33
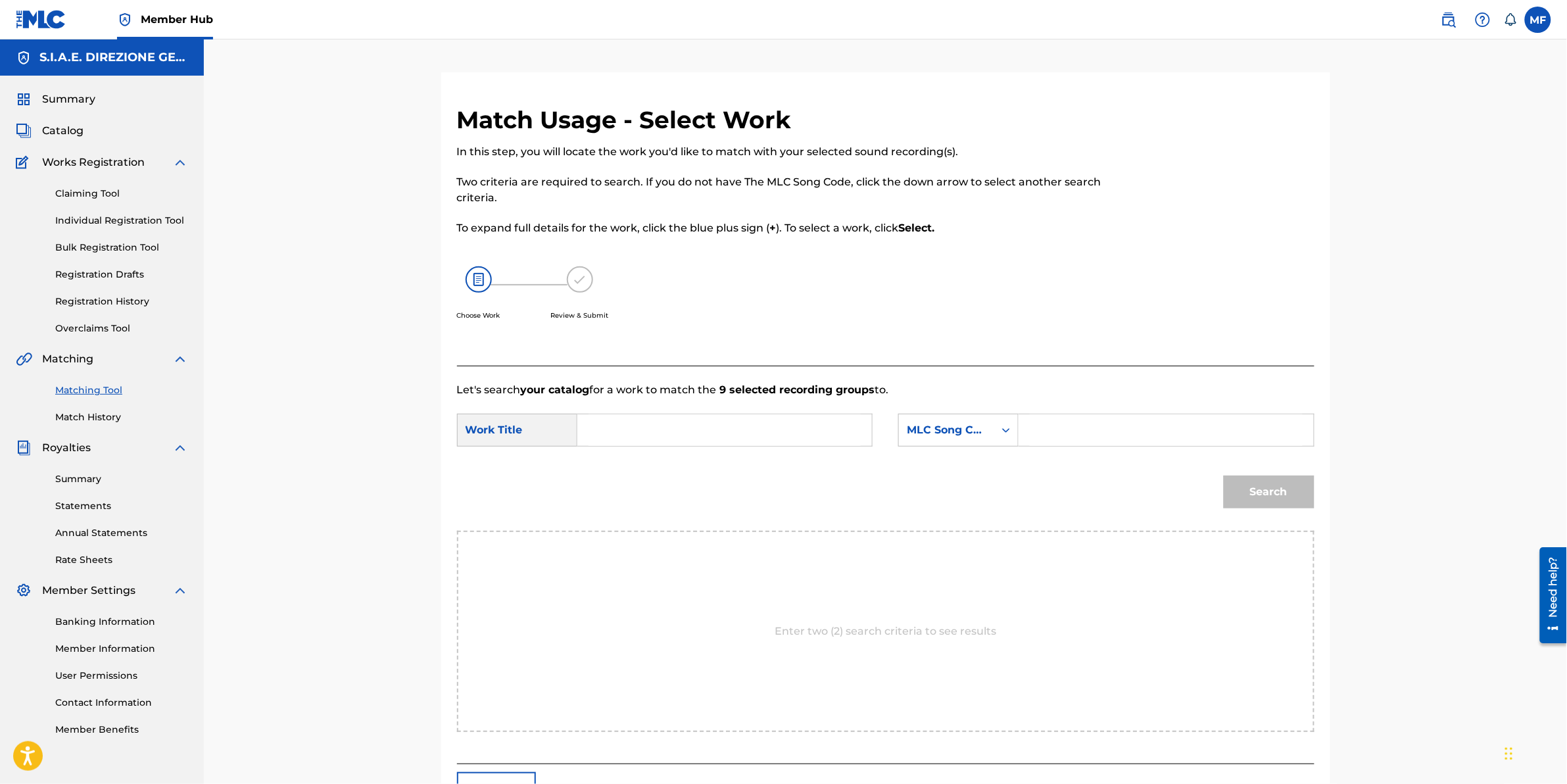
click at [666, 441] on input "Search Form" at bounding box center [725, 430] width 272 height 32
type input "l"
paste input "[DEMOGRAPHIC_DATA] AND GENTLEMEN"
type input "[DEMOGRAPHIC_DATA] AND GENTLEMEN"
click at [681, 559] on div "Enter two (2) search criteria to see results" at bounding box center [886, 632] width 858 height 201
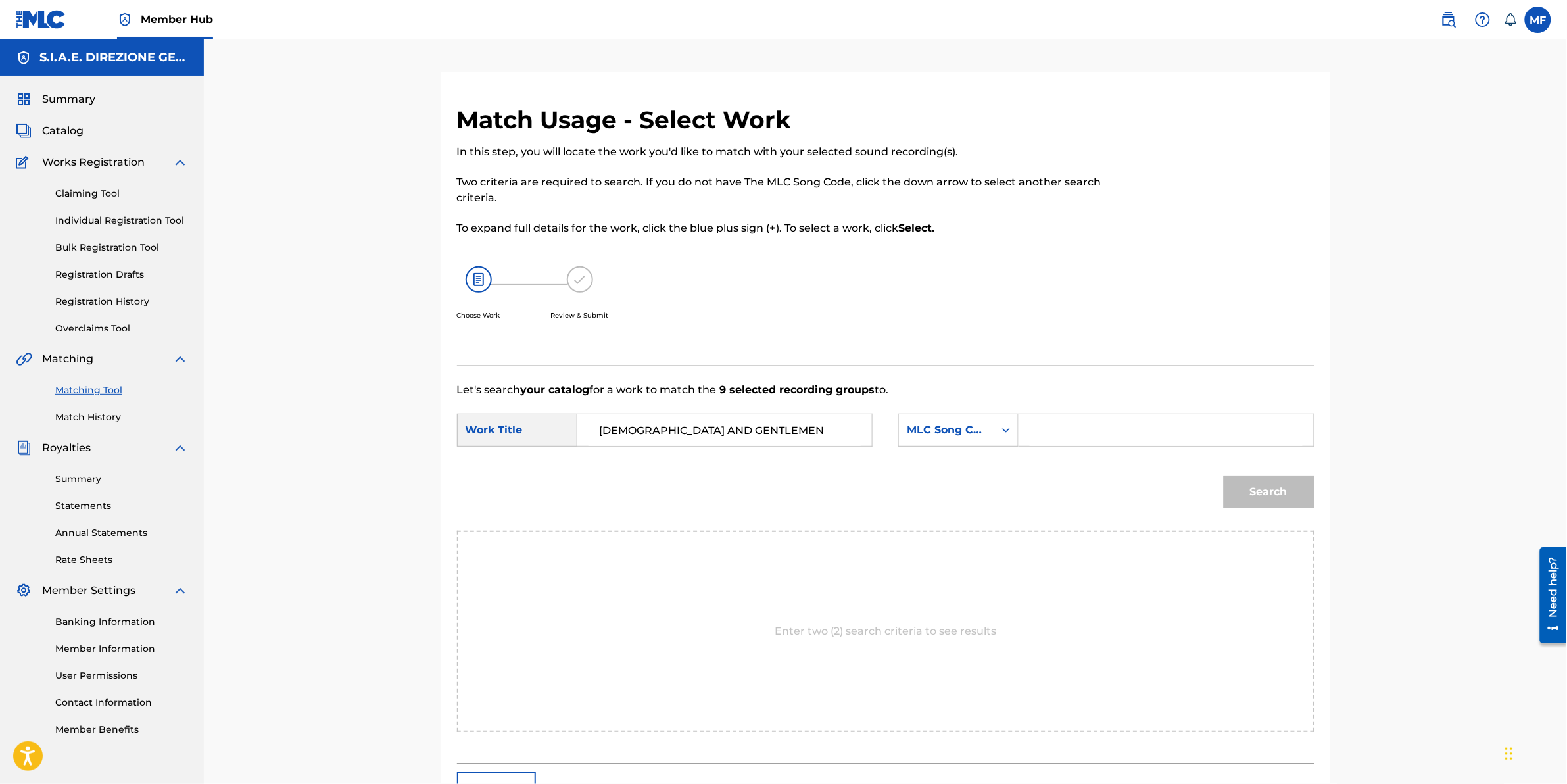
click at [1195, 424] on input "Search Form" at bounding box center [1166, 430] width 272 height 32
paste input "LE9I4E"
type input "LE9I4E"
click at [1248, 498] on button "Search" at bounding box center [1269, 492] width 91 height 33
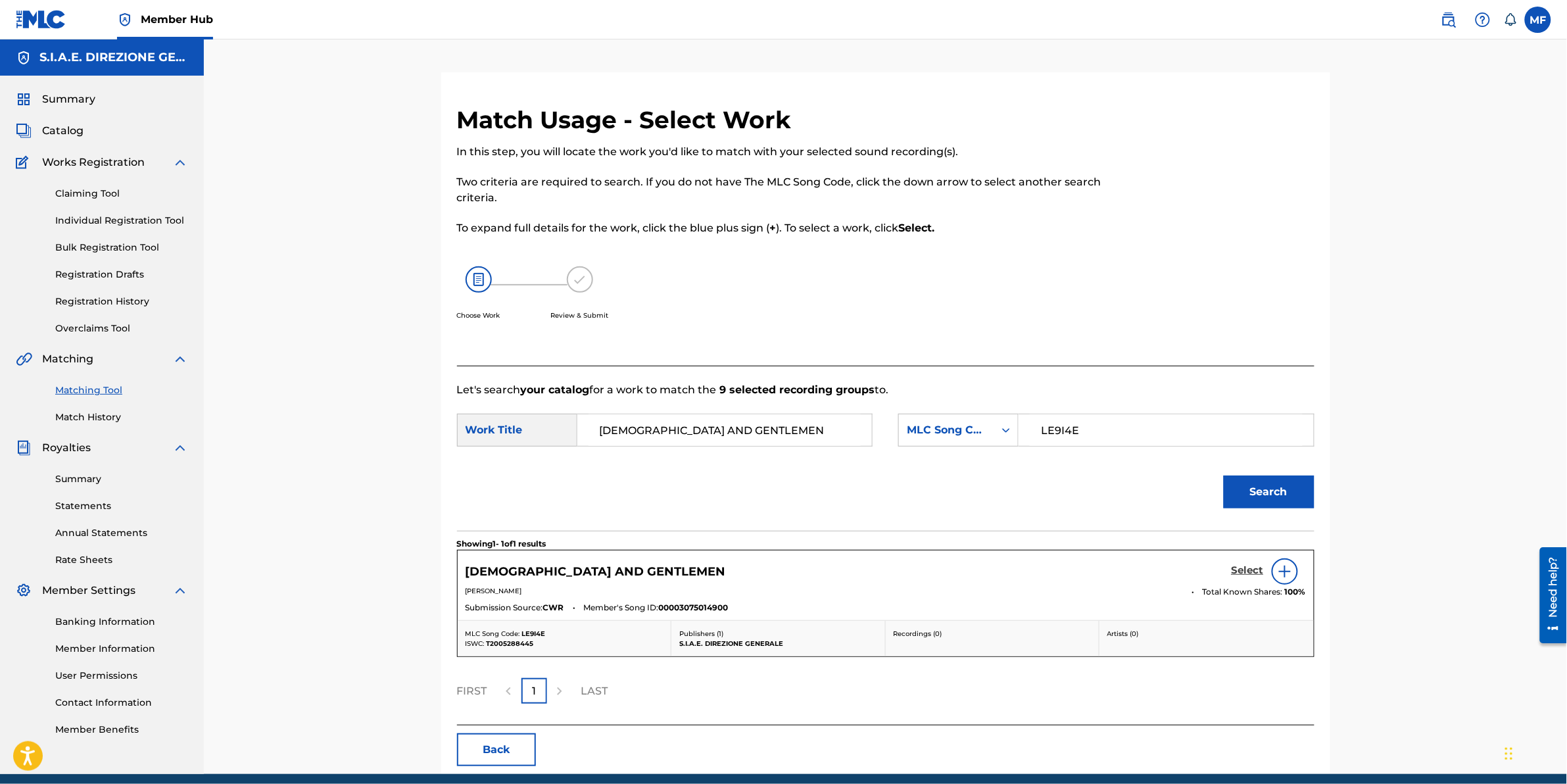
click at [1251, 570] on h5 "Select" at bounding box center [1248, 570] width 32 height 12
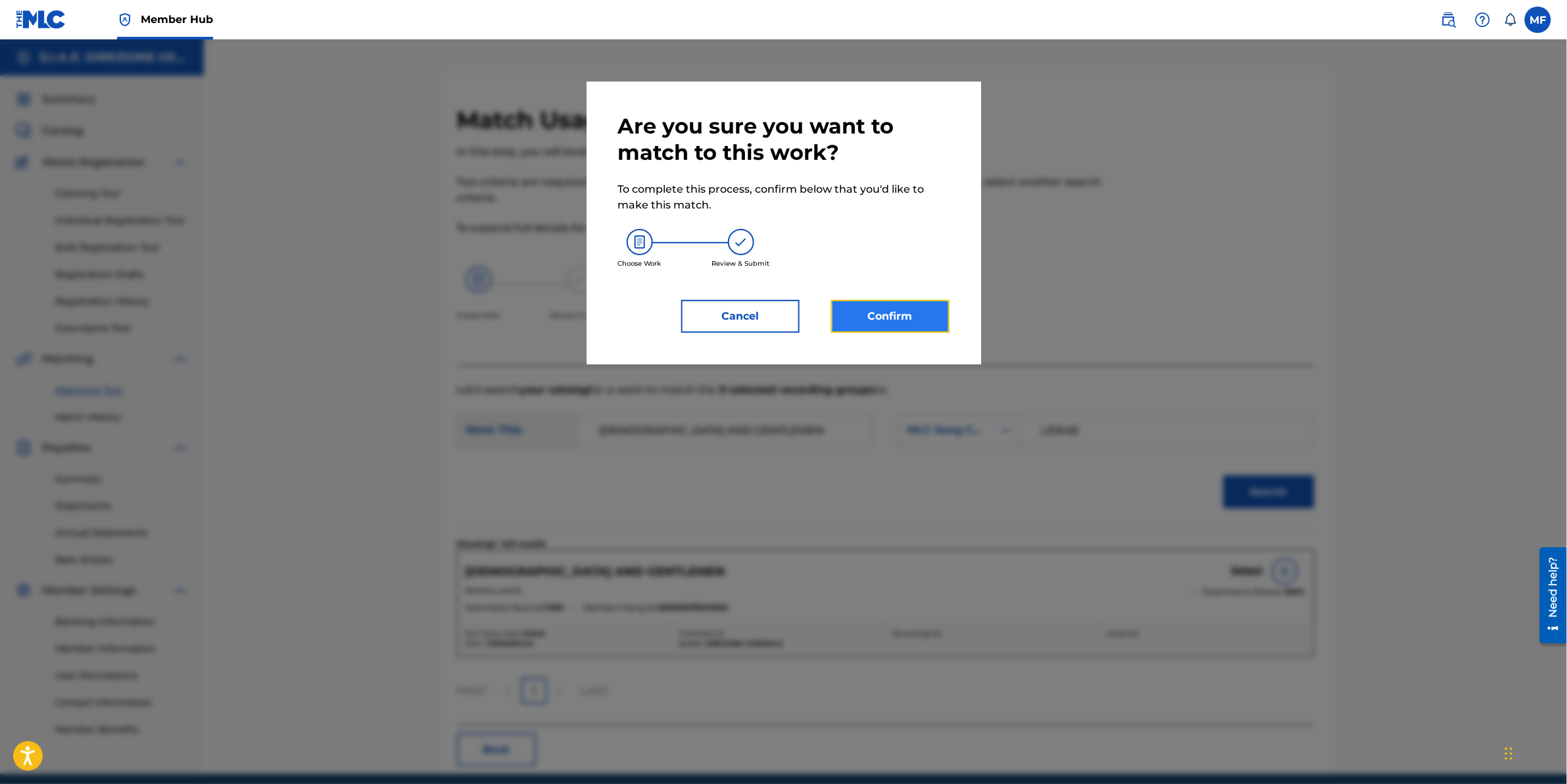
click at [924, 311] on button "Confirm" at bounding box center [890, 316] width 119 height 33
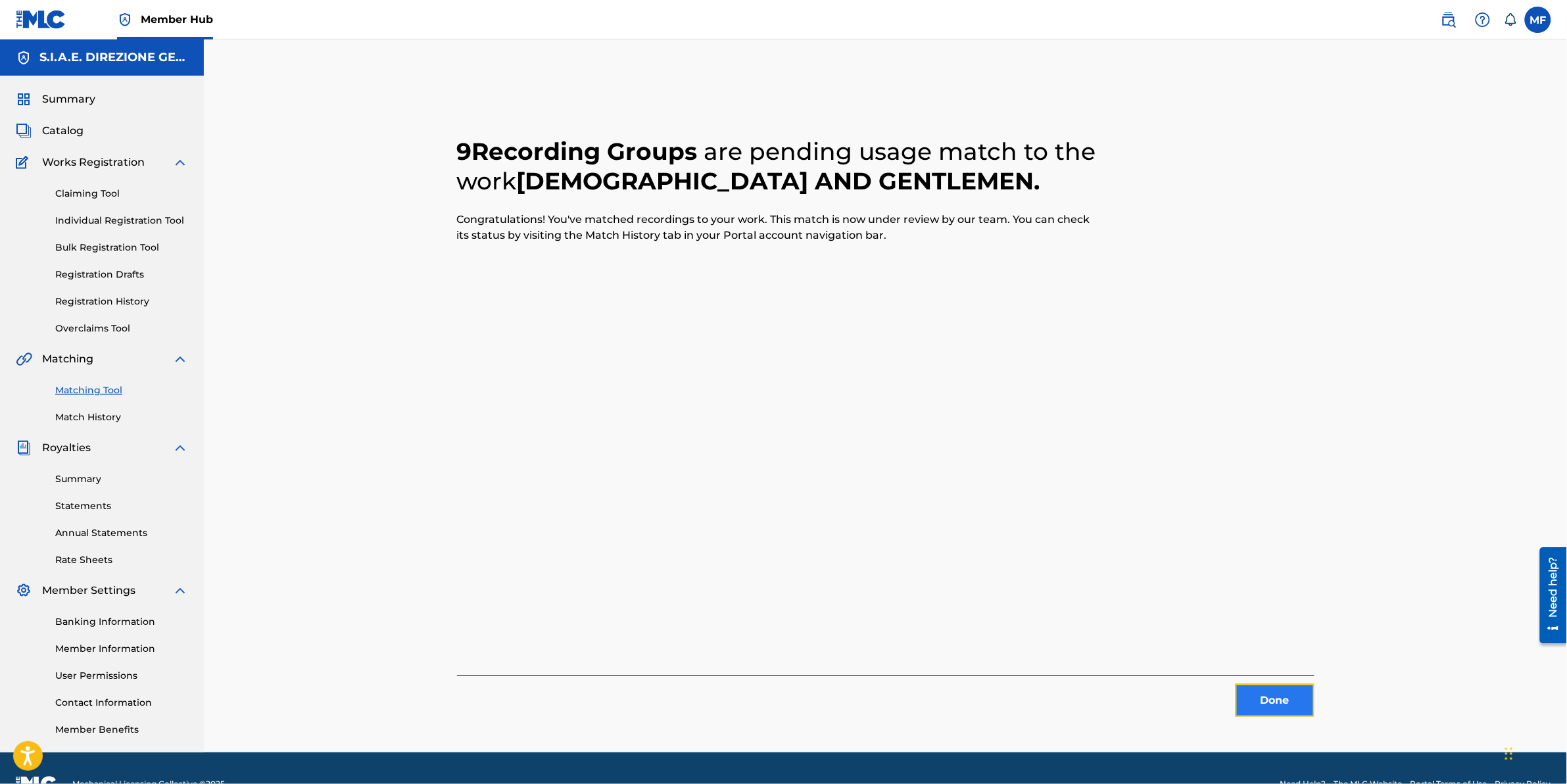
click at [1243, 692] on button "Done" at bounding box center [1276, 701] width 79 height 33
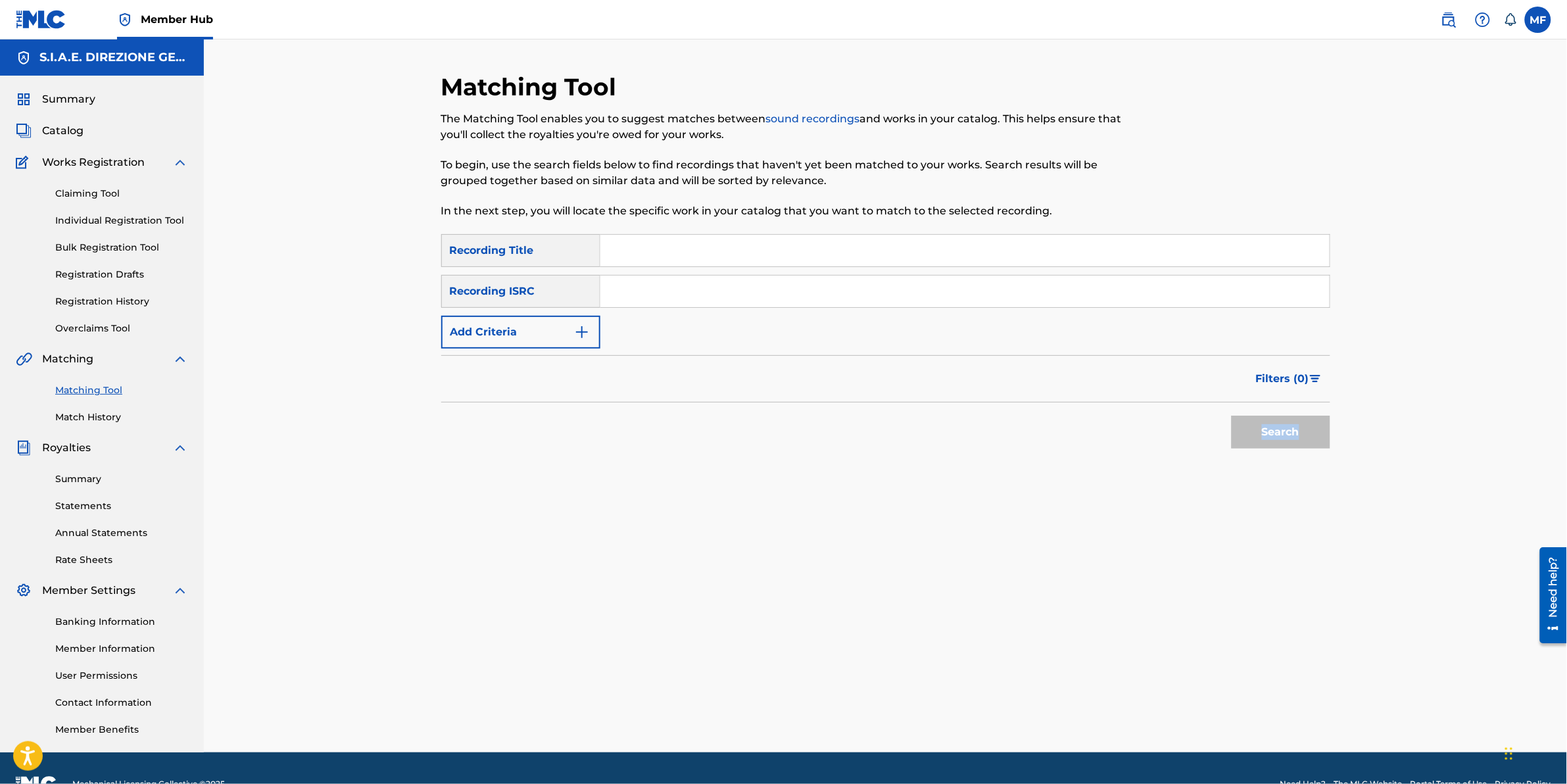
click at [787, 583] on div "Matching Tool The Matching Tool enables you to suggest matches between sound re…" at bounding box center [886, 412] width 889 height 680
click at [92, 415] on link "Match History" at bounding box center [122, 416] width 133 height 14
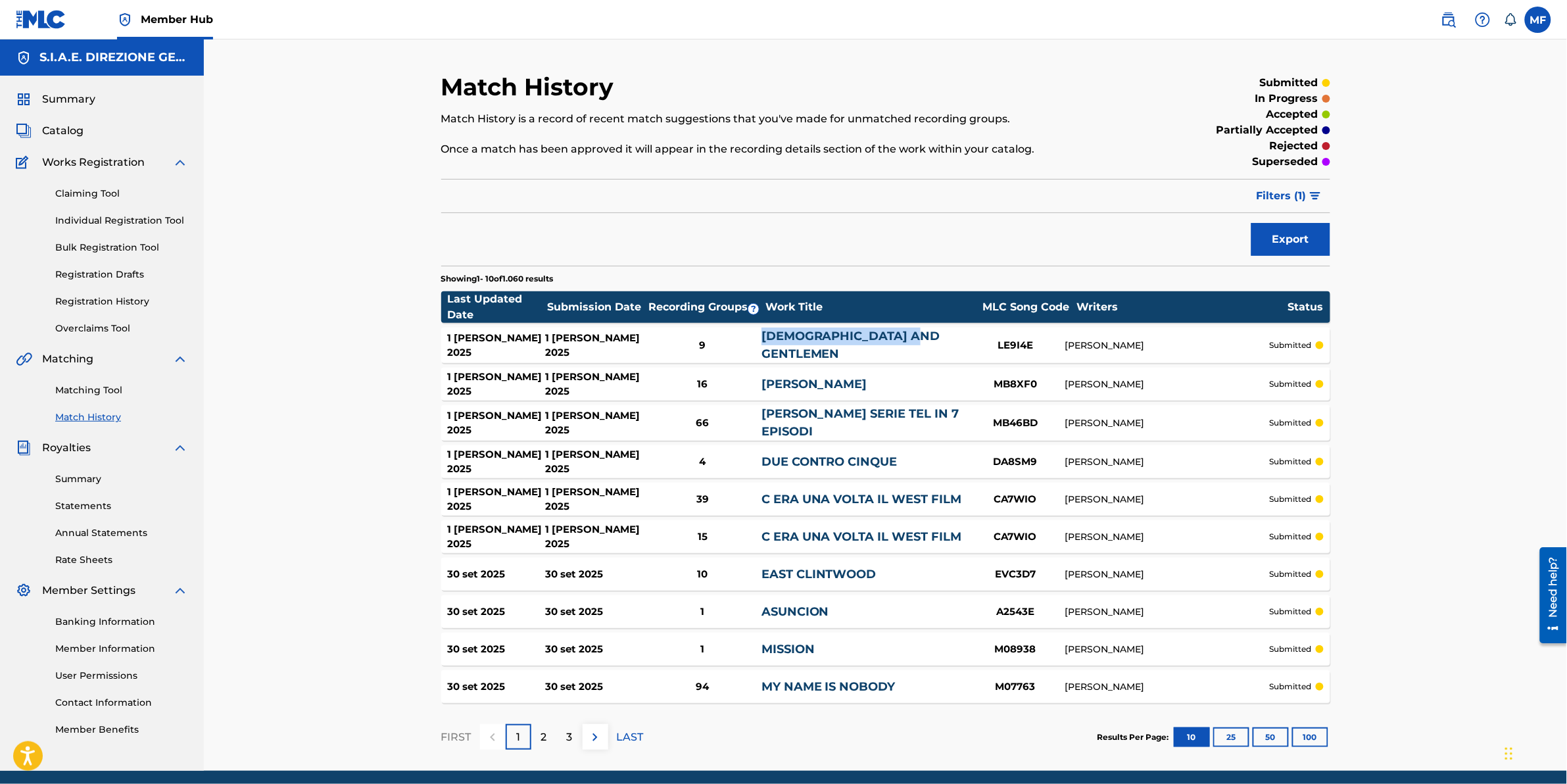
drag, startPoint x: 929, startPoint y: 343, endPoint x: 737, endPoint y: 339, distance: 192.0
click at [737, 339] on div "1 ott 2025 1 ott 2025 9 LADIES AND GENTLEMEN LE9I4E ENNIO MORRICONE submitted" at bounding box center [886, 345] width 889 height 35
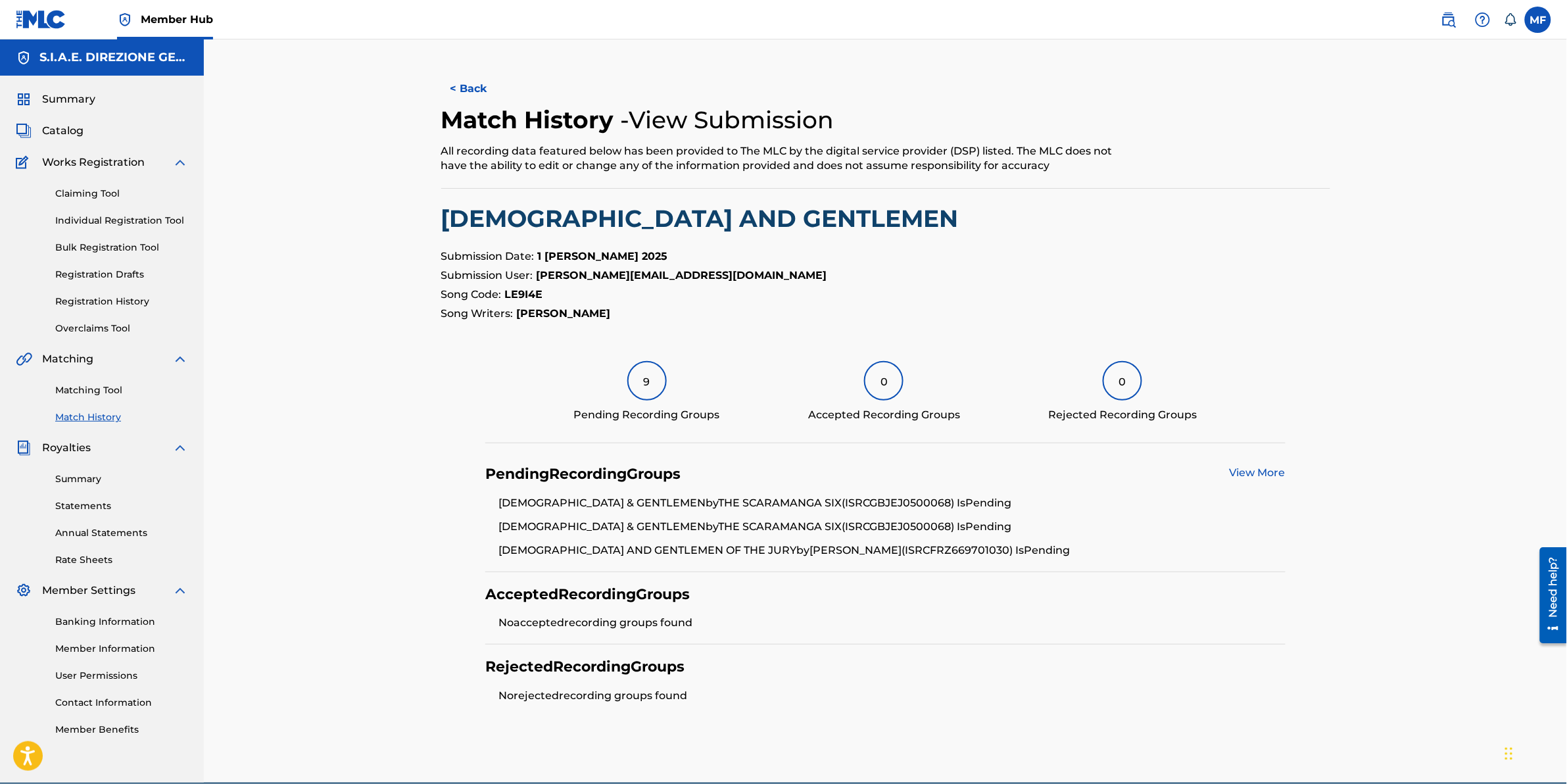
click at [74, 418] on link "Match History" at bounding box center [122, 416] width 133 height 14
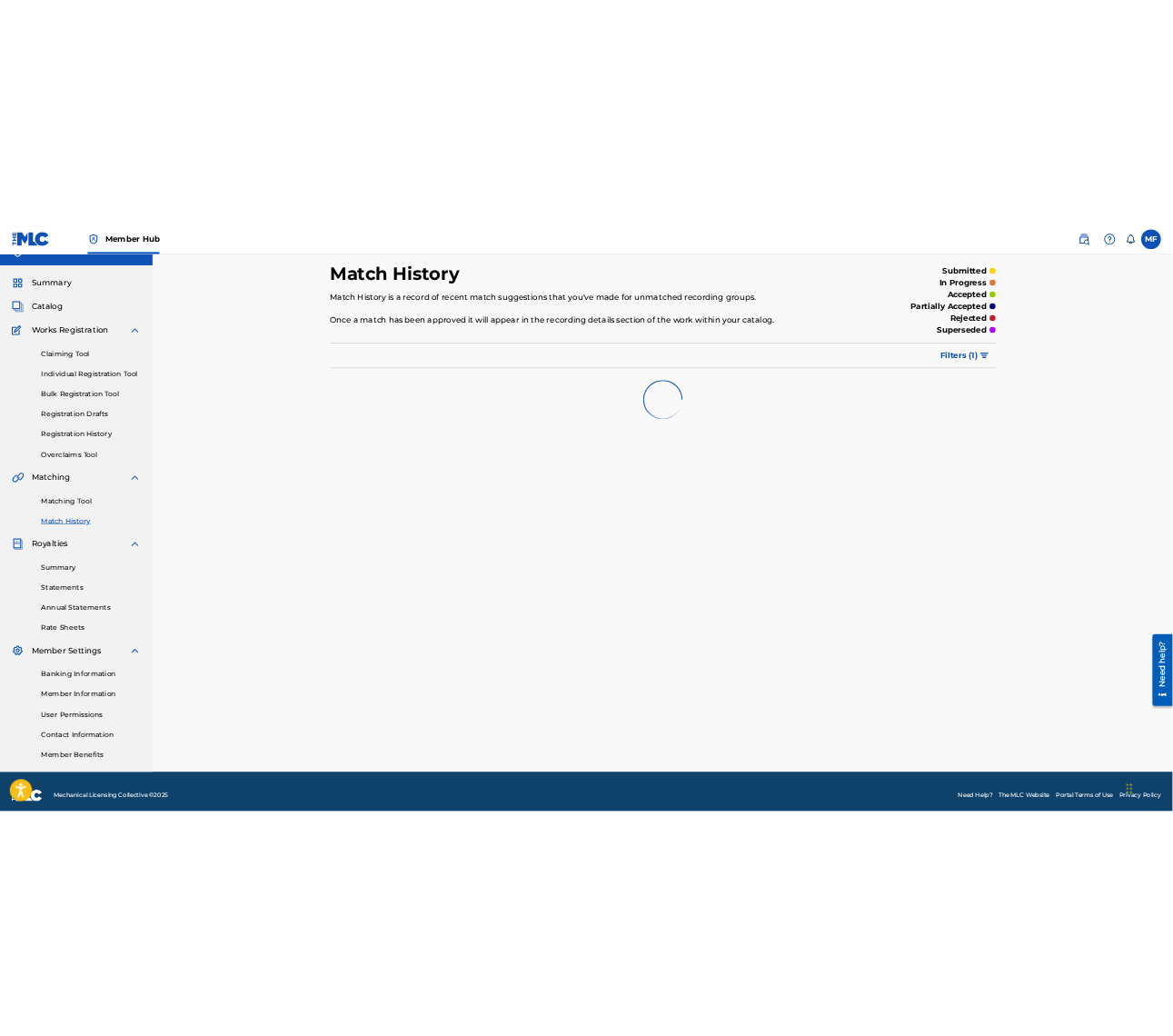
scroll to position [43, 0]
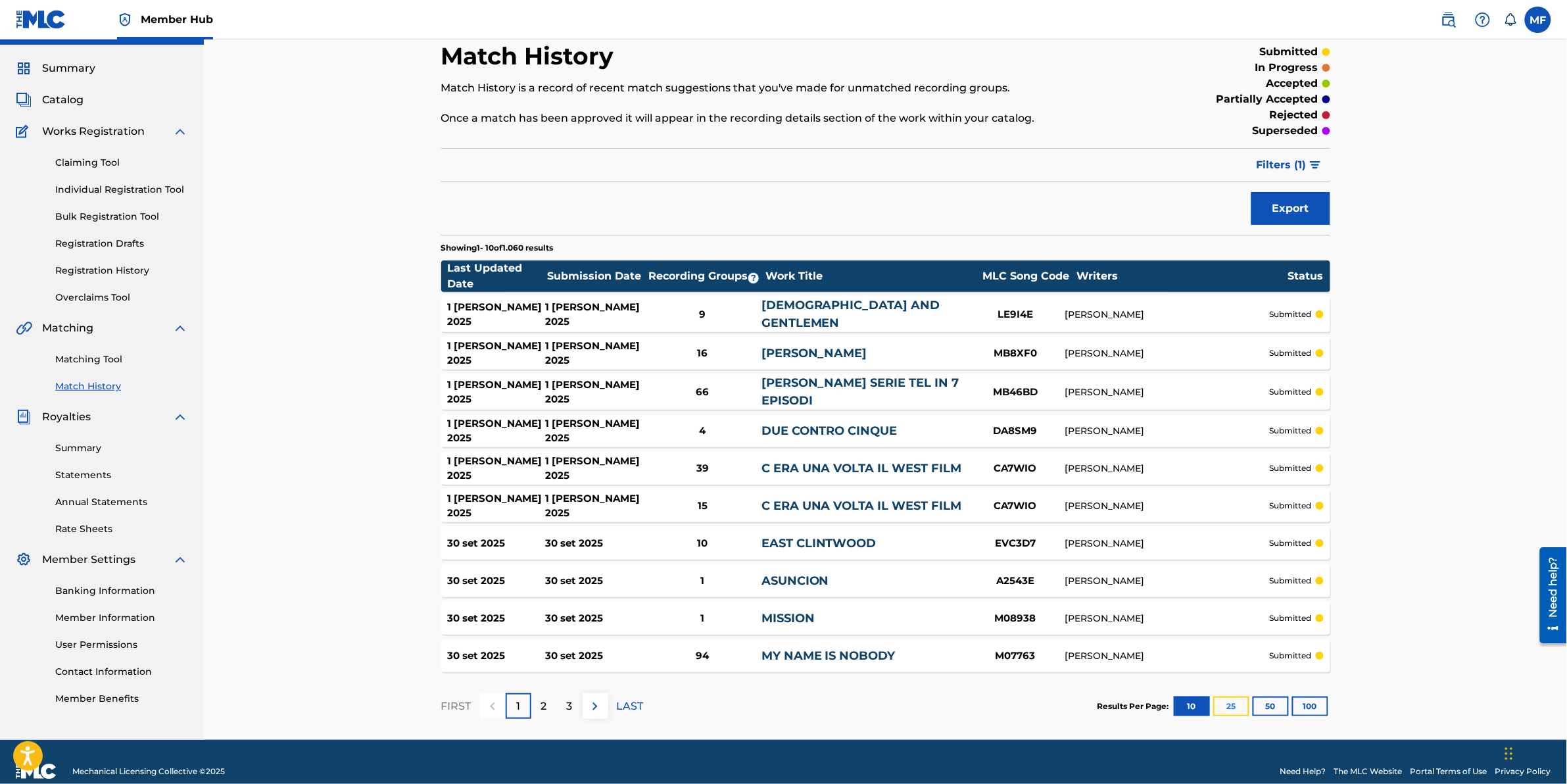
click at [1231, 705] on button "25" at bounding box center [1231, 706] width 36 height 19
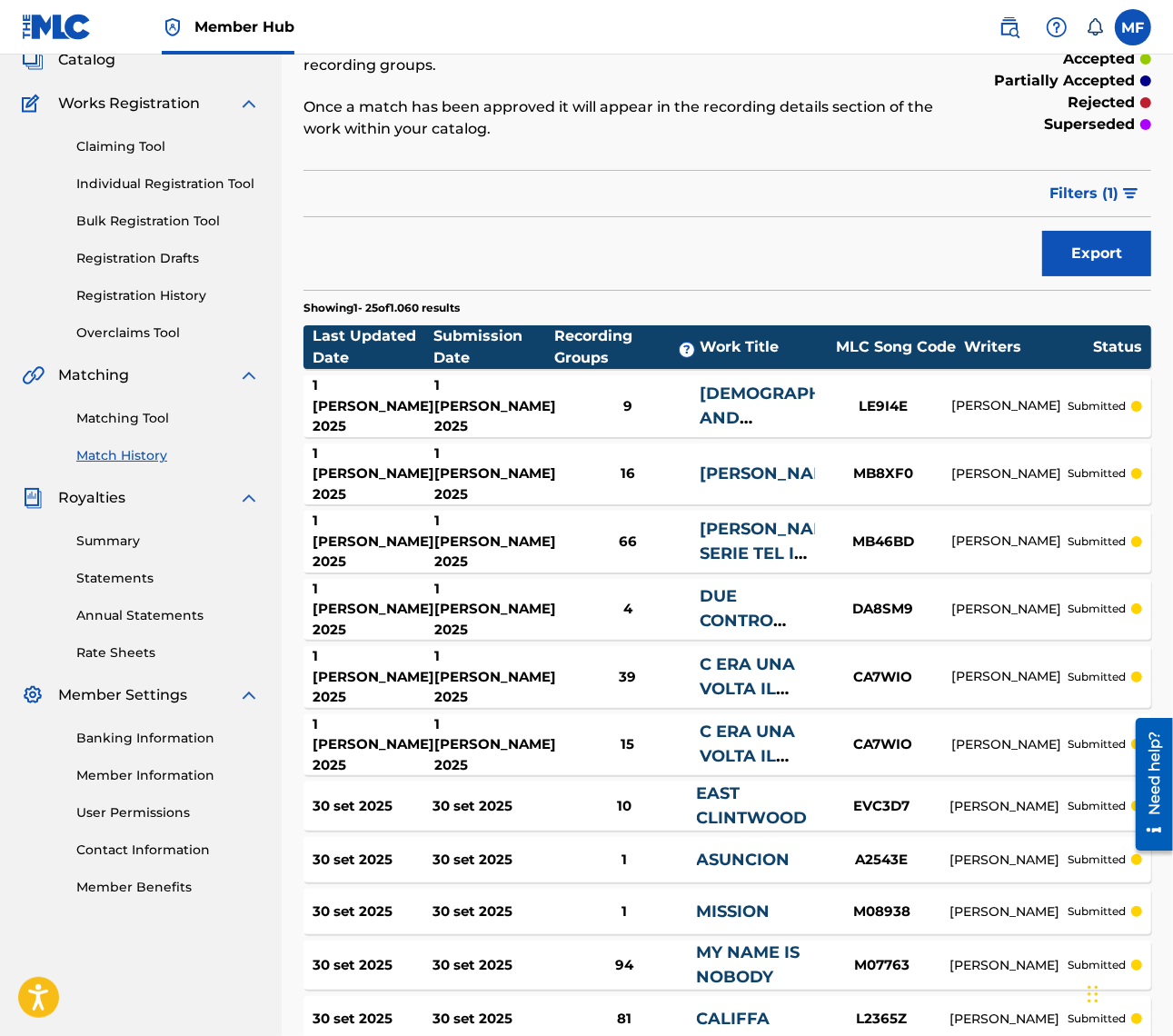
scroll to position [156, 0]
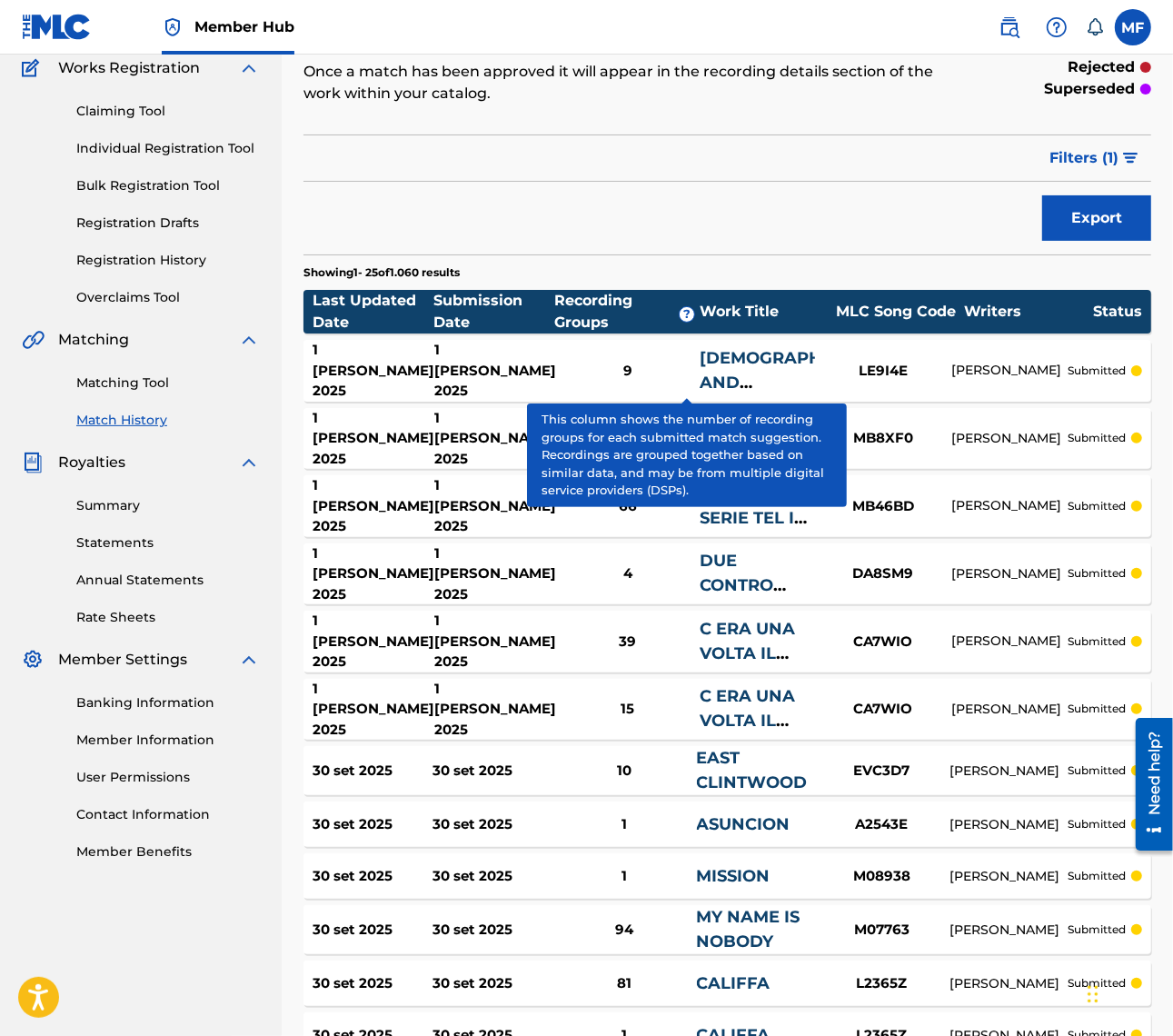
click at [833, 220] on div "Export" at bounding box center [727, 219] width 848 height 46
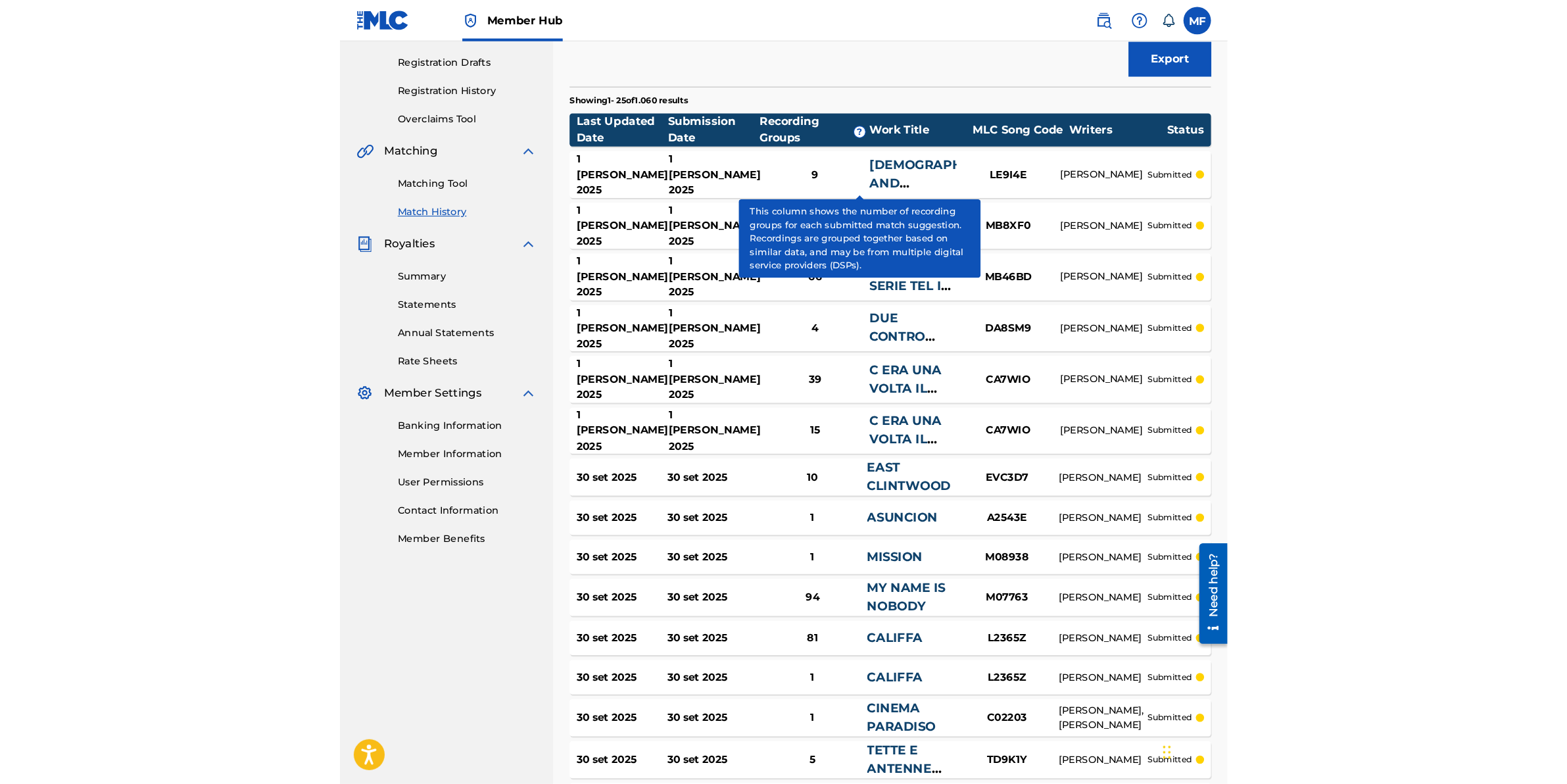
scroll to position [195, 0]
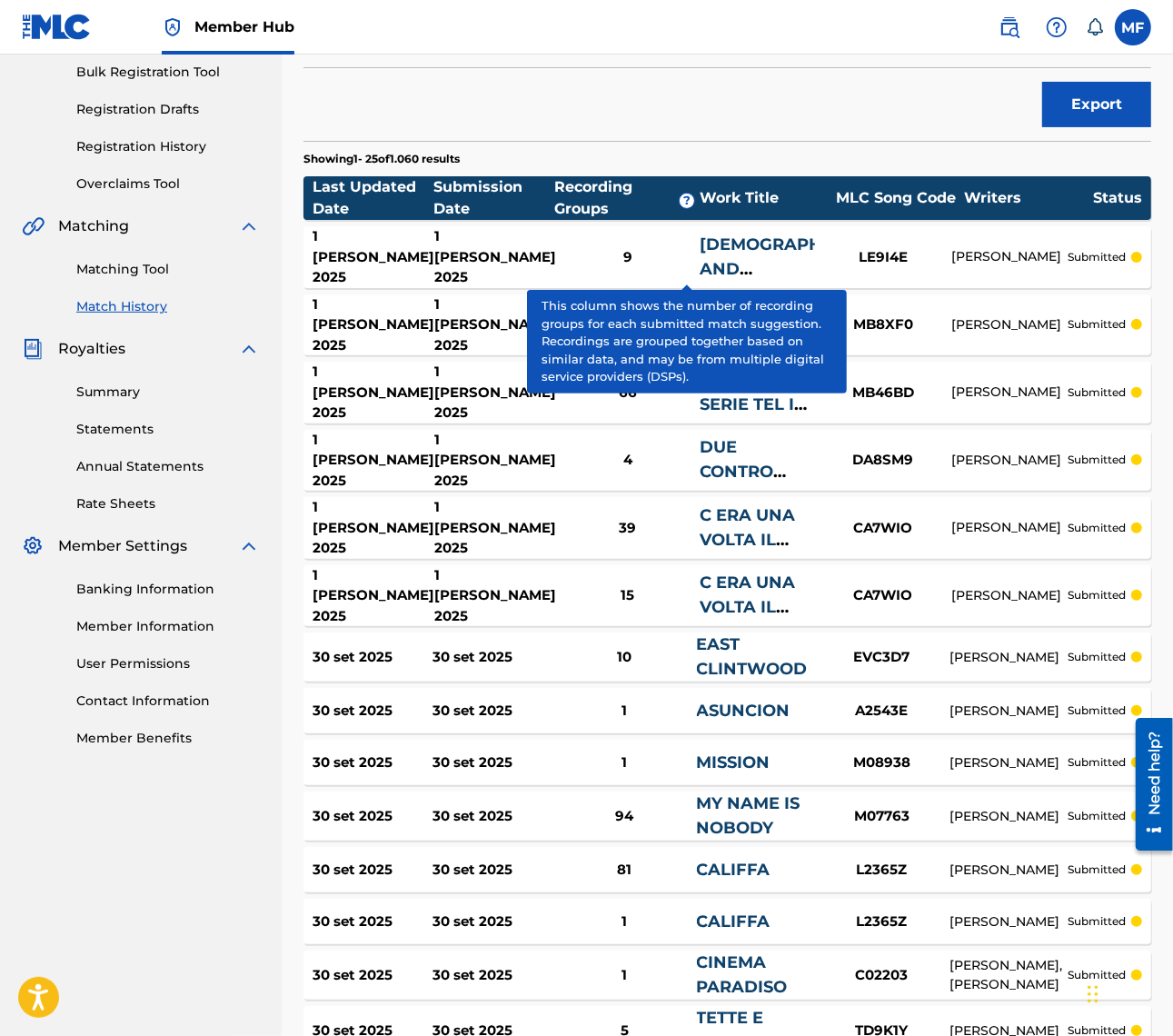
click at [777, 130] on div "Match History Match History is a record of recent match suggestions that you've…" at bounding box center [727, 792] width 848 height 1925
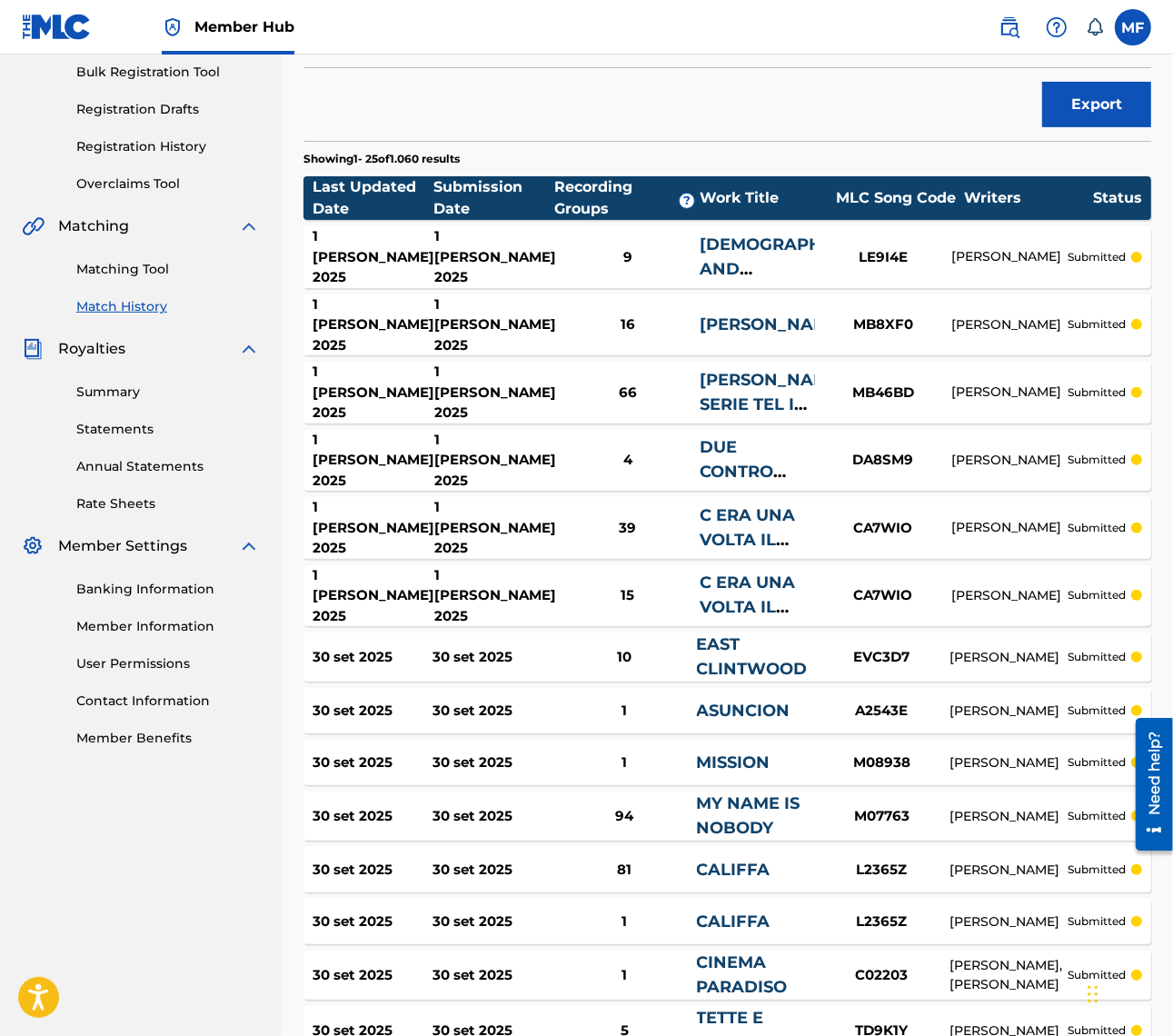
click at [559, 209] on div "Recording Groups ?" at bounding box center [627, 198] width 145 height 44
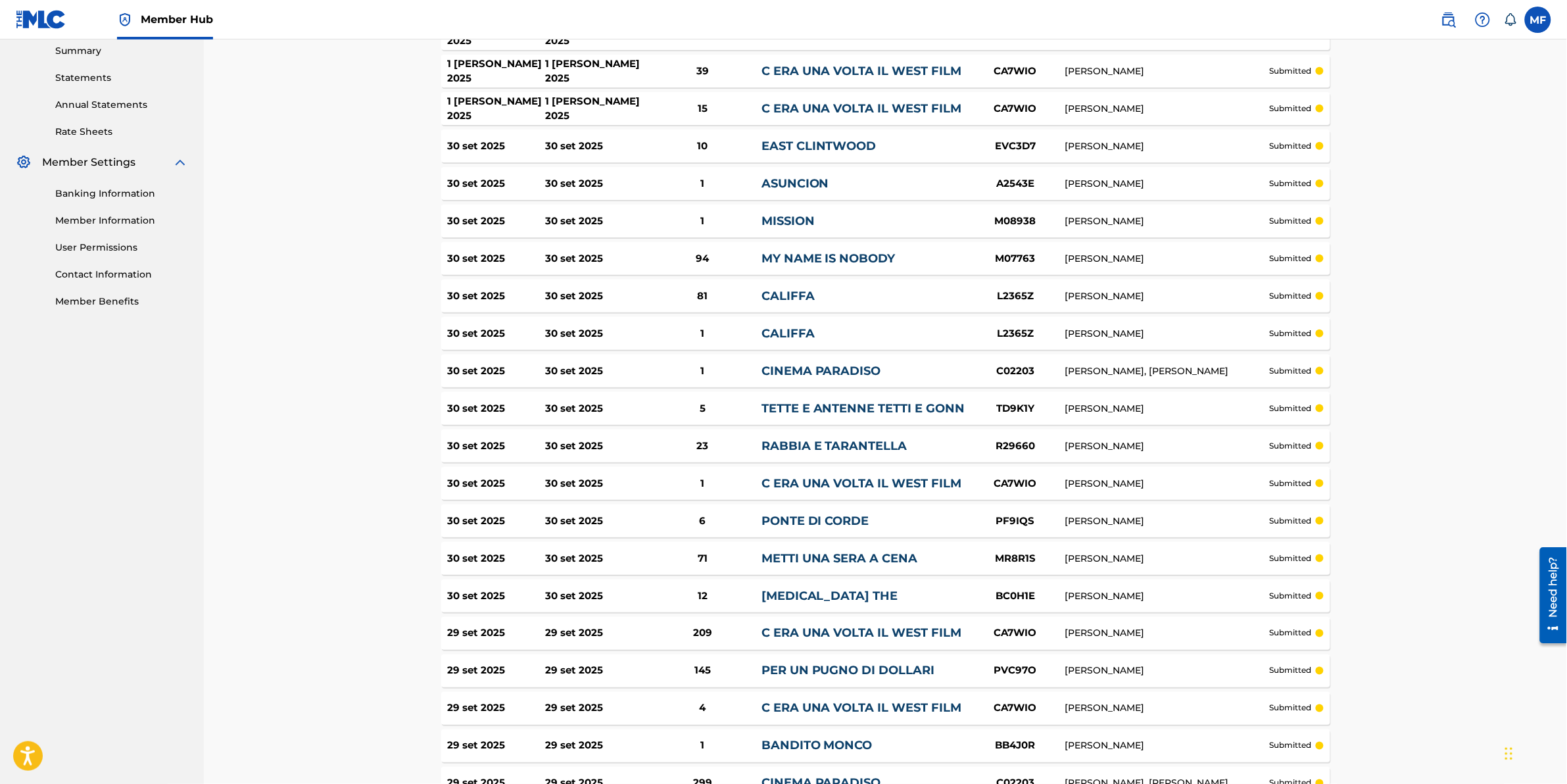
scroll to position [442, 0]
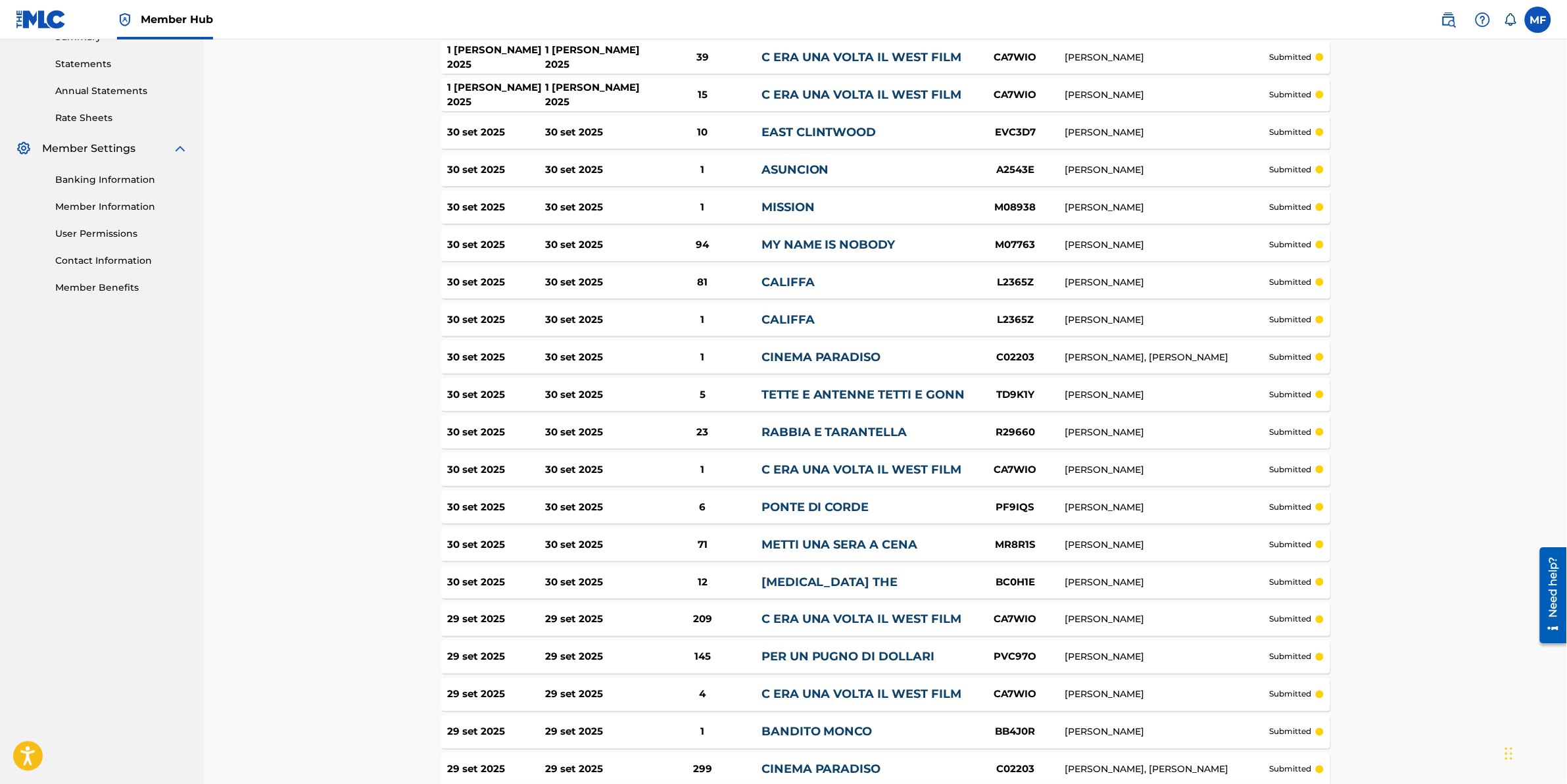
click at [671, 537] on div "71" at bounding box center [703, 544] width 118 height 15
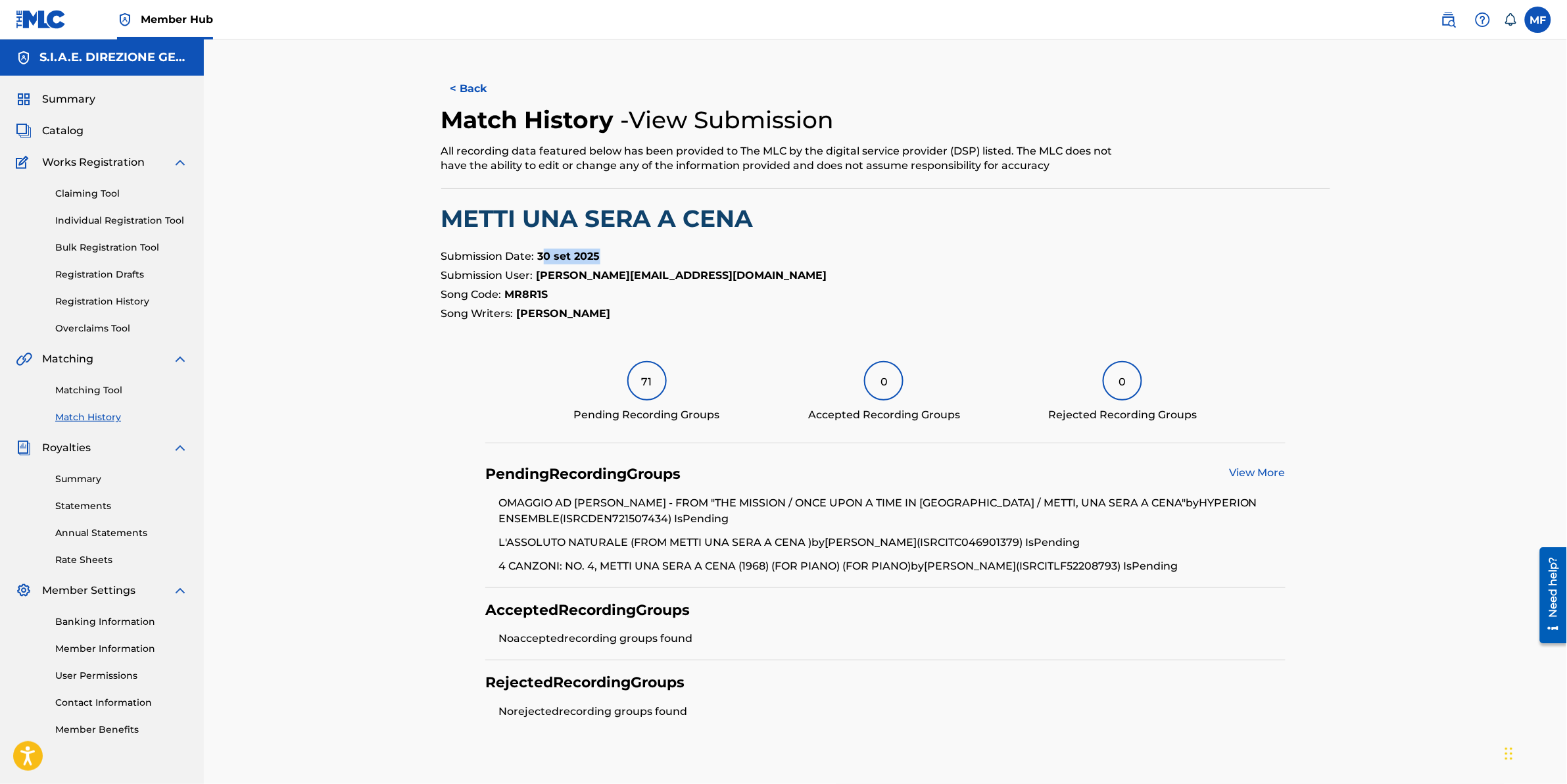
drag, startPoint x: 607, startPoint y: 257, endPoint x: 541, endPoint y: 260, distance: 66.1
click at [541, 260] on p "Submission Date: 30 set 2025" at bounding box center [886, 257] width 889 height 16
drag, startPoint x: 541, startPoint y: 260, endPoint x: 894, endPoint y: 220, distance: 355.3
click at [896, 220] on div "< Back Match History - View Submission All recording data featured below has be…" at bounding box center [885, 419] width 1363 height 759
copy h2 "METTI UNA SERA A CENA"
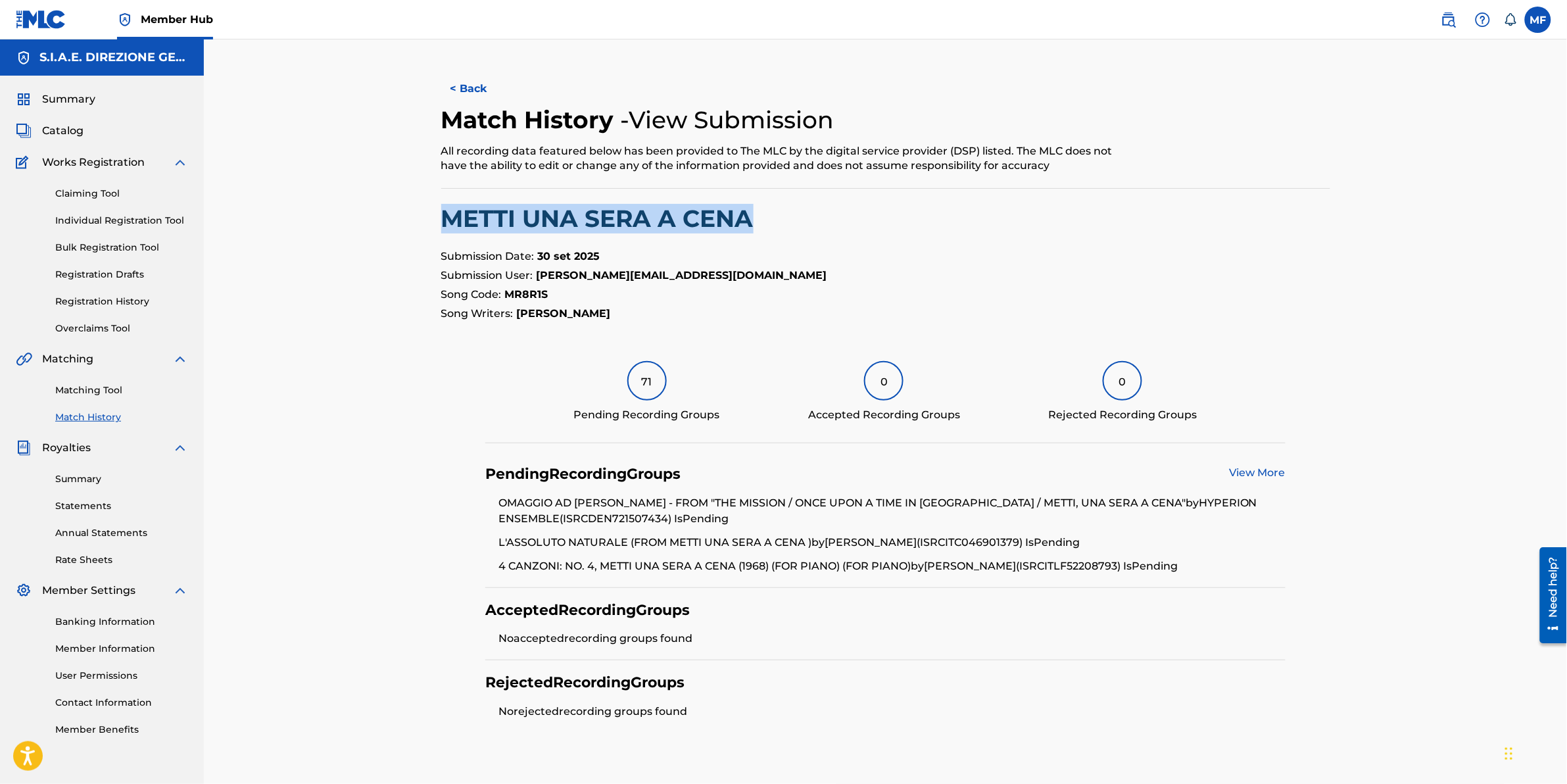
copy h2 "METTI UNA SERA A CENA"
click at [57, 130] on span "Catalog" at bounding box center [63, 131] width 42 height 16
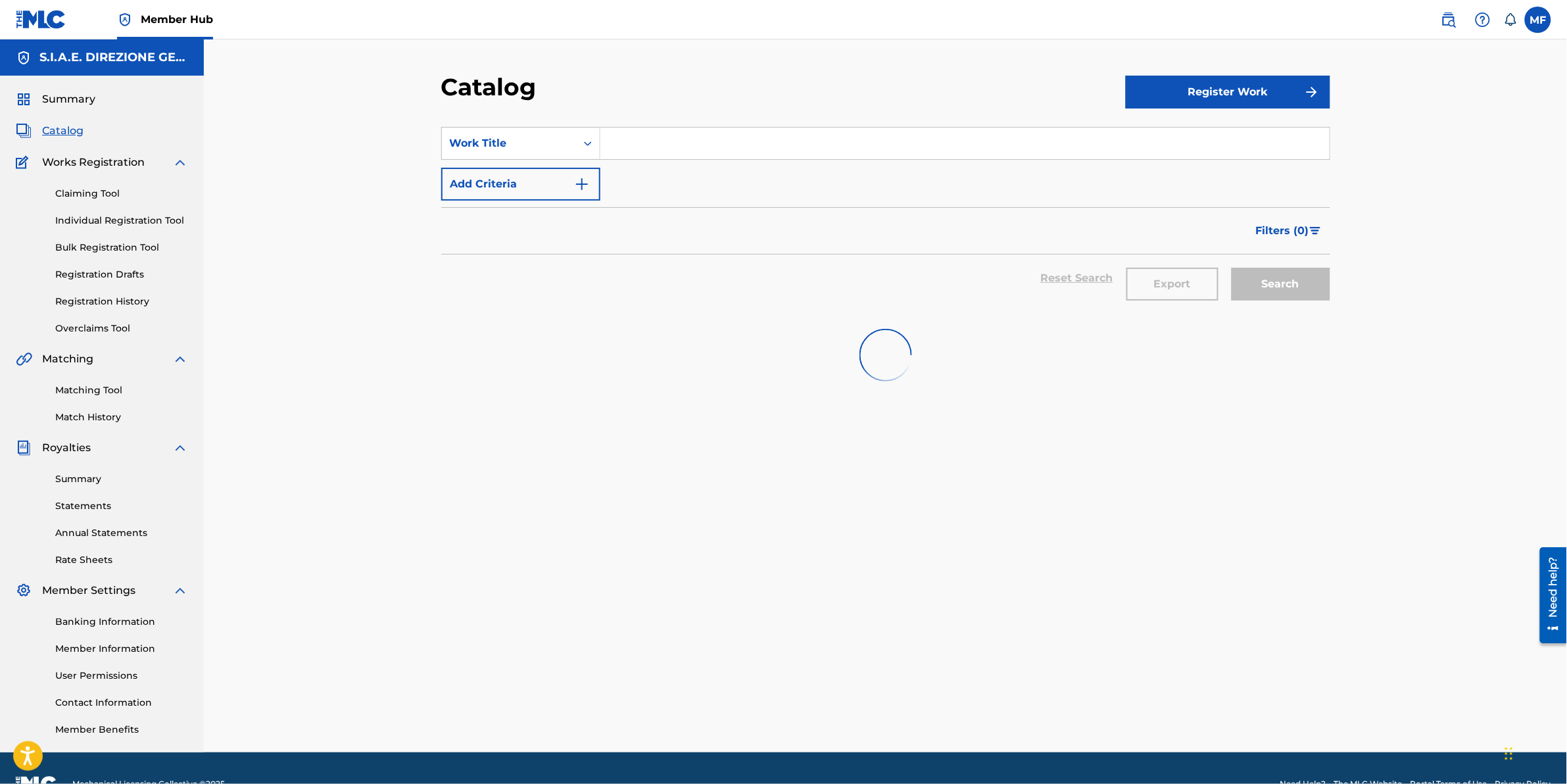
click at [766, 146] on input "Search Form" at bounding box center [966, 143] width 730 height 32
paste input "METTI UNA SERA A CENA"
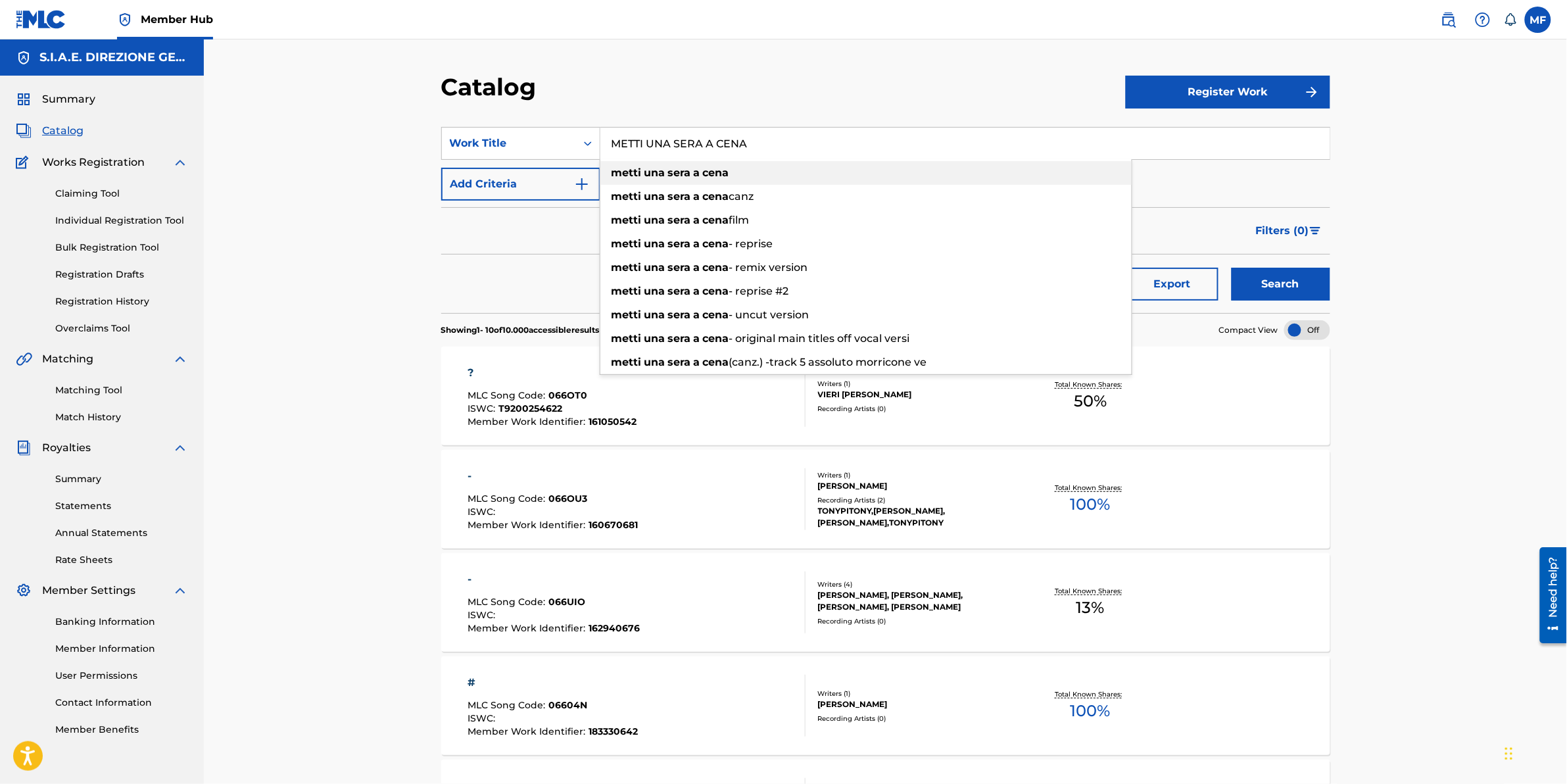
click at [1007, 166] on div "metti una sera a cena" at bounding box center [866, 173] width 532 height 24
type input "metti una sera a cena"
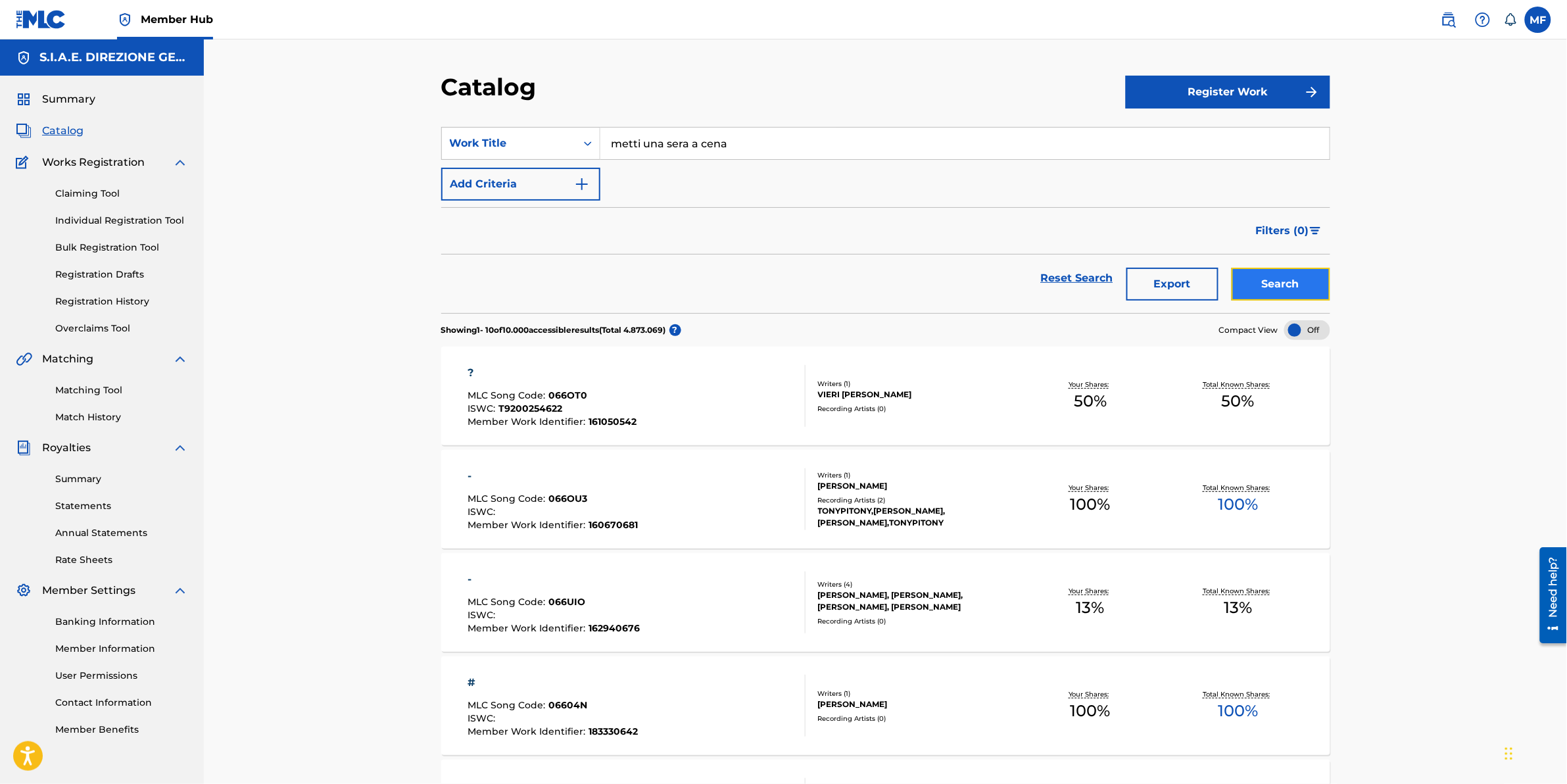
click at [1301, 290] on button "Search" at bounding box center [1281, 284] width 99 height 33
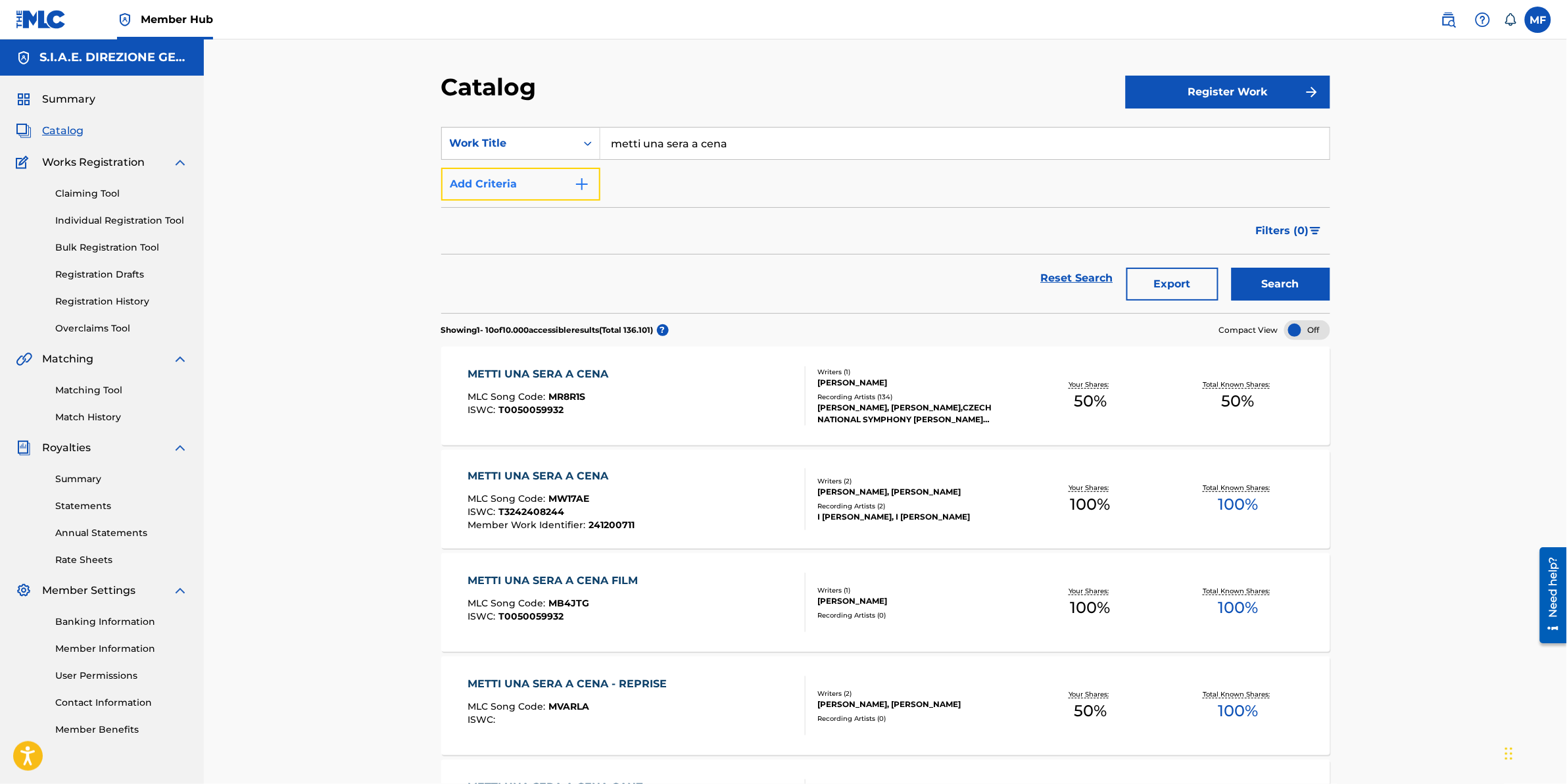
click at [528, 181] on button "Add Criteria" at bounding box center [520, 184] width 159 height 33
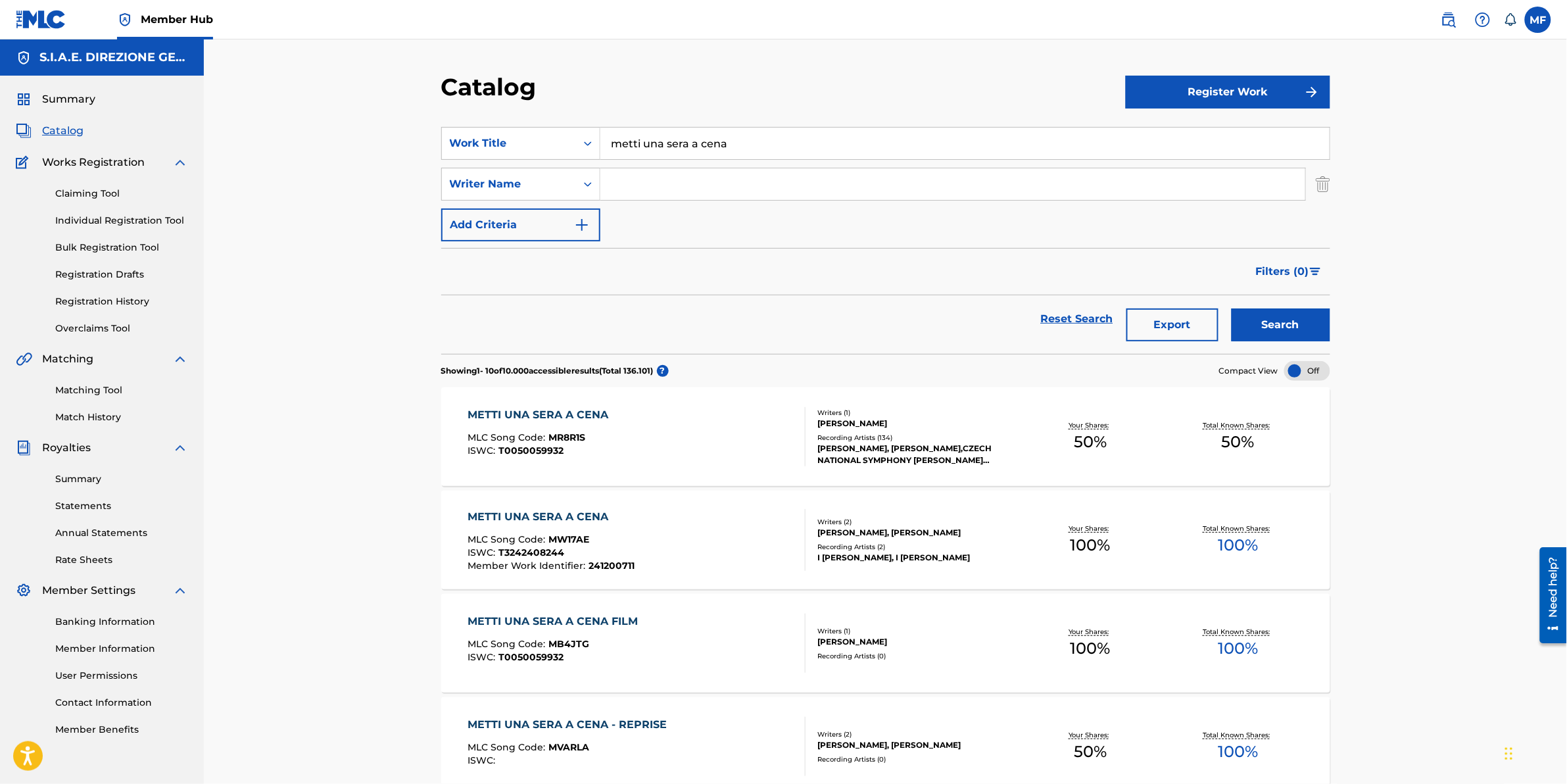
click at [776, 172] on input "Search Form" at bounding box center [953, 184] width 705 height 32
type input "morricone"
click at [1232, 309] on button "Search" at bounding box center [1281, 325] width 99 height 33
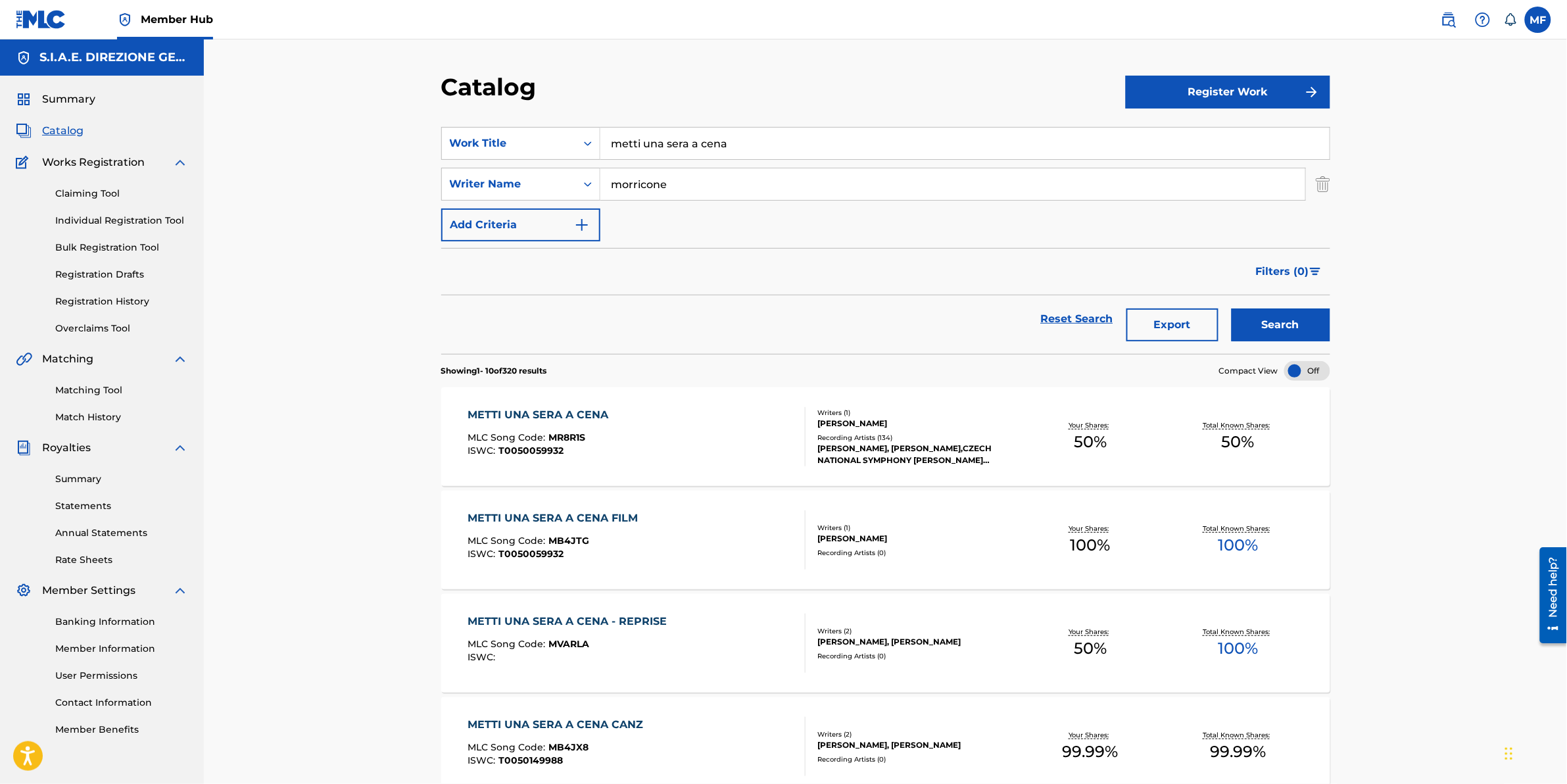
click at [619, 518] on div "METTI UNA SERA A CENA FILM" at bounding box center [556, 518] width 177 height 16
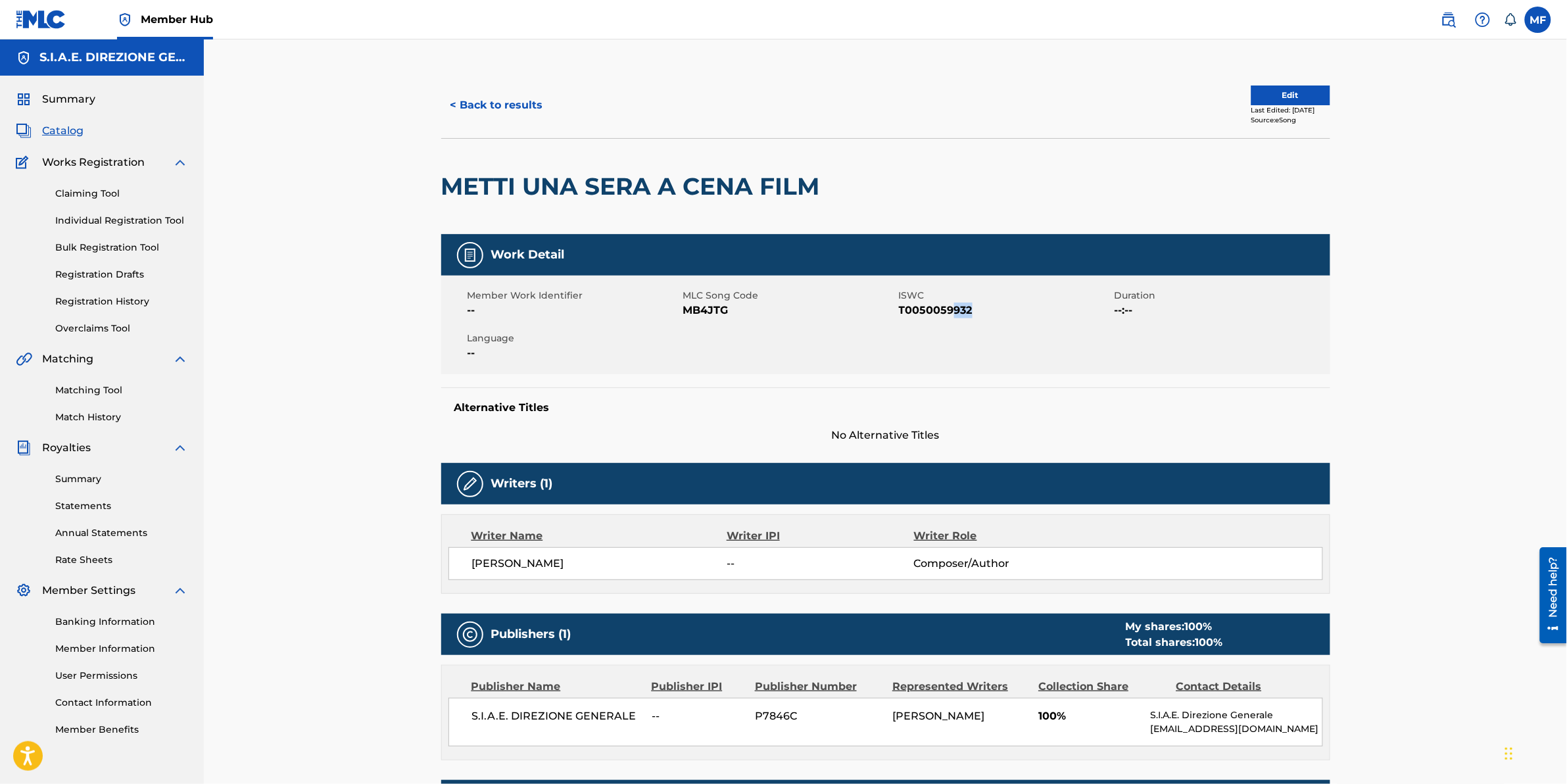
drag, startPoint x: 955, startPoint y: 313, endPoint x: 974, endPoint y: 310, distance: 19.2
click at [974, 310] on span "T0050059932" at bounding box center [1005, 310] width 212 height 16
drag, startPoint x: 974, startPoint y: 310, endPoint x: 898, endPoint y: 342, distance: 82.5
click at [974, 310] on span "T0050059932" at bounding box center [1005, 310] width 212 height 16
click at [803, 342] on div "Member Work Identifier -- MLC Song Code MB4JTG ISWC T0050059932 Duration --:-- …" at bounding box center [886, 324] width 889 height 99
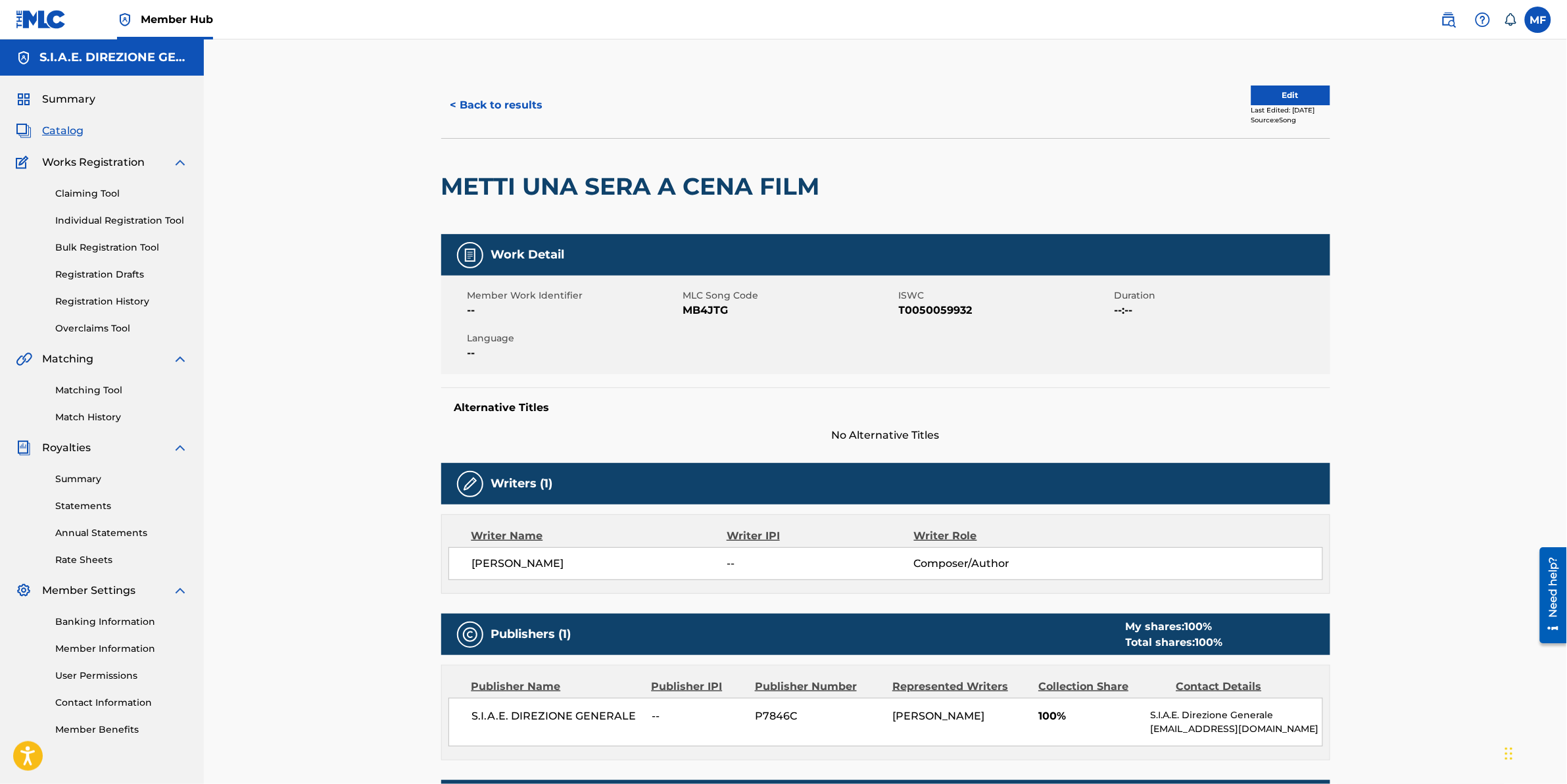
drag, startPoint x: 803, startPoint y: 342, endPoint x: 783, endPoint y: 339, distance: 20.2
click at [803, 342] on div "Member Work Identifier -- MLC Song Code MB4JTG ISWC T0050059932 Duration --:-- …" at bounding box center [886, 324] width 889 height 99
click at [499, 291] on span "Member Work Identifier" at bounding box center [573, 295] width 212 height 14
click at [481, 104] on button "< Back to results" at bounding box center [496, 105] width 111 height 33
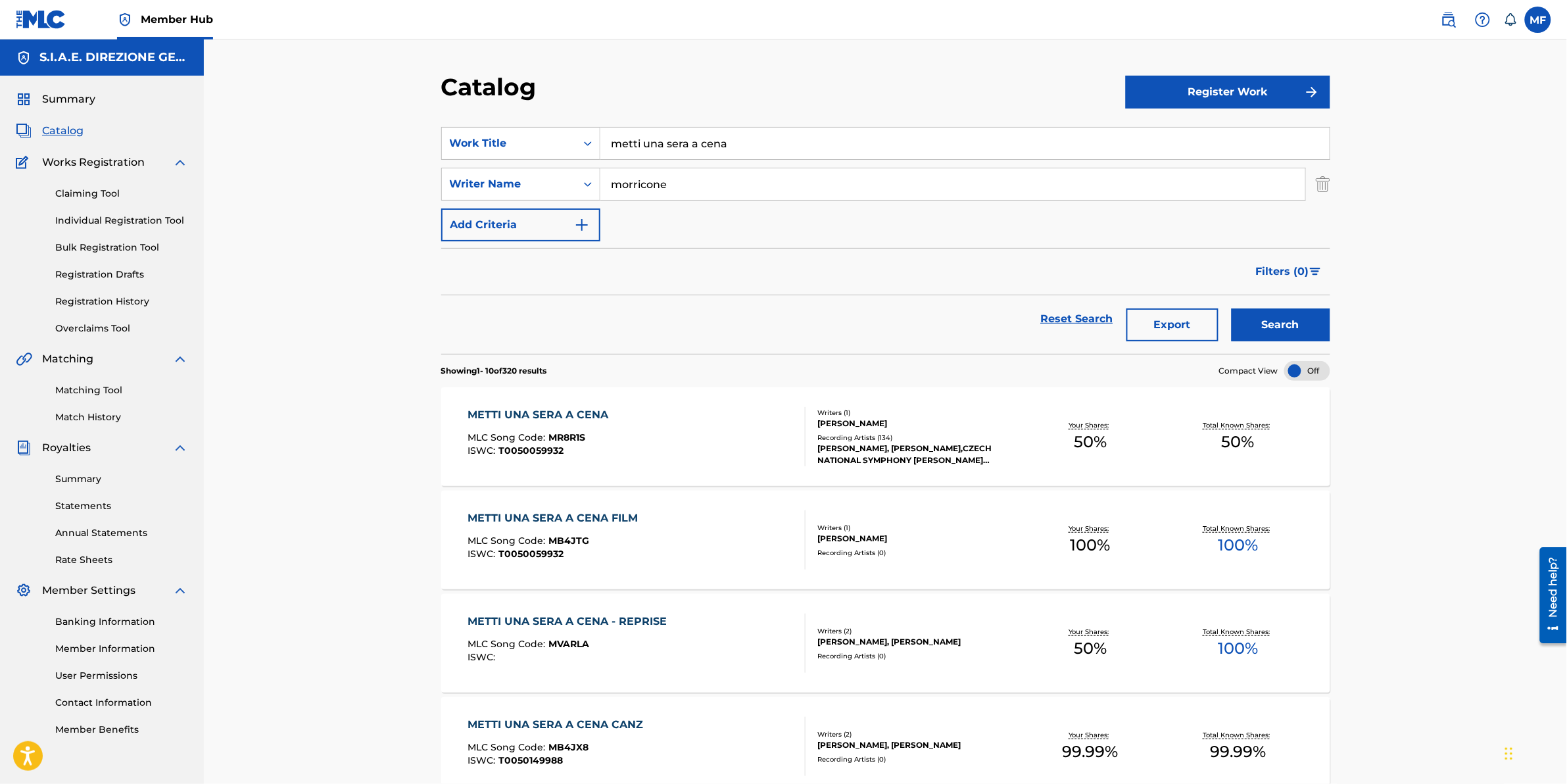
scroll to position [82, 0]
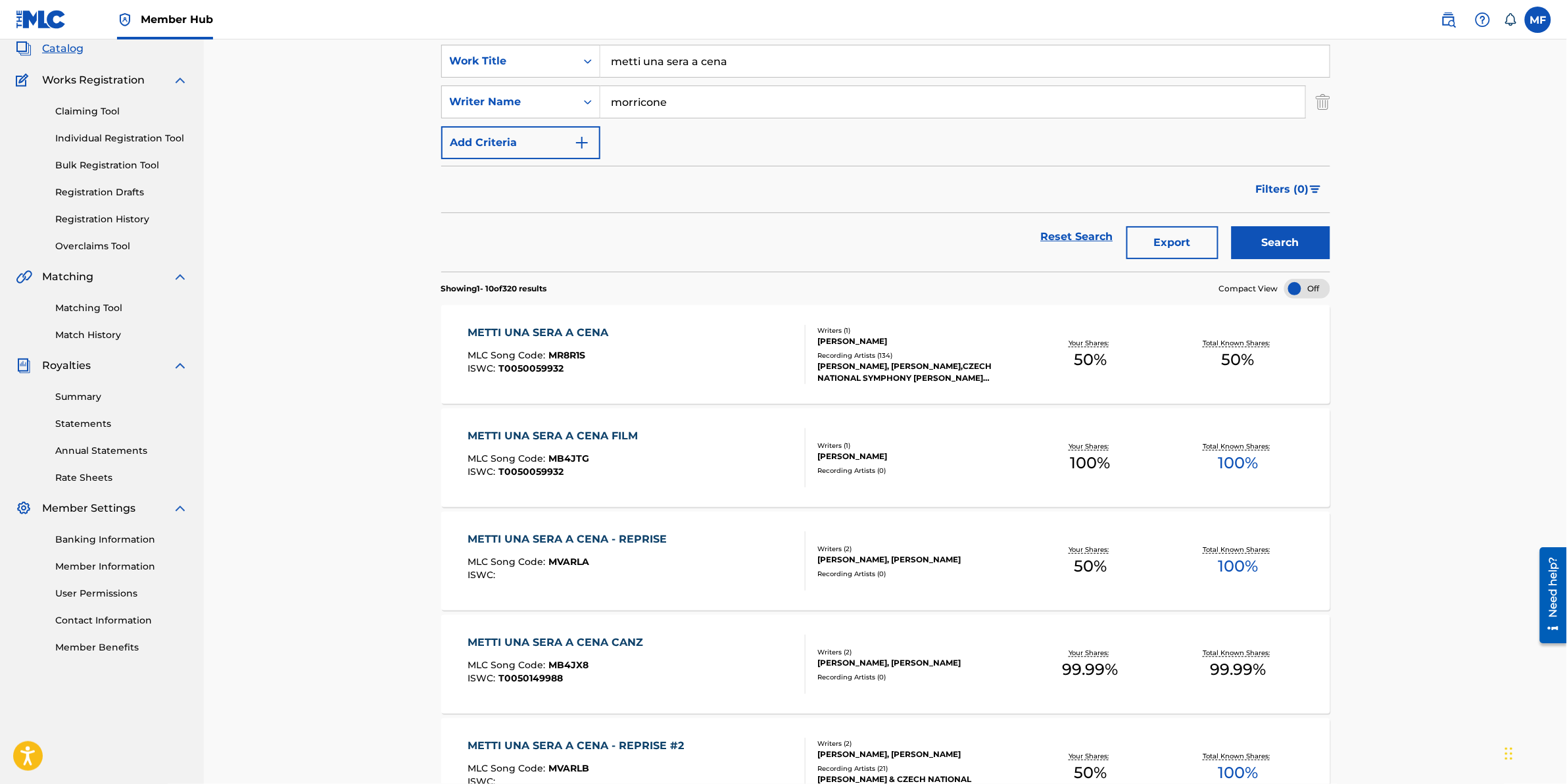
click at [599, 329] on div "METTI UNA SERA A CENA" at bounding box center [541, 333] width 147 height 16
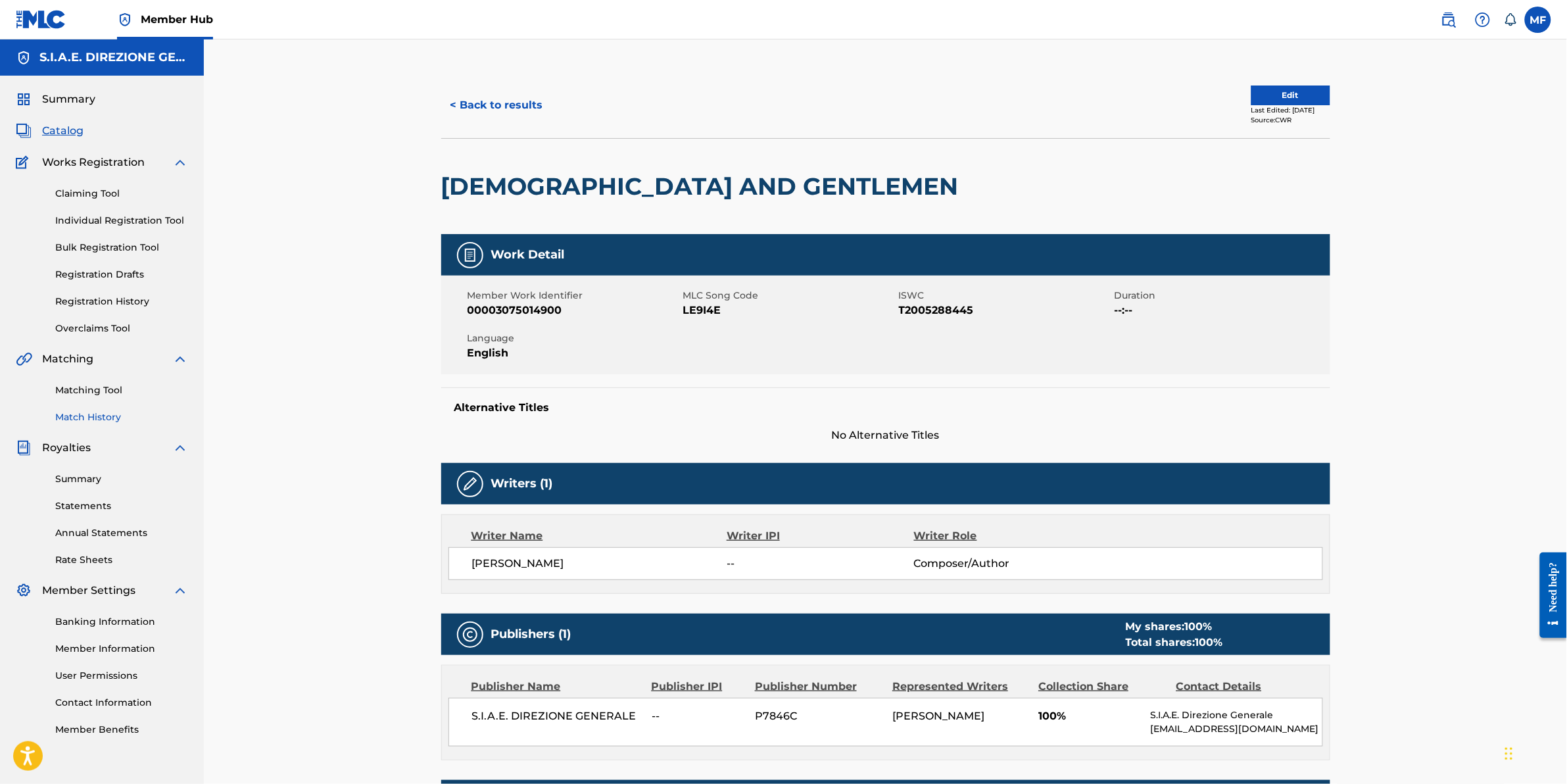
click at [87, 422] on link "Match History" at bounding box center [122, 416] width 133 height 14
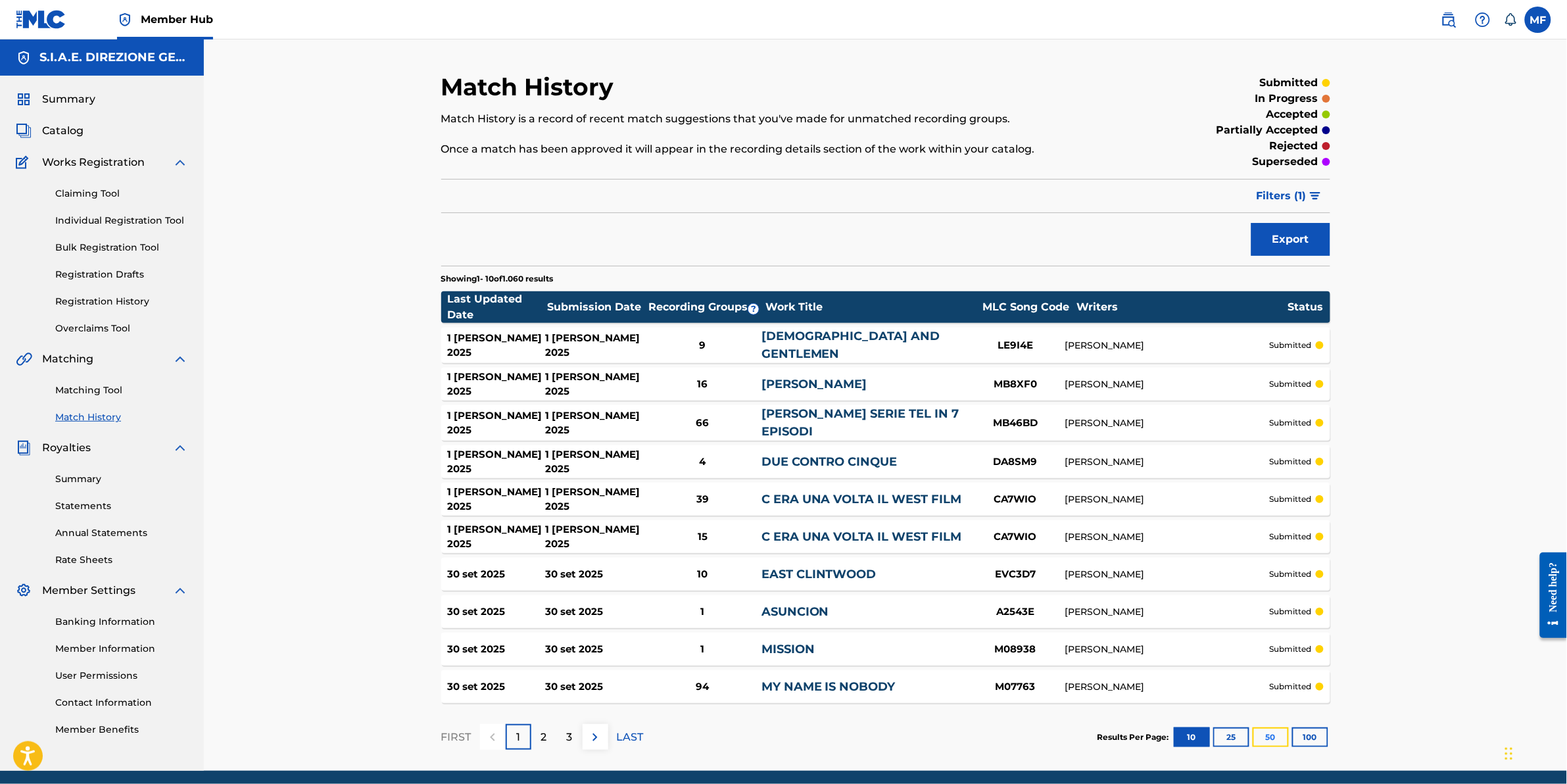
click at [1263, 730] on button "50" at bounding box center [1271, 737] width 36 height 19
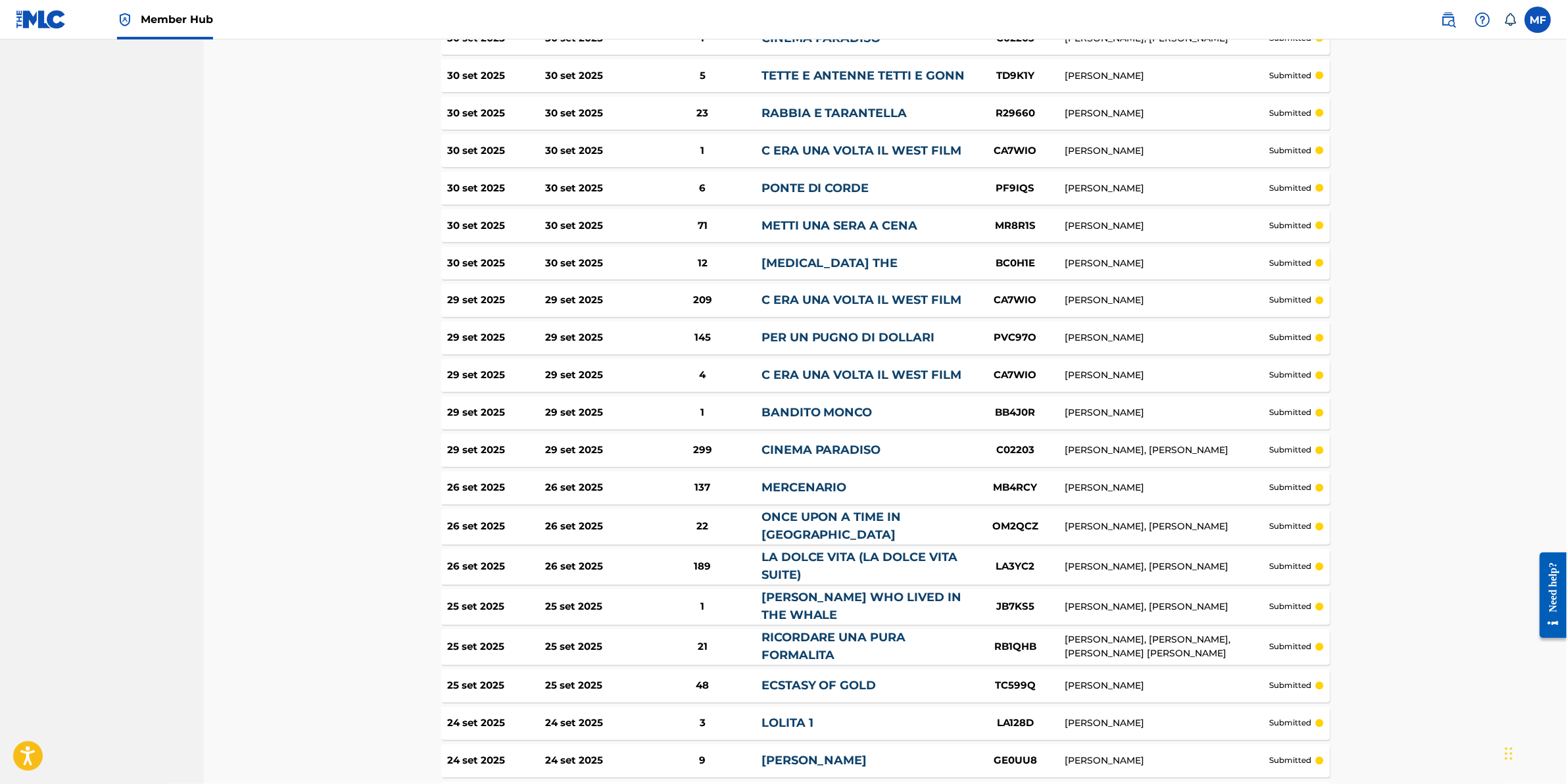
scroll to position [739, 0]
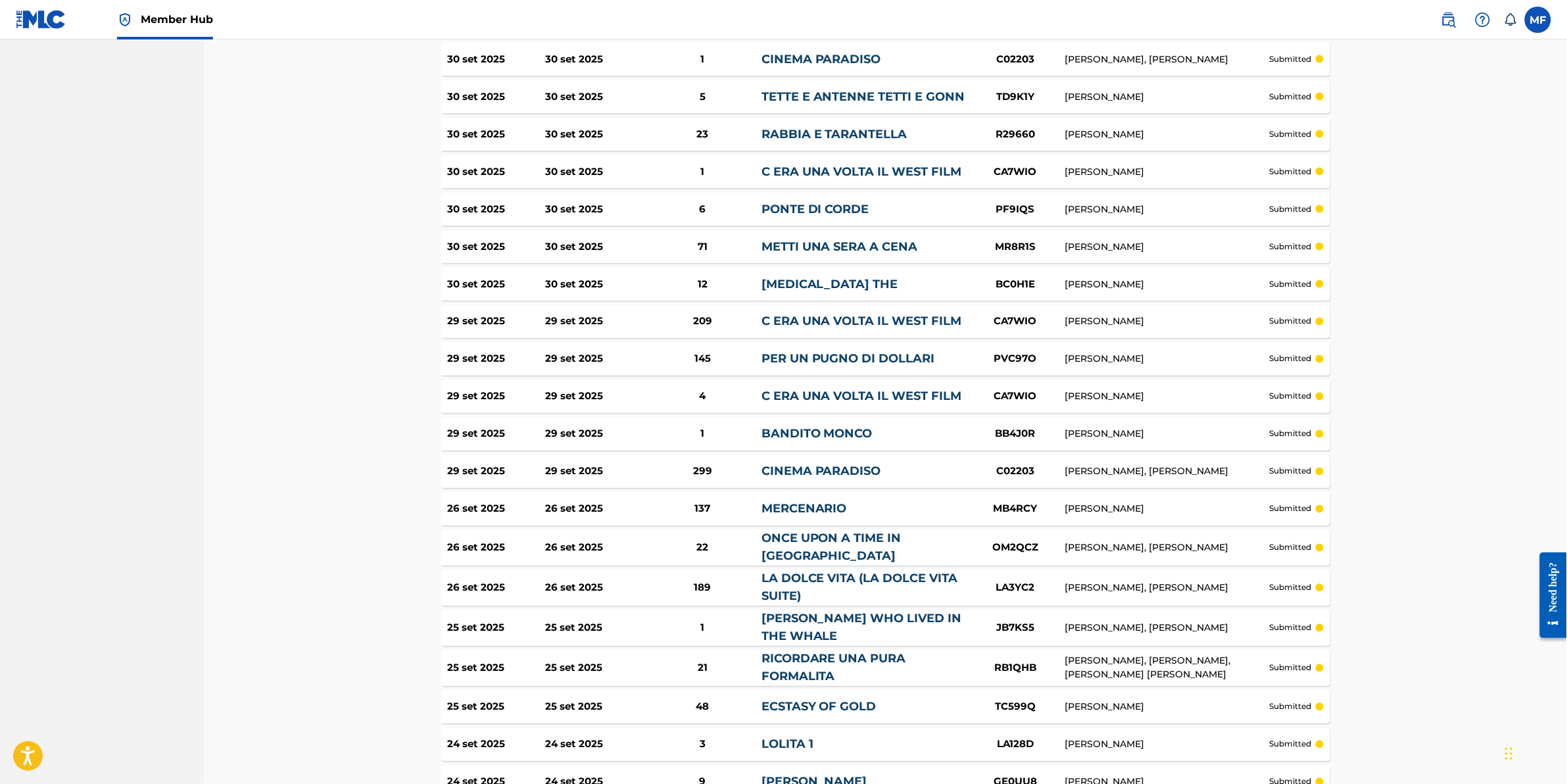
click at [807, 240] on link "METTI UNA SERA A CENA" at bounding box center [840, 247] width 157 height 14
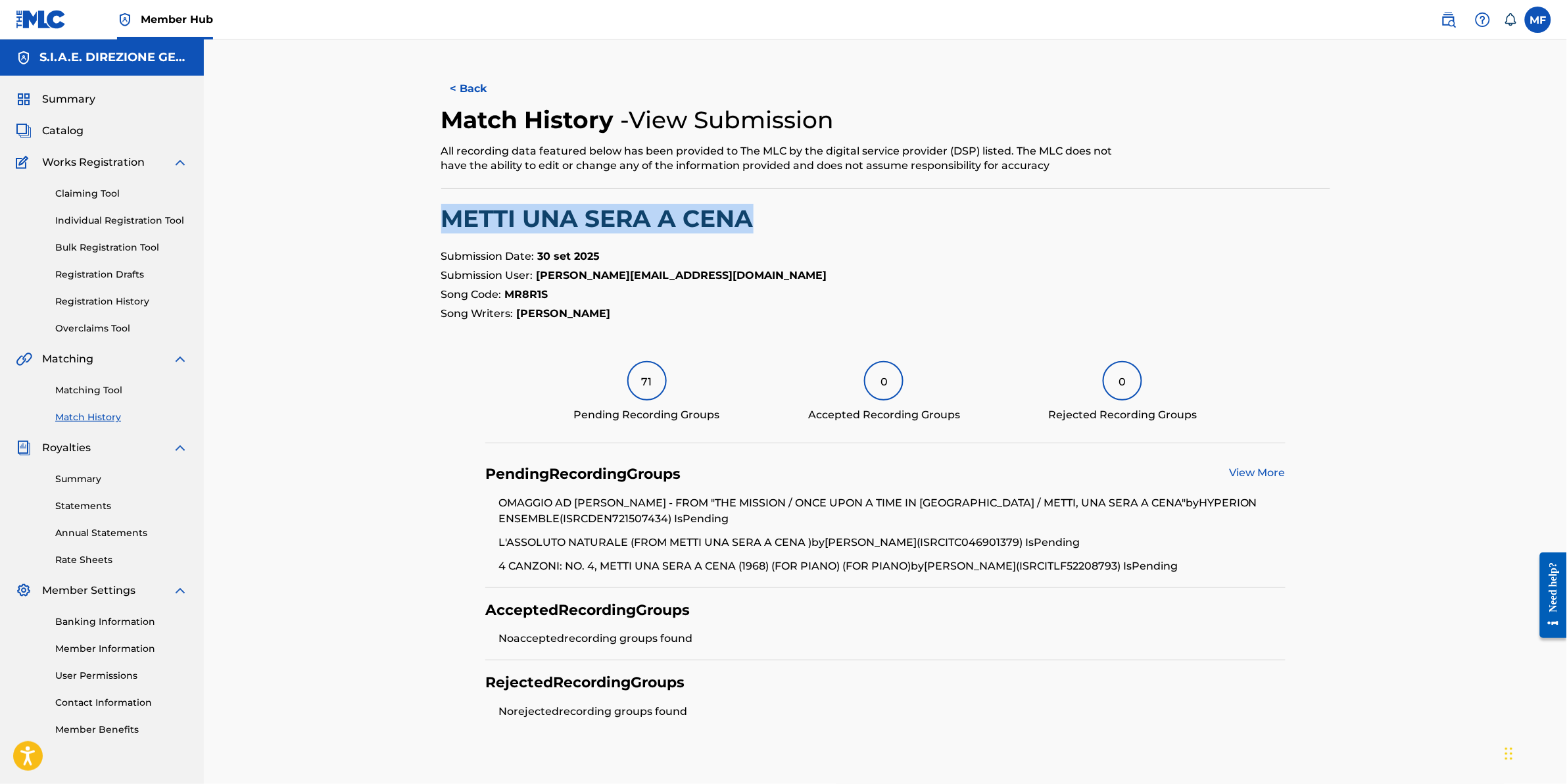
drag, startPoint x: 848, startPoint y: 218, endPoint x: 255, endPoint y: 199, distance: 593.3
click at [255, 199] on div "< Back Match History - View Submission All recording data featured below has be…" at bounding box center [885, 419] width 1363 height 759
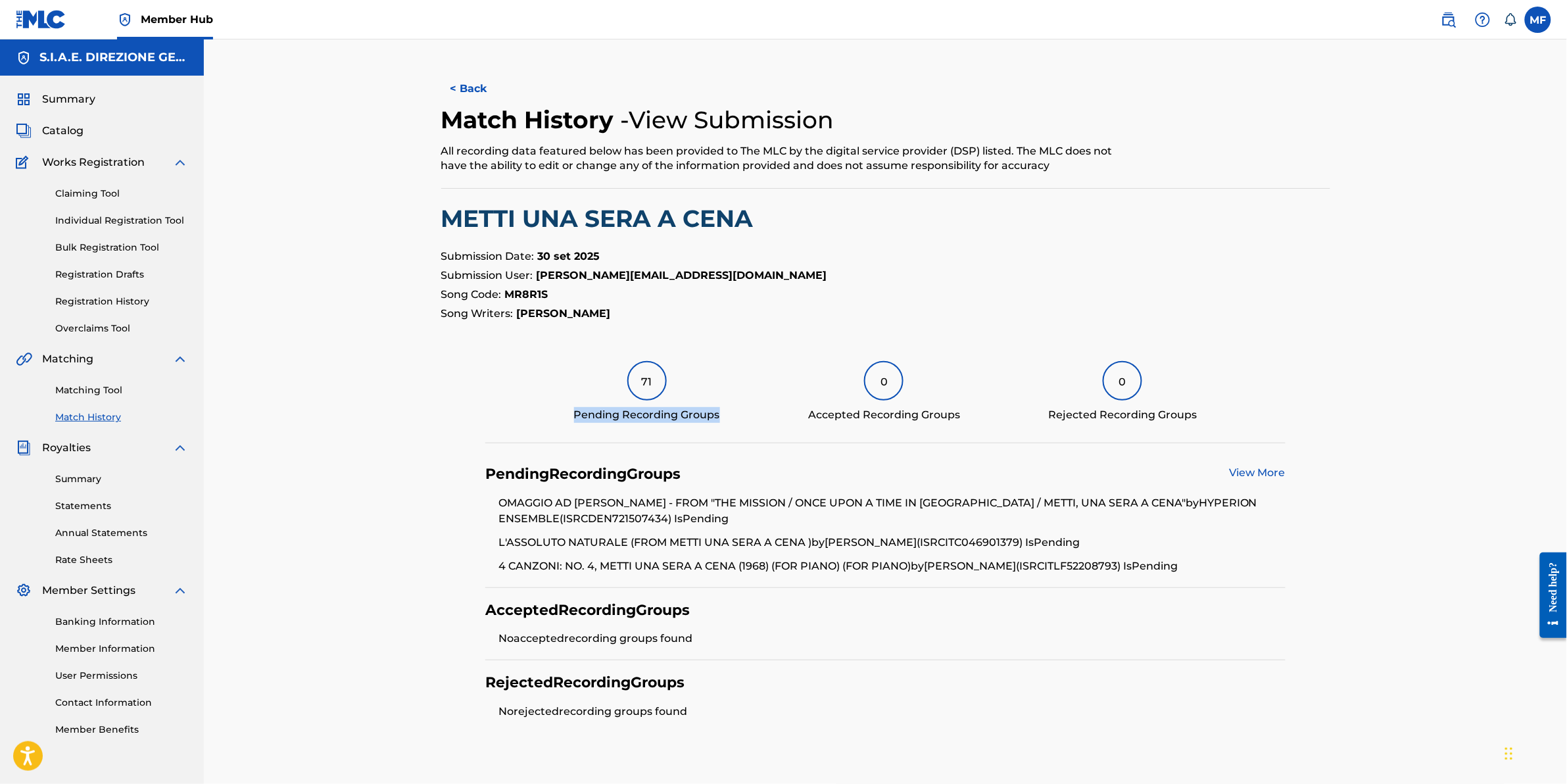
drag, startPoint x: 719, startPoint y: 417, endPoint x: 694, endPoint y: 366, distance: 56.8
click at [702, 366] on div "71 Pending Recording Groups 0 Accepted Recording Groups 0 Rejected Recording Gr…" at bounding box center [886, 402] width 800 height 82
click at [522, 371] on div "71 Pending Recording Groups 0 Accepted Recording Groups 0 Rejected Recording Gr…" at bounding box center [886, 402] width 800 height 82
click at [451, 83] on button "< Back" at bounding box center [481, 89] width 79 height 33
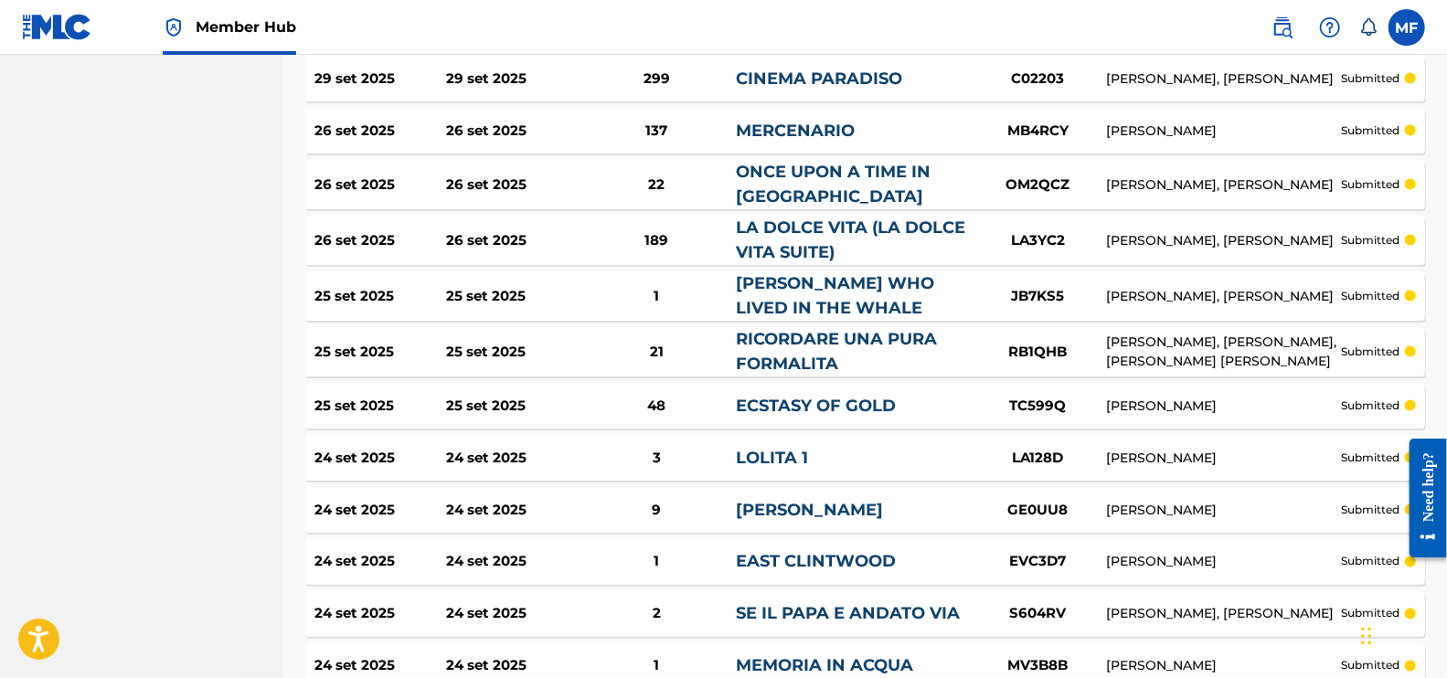
scroll to position [1599, 0]
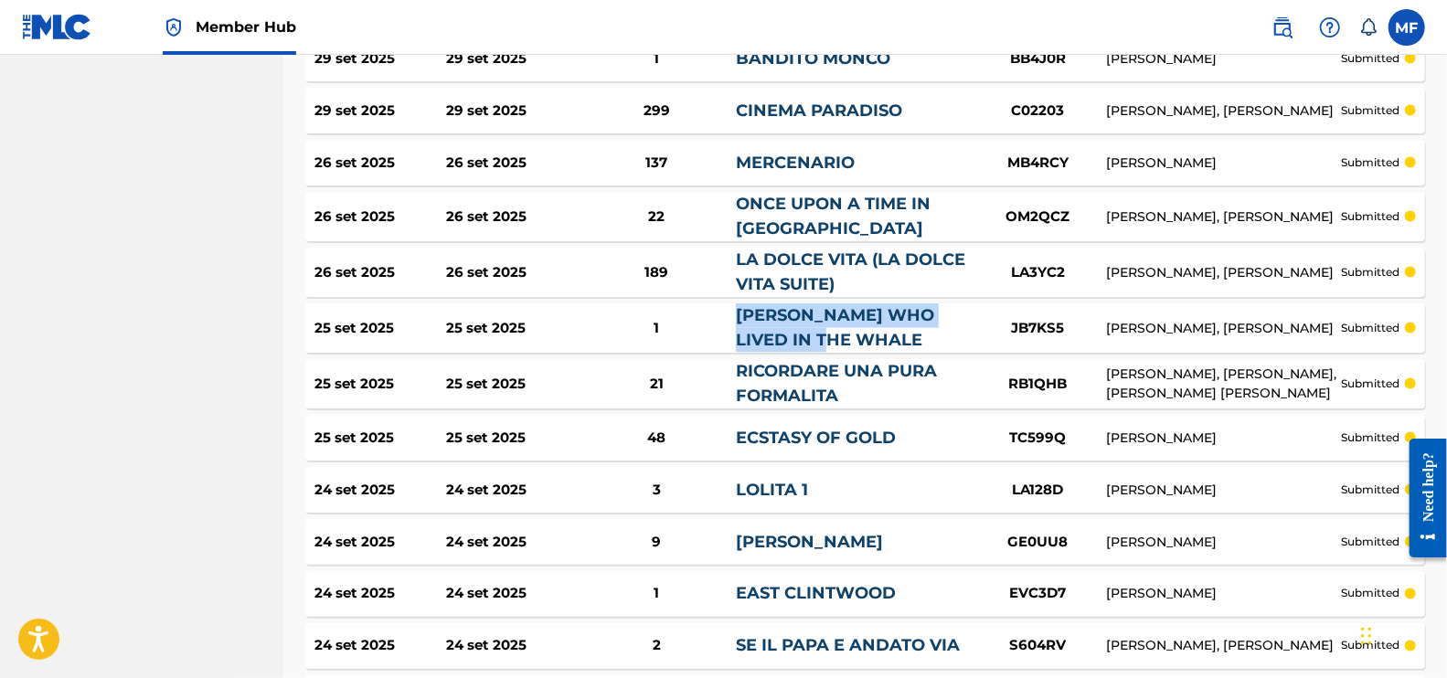
drag, startPoint x: 787, startPoint y: 323, endPoint x: 714, endPoint y: 298, distance: 77.2
click at [714, 303] on div "25 set 2025 25 set 2025 1 JONAH WHO LIVED IN THE WHALE JB7KS5 ENNIO MORRICONE, …" at bounding box center [865, 327] width 1120 height 49
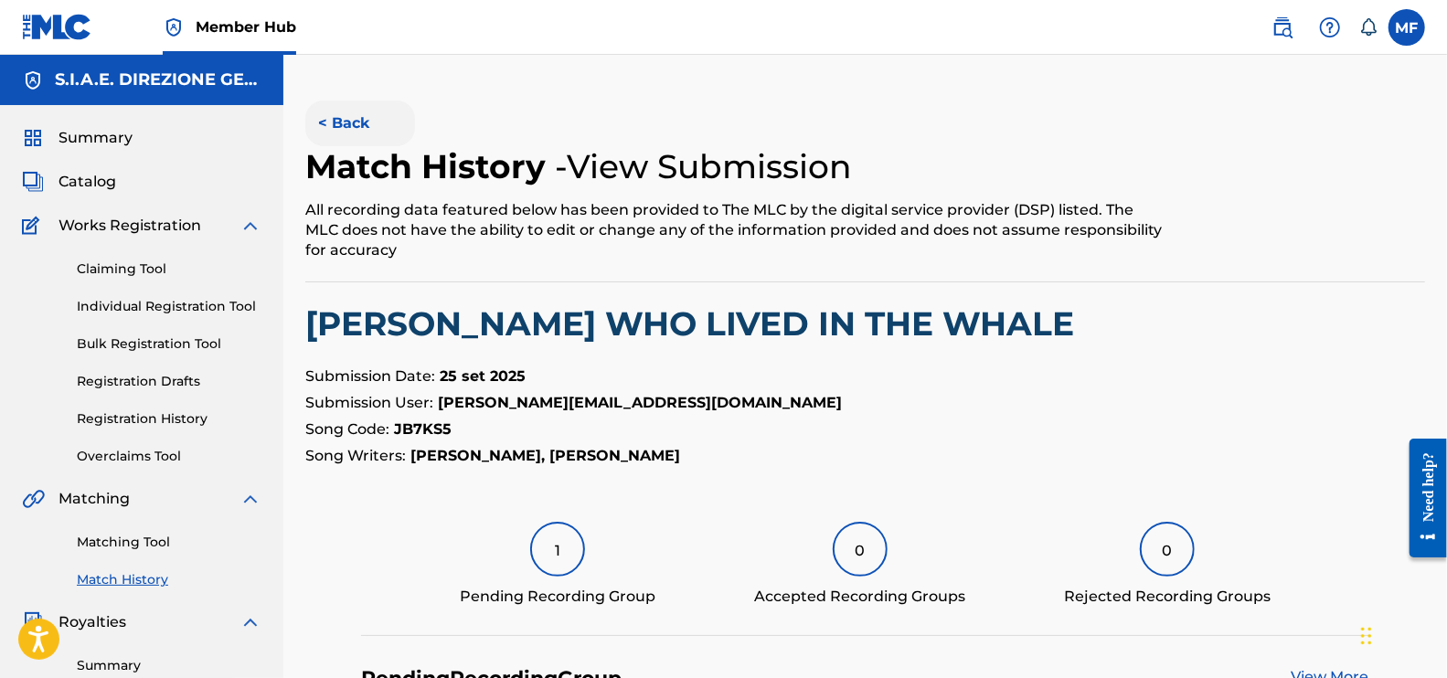
click at [332, 123] on button "< Back" at bounding box center [360, 124] width 110 height 46
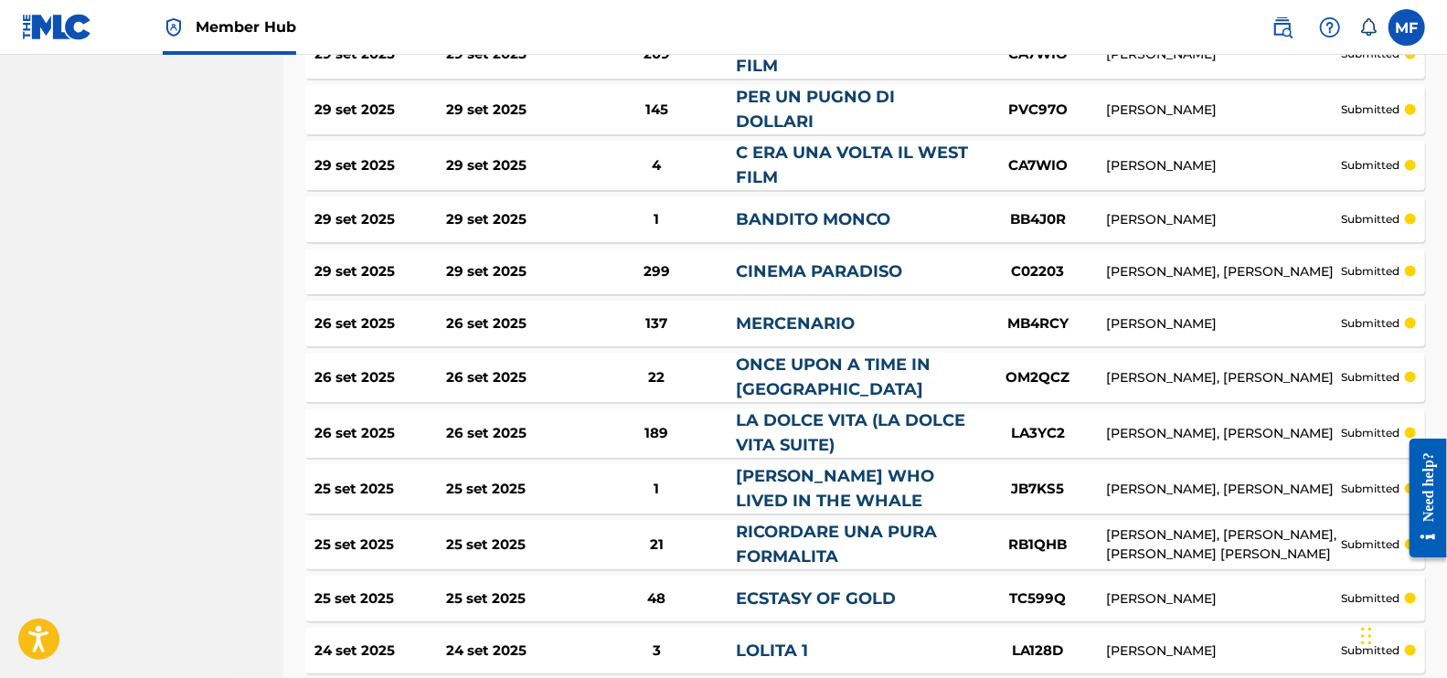
scroll to position [1371, 0]
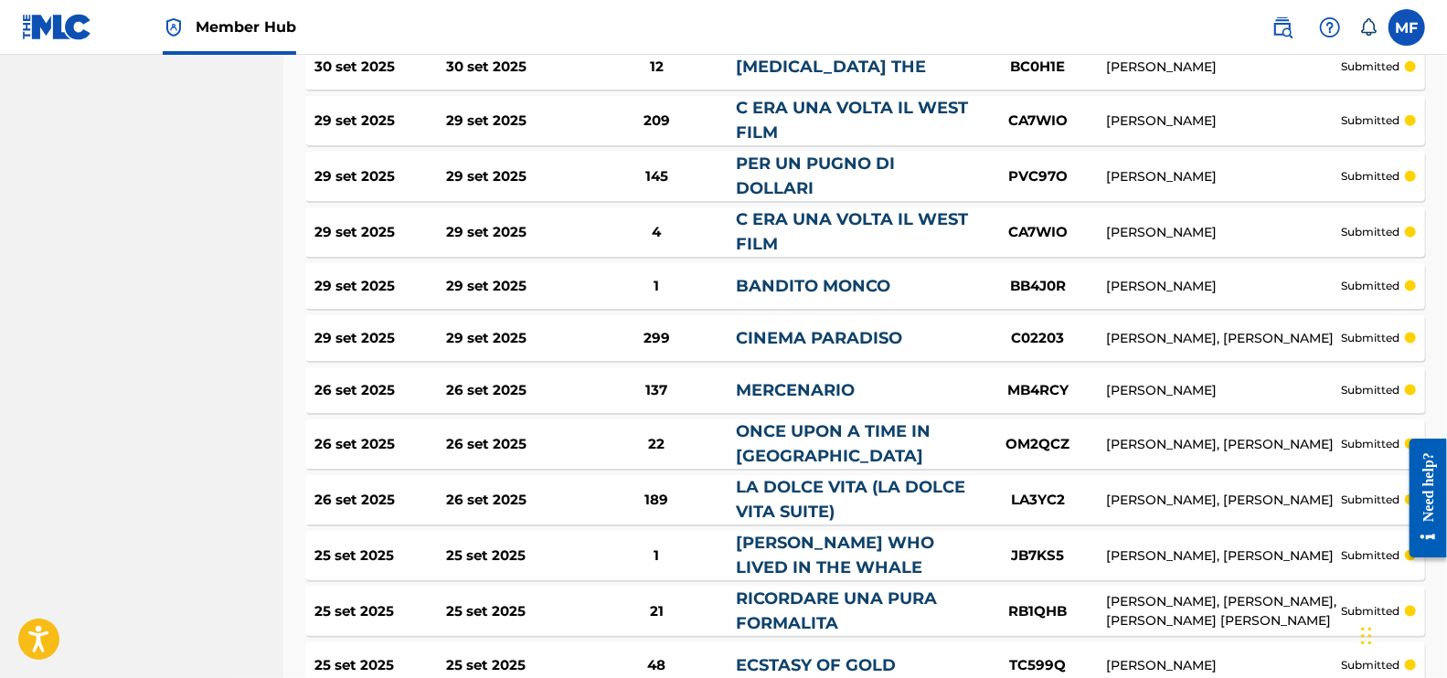
click at [796, 328] on link "CINEMA PARADISO" at bounding box center [819, 338] width 166 height 20
